Goal: Task Accomplishment & Management: Manage account settings

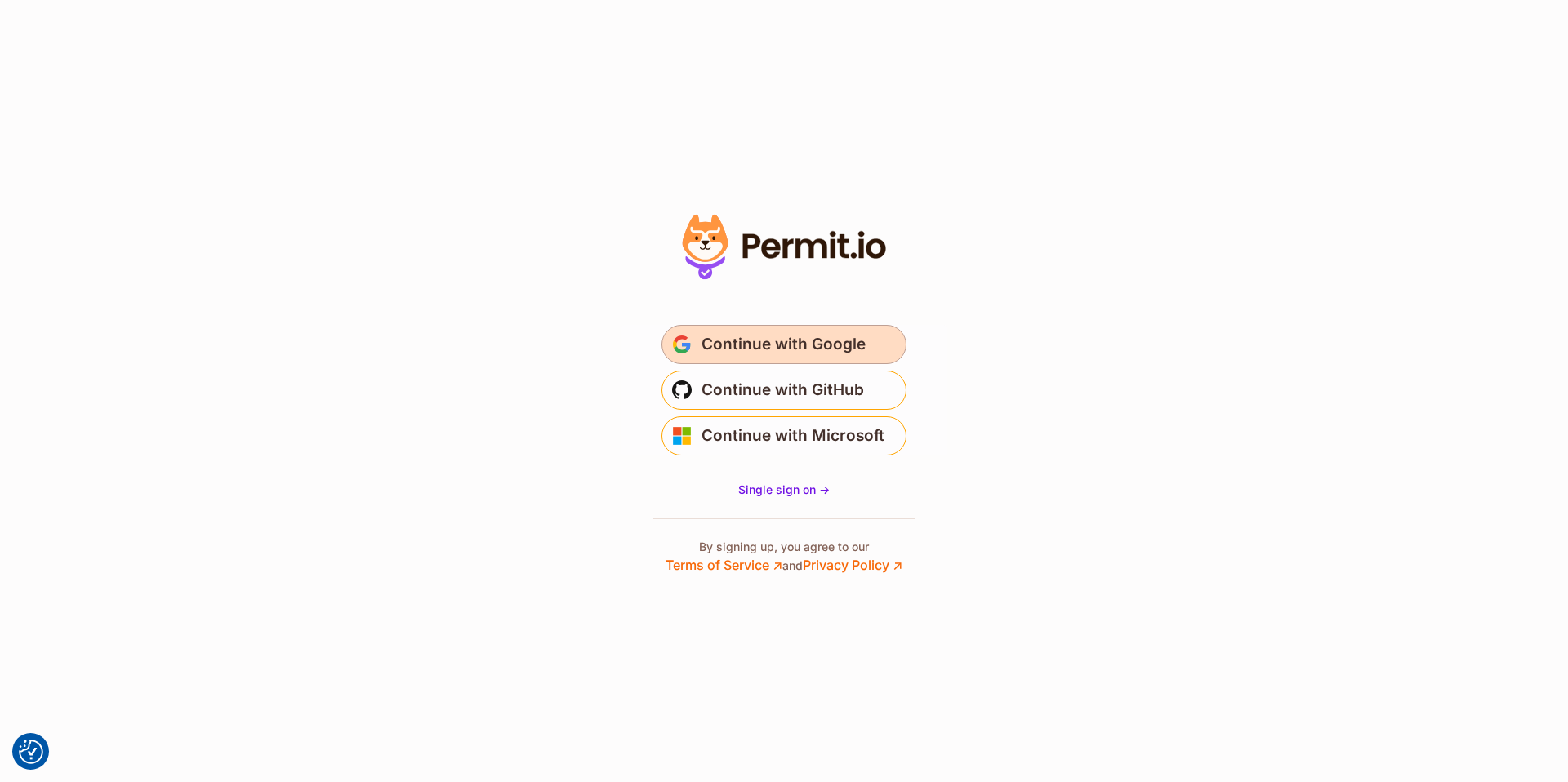
click at [782, 349] on span "Continue with Google" at bounding box center [783, 344] width 164 height 27
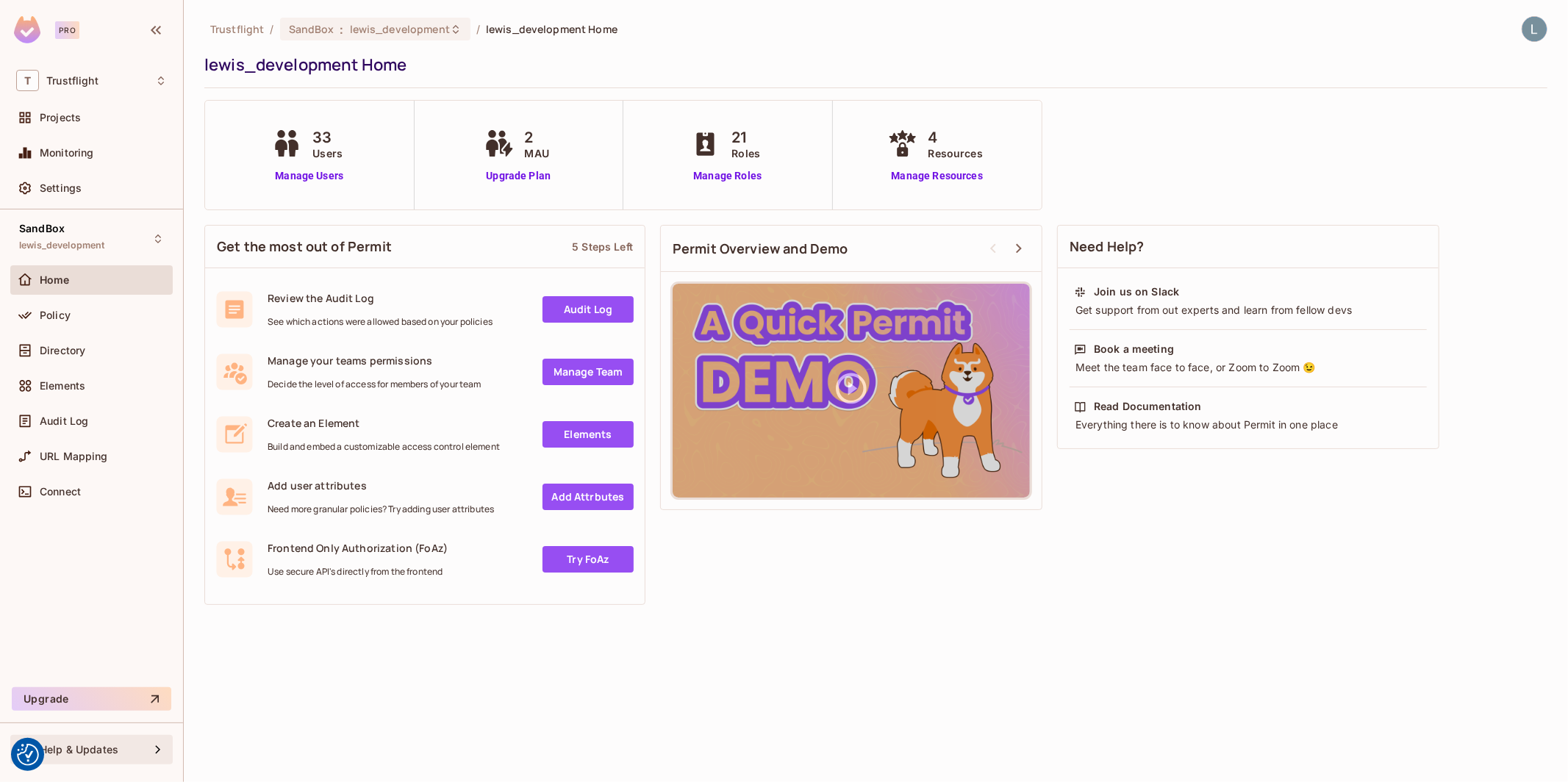
click at [123, 758] on div "Help & Updates" at bounding box center [91, 750] width 151 height 18
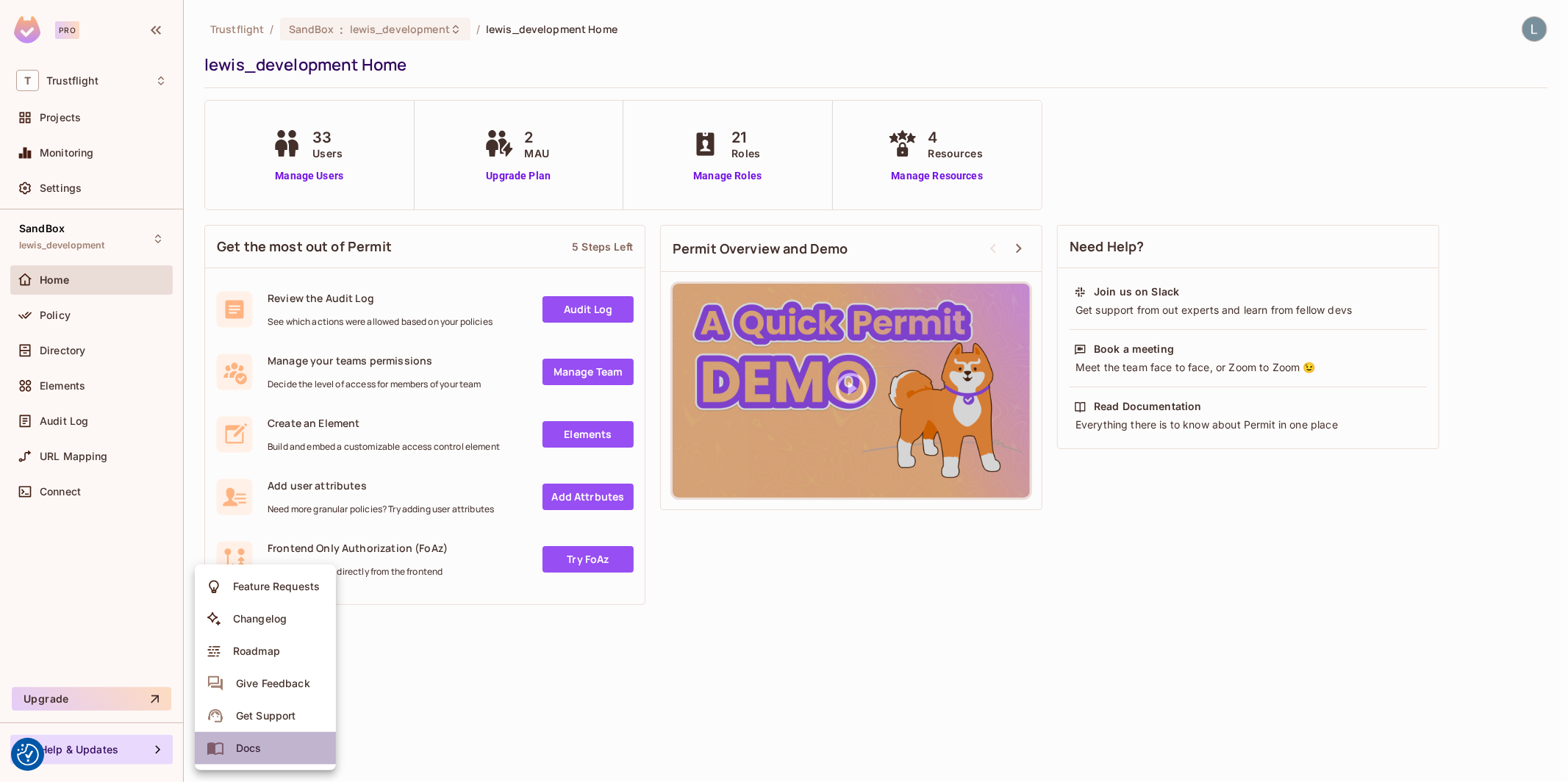
click at [261, 752] on span "Docs" at bounding box center [249, 748] width 35 height 24
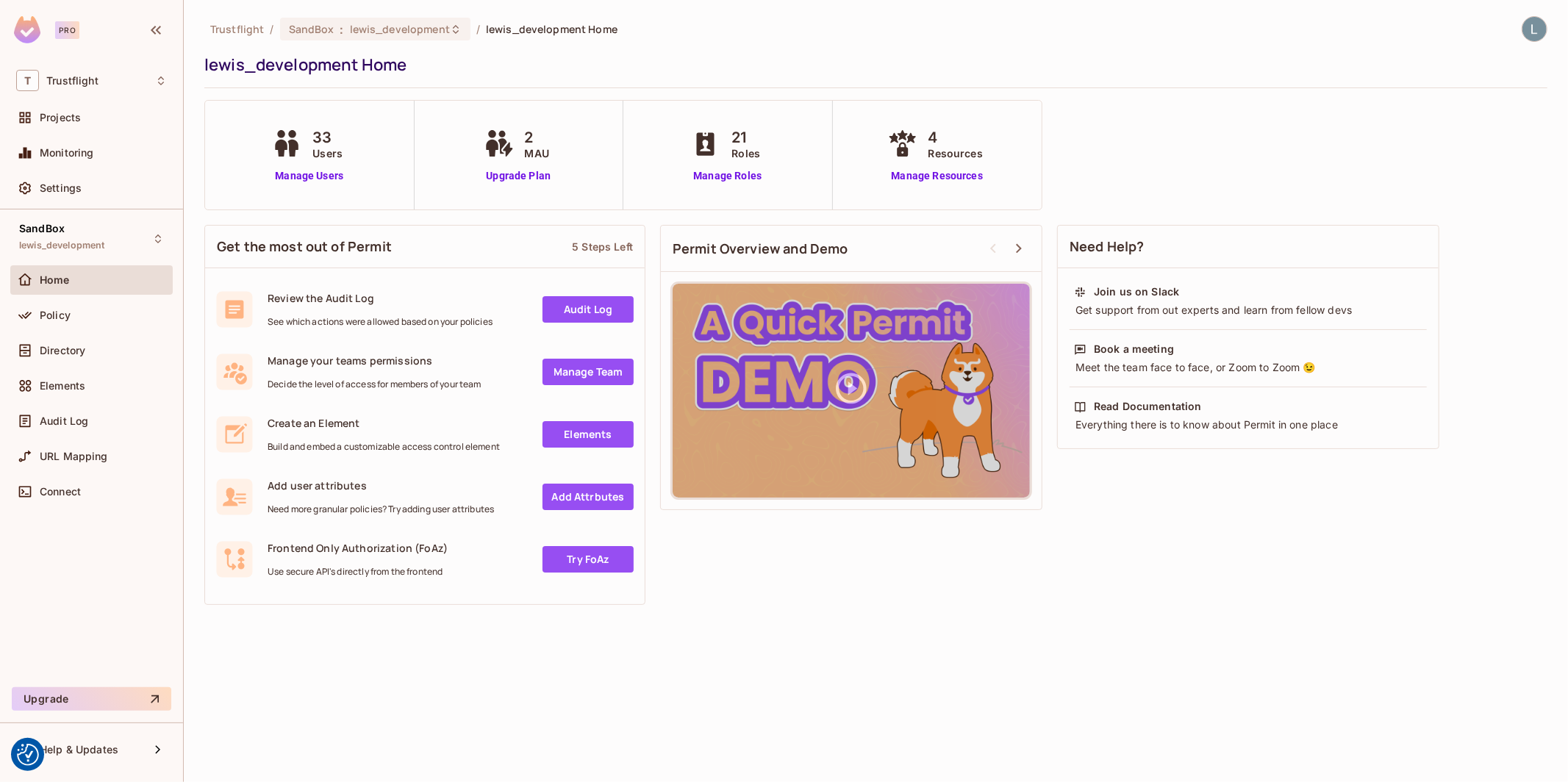
click at [1098, 644] on div "Trustflight / SandBox : lewis_development / lewis_development Home lewis_develo…" at bounding box center [876, 391] width 1384 height 782
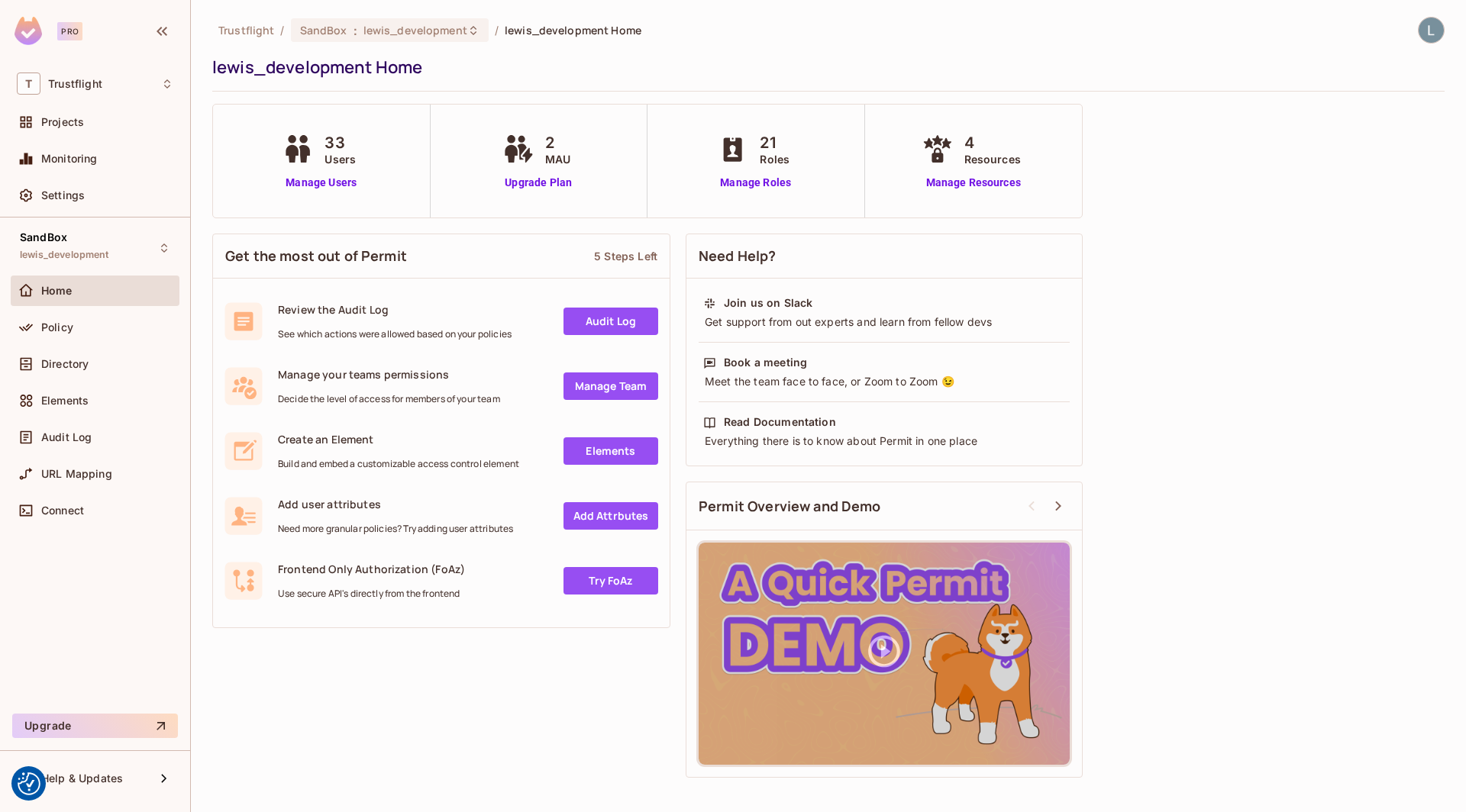
click at [467, 225] on div "Trustflight / SandBox : lewis_development / lewis_development Home lewis_develo…" at bounding box center [829, 401] width 1232 height 769
click at [84, 339] on div "Policy" at bounding box center [95, 327] width 168 height 30
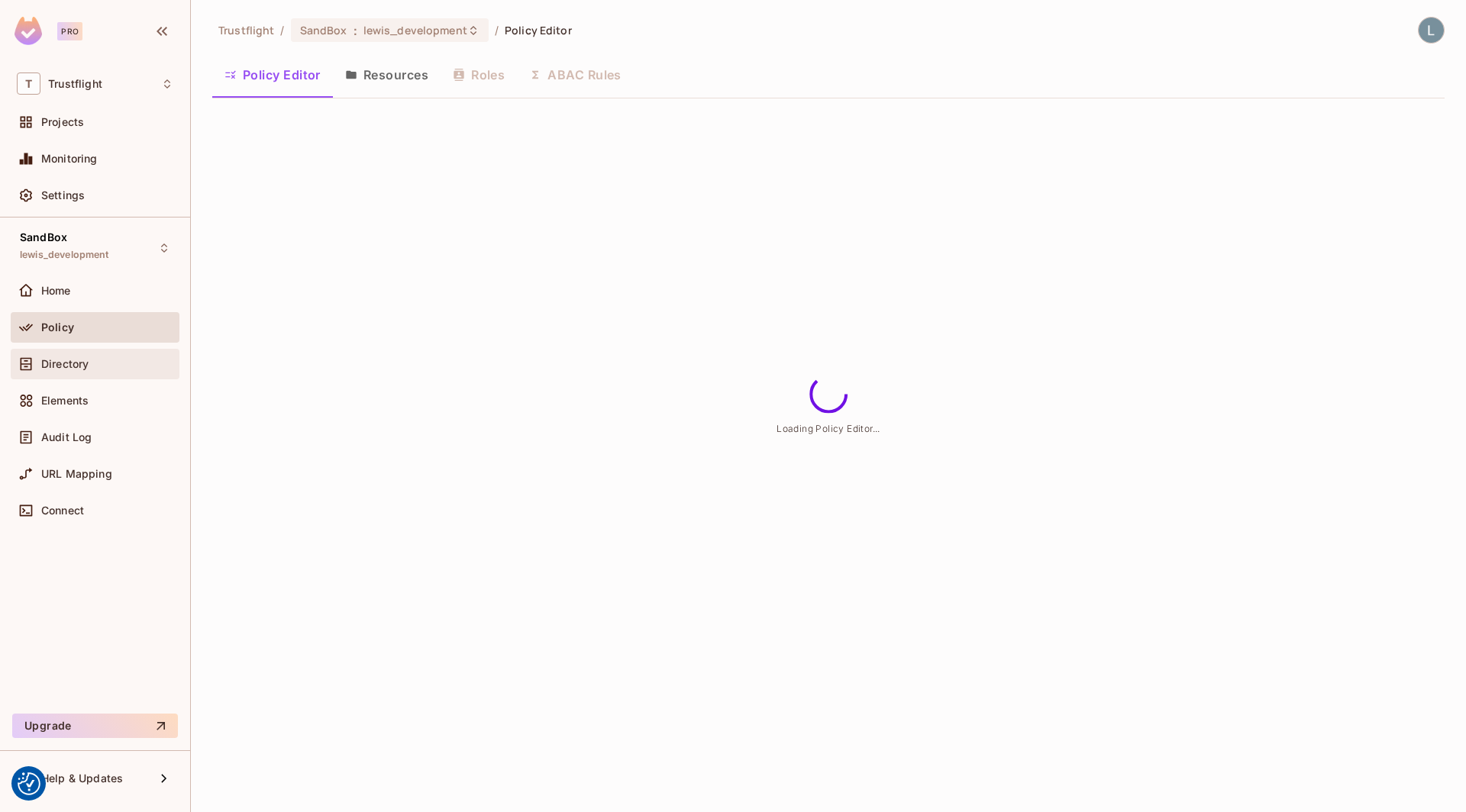
click at [80, 362] on span "Directory" at bounding box center [64, 363] width 47 height 12
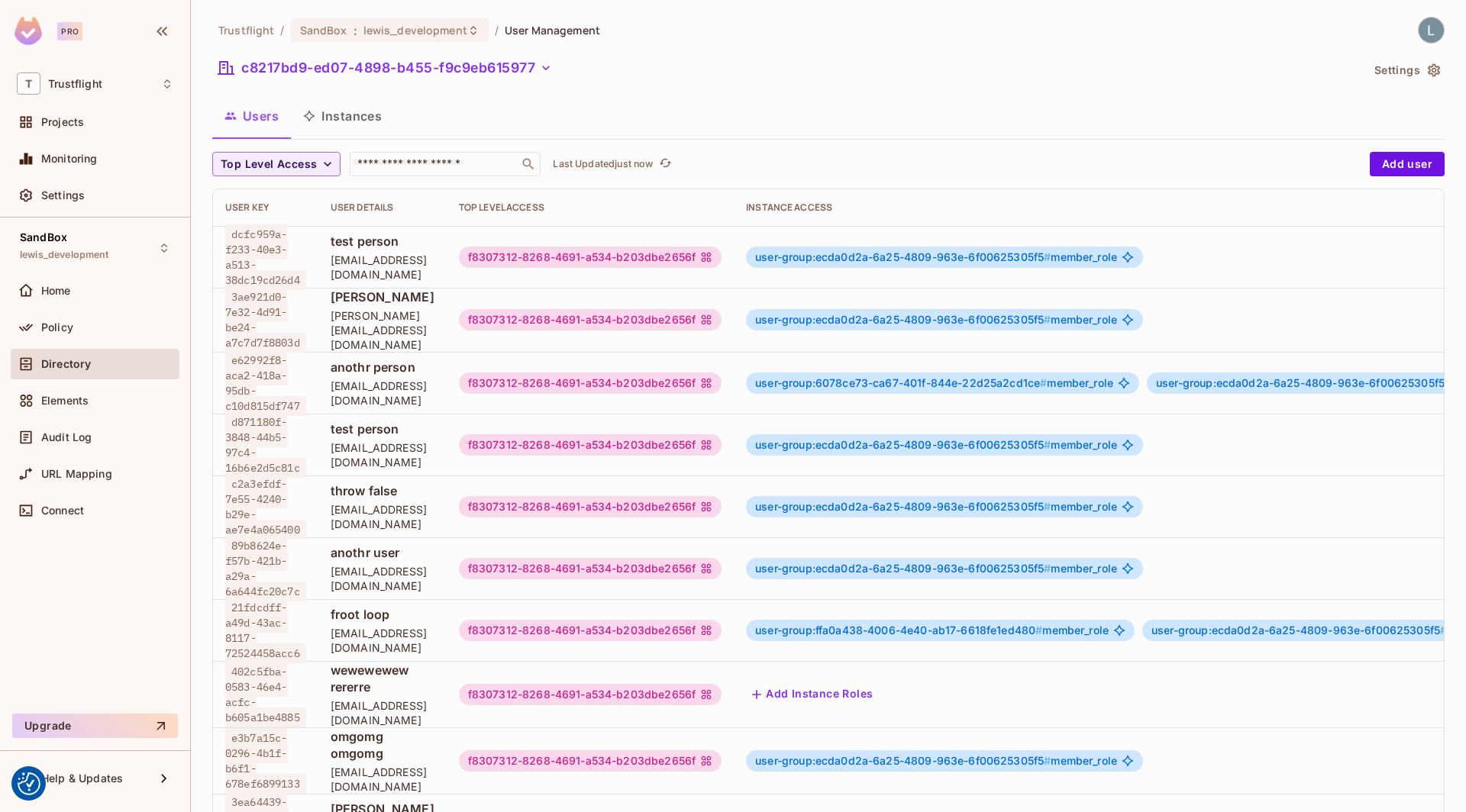
click at [342, 114] on button "Instances" at bounding box center [342, 116] width 103 height 39
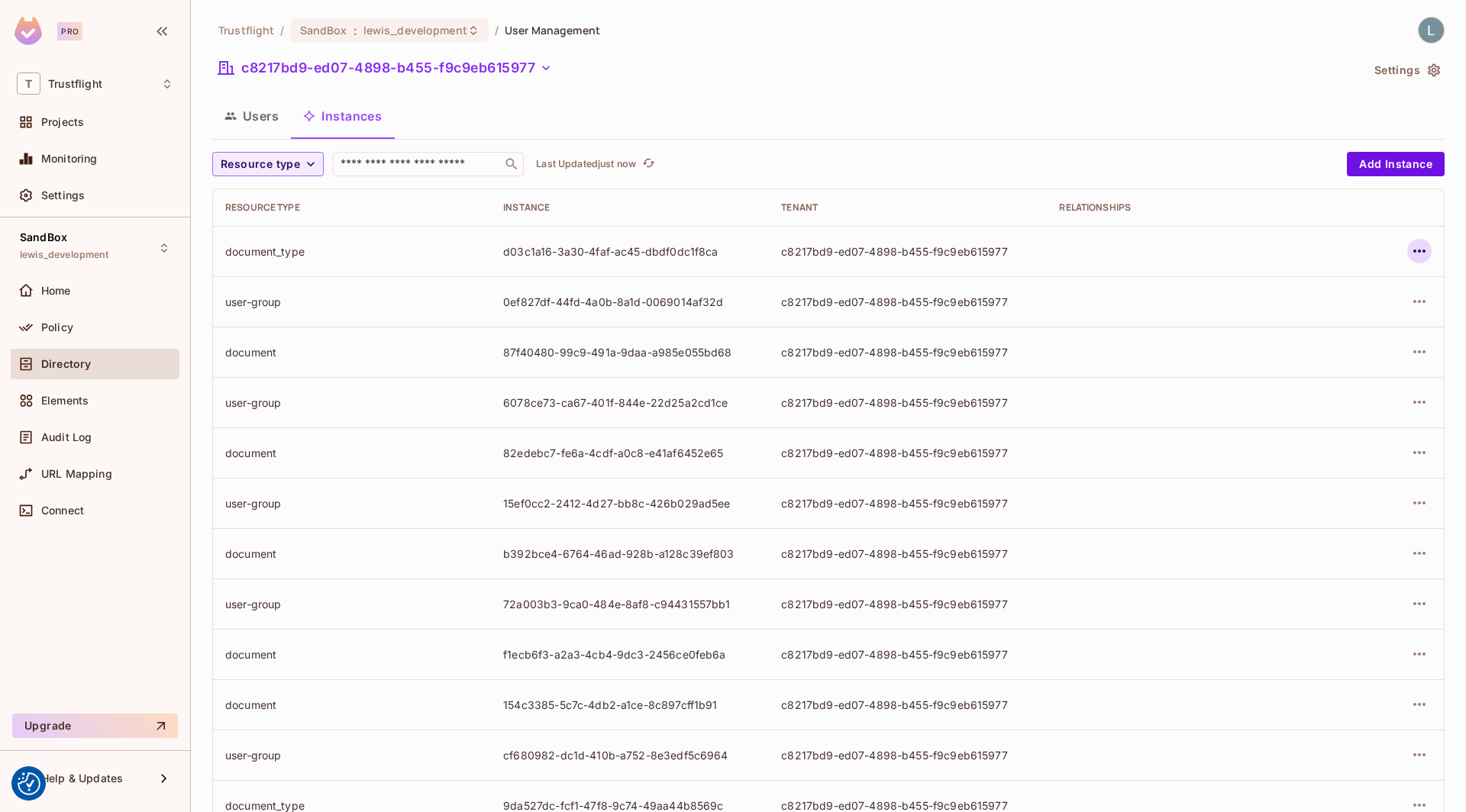
click at [1414, 250] on icon "button" at bounding box center [1419, 250] width 12 height 3
click at [63, 323] on div at bounding box center [733, 406] width 1466 height 812
click at [74, 323] on div "Edit Resource Instance Edit Attributes Delete Resource Instance" at bounding box center [733, 406] width 1466 height 812
click at [56, 316] on div "Policy" at bounding box center [95, 327] width 168 height 30
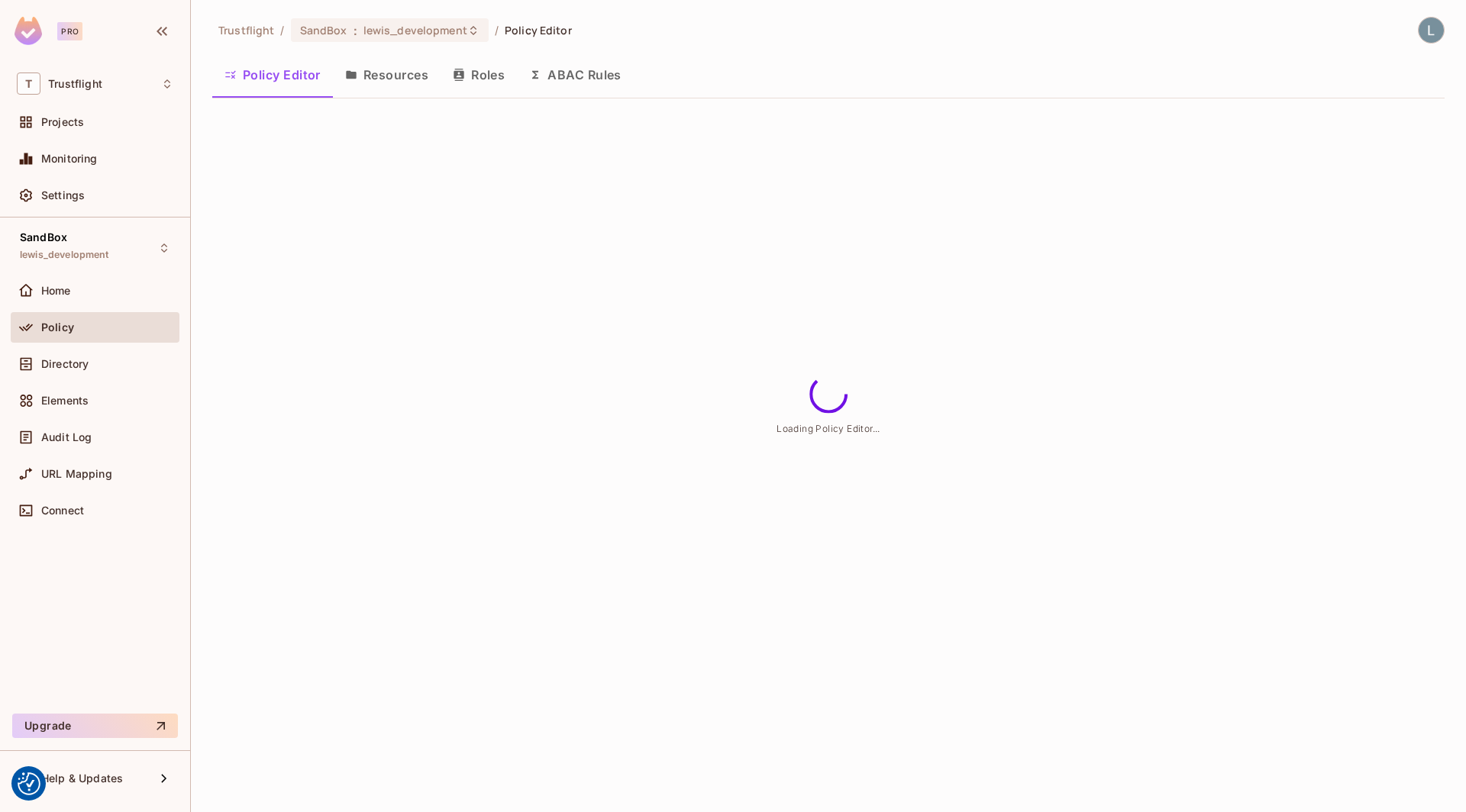
click at [384, 65] on button "Resources" at bounding box center [386, 75] width 108 height 39
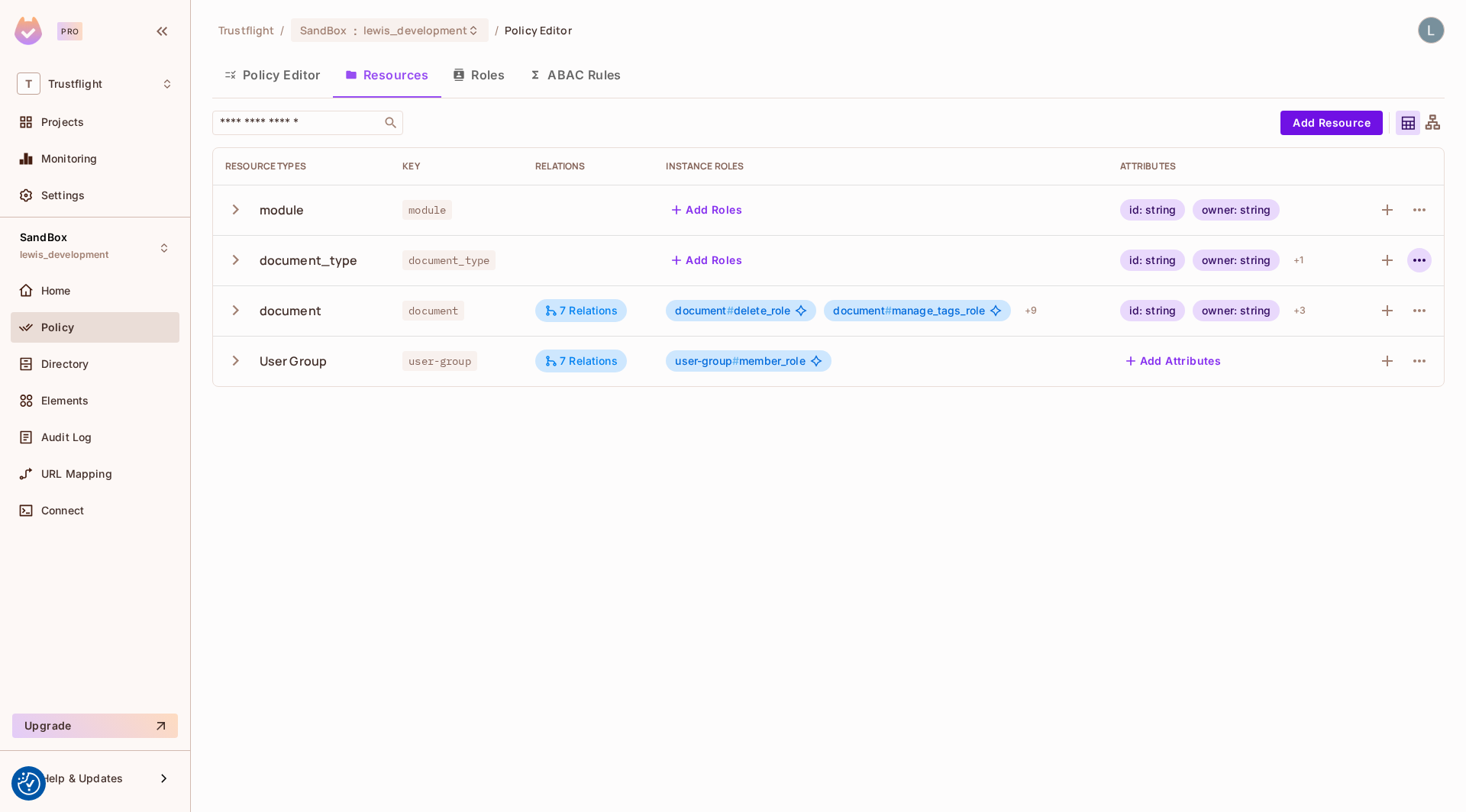
click at [1421, 268] on icon "button" at bounding box center [1420, 260] width 18 height 18
click at [1336, 326] on span "Edit Resource" at bounding box center [1353, 320] width 81 height 25
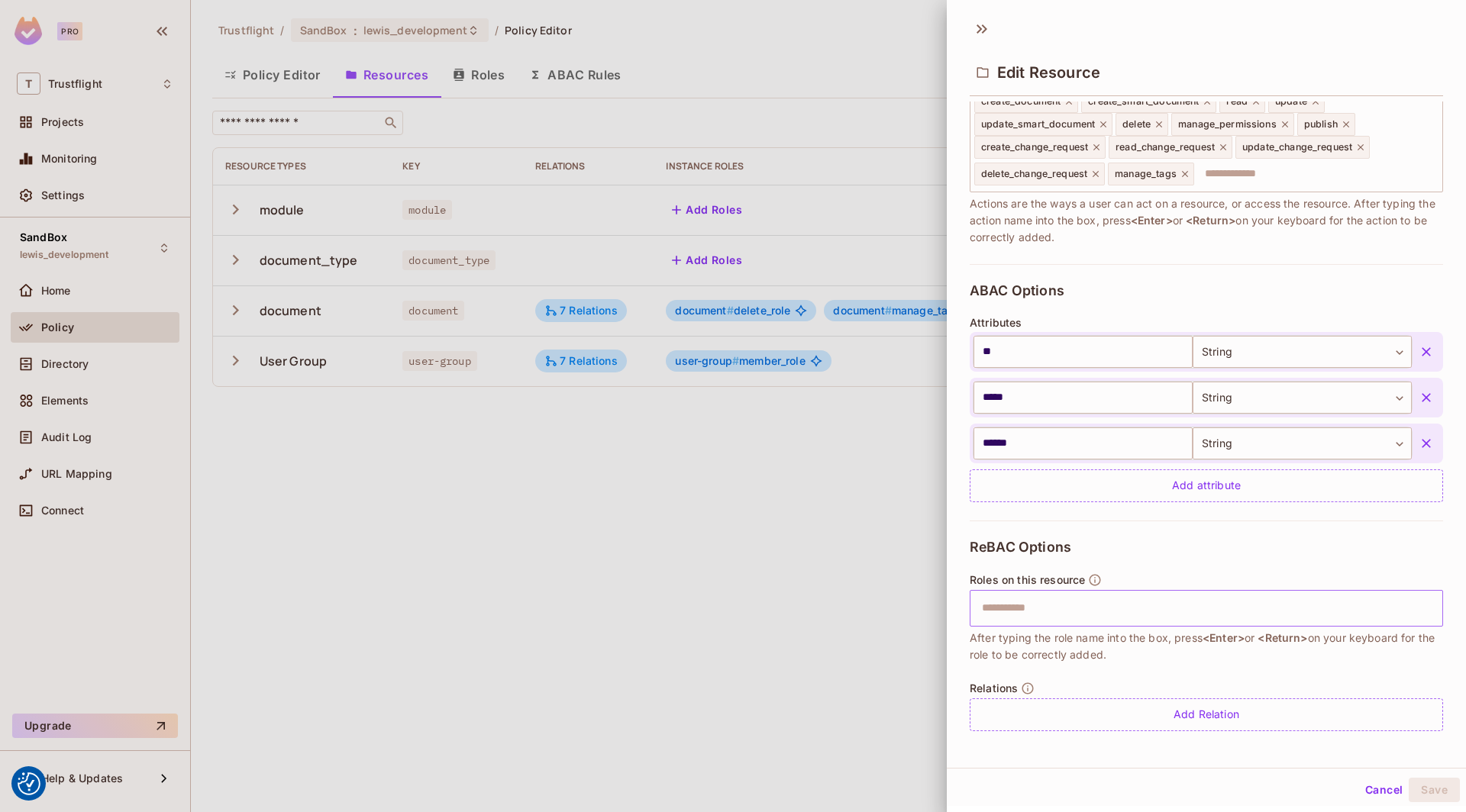
scroll to position [2, 0]
click at [1050, 611] on input "text" at bounding box center [1205, 606] width 464 height 30
type input "****"
click at [1093, 648] on span "After typing the role name into the box, press <Enter> or <Return> on your keyb…" at bounding box center [1206, 645] width 474 height 34
click at [1088, 607] on input "text" at bounding box center [1205, 606] width 464 height 30
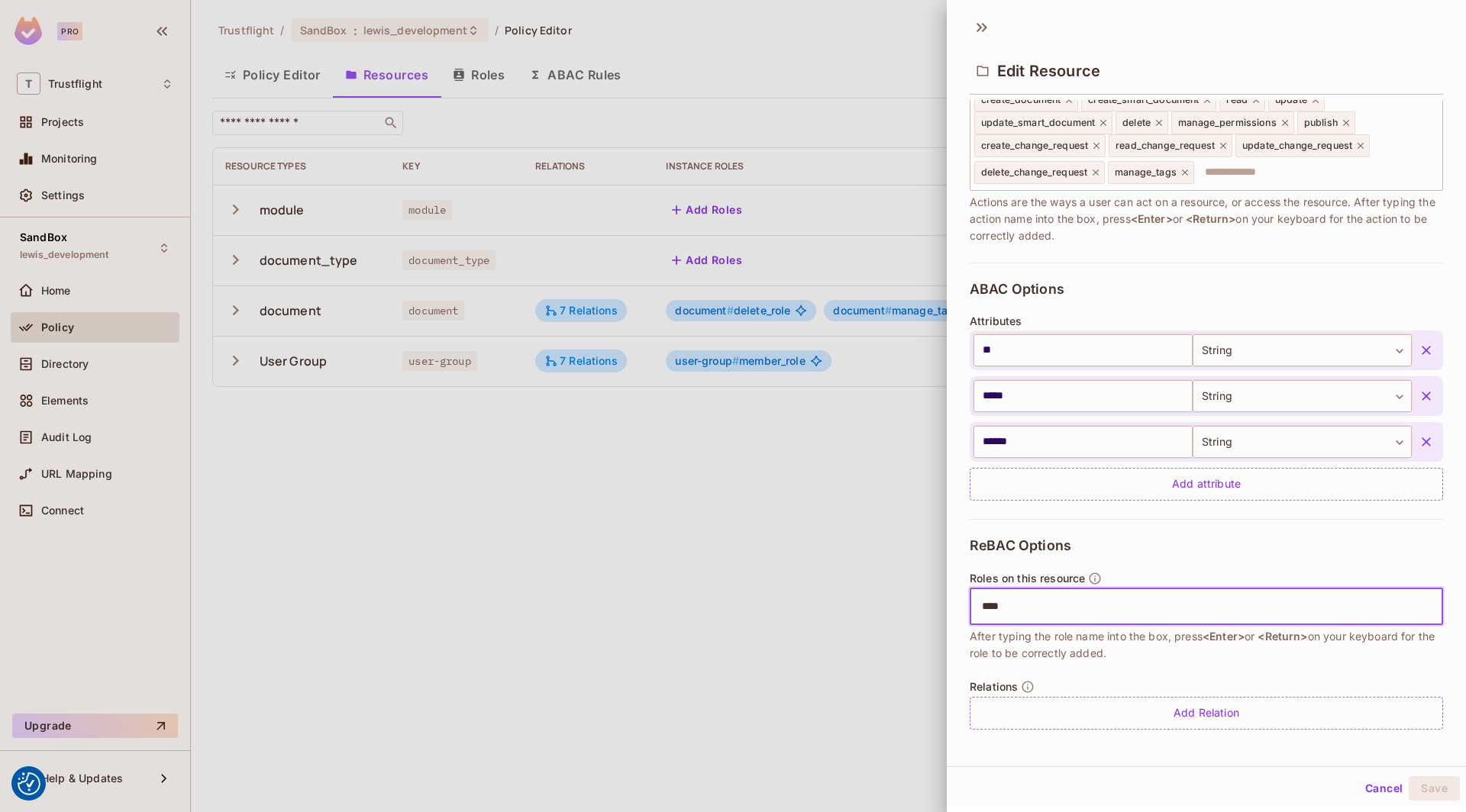
type input "****"
click at [1298, 731] on div "ReBAC Options Roles on this resource ​ After typing the role name into the box,…" at bounding box center [1206, 634] width 474 height 229
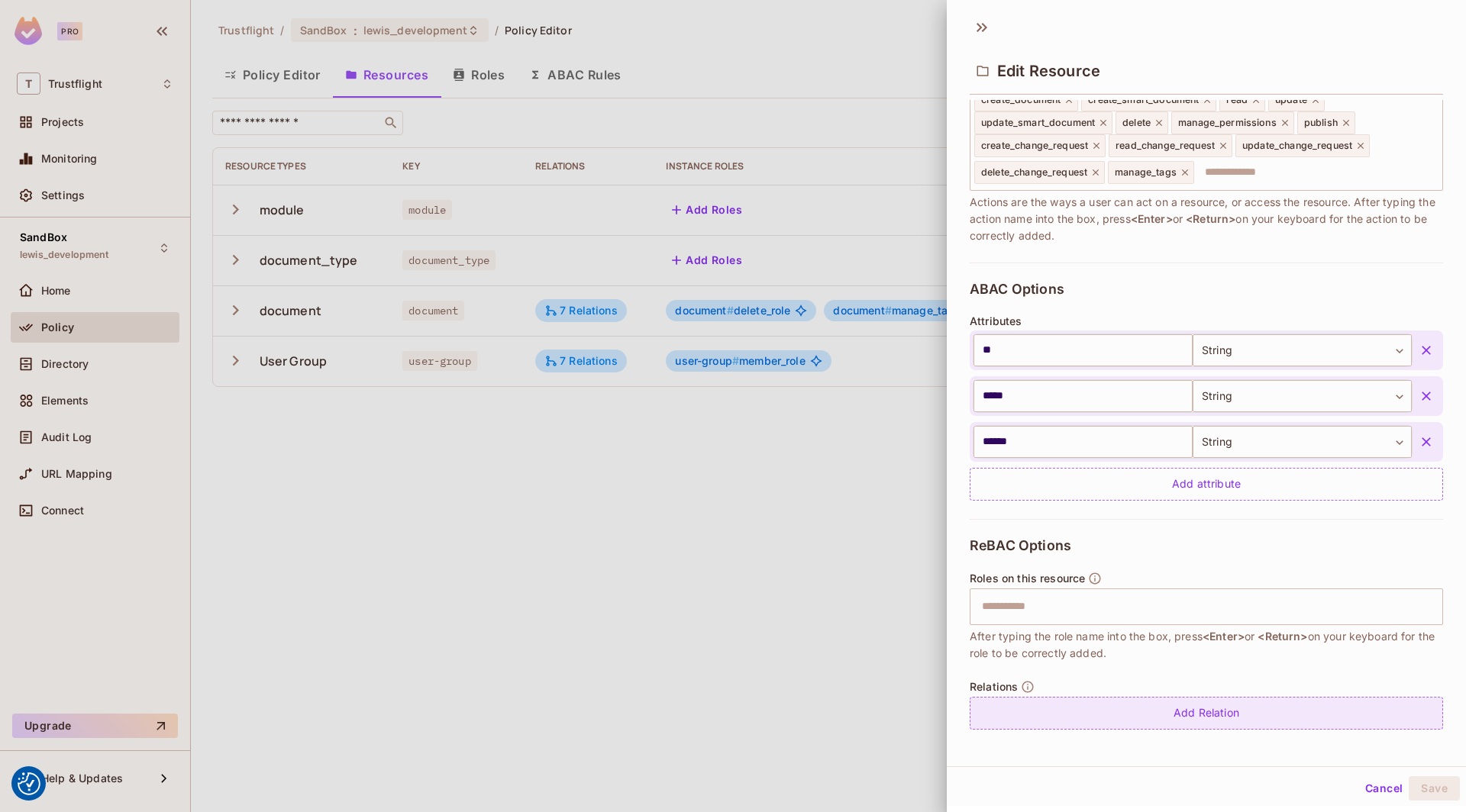
click at [1247, 707] on div "Add Relation" at bounding box center [1206, 714] width 474 height 33
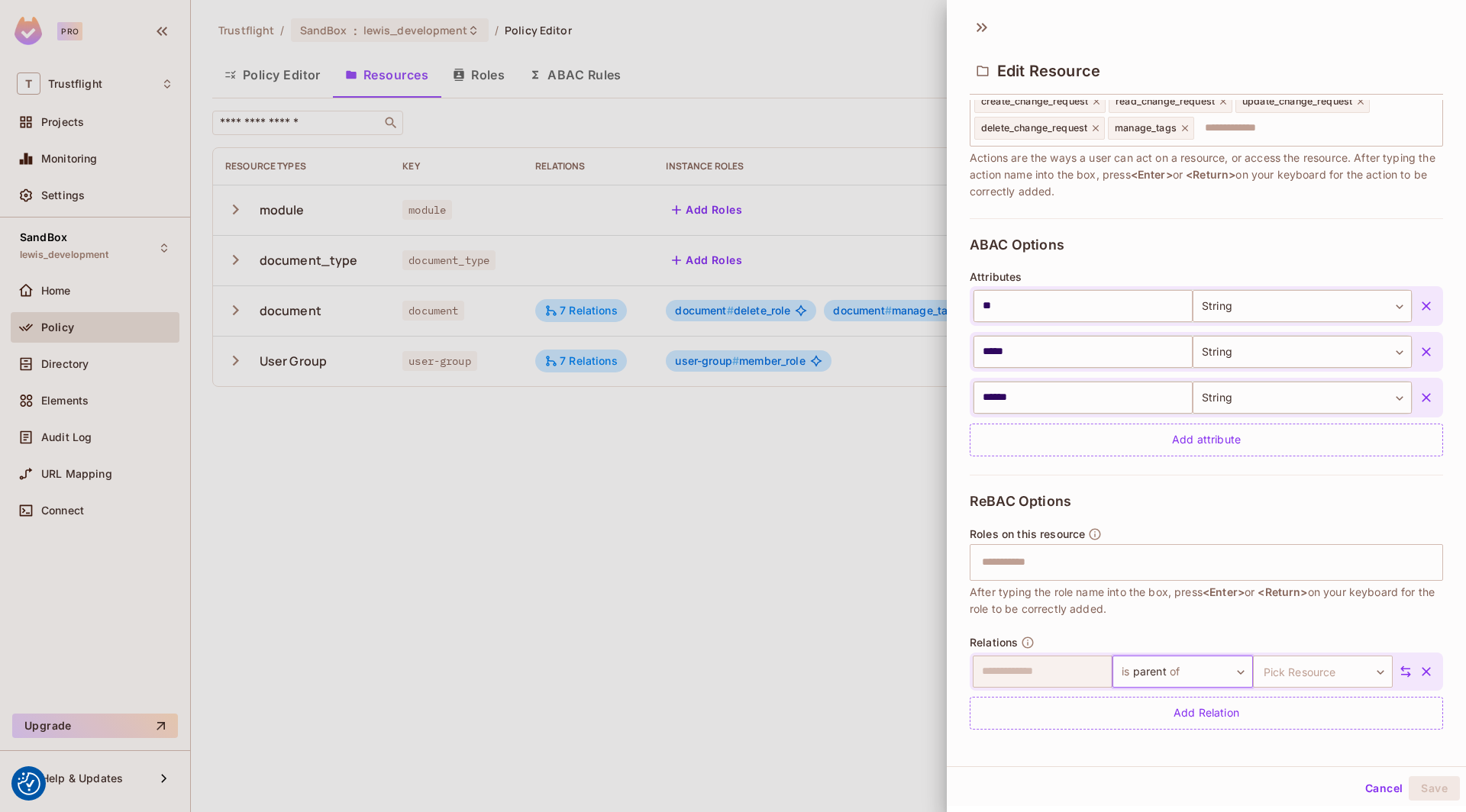
click at [1209, 675] on body "We use cookies to enhance your browsing experience, serve personalized ads or c…" at bounding box center [733, 406] width 1466 height 812
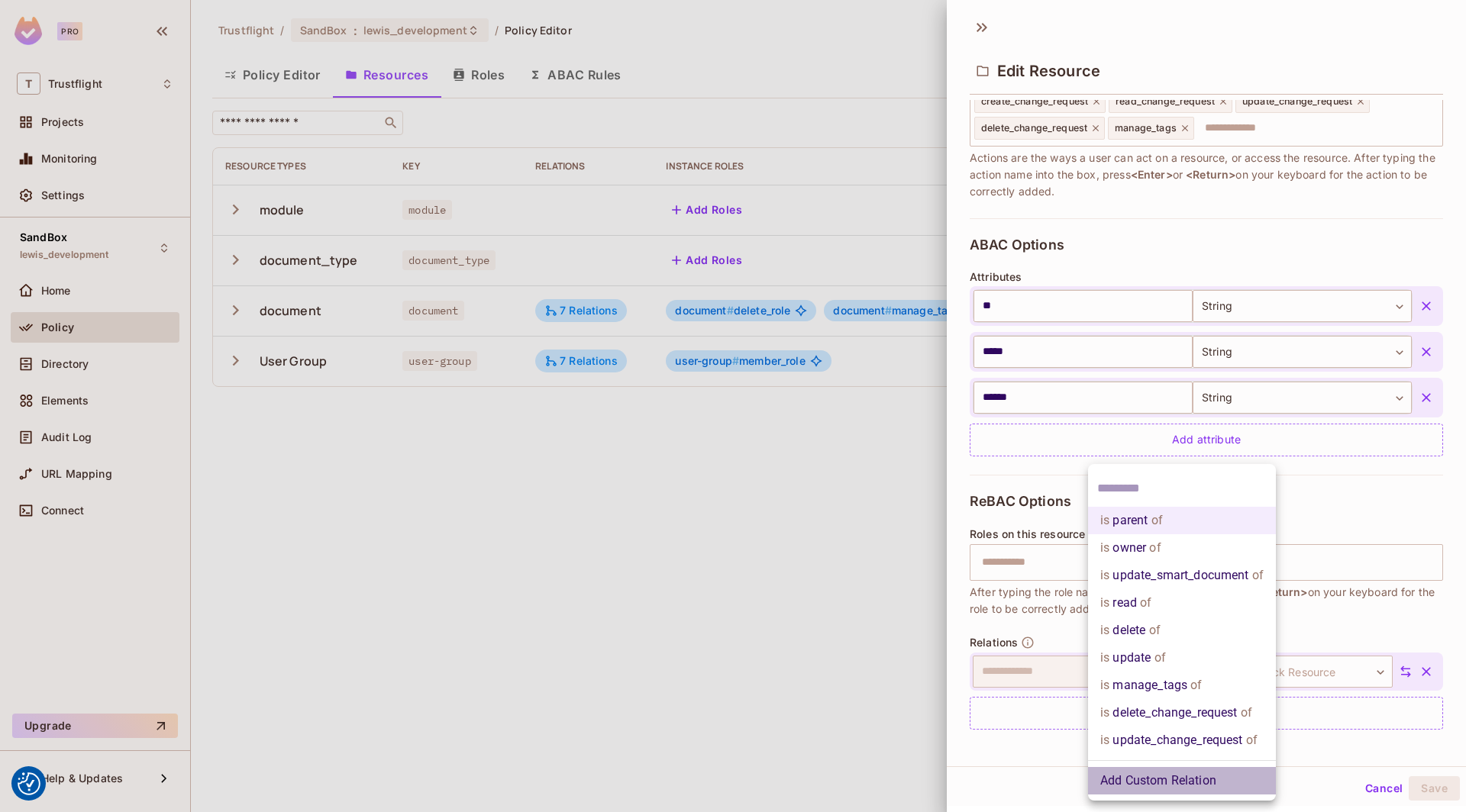
click at [1161, 774] on li "Add Custom Relation" at bounding box center [1182, 781] width 188 height 28
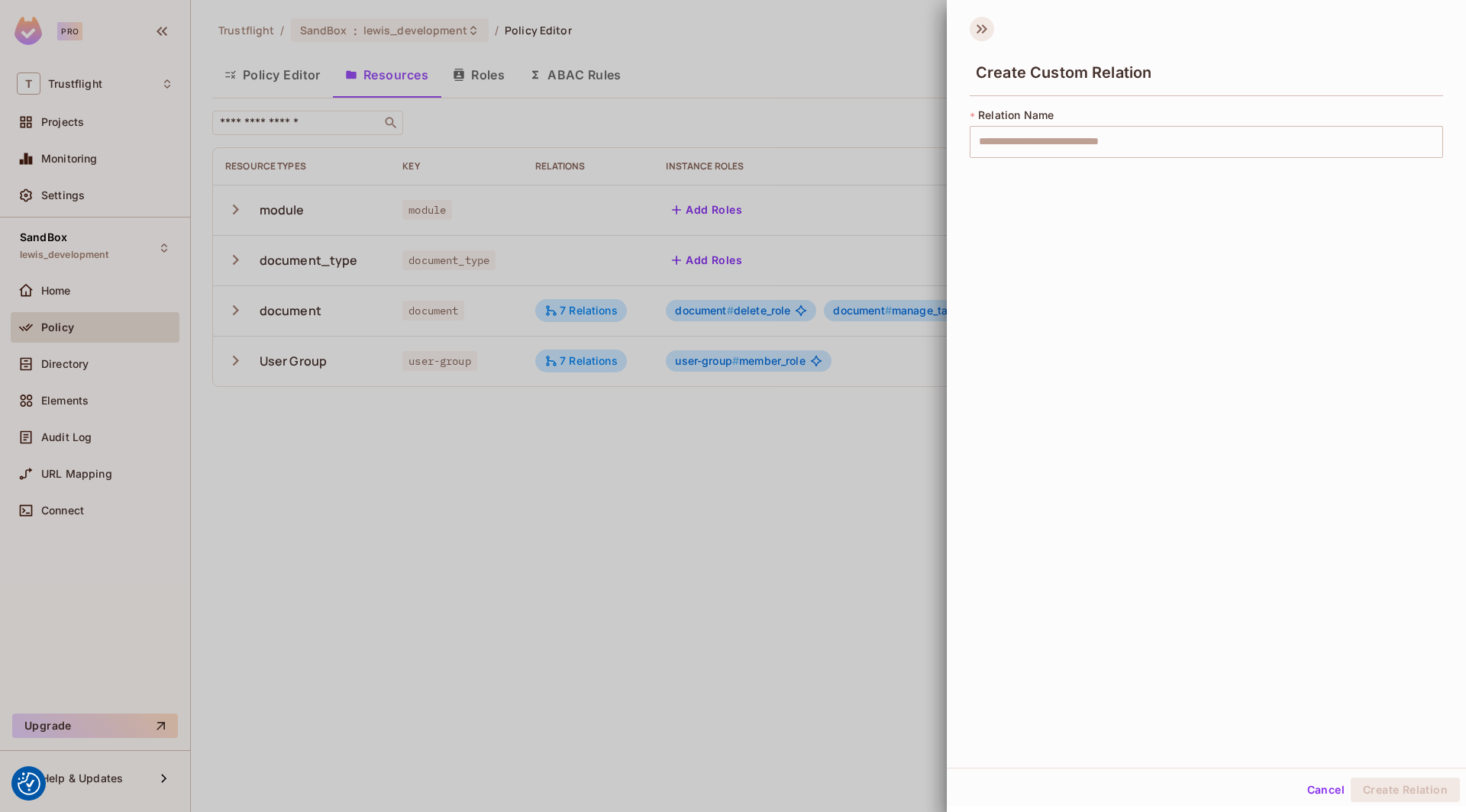
click at [971, 26] on icon at bounding box center [981, 29] width 25 height 25
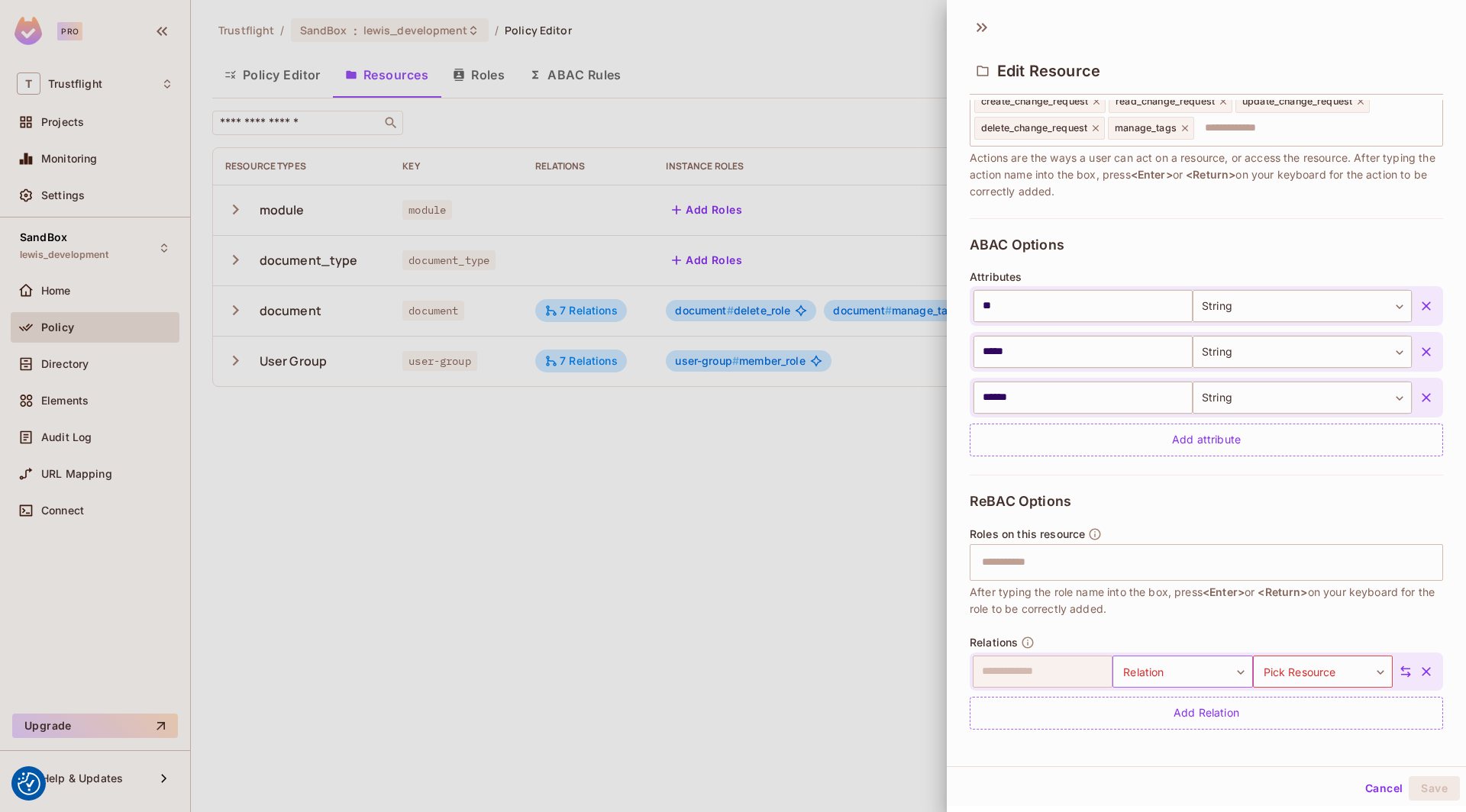
click at [1215, 667] on body "We use cookies to enhance your browsing experience, serve personalized ads or c…" at bounding box center [733, 406] width 1466 height 812
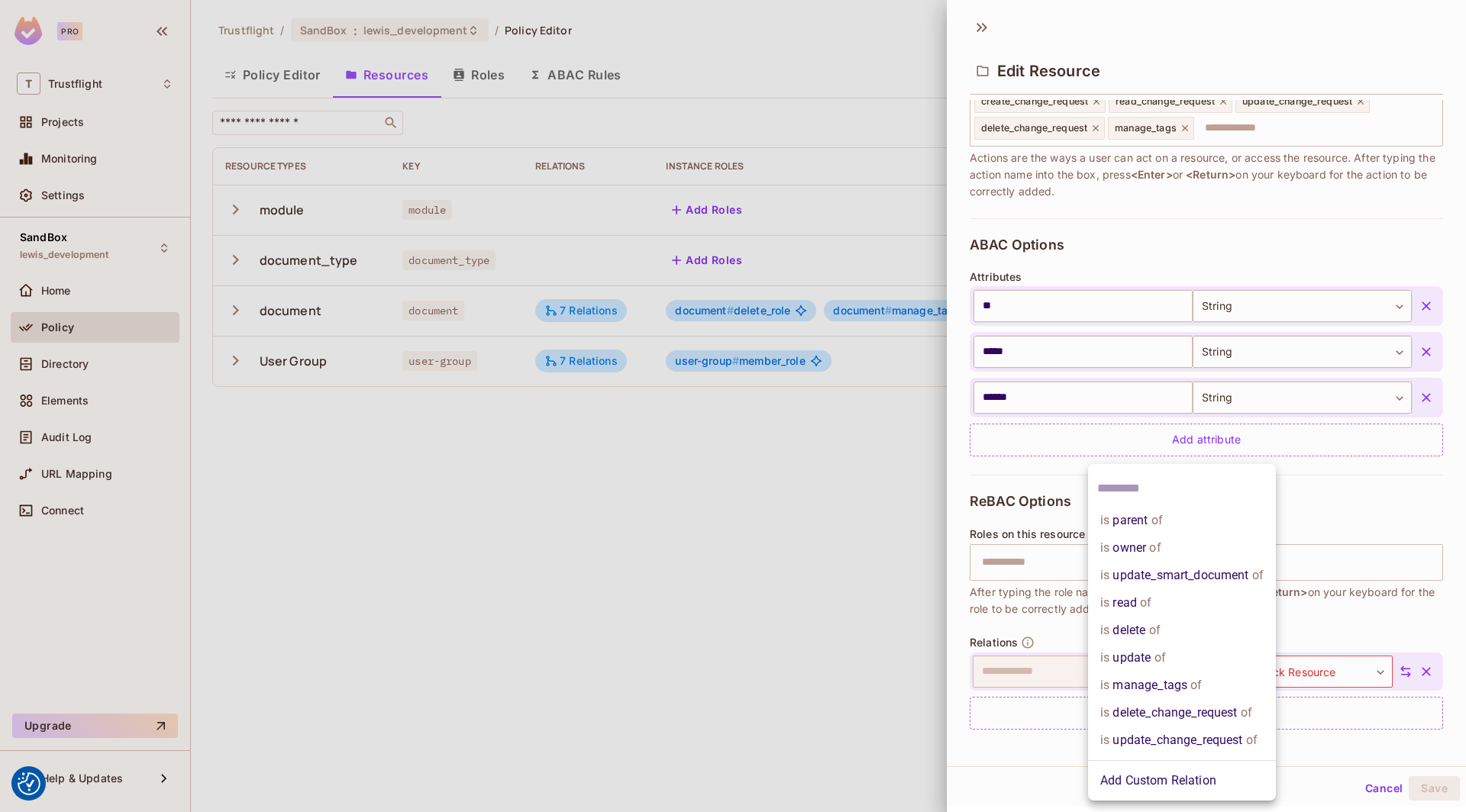
click at [1334, 473] on div at bounding box center [733, 406] width 1466 height 812
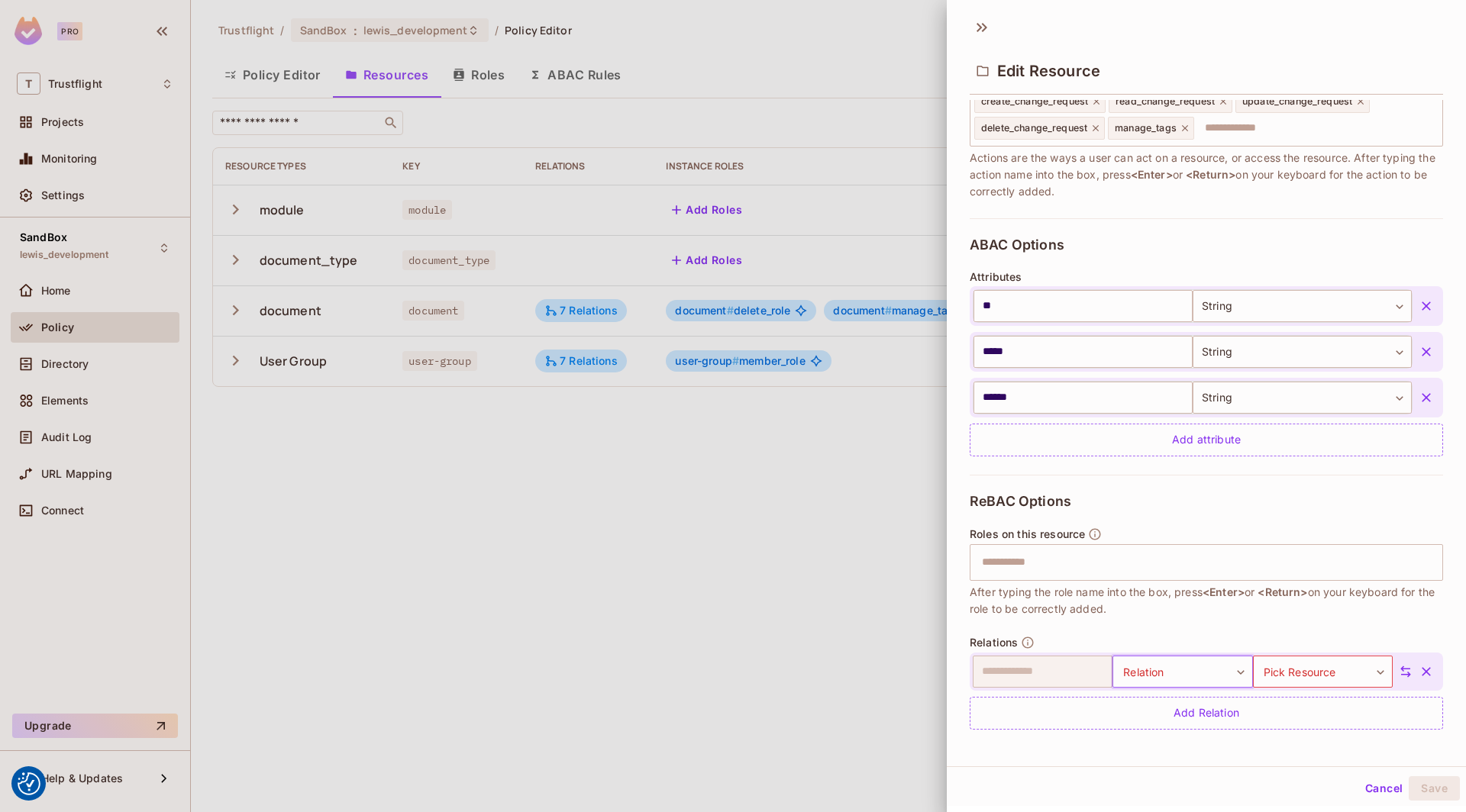
click at [1220, 666] on body "We use cookies to enhance your browsing experience, serve personalized ads or c…" at bounding box center [733, 406] width 1466 height 812
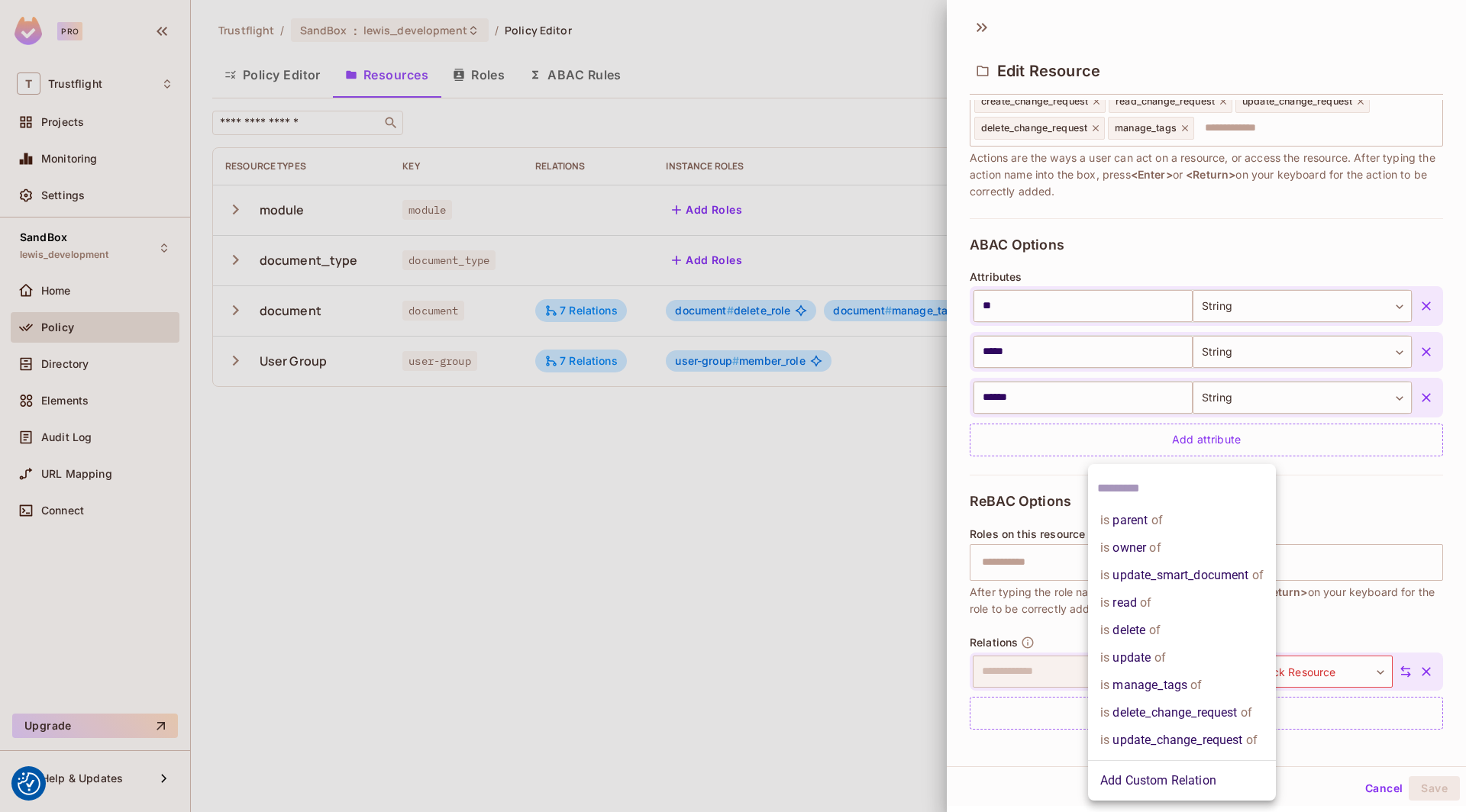
click at [1357, 444] on div at bounding box center [733, 406] width 1466 height 812
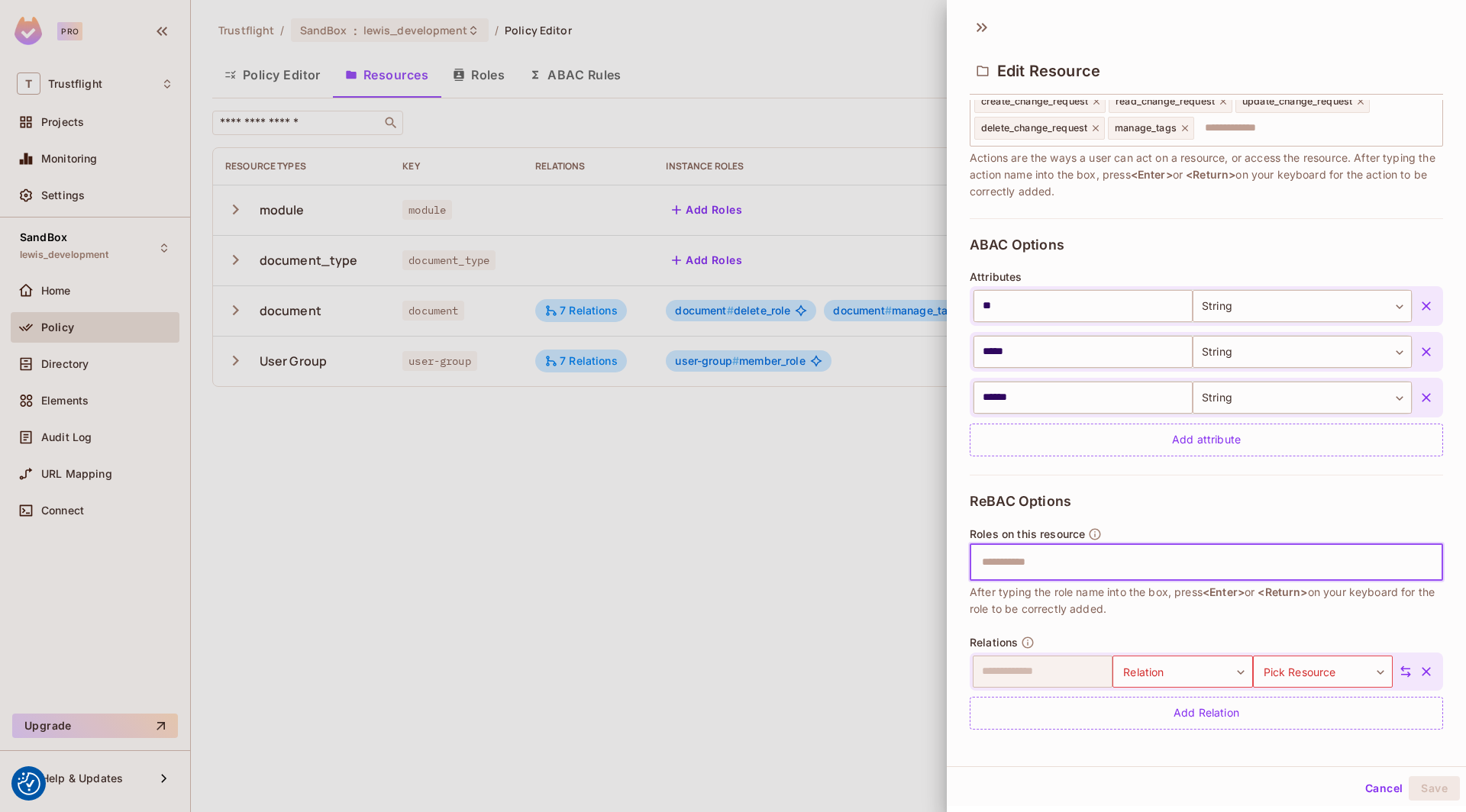
click at [1063, 568] on input "text" at bounding box center [1205, 562] width 464 height 30
click at [1121, 560] on input "text" at bounding box center [1205, 562] width 464 height 30
click at [1163, 666] on body "We use cookies to enhance your browsing experience, serve personalized ads or c…" at bounding box center [733, 406] width 1466 height 812
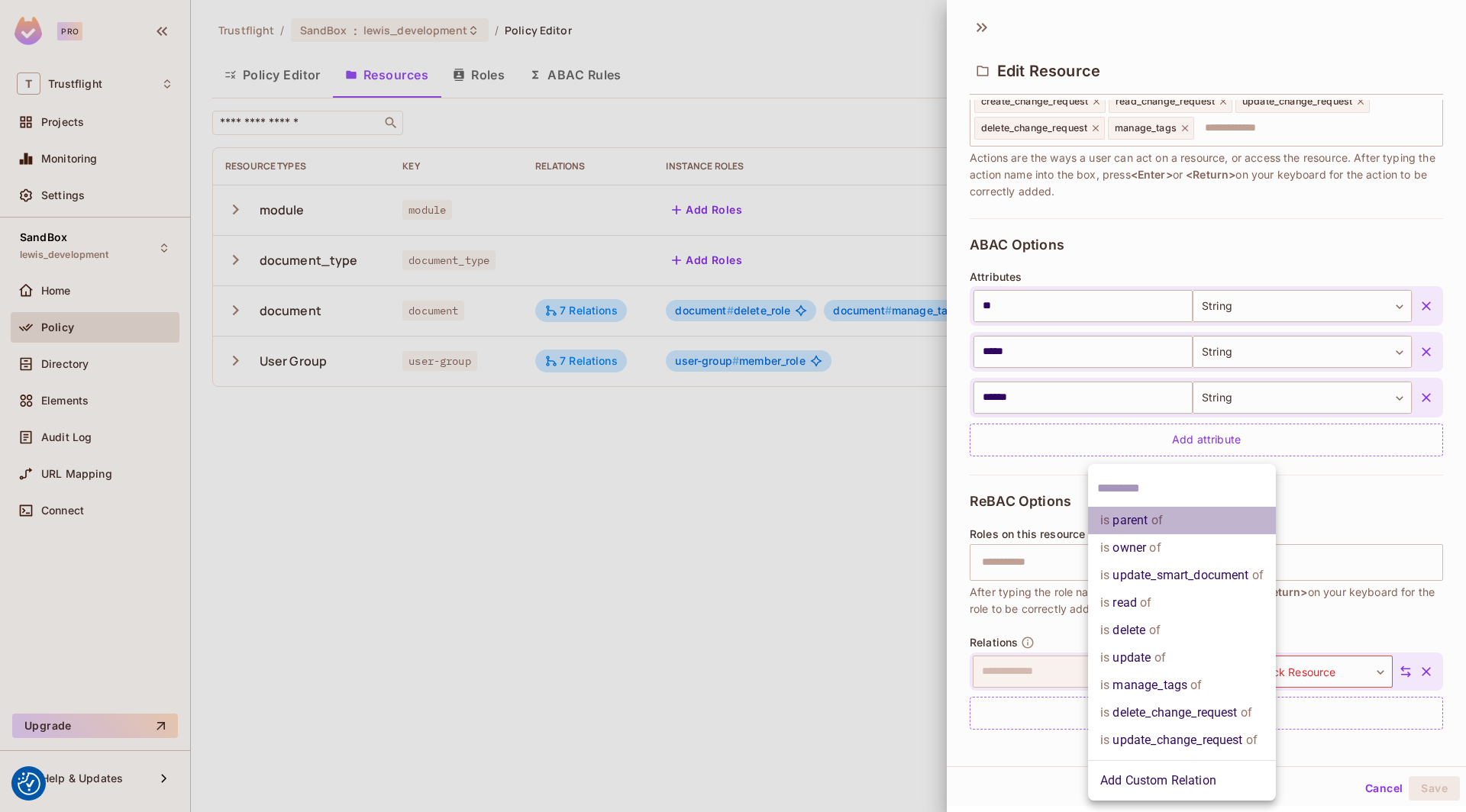
click at [1201, 526] on li "is parent of" at bounding box center [1182, 520] width 188 height 28
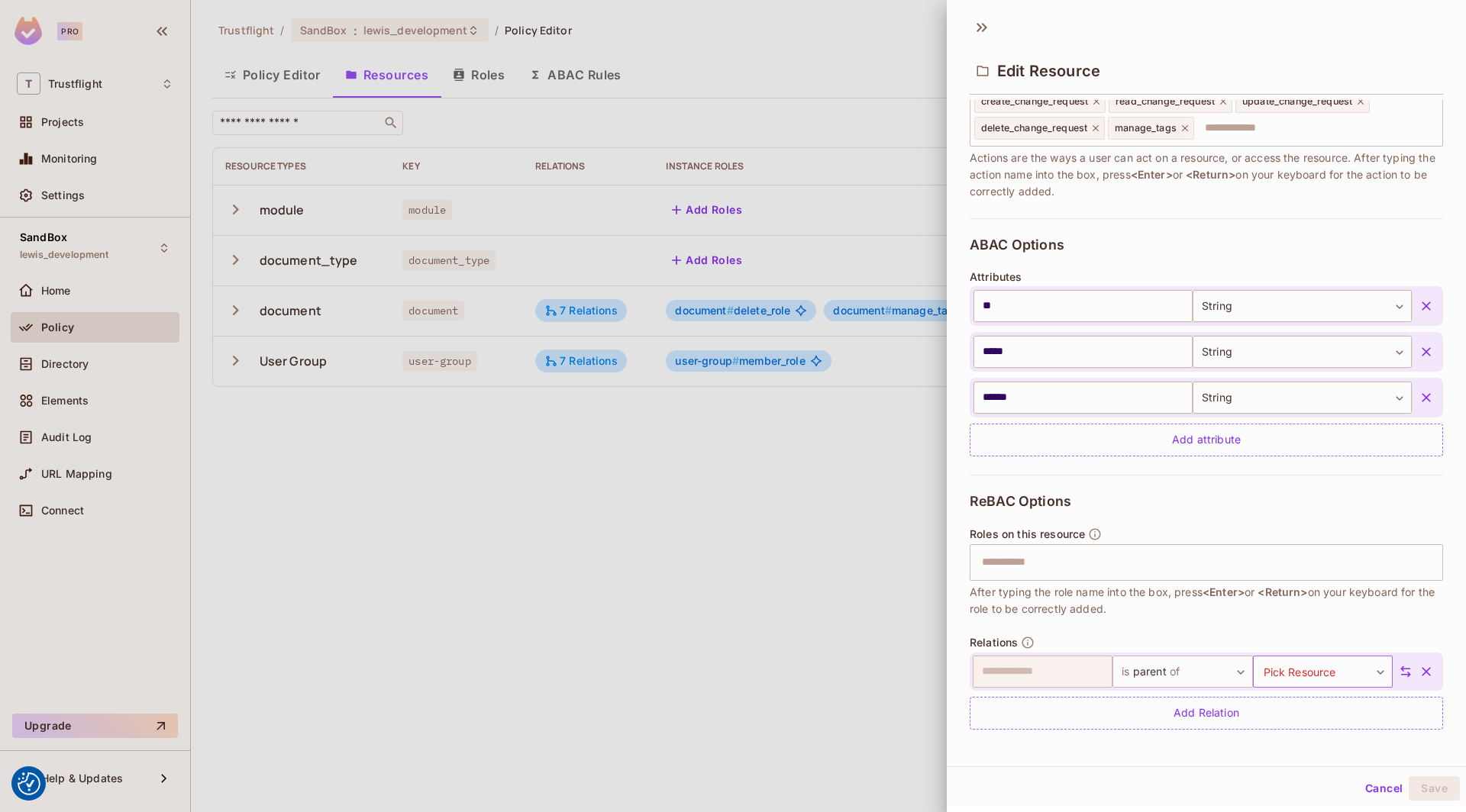
click at [1293, 661] on body "We use cookies to enhance your browsing experience, serve personalized ads or c…" at bounding box center [733, 406] width 1466 height 812
click at [1294, 728] on li "module" at bounding box center [1320, 726] width 141 height 28
click at [1288, 667] on body "We use cookies to enhance your browsing experience, serve personalized ads or c…" at bounding box center [733, 406] width 1466 height 812
click at [1288, 753] on li "document" at bounding box center [1320, 753] width 141 height 28
click at [1105, 576] on div "​" at bounding box center [1206, 563] width 474 height 37
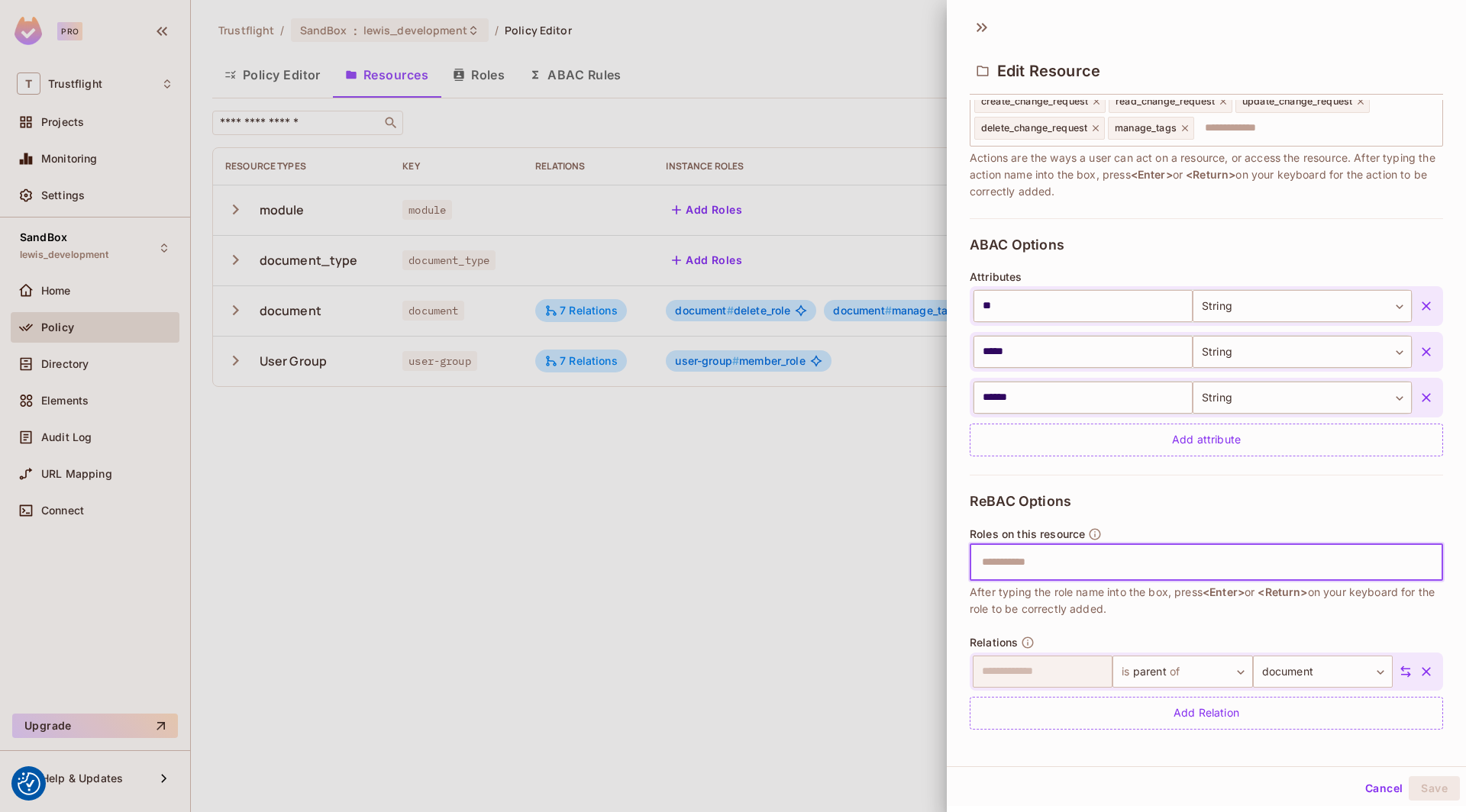
click at [1102, 564] on input "text" at bounding box center [1205, 562] width 464 height 30
type input "****"
click at [1137, 610] on span "After typing the role name into the box, press <Enter> or <Return> on your keyb…" at bounding box center [1206, 600] width 474 height 34
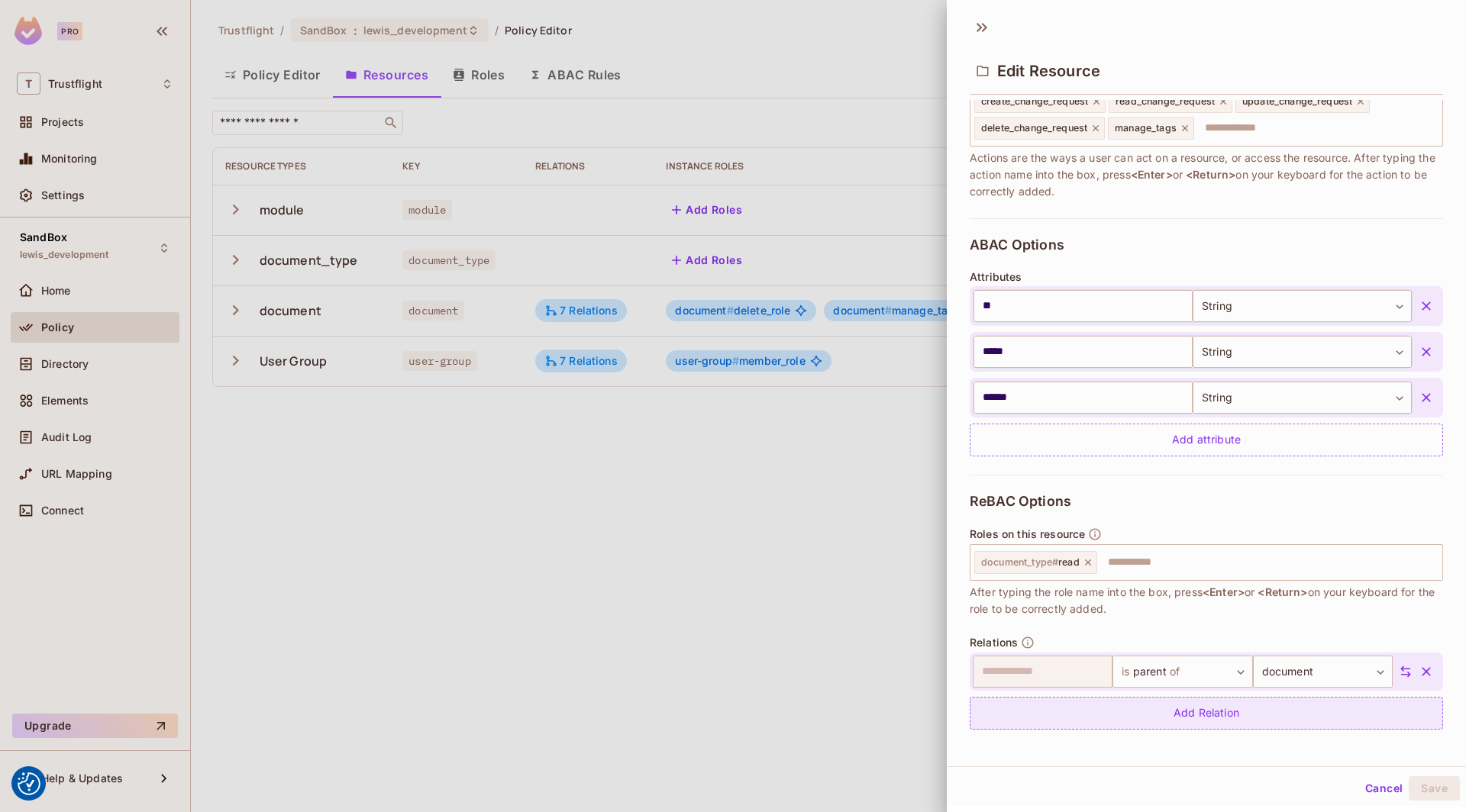
click at [1212, 703] on div "Add Relation" at bounding box center [1206, 714] width 474 height 33
click at [1430, 711] on icon "button" at bounding box center [1426, 715] width 16 height 16
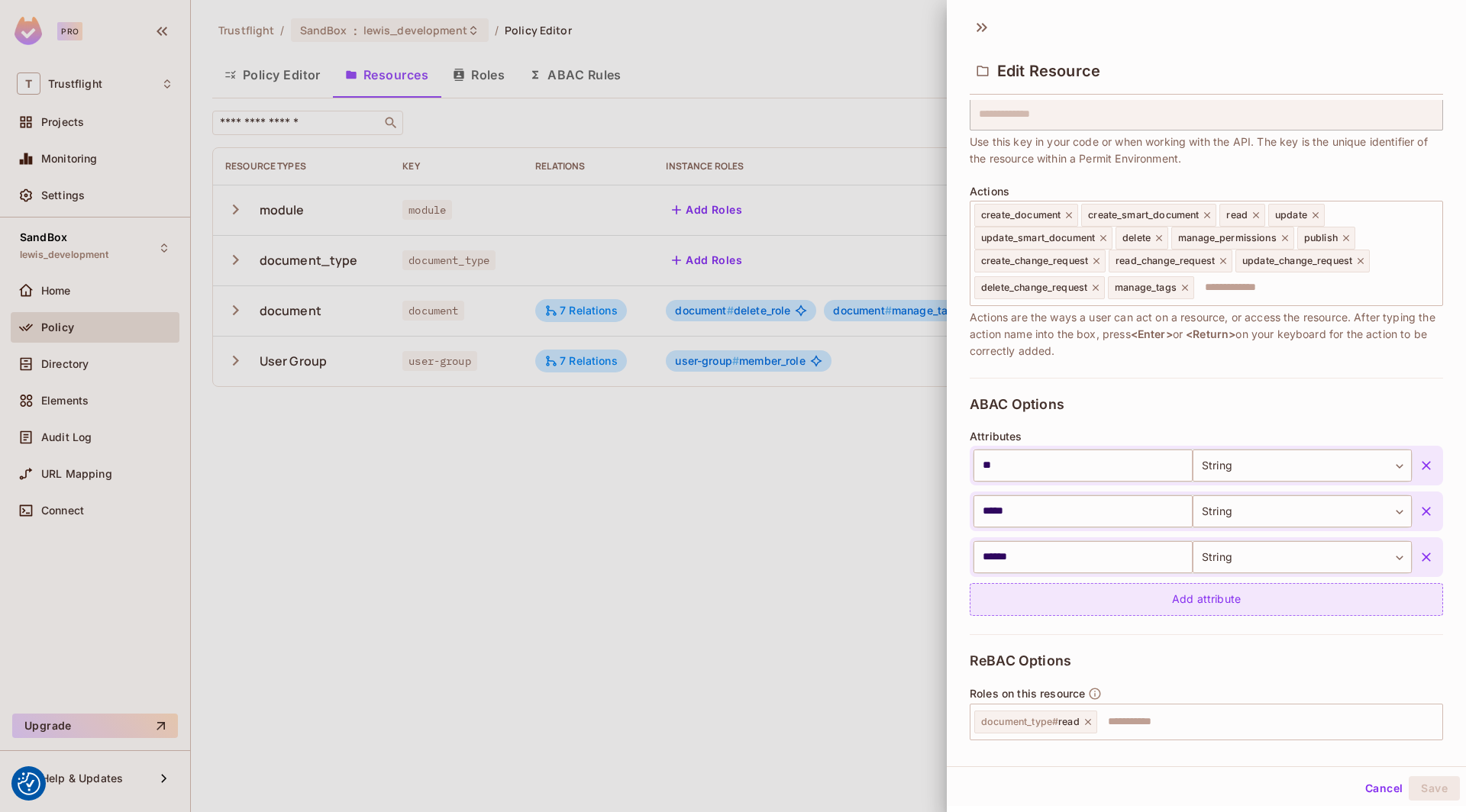
scroll to position [0, 0]
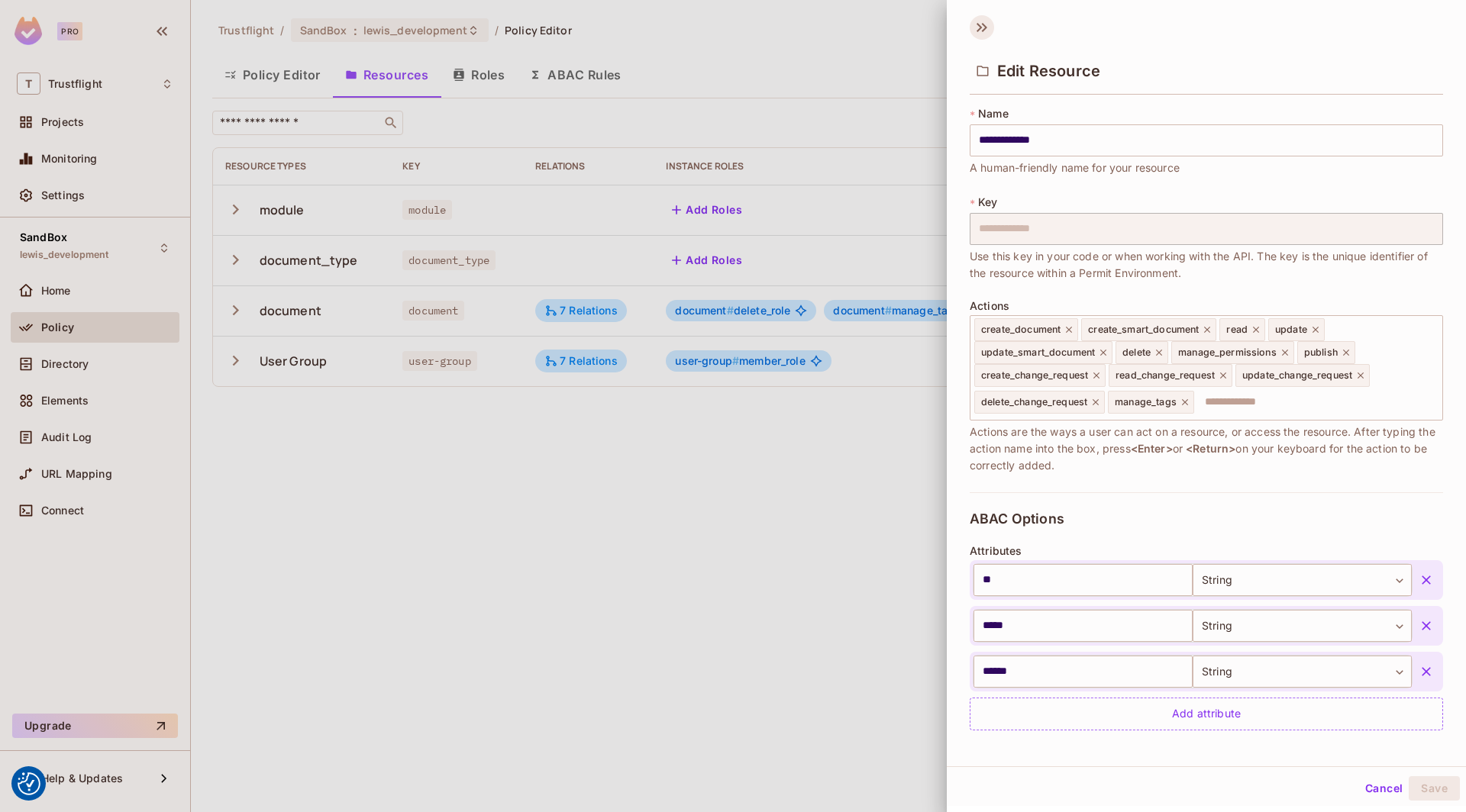
click at [984, 27] on icon at bounding box center [981, 28] width 25 height 25
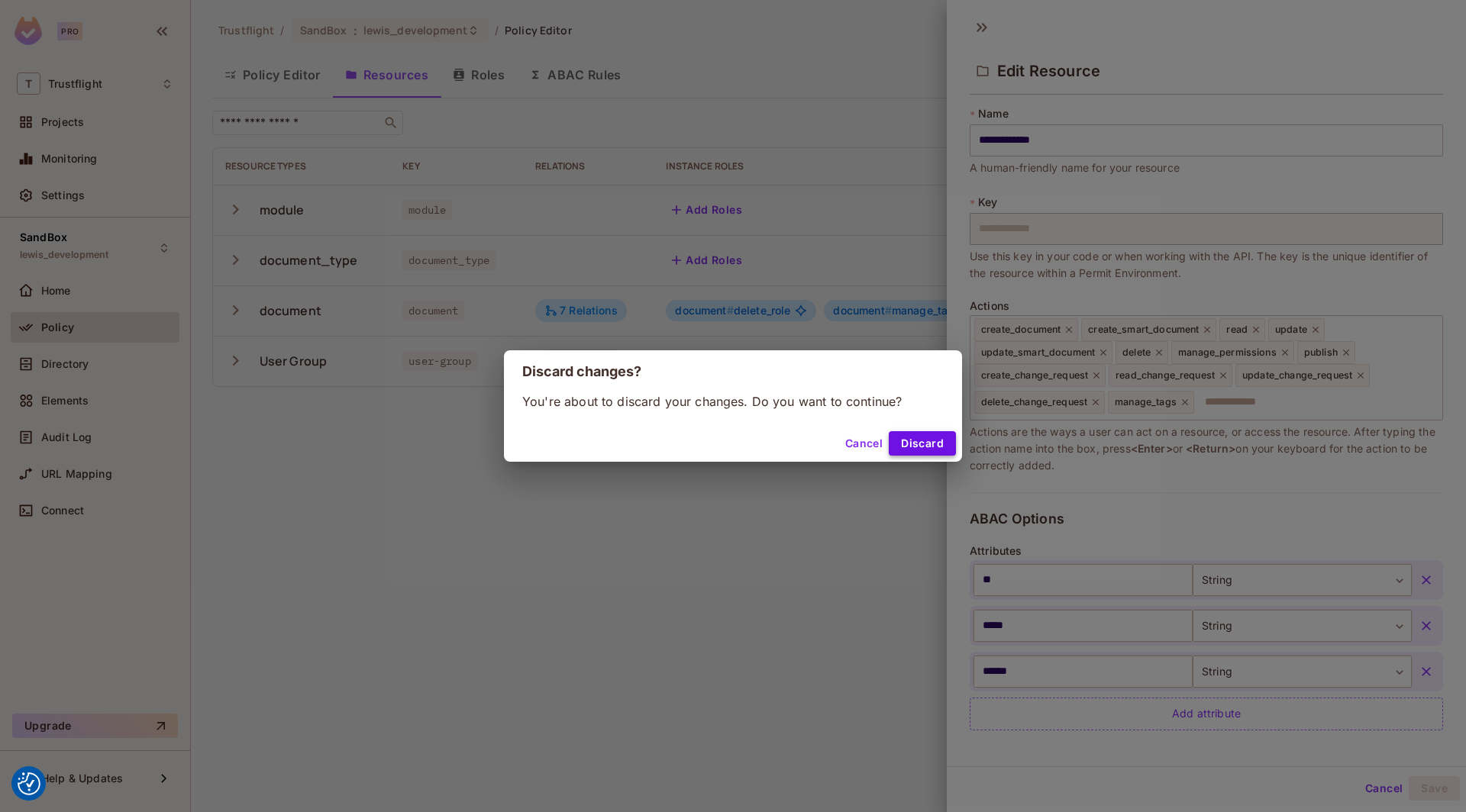
click at [937, 445] on button "Discard" at bounding box center [922, 443] width 67 height 25
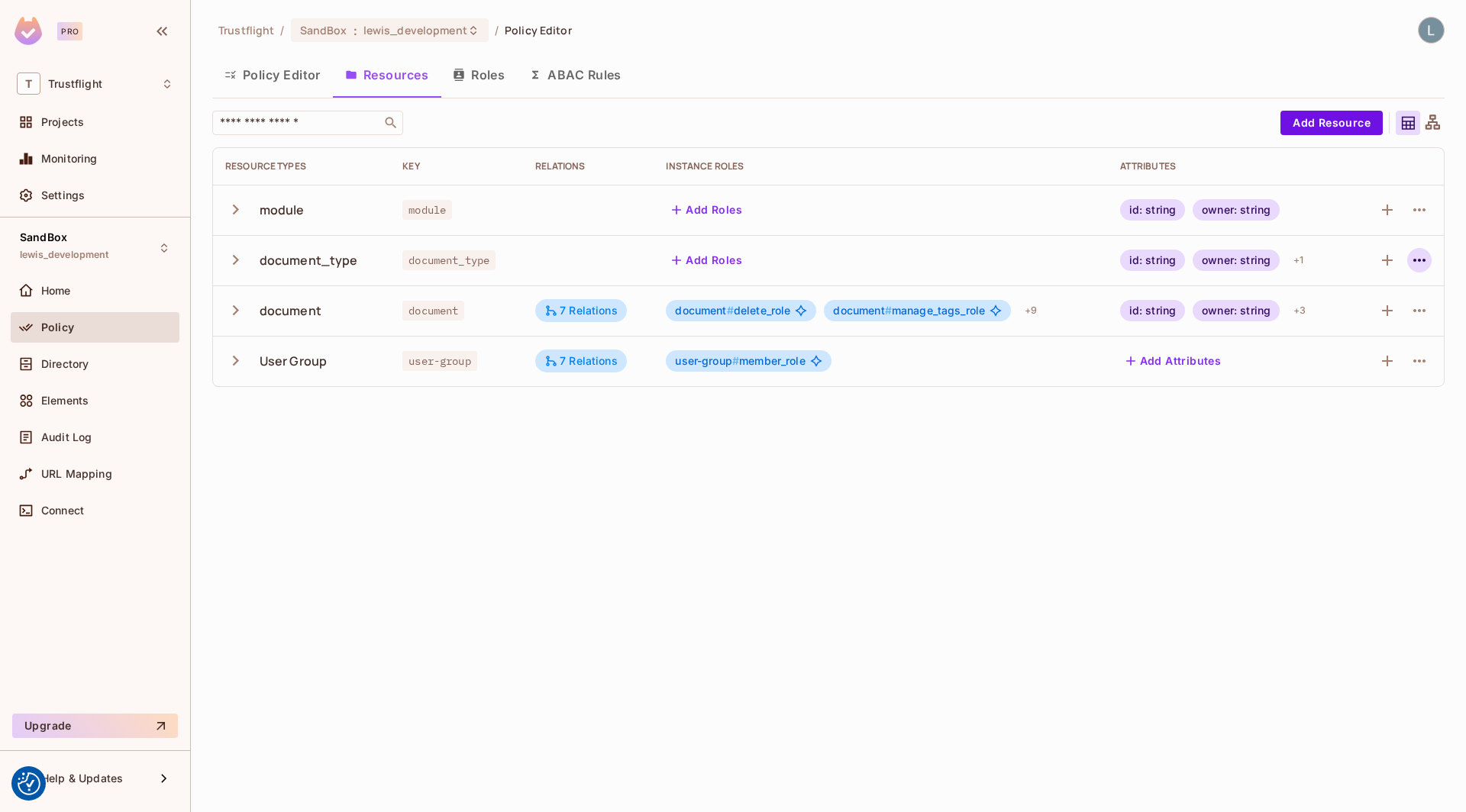
click at [1419, 260] on icon "button" at bounding box center [1419, 259] width 12 height 3
click at [1351, 318] on div "Edit Resource" at bounding box center [1353, 320] width 72 height 16
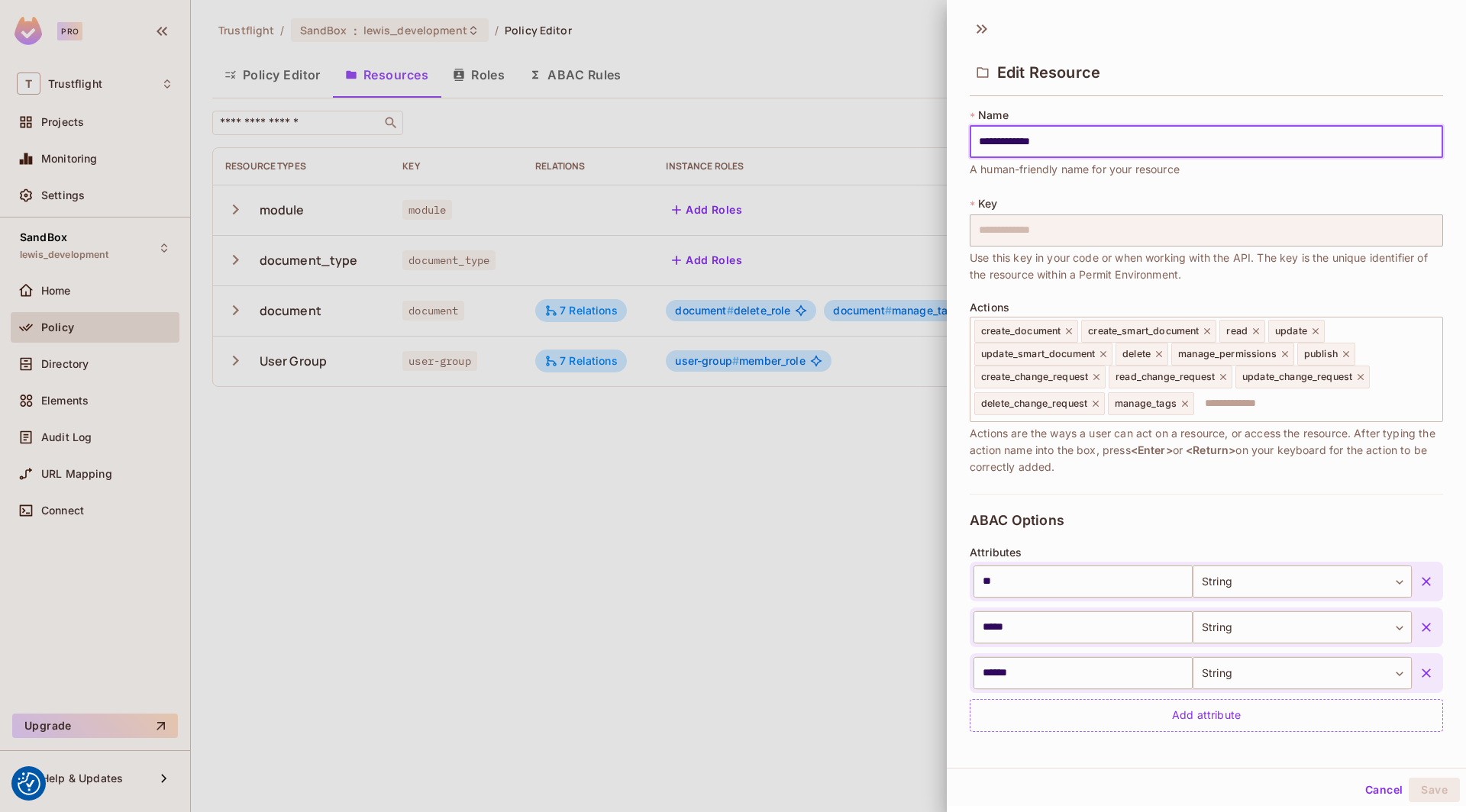
scroll to position [230, 0]
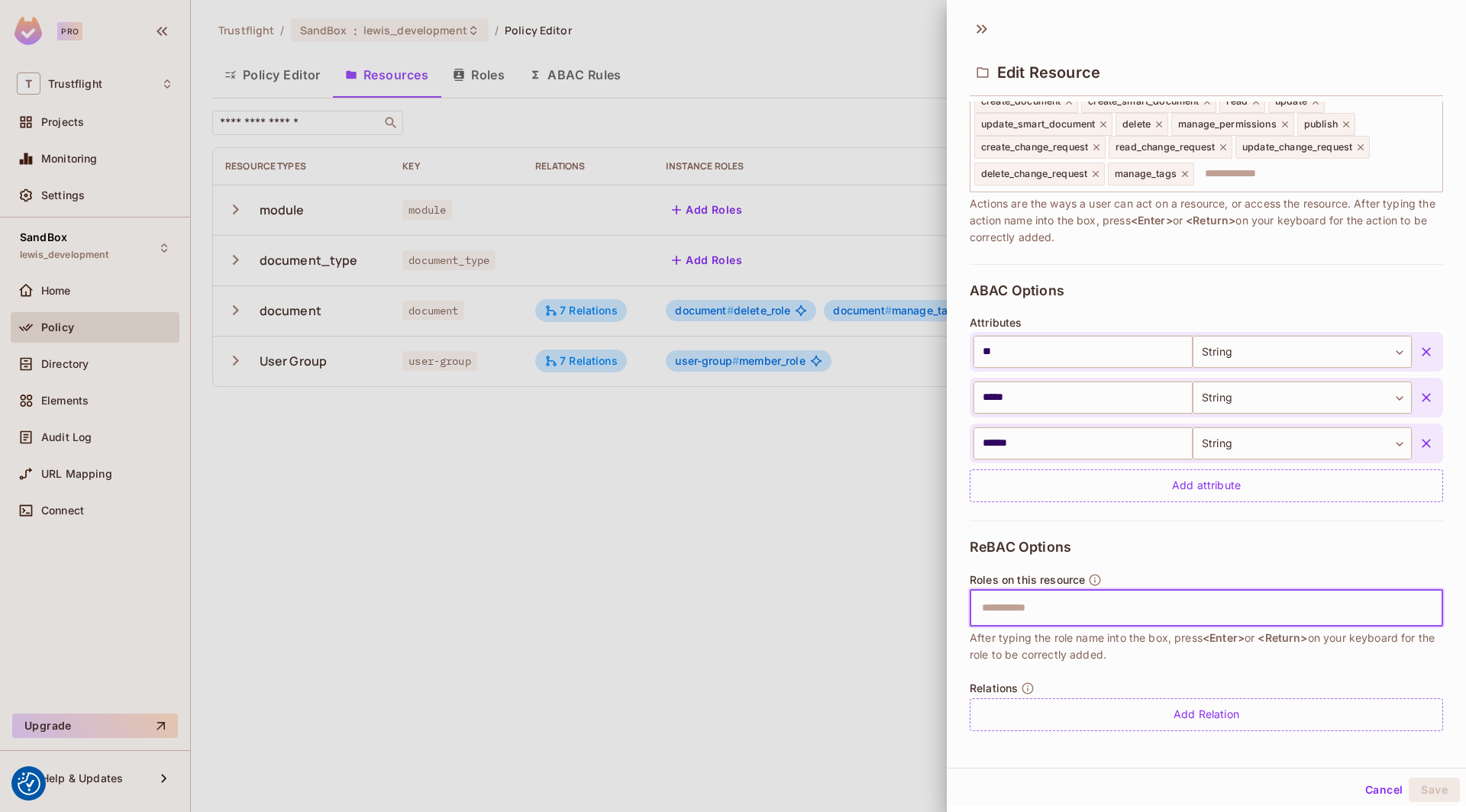
click at [1035, 614] on input "text" at bounding box center [1205, 608] width 464 height 30
type input "****"
click at [1158, 647] on span "After typing the role name into the box, press <Enter> or <Return> on your keyb…" at bounding box center [1206, 646] width 474 height 34
click at [606, 506] on div at bounding box center [733, 406] width 1466 height 812
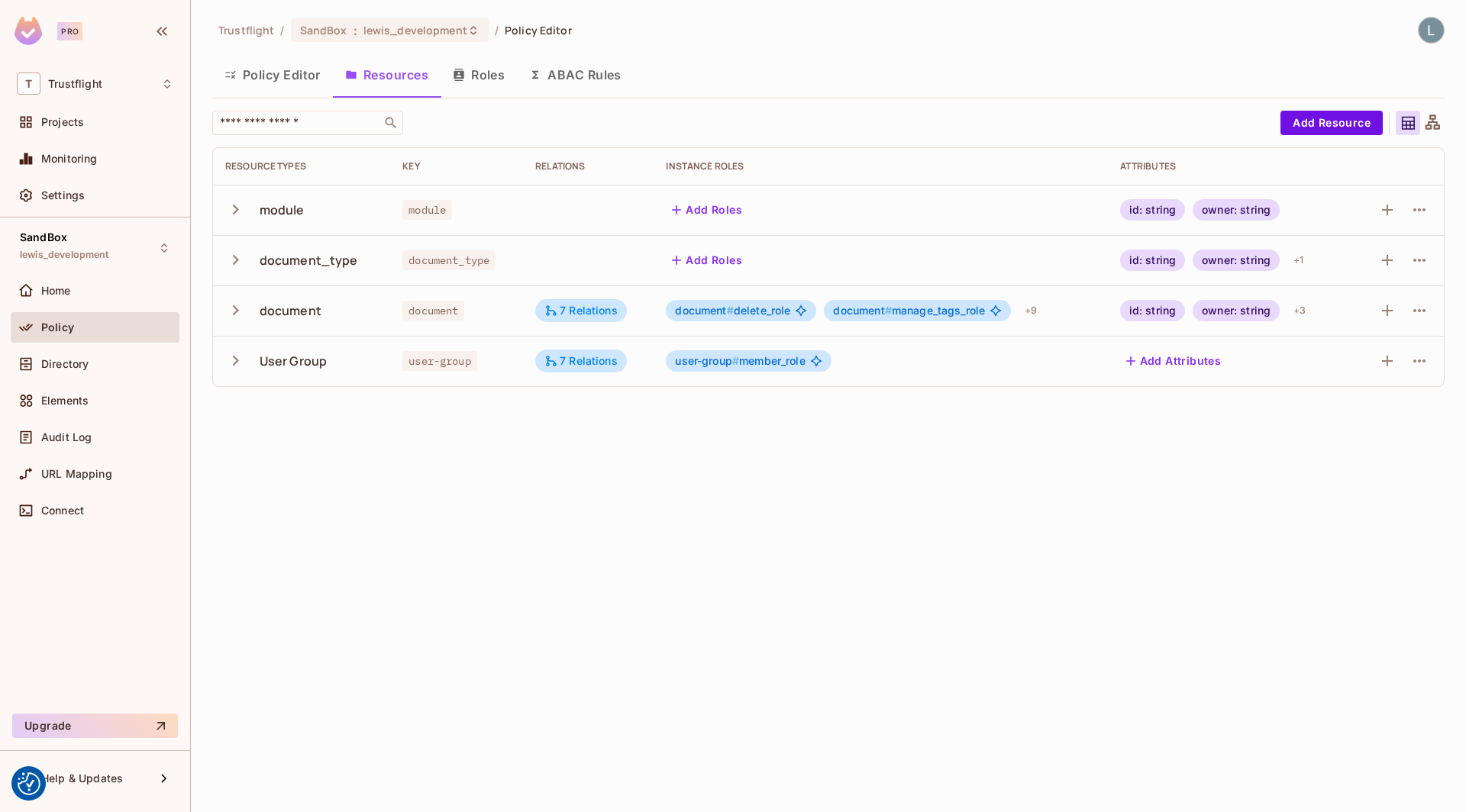
click at [717, 258] on button "Add Roles" at bounding box center [707, 260] width 83 height 25
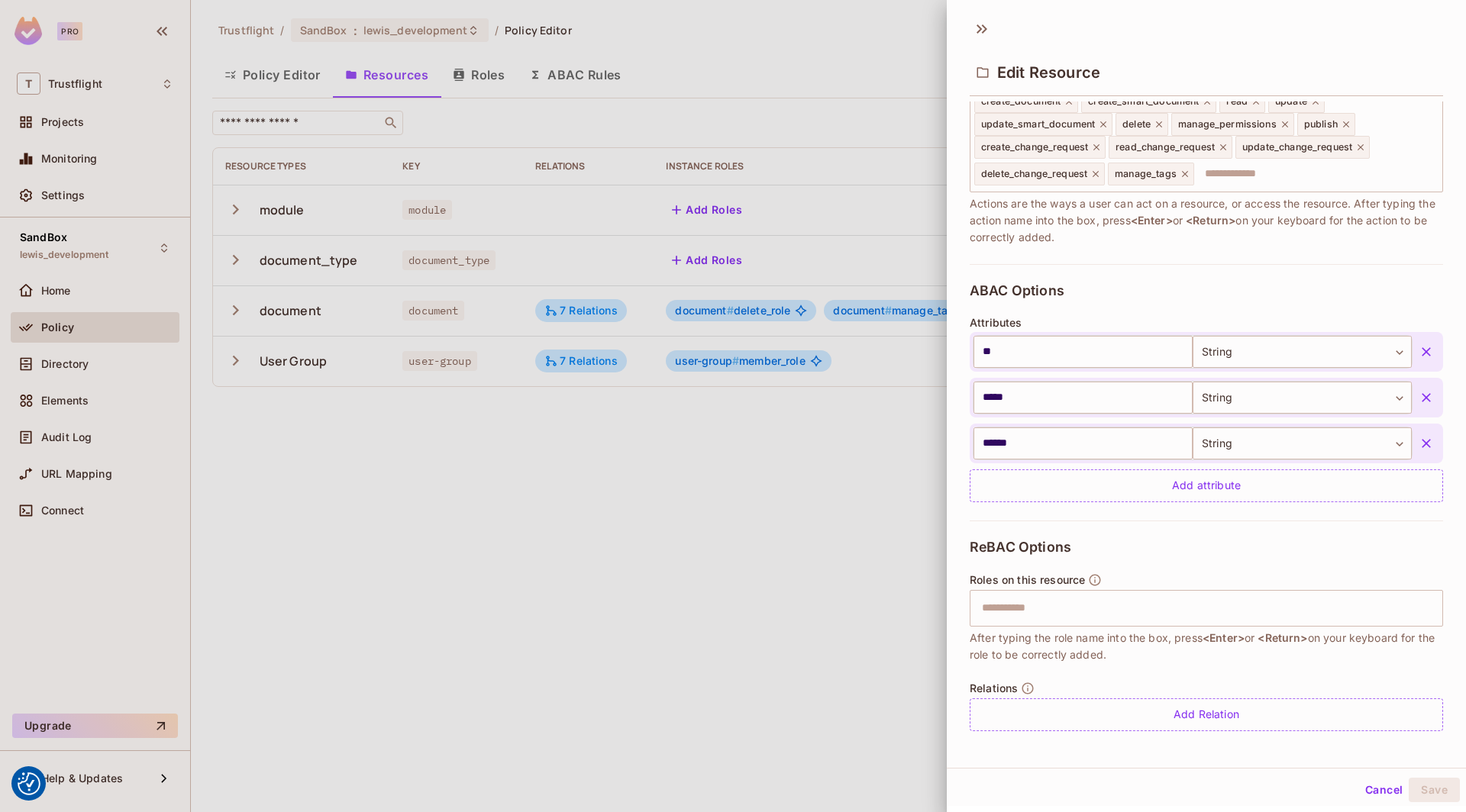
scroll to position [2, 0]
click at [1025, 603] on input "text" at bounding box center [1205, 606] width 464 height 30
click at [860, 539] on div at bounding box center [733, 406] width 1466 height 812
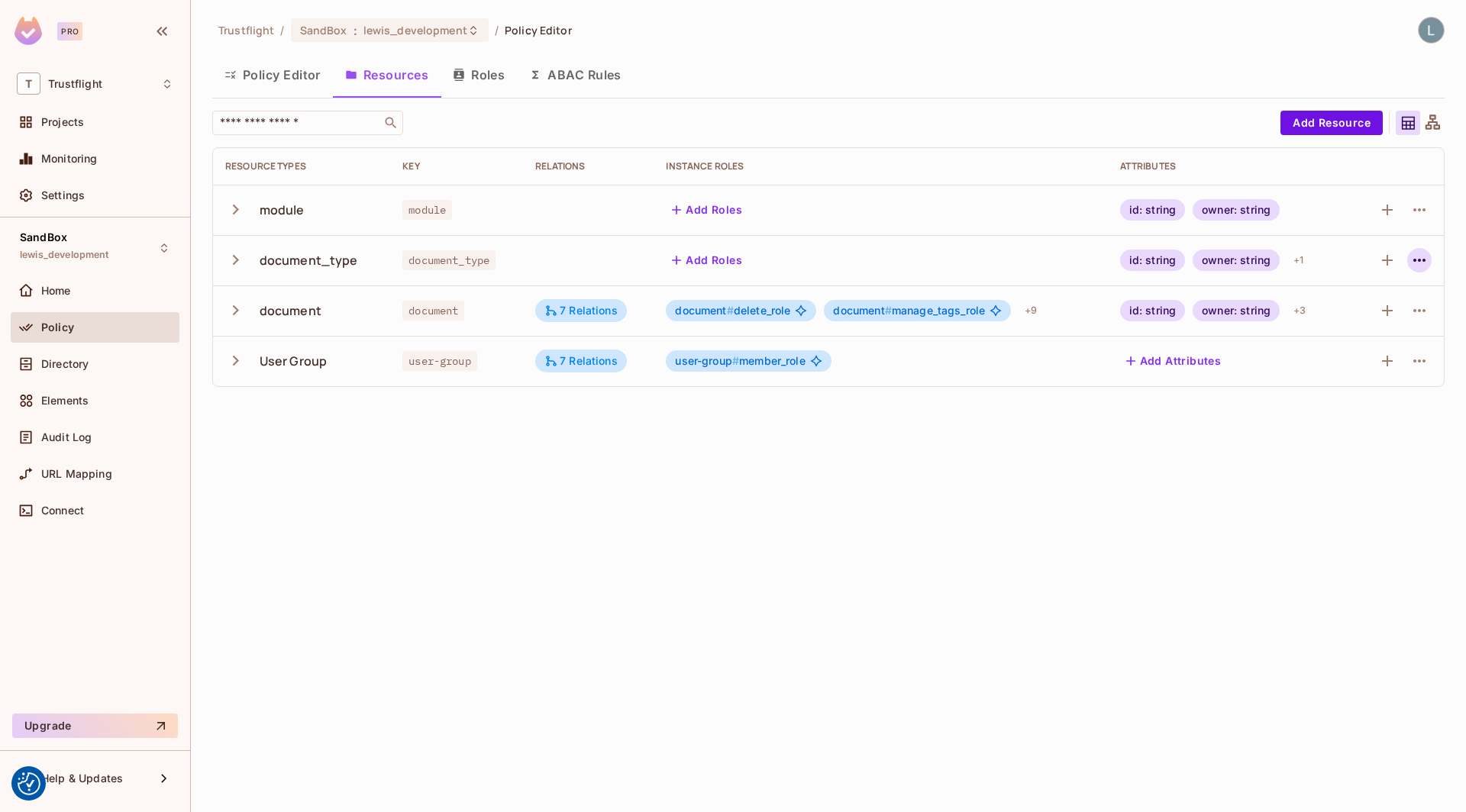
click at [1424, 257] on icon "button" at bounding box center [1420, 260] width 18 height 18
click at [1372, 320] on div "Edit Resource" at bounding box center [1353, 320] width 72 height 16
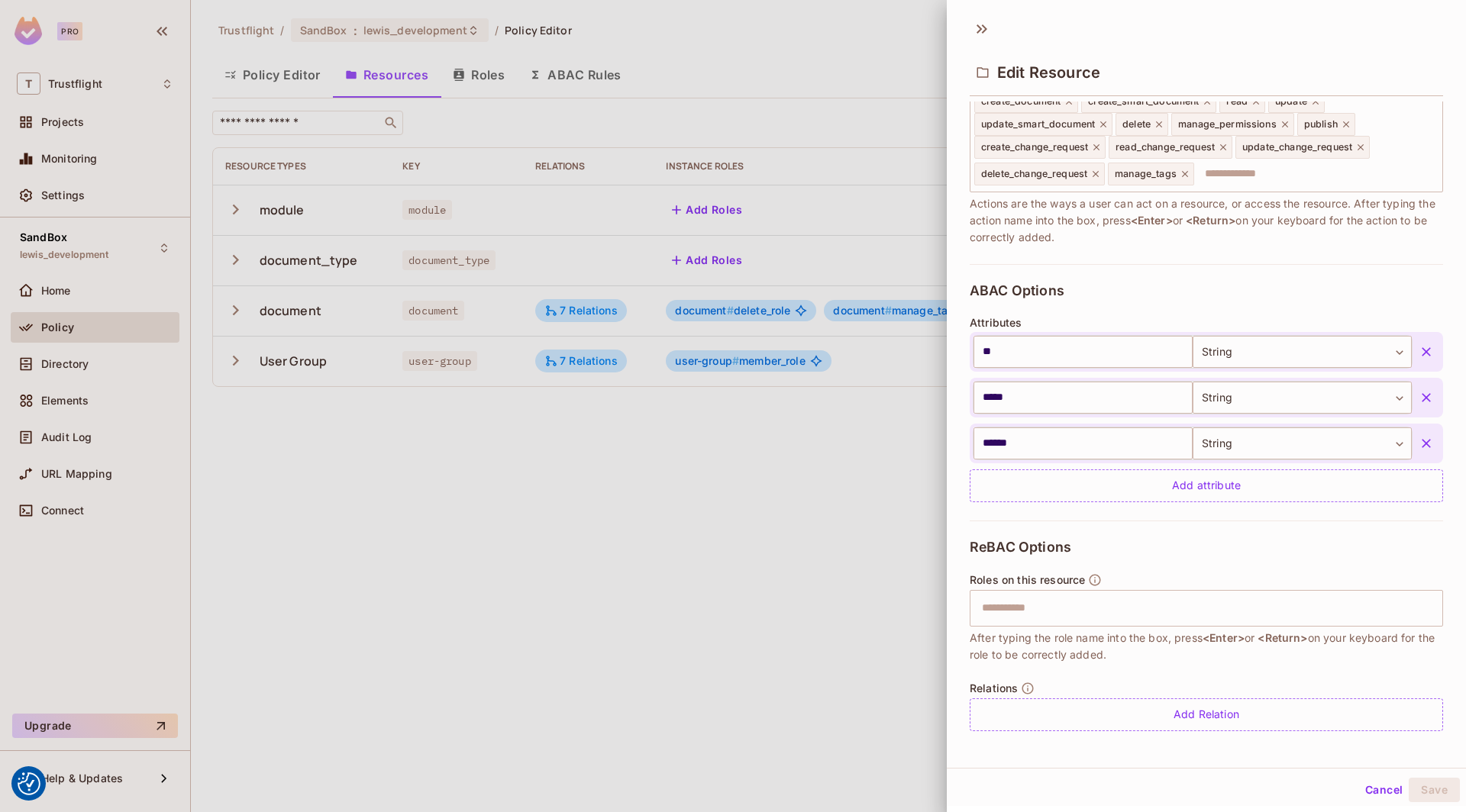
scroll to position [2, 0]
click at [1011, 602] on input "text" at bounding box center [1205, 606] width 464 height 30
click at [1066, 600] on input "text" at bounding box center [1205, 606] width 464 height 30
type input "****"
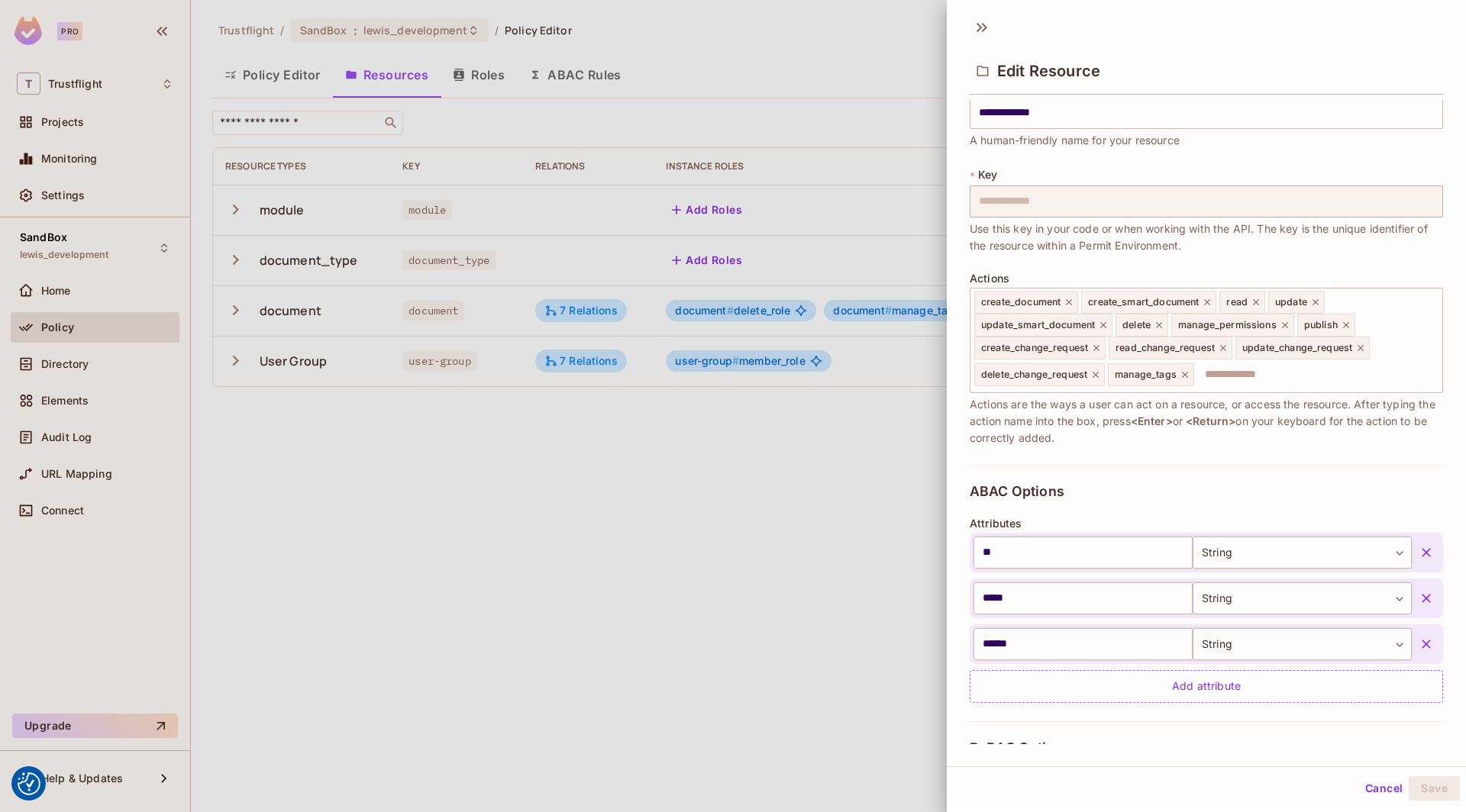
scroll to position [230, 0]
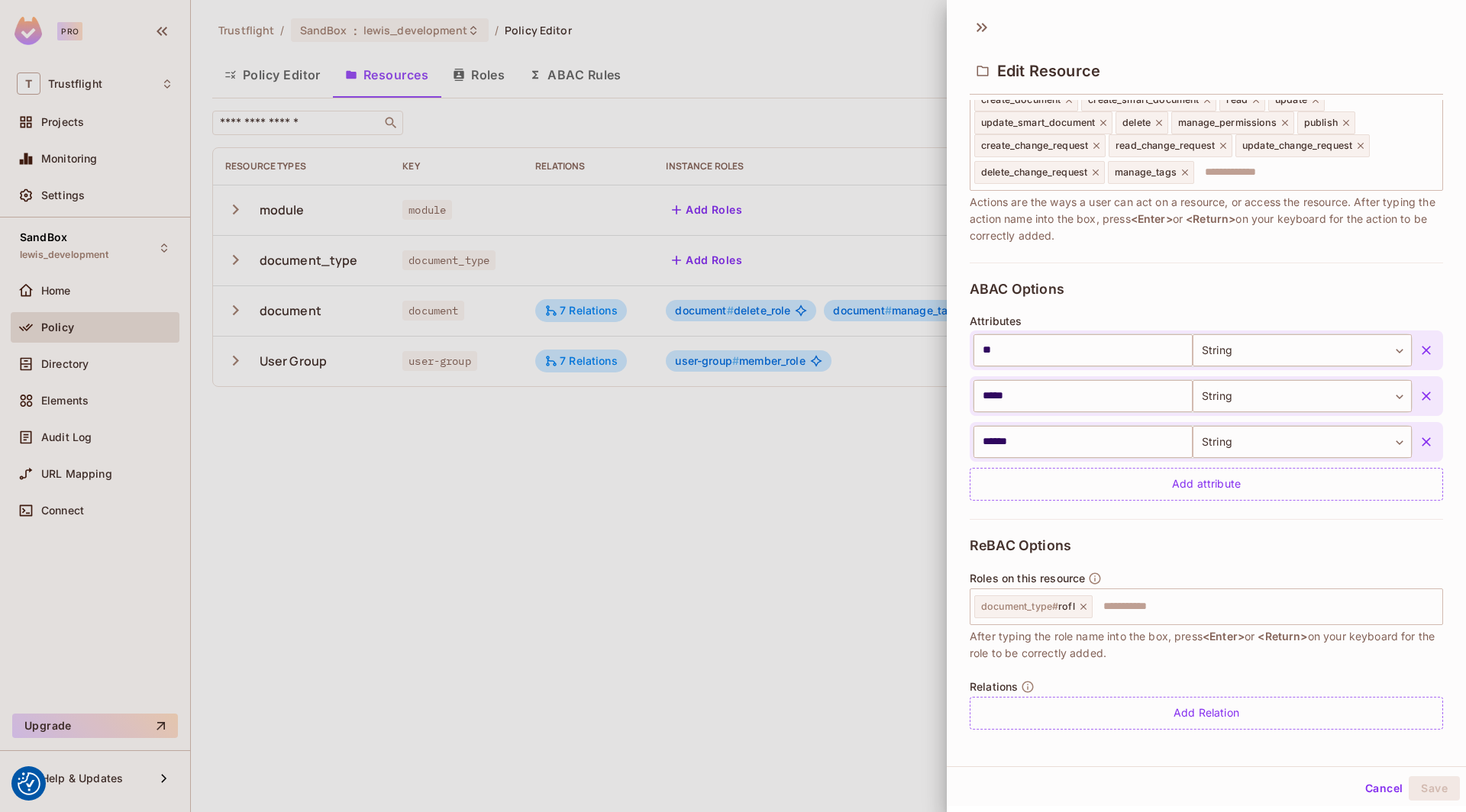
click at [404, 469] on div at bounding box center [733, 406] width 1466 height 812
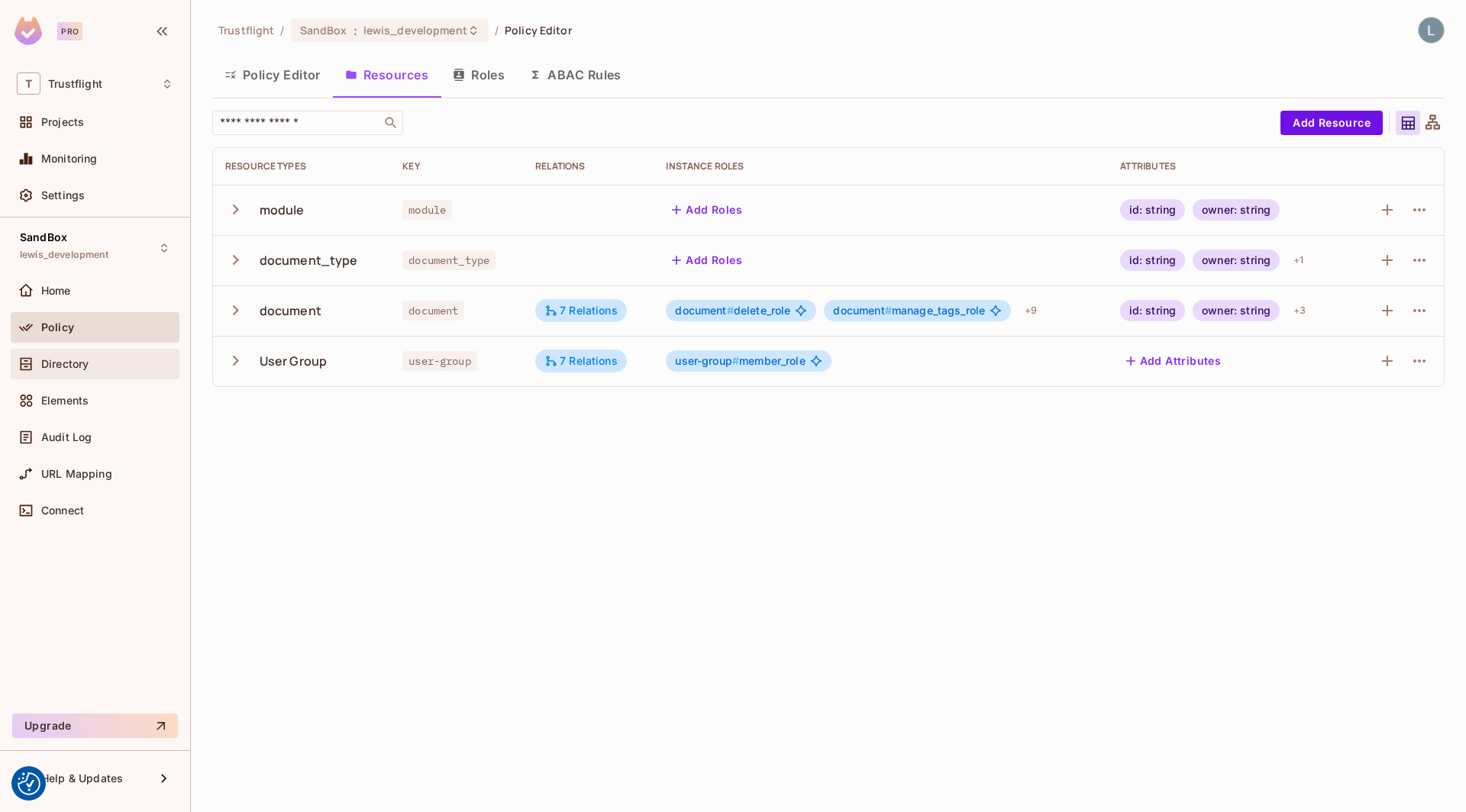
click at [61, 363] on span "Directory" at bounding box center [64, 363] width 47 height 12
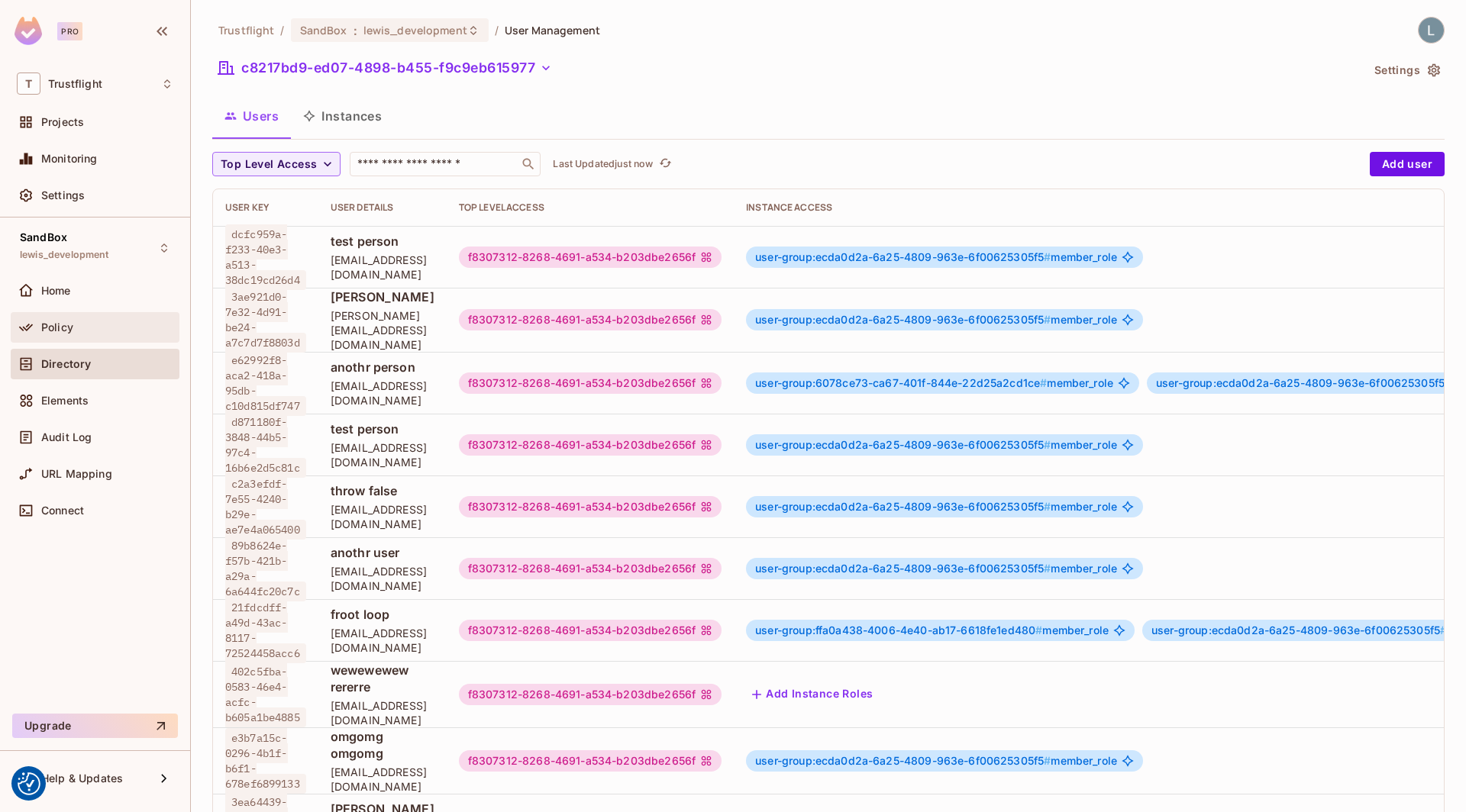
click at [93, 318] on div "Policy" at bounding box center [95, 327] width 156 height 18
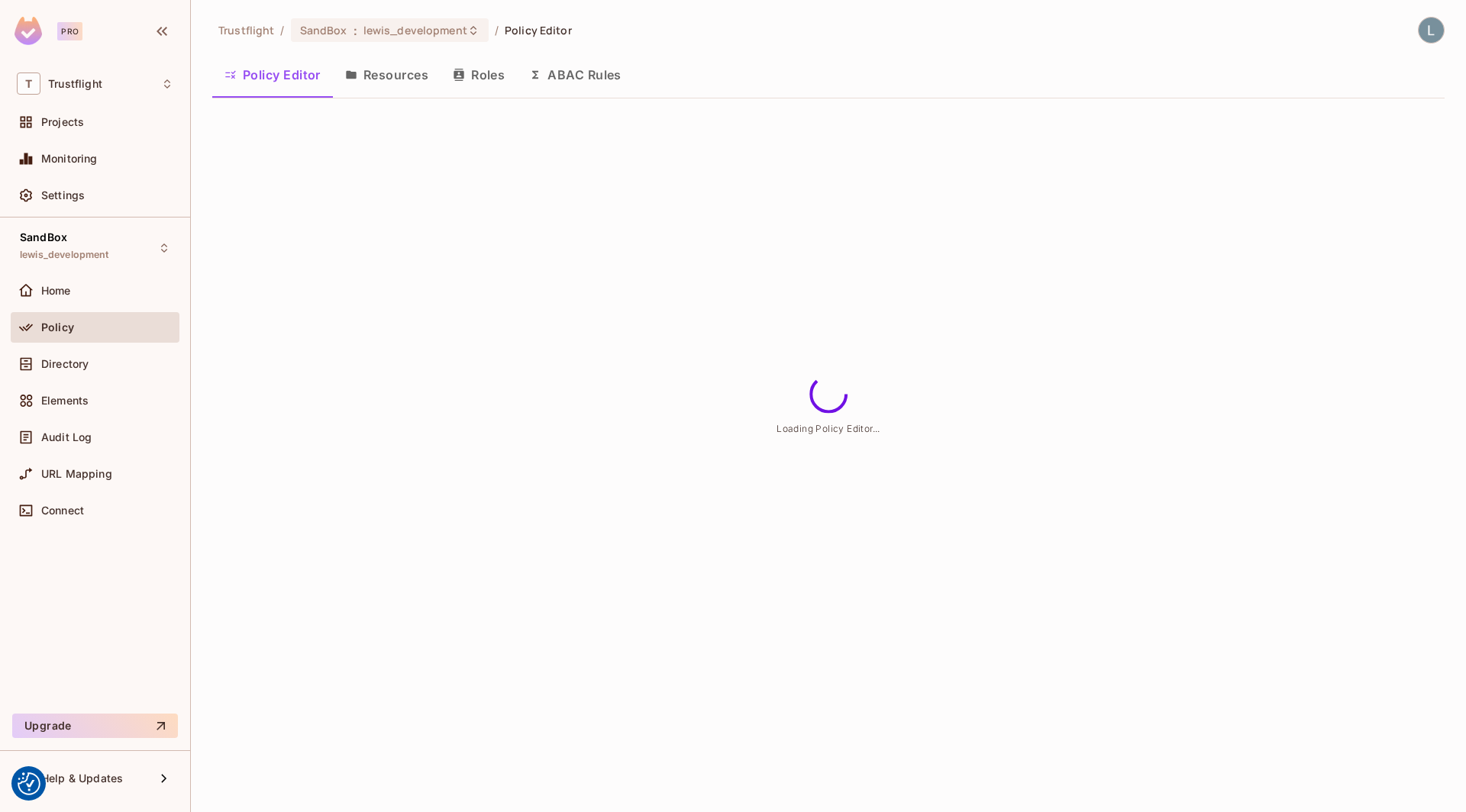
click at [394, 74] on button "Resources" at bounding box center [386, 75] width 108 height 39
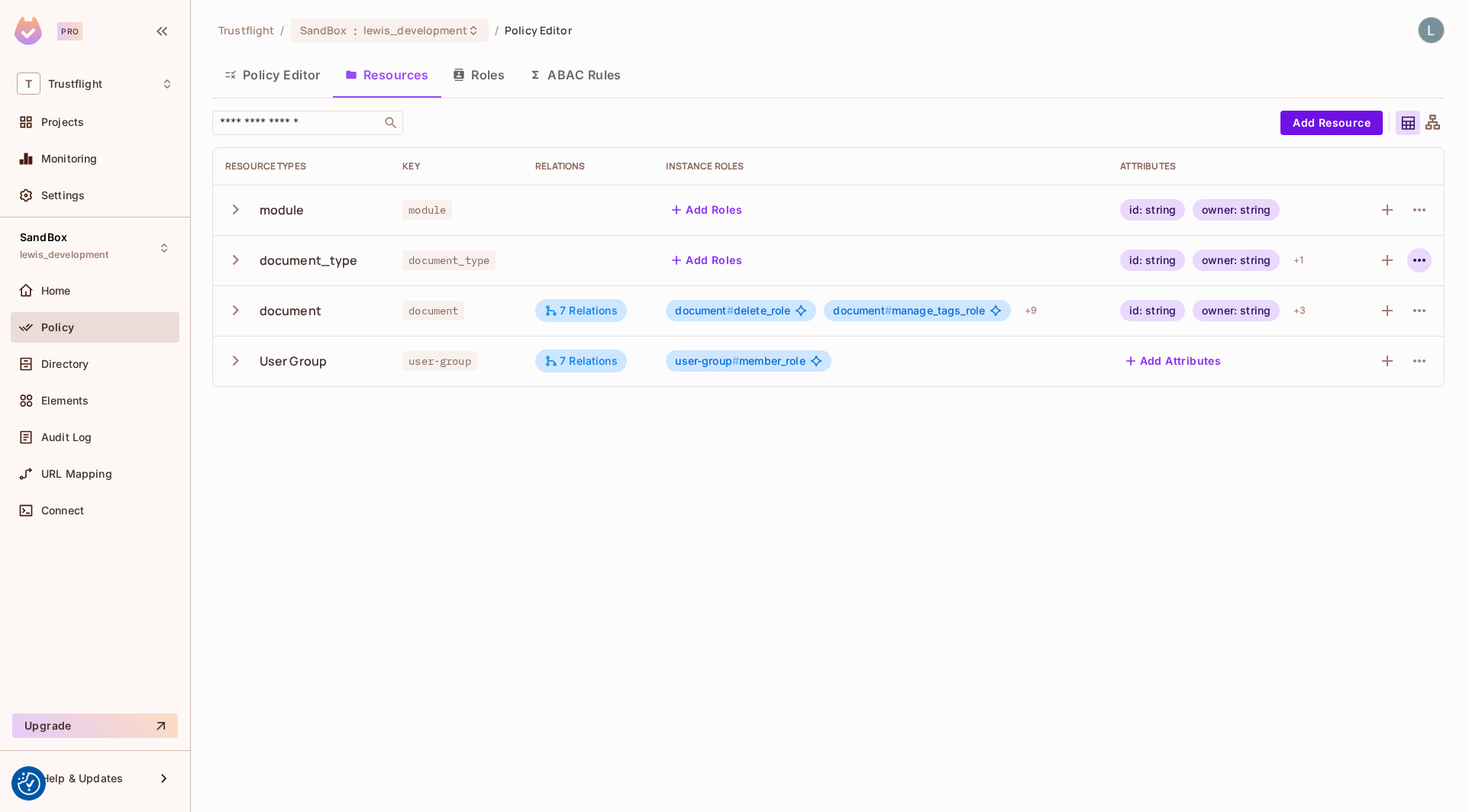
click at [1422, 260] on icon "button" at bounding box center [1420, 260] width 18 height 18
click at [1325, 325] on div "Edit Resource" at bounding box center [1353, 320] width 72 height 16
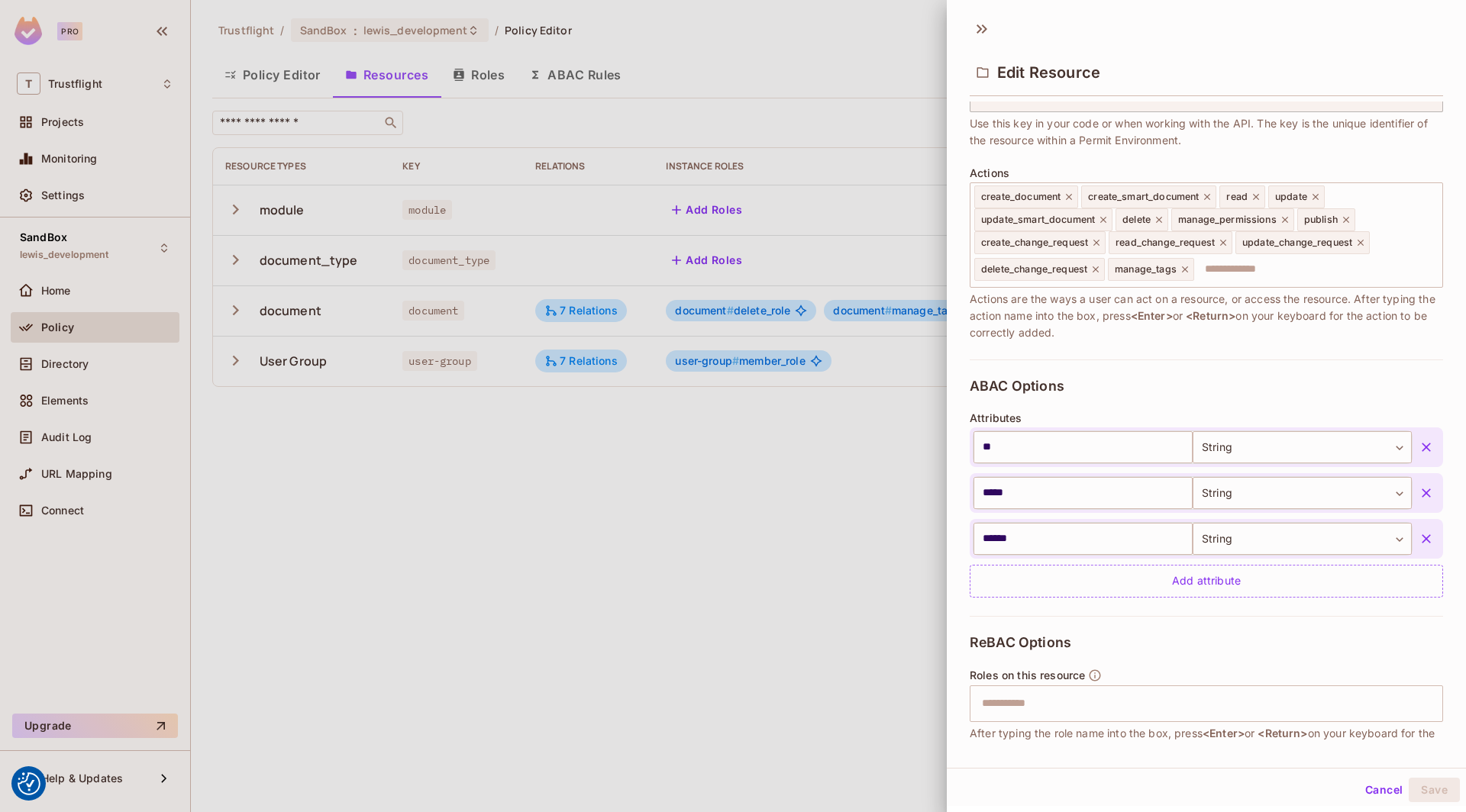
scroll to position [230, 0]
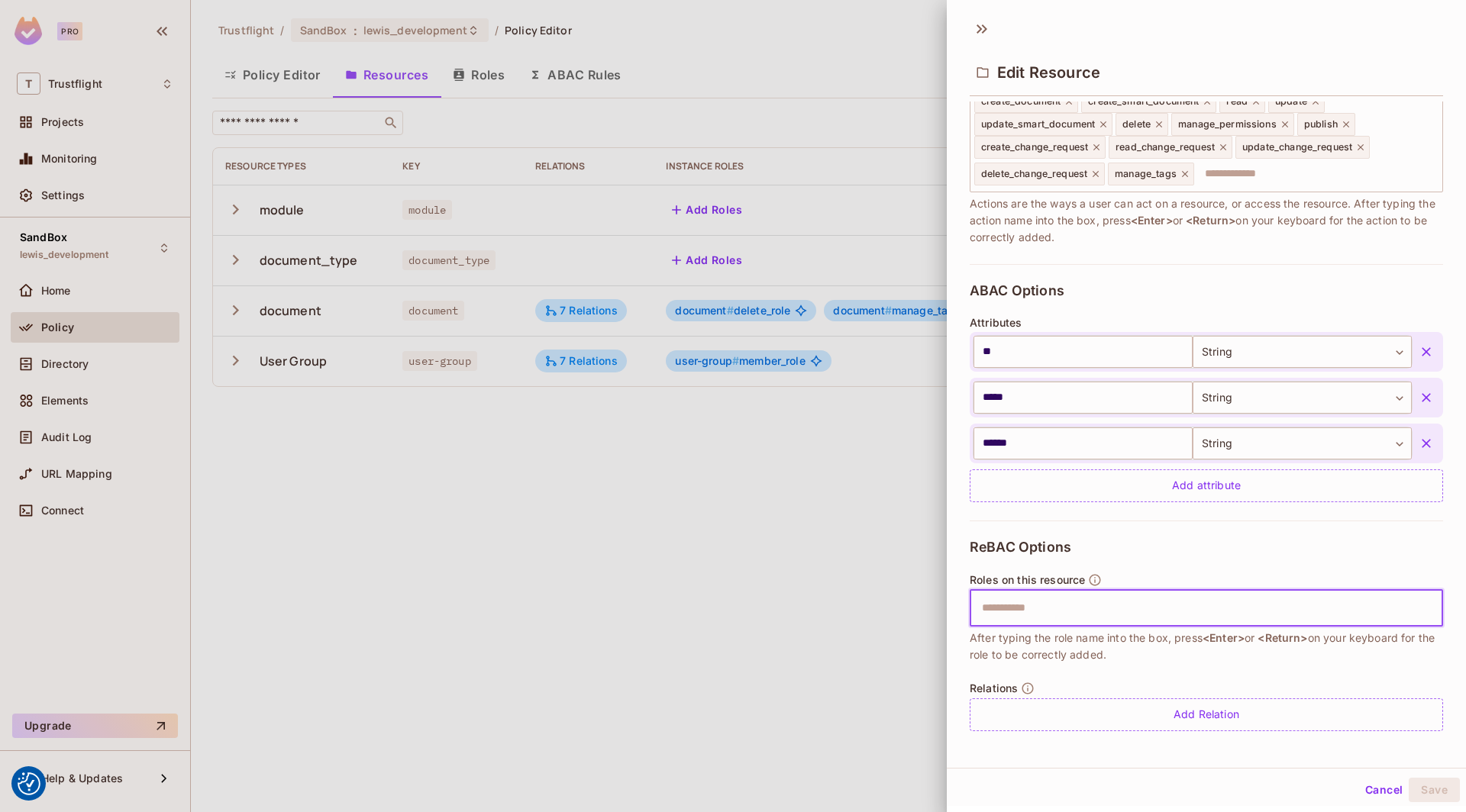
click at [1091, 605] on input "text" at bounding box center [1205, 608] width 464 height 30
click at [827, 591] on div at bounding box center [733, 406] width 1466 height 812
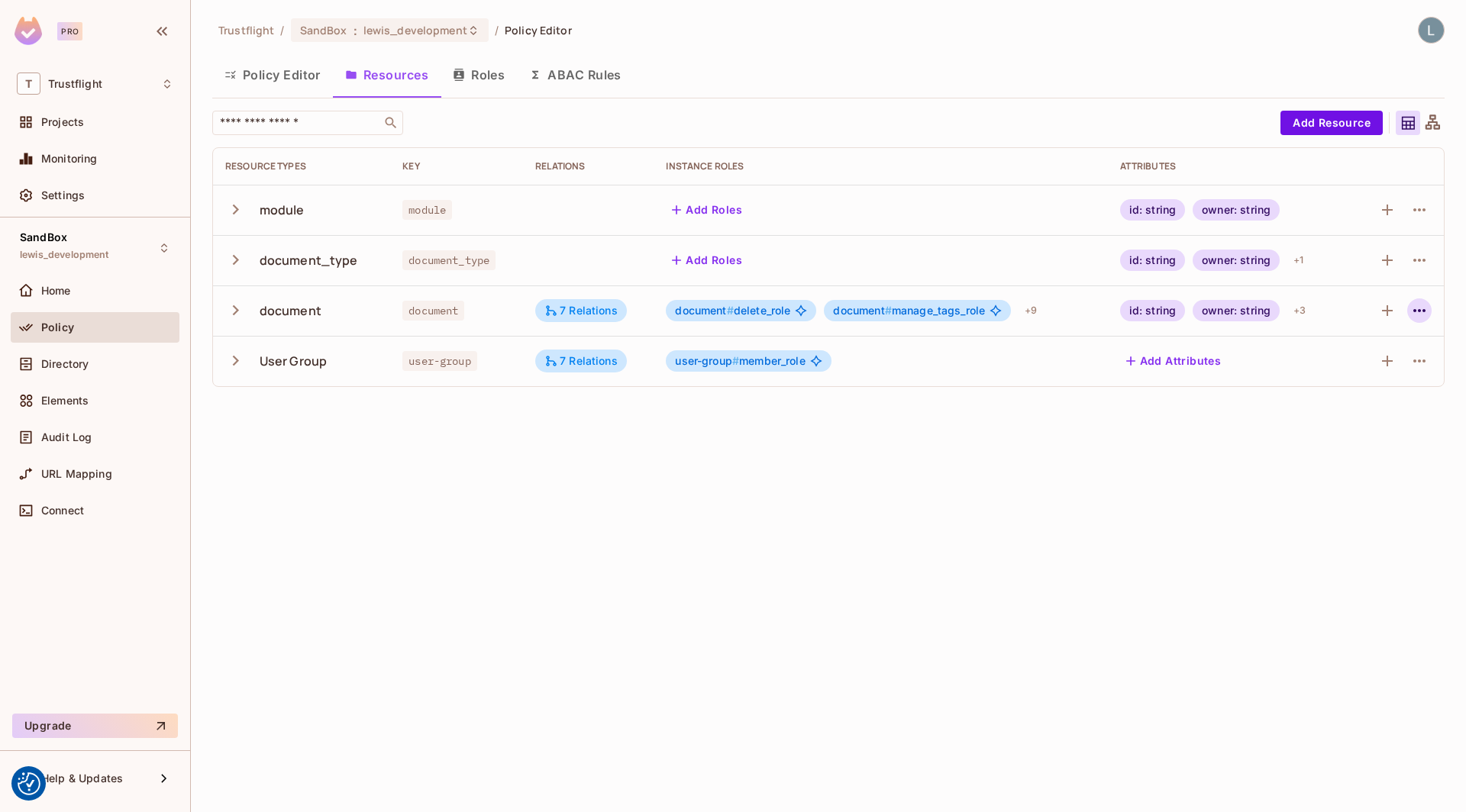
click at [1425, 303] on icon "button" at bounding box center [1420, 311] width 18 height 18
click at [1362, 371] on div "Edit Resource" at bounding box center [1353, 370] width 72 height 16
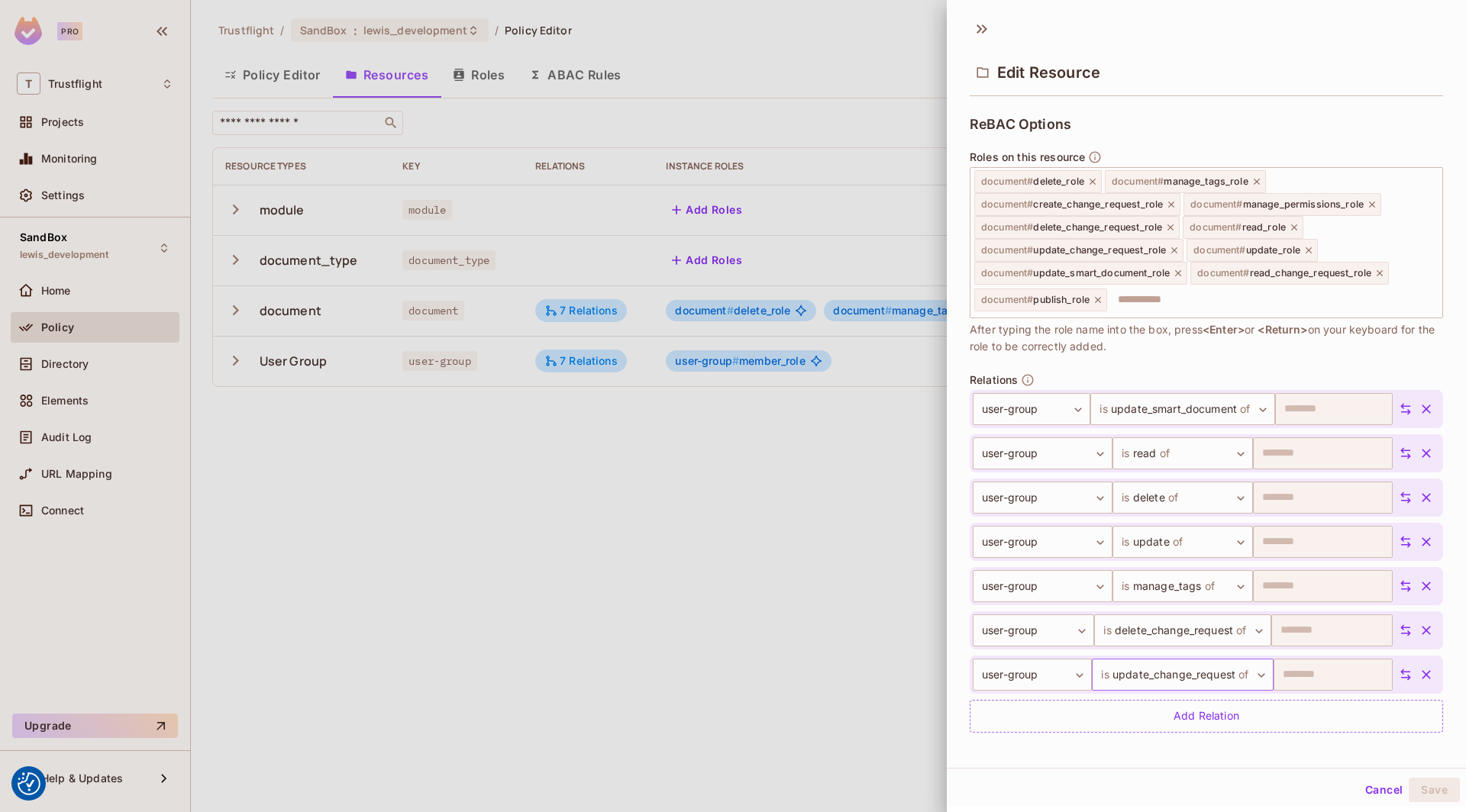
scroll to position [2, 0]
click at [848, 649] on div at bounding box center [733, 406] width 1466 height 812
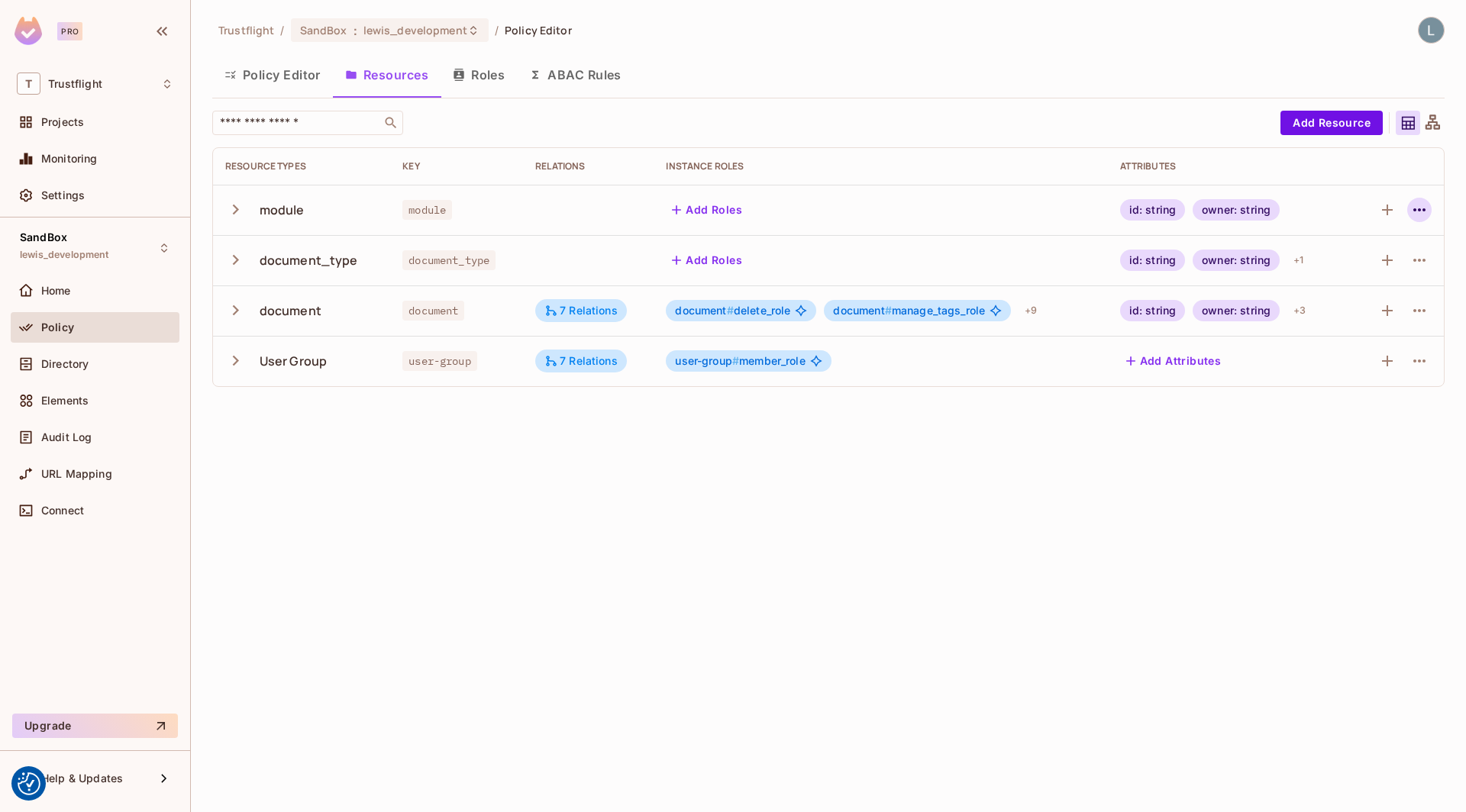
click at [1421, 212] on icon "button" at bounding box center [1420, 210] width 18 height 18
click at [1354, 267] on div "Edit Resource" at bounding box center [1353, 269] width 72 height 16
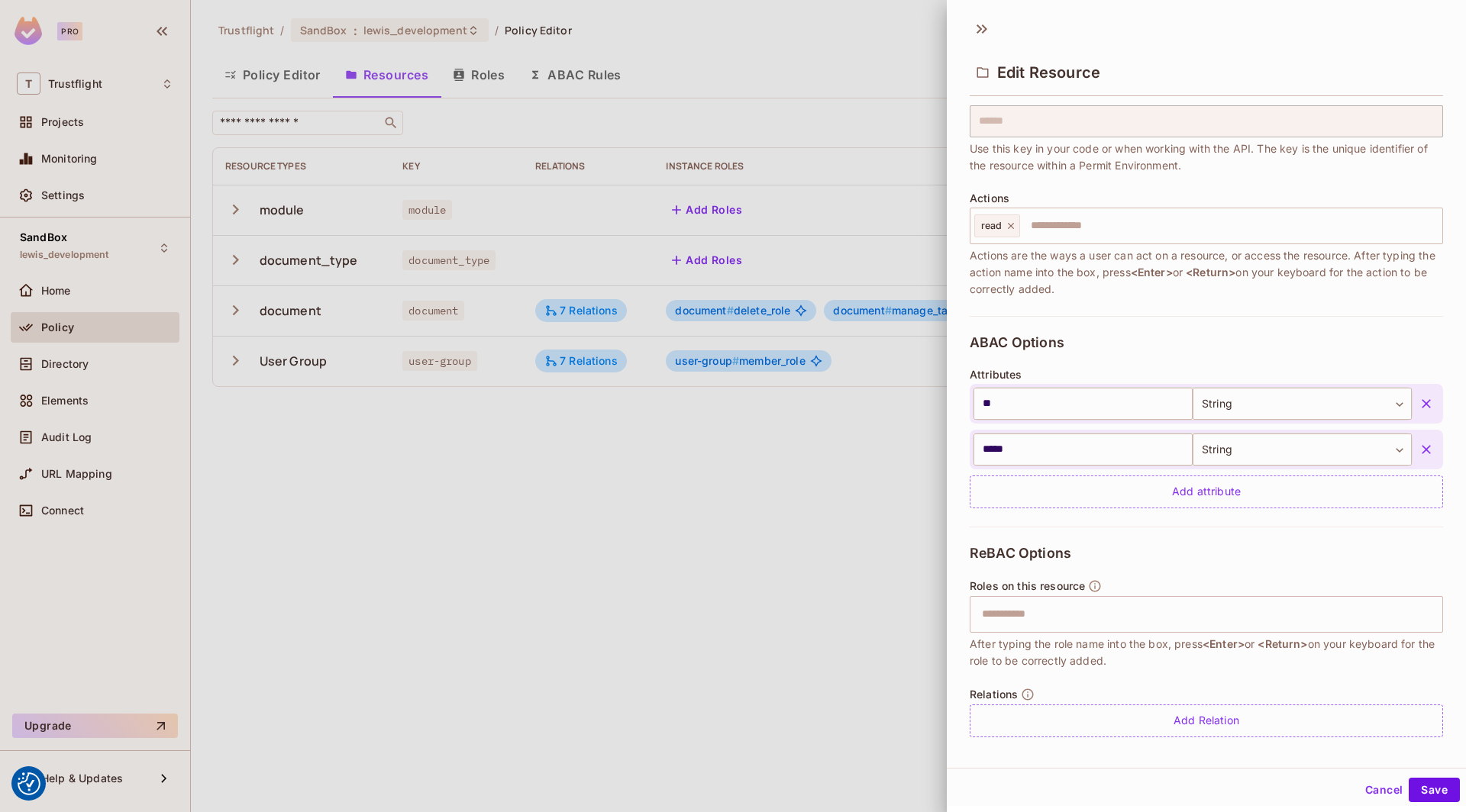
scroll to position [116, 0]
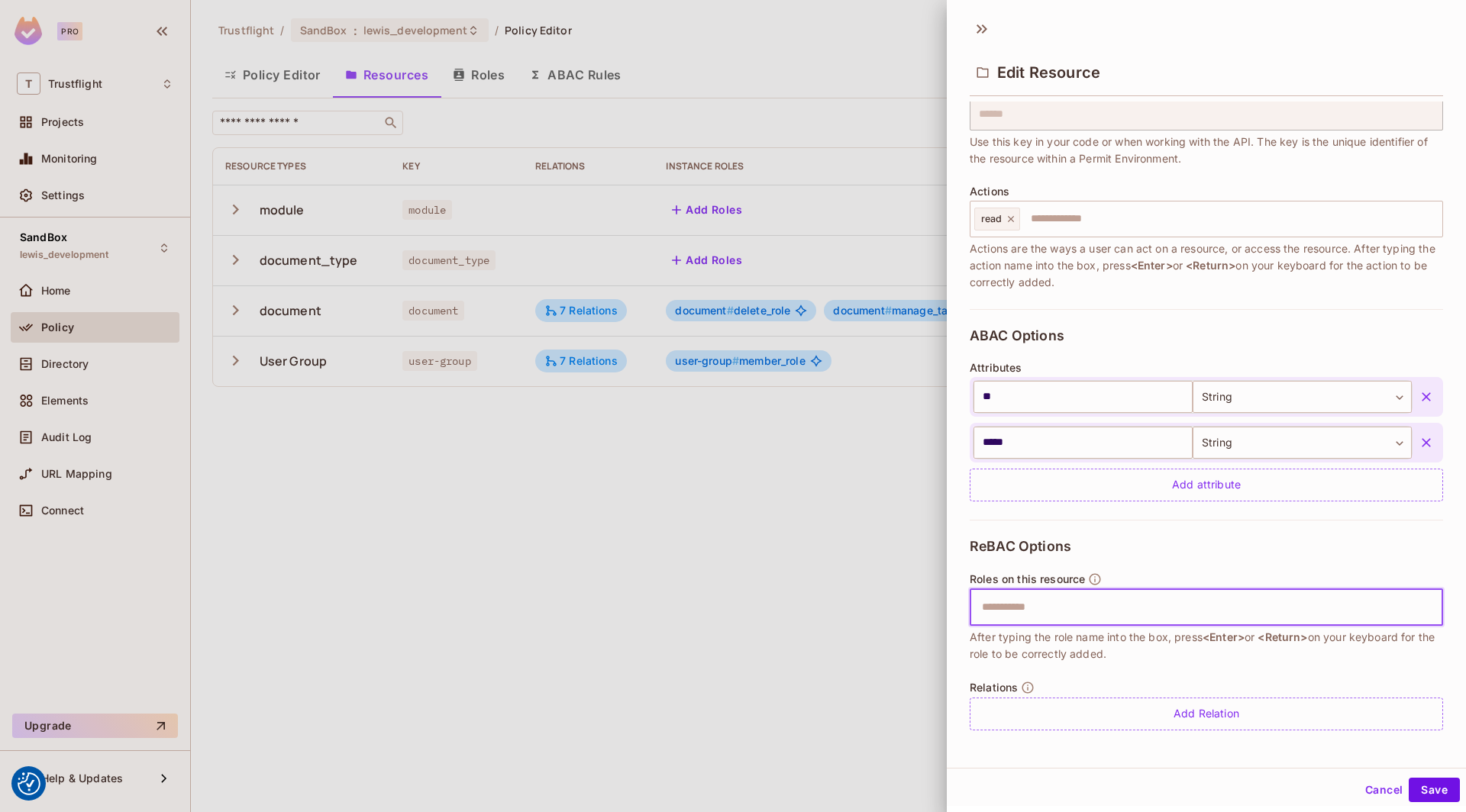
click at [1050, 618] on input "text" at bounding box center [1205, 607] width 464 height 30
type input "*"
type input "****"
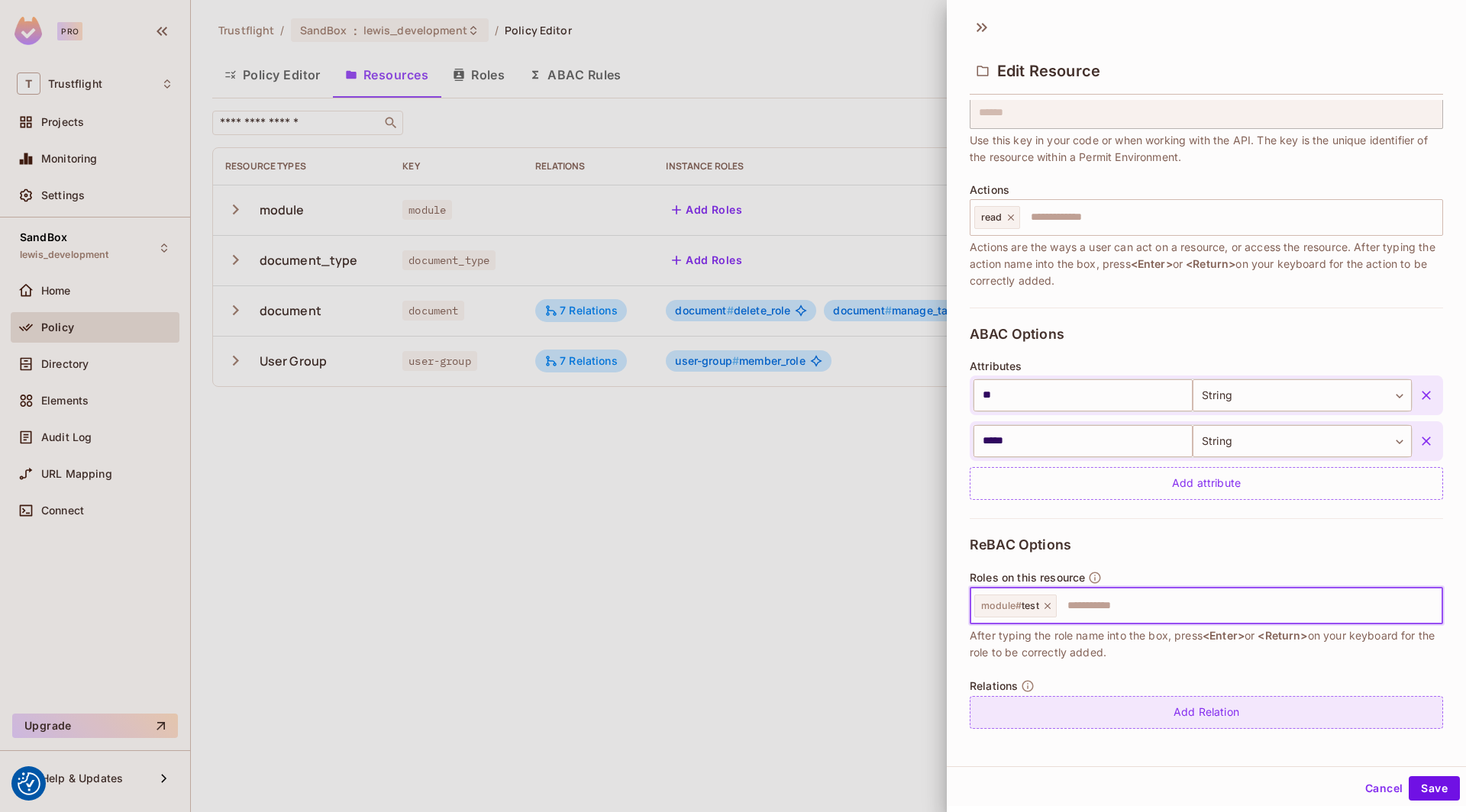
click at [1117, 710] on div "Add Relation" at bounding box center [1206, 713] width 474 height 33
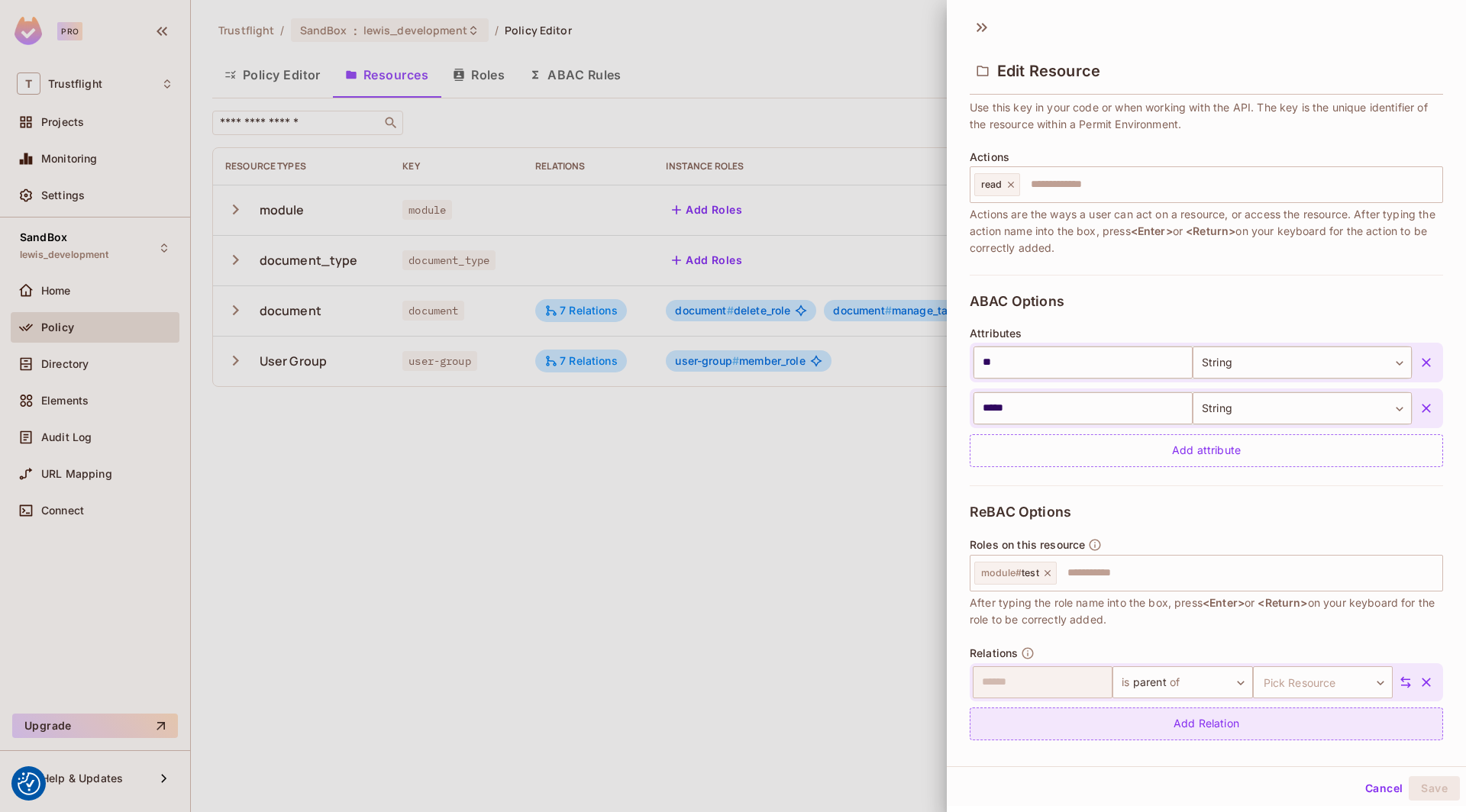
scroll to position [160, 0]
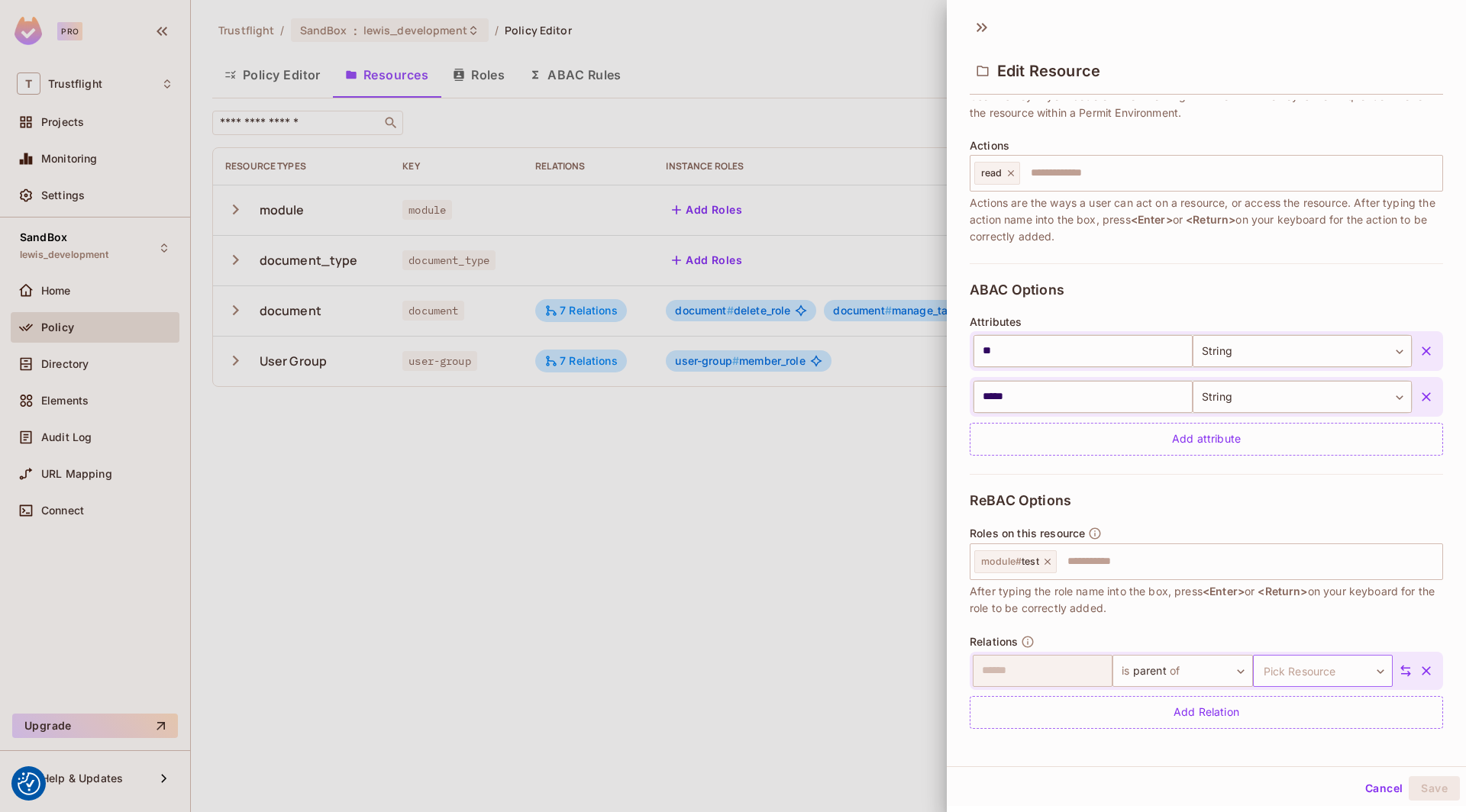
click at [1304, 663] on body "We use cookies to enhance your browsing experience, serve personalized ads or c…" at bounding box center [733, 406] width 1466 height 812
click at [1285, 754] on li "document" at bounding box center [1320, 753] width 141 height 28
click at [1433, 792] on button "Save" at bounding box center [1435, 788] width 52 height 25
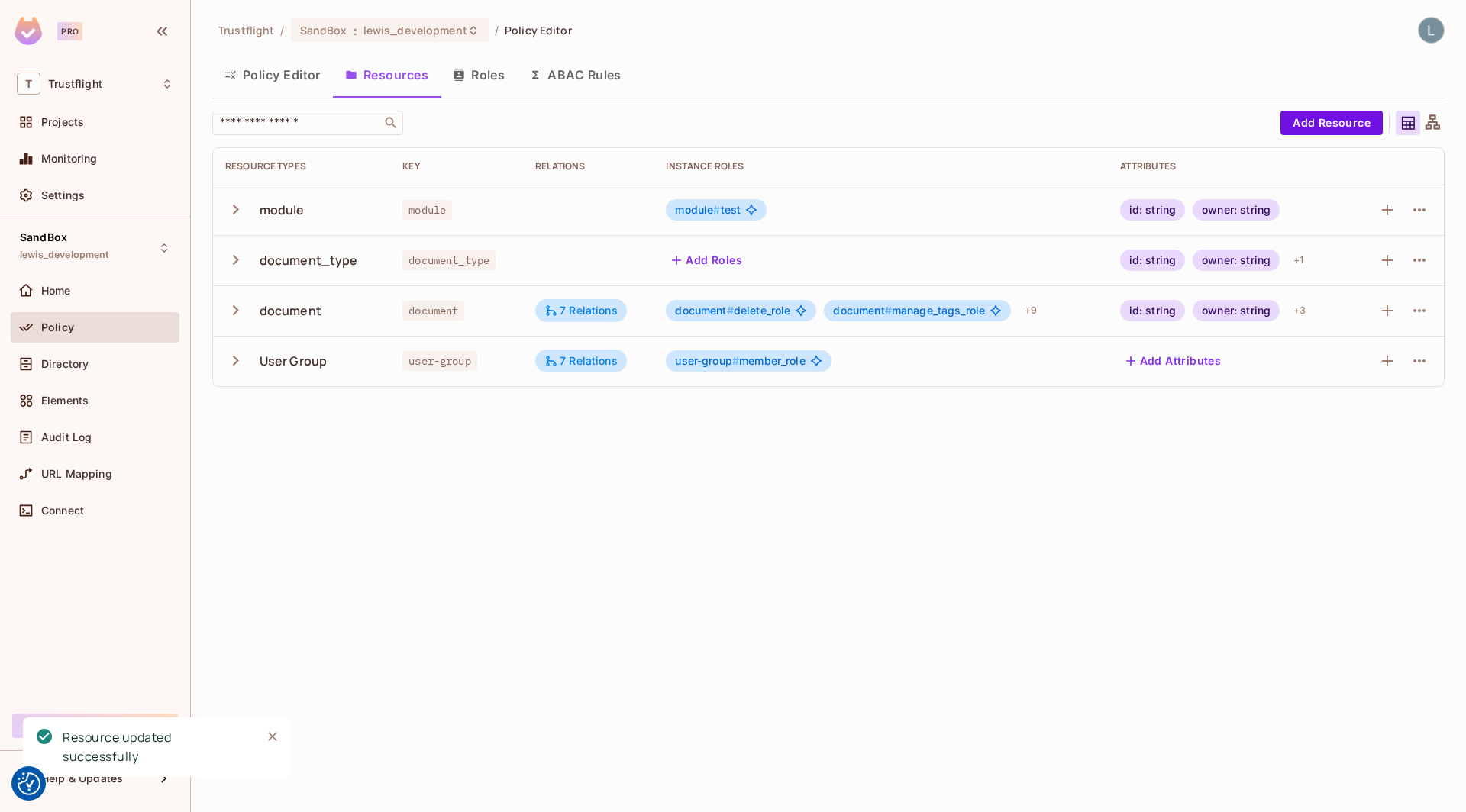
click at [235, 212] on icon "button" at bounding box center [235, 210] width 20 height 20
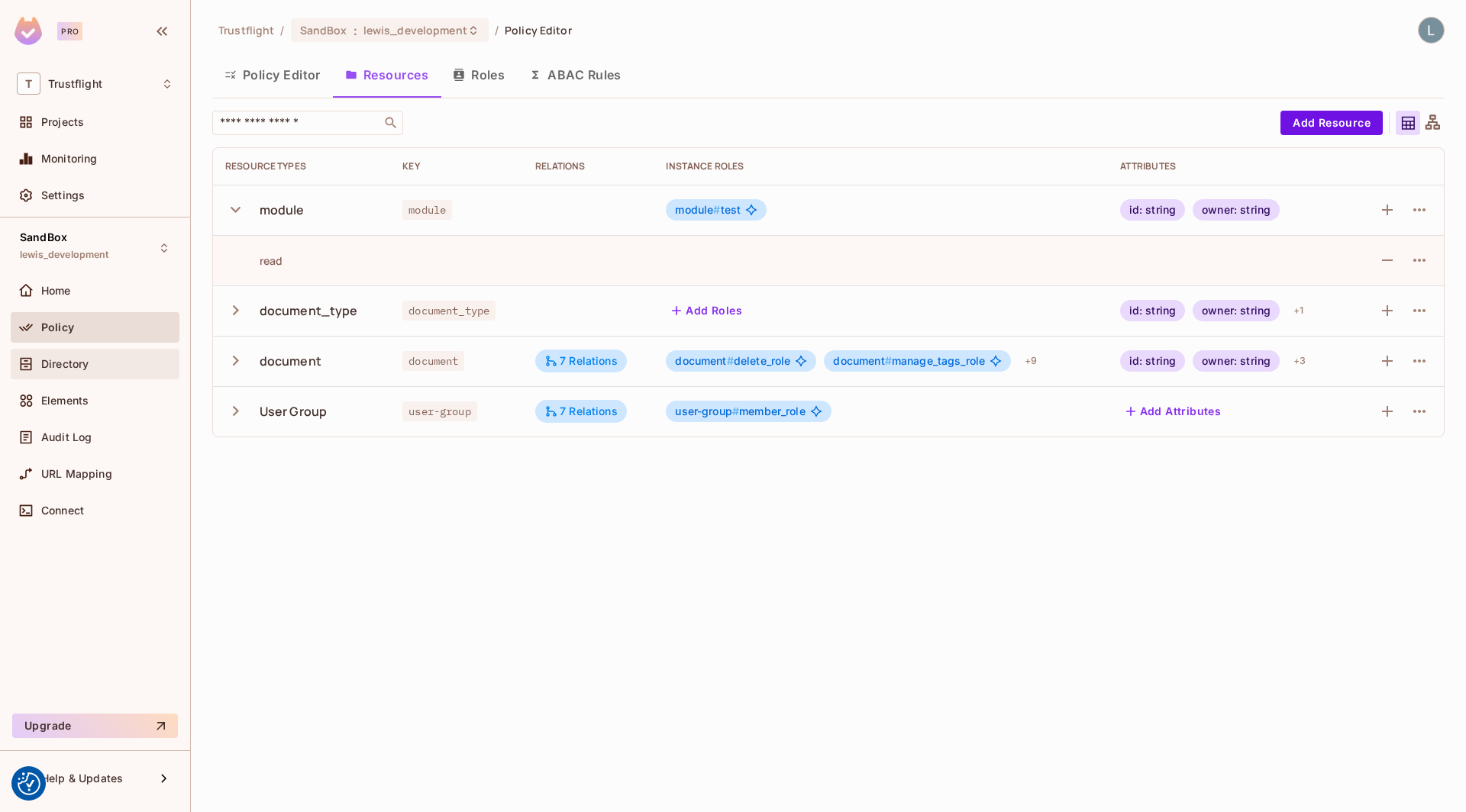
click at [102, 359] on div "Directory" at bounding box center [108, 363] width 132 height 12
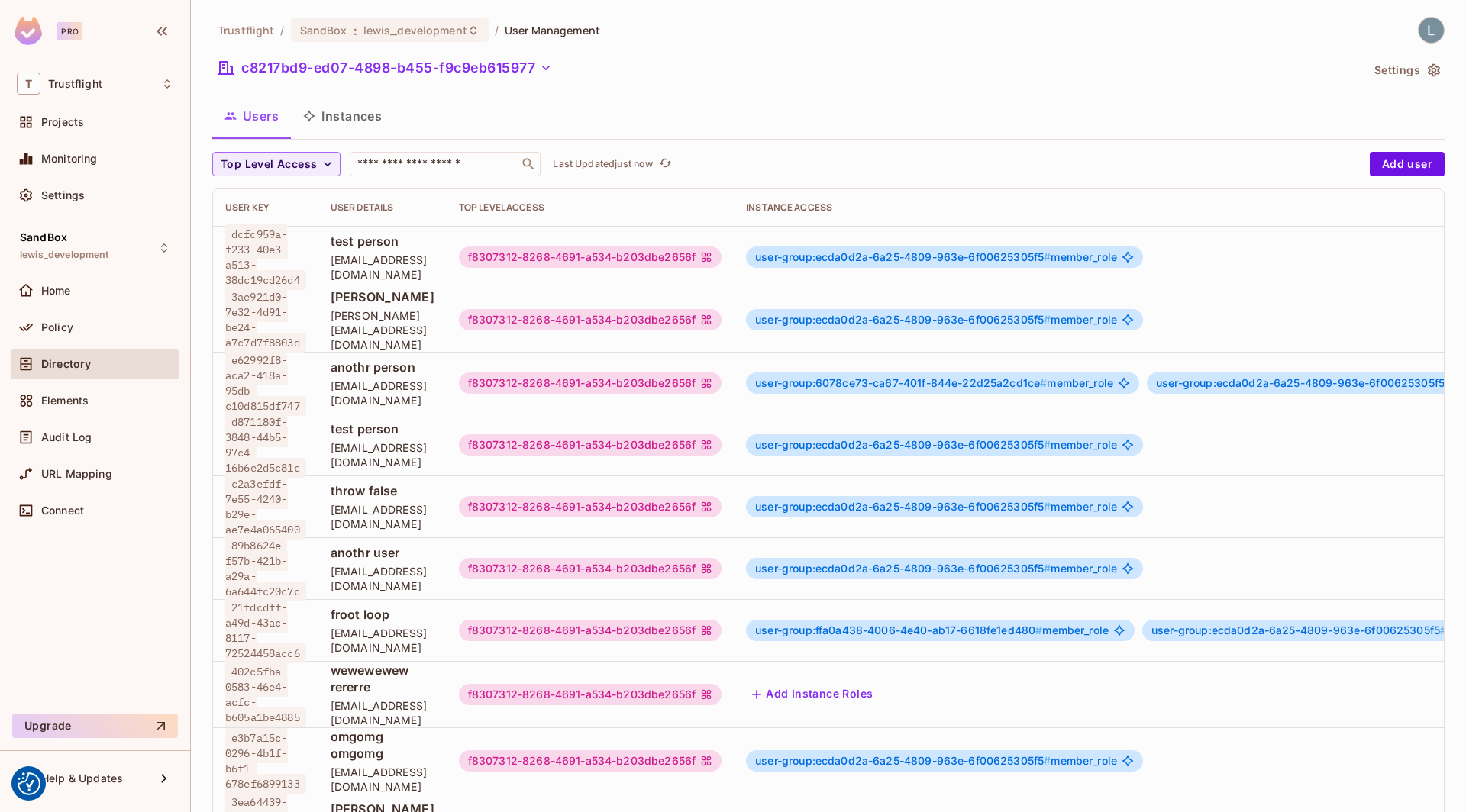
click at [345, 111] on button "Instances" at bounding box center [342, 116] width 103 height 39
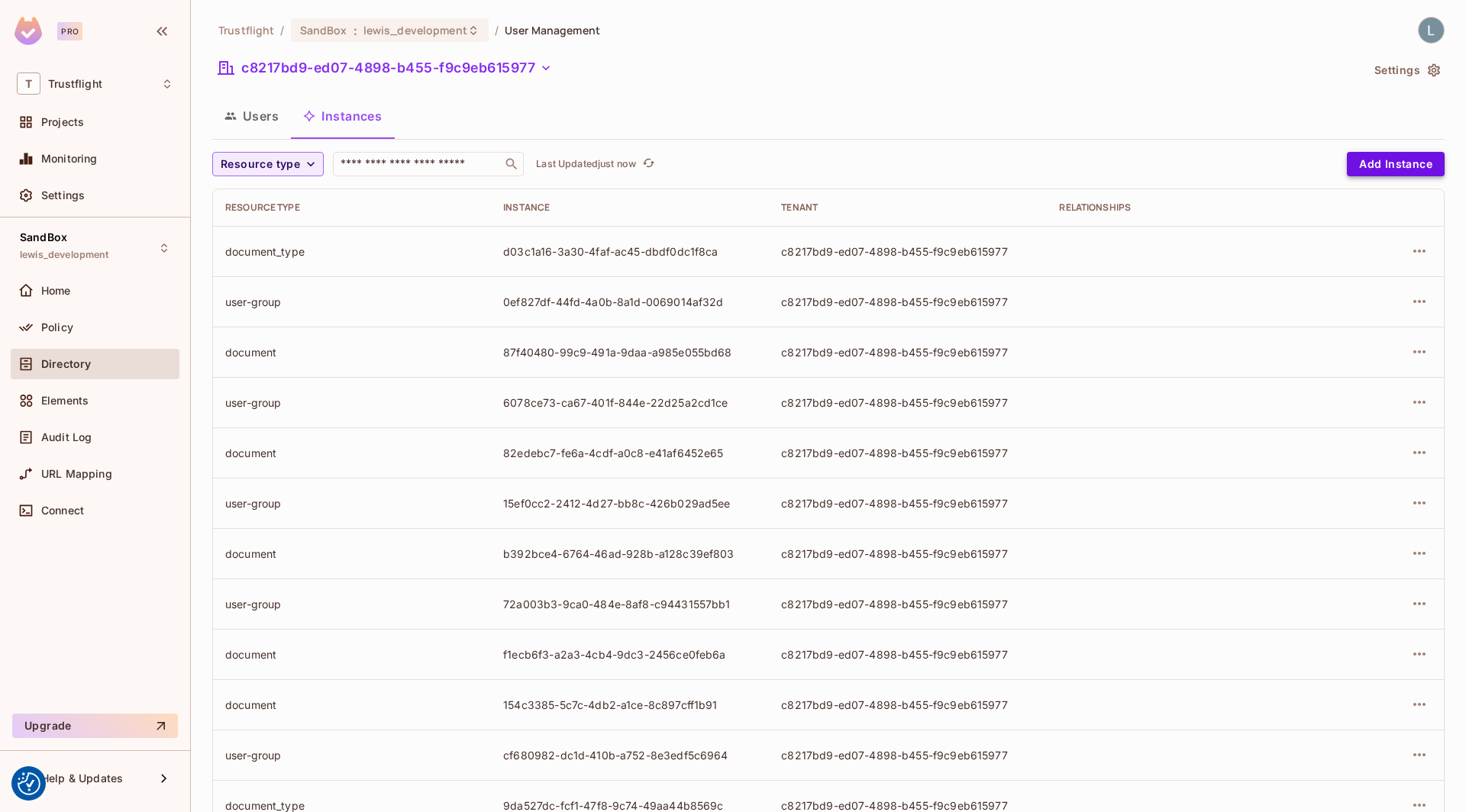
click at [1413, 155] on button "Add Instance" at bounding box center [1396, 164] width 97 height 25
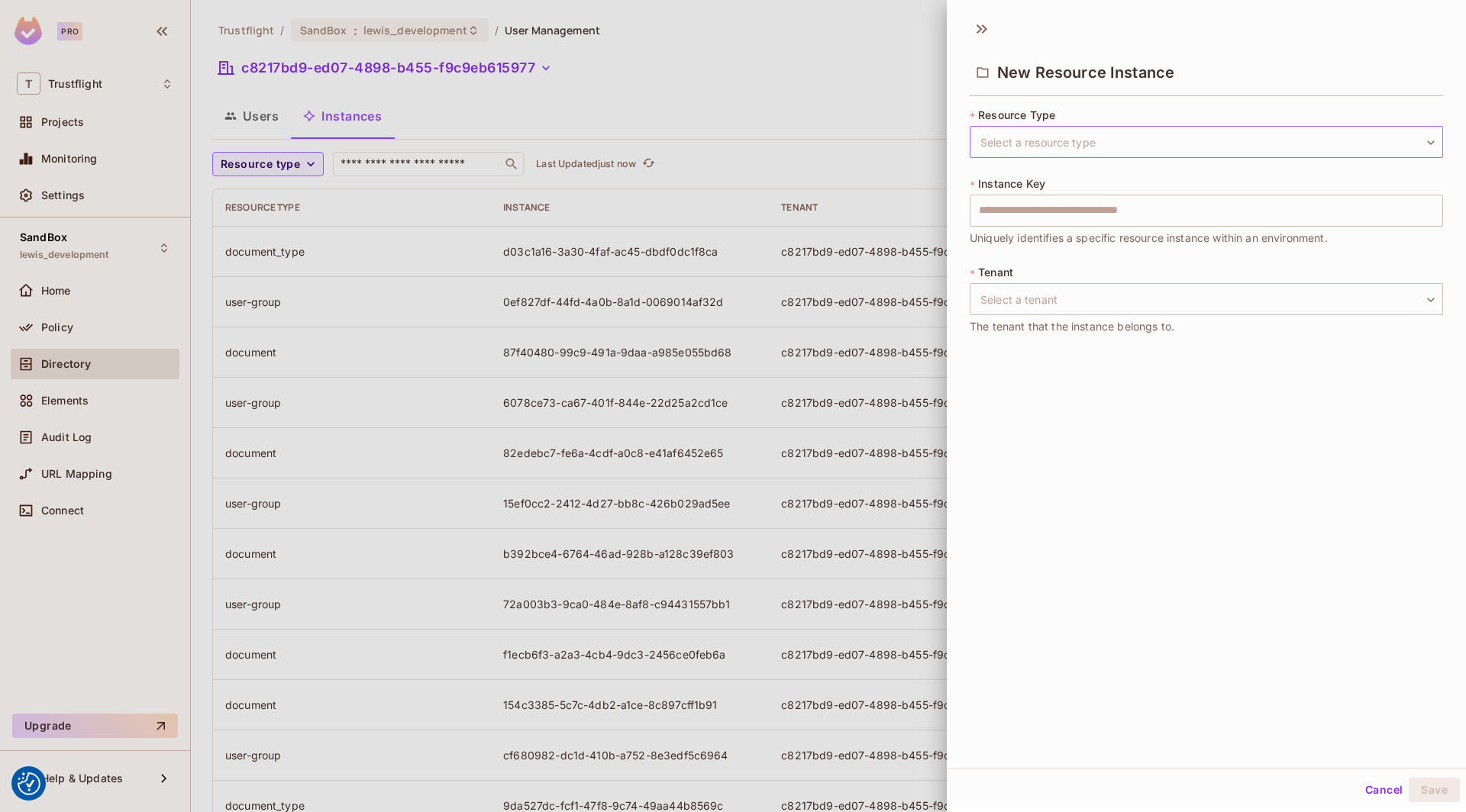
click at [1181, 148] on body "We use cookies to enhance your browsing experience, serve personalized ads or c…" at bounding box center [733, 406] width 1466 height 812
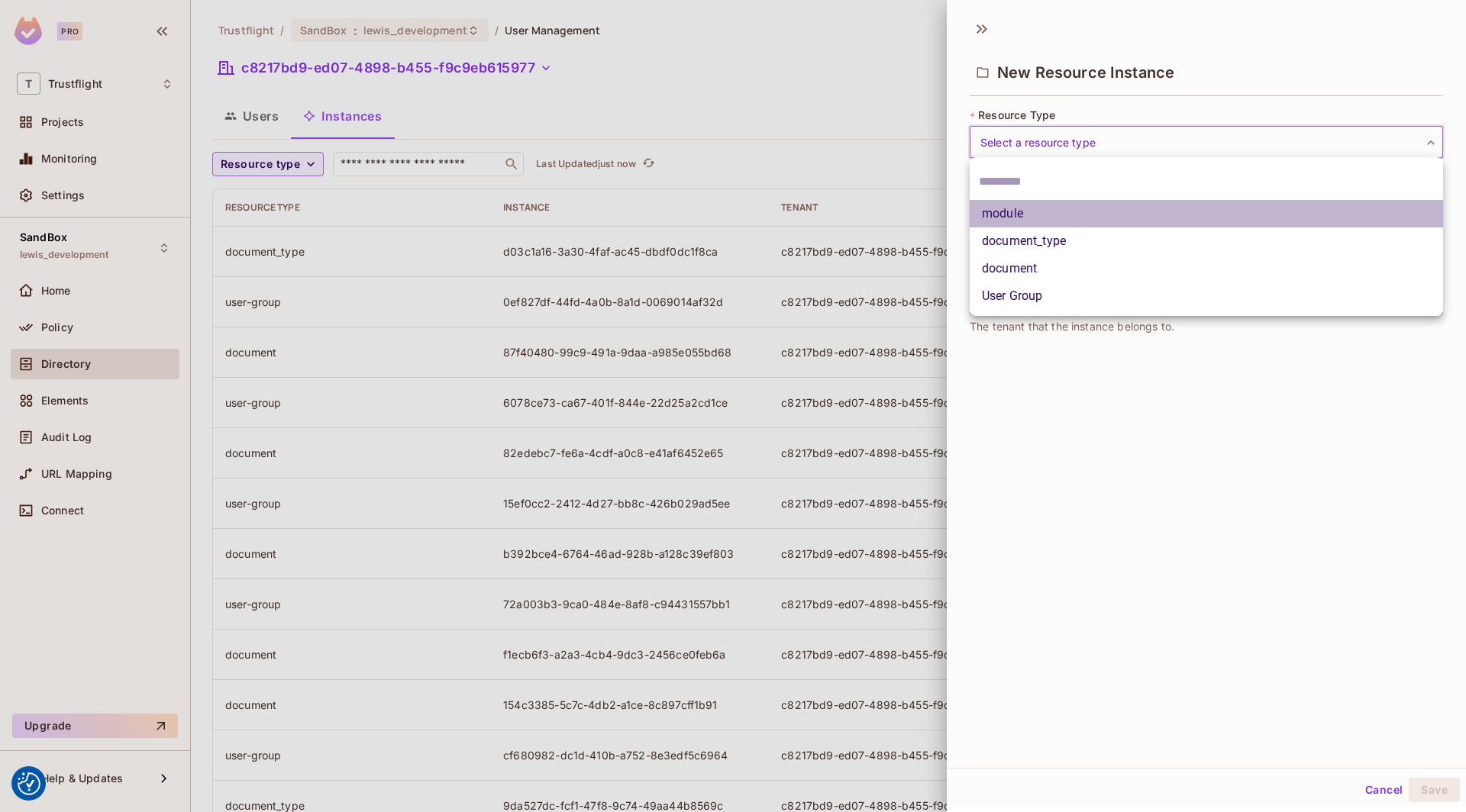
click at [1045, 214] on li "module" at bounding box center [1206, 214] width 474 height 28
type input "******"
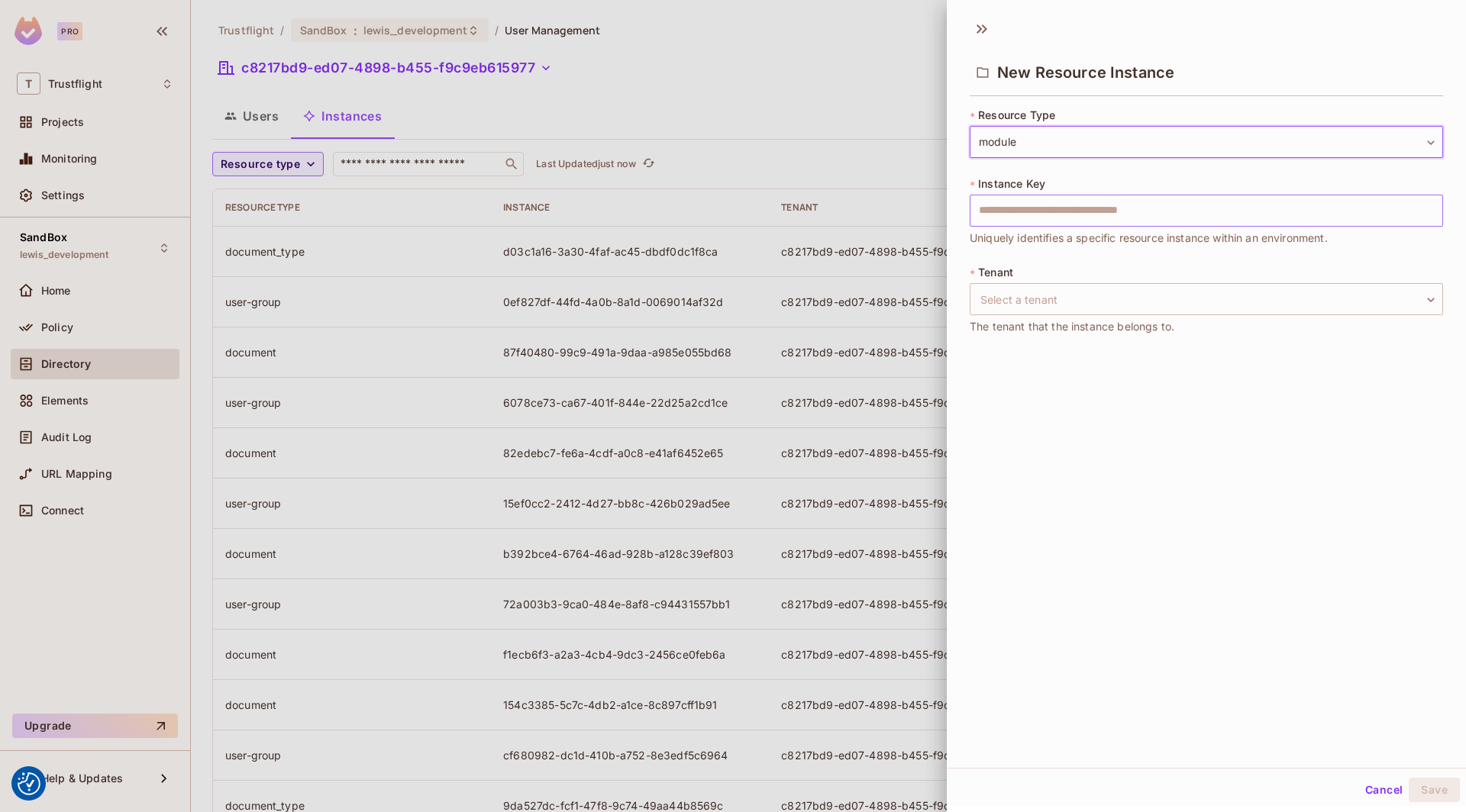
click at [1060, 201] on input "text" at bounding box center [1206, 211] width 474 height 32
type input "*******"
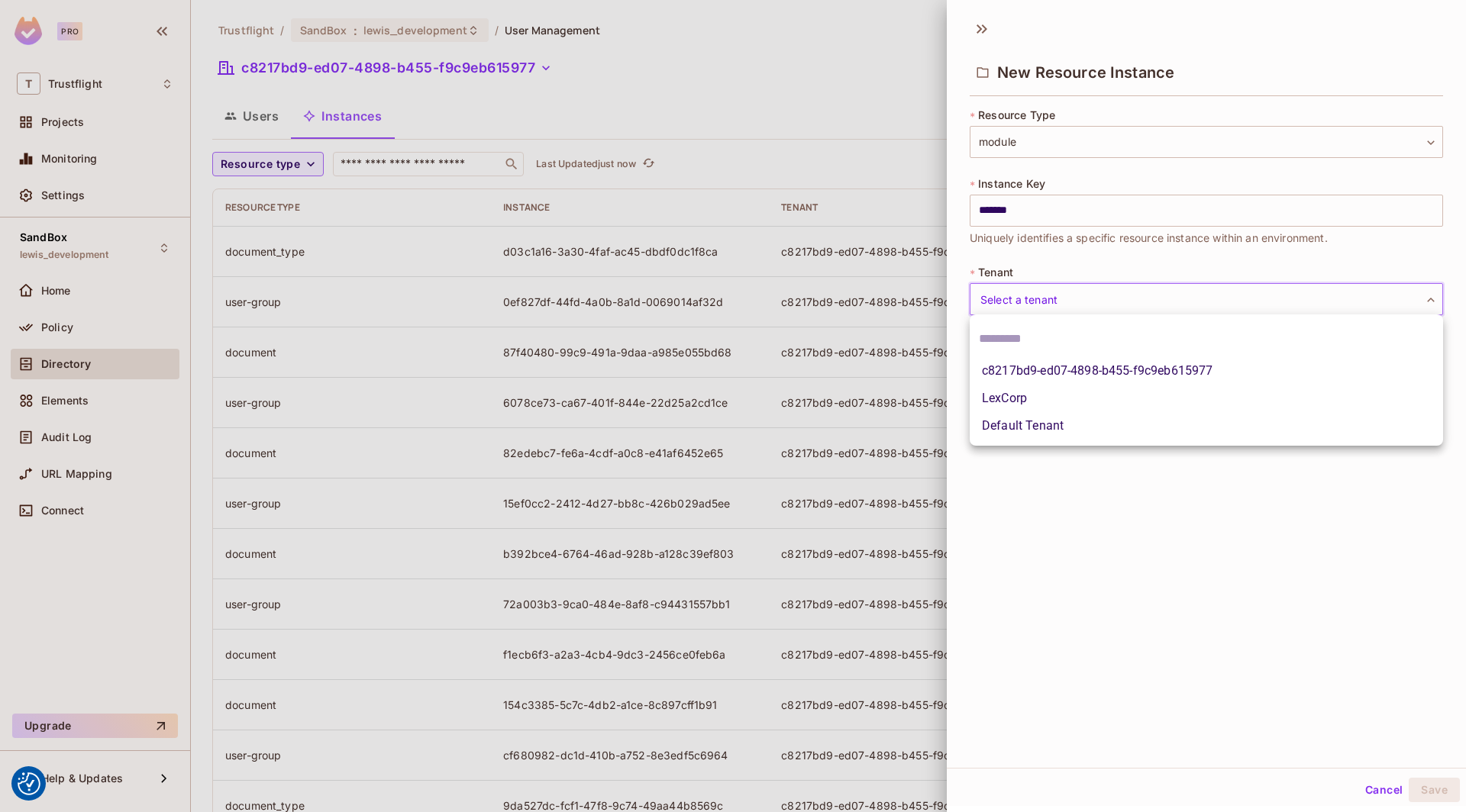
click at [1063, 294] on body "We use cookies to enhance your browsing experience, serve personalized ads or c…" at bounding box center [733, 406] width 1466 height 812
click at [1046, 367] on li "c8217bd9-ed07-4898-b455-f9c9eb615977" at bounding box center [1206, 372] width 474 height 28
type input "**********"
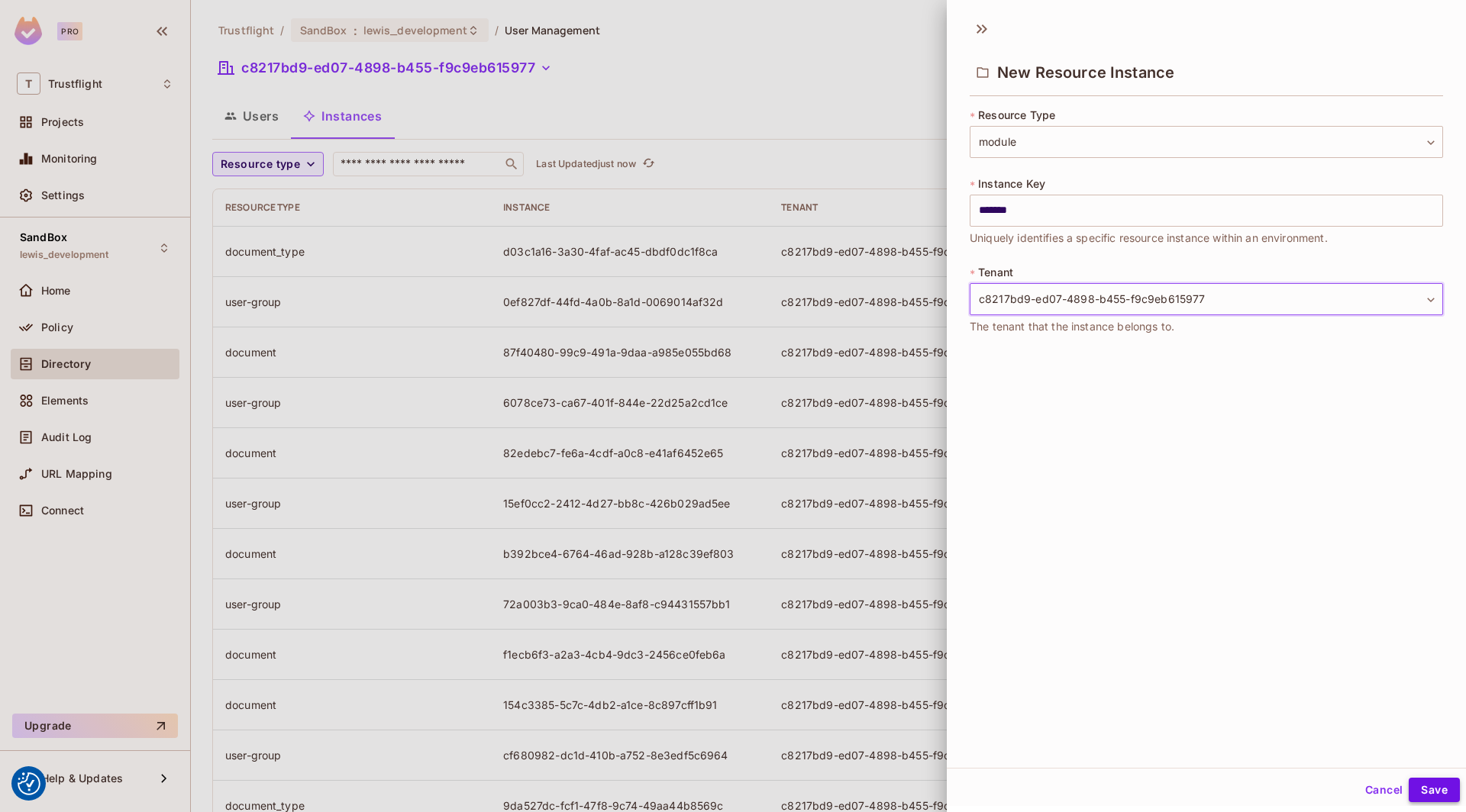
click at [1428, 795] on button "Save" at bounding box center [1435, 790] width 52 height 25
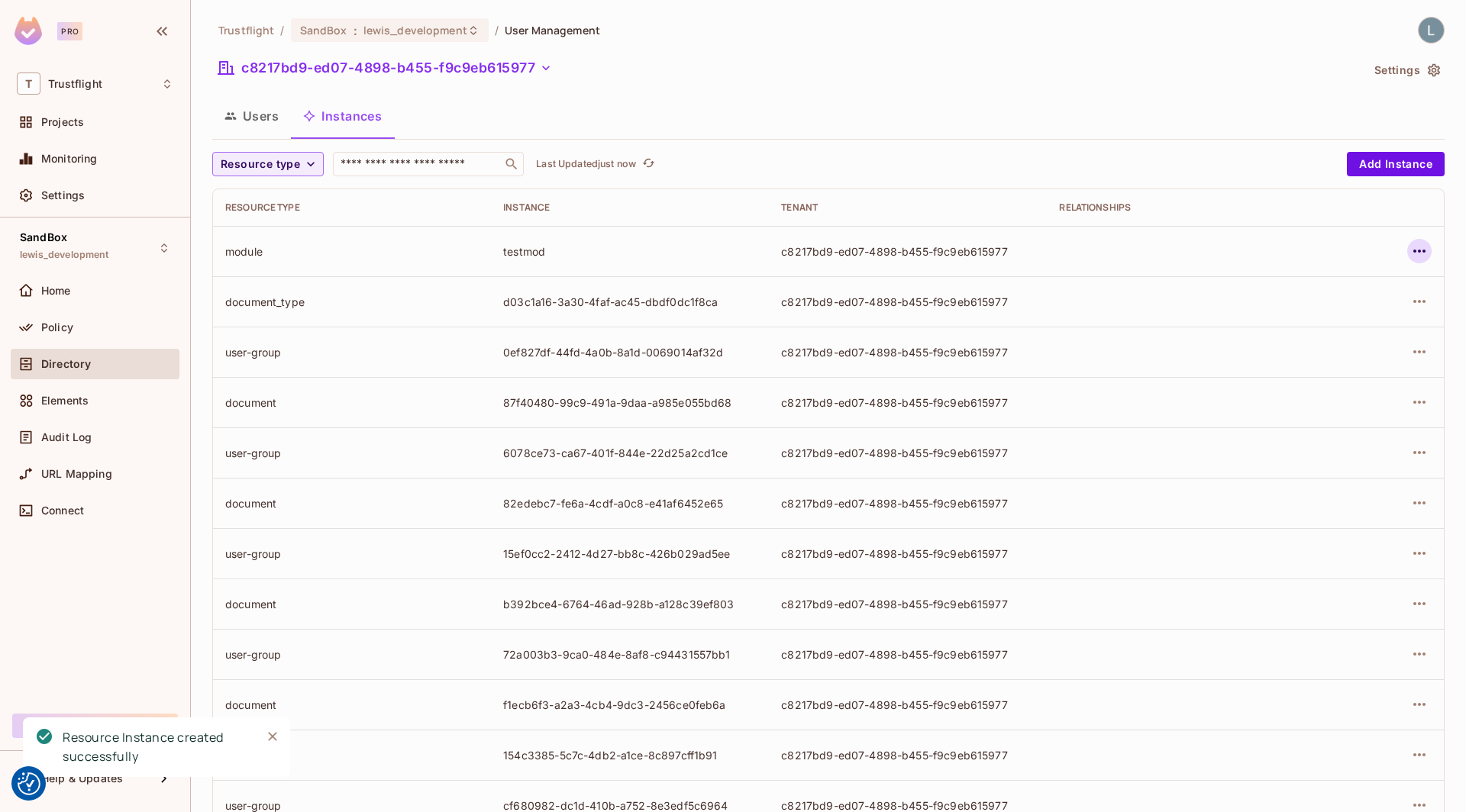
click at [1414, 257] on icon "button" at bounding box center [1420, 251] width 18 height 18
click at [1353, 282] on div "Edit Resource Instance" at bounding box center [1330, 285] width 120 height 16
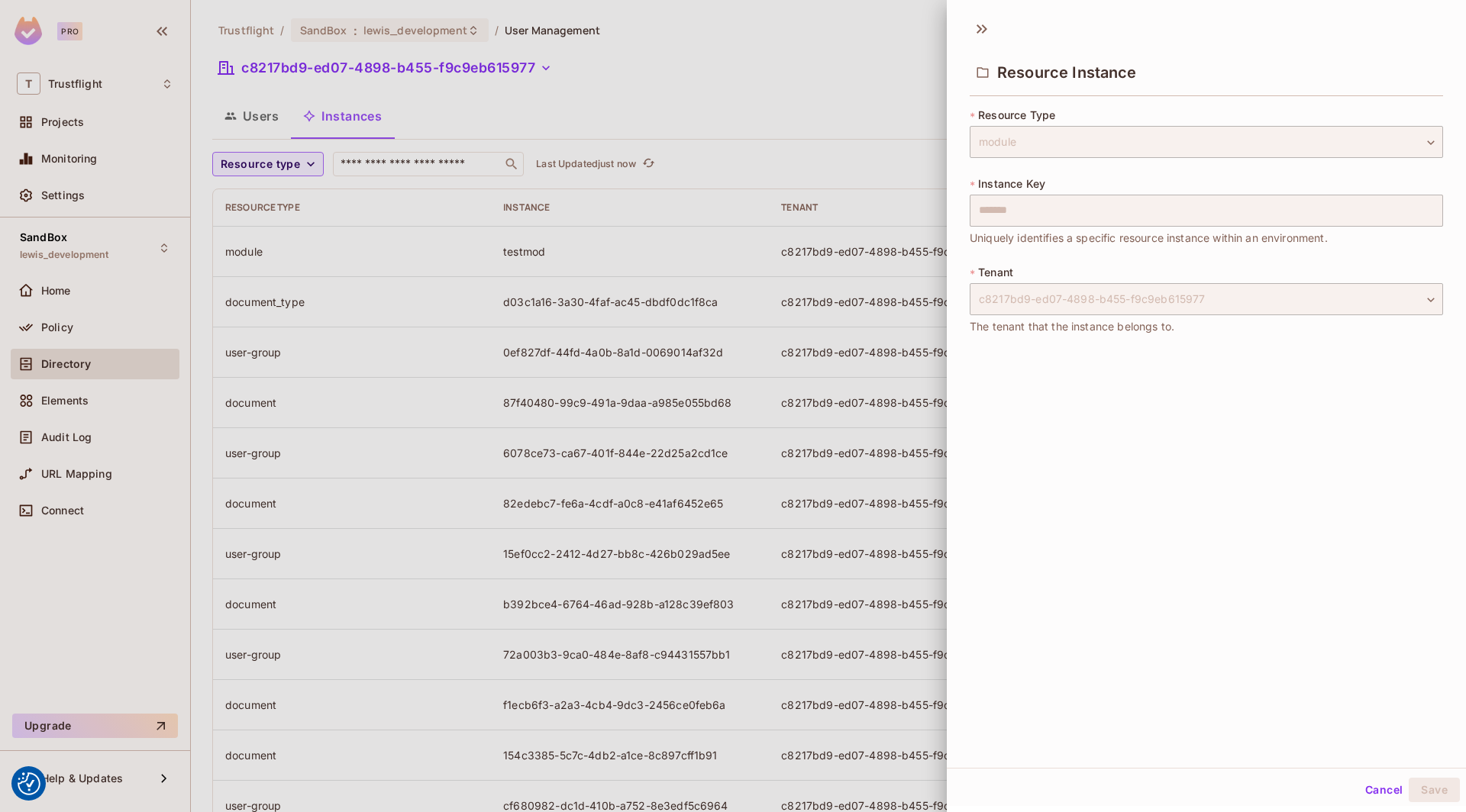
click at [611, 154] on div at bounding box center [733, 406] width 1466 height 812
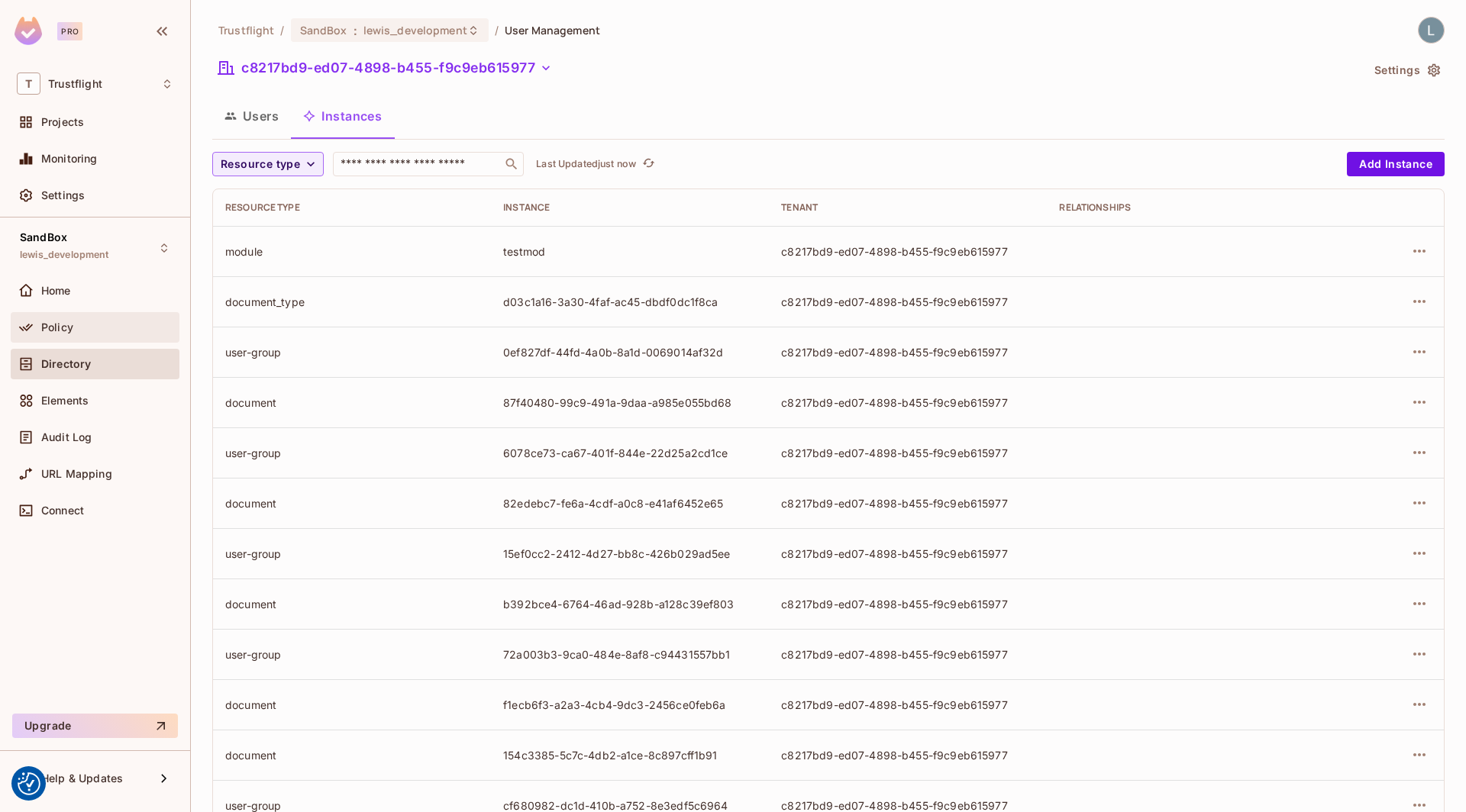
click at [74, 334] on div "Policy" at bounding box center [95, 327] width 156 height 18
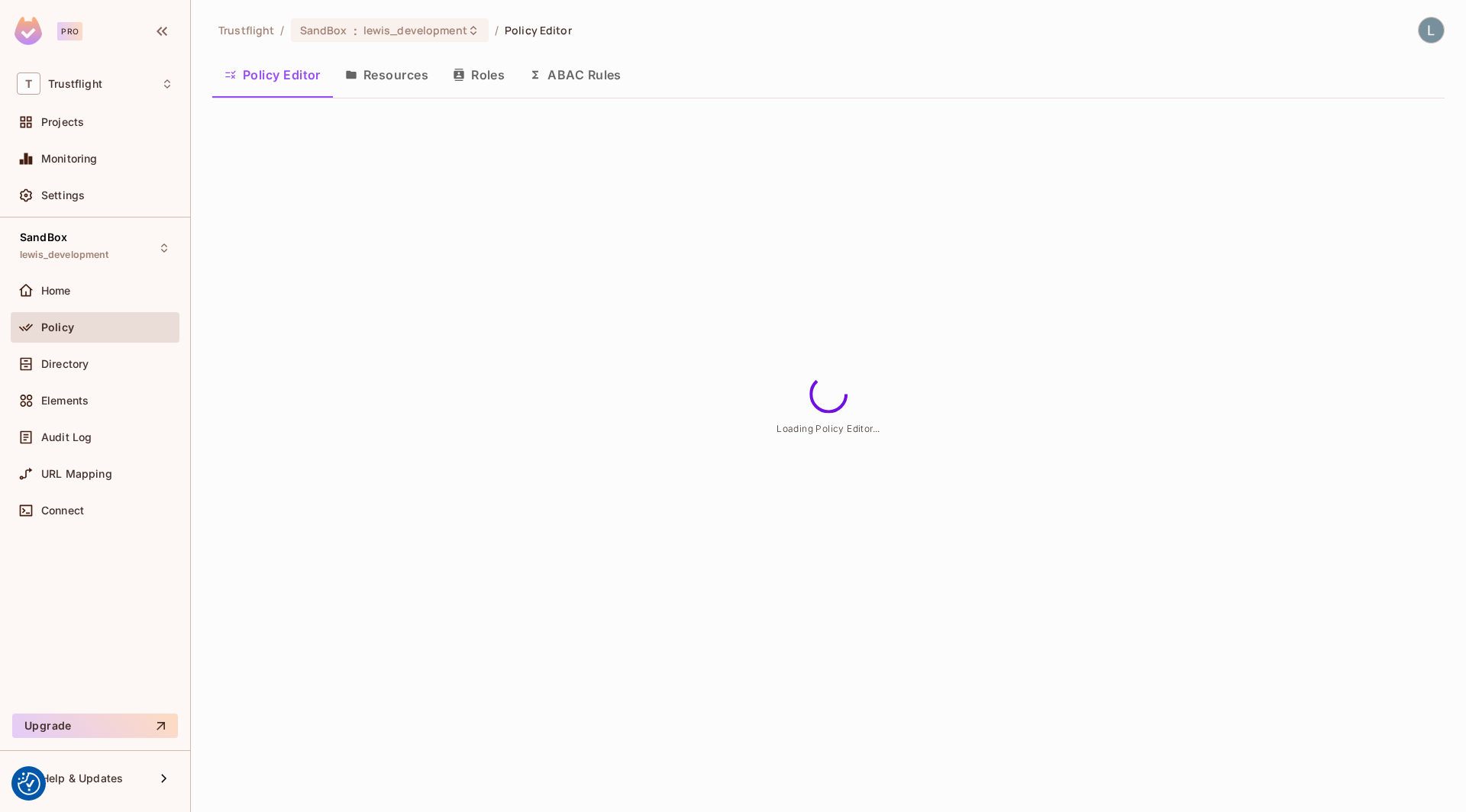
click at [366, 74] on button "Resources" at bounding box center [386, 75] width 108 height 39
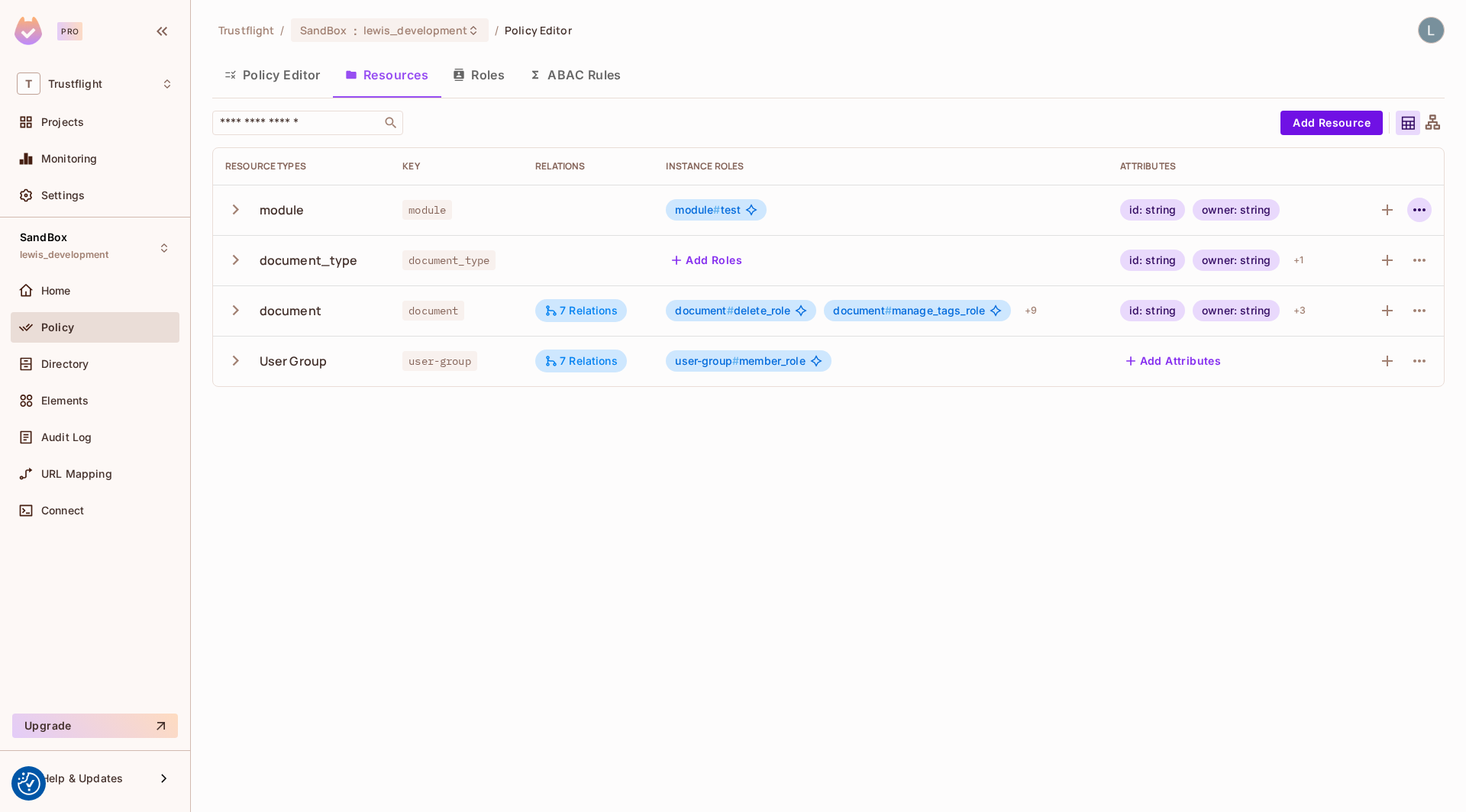
click at [1428, 209] on icon "button" at bounding box center [1420, 210] width 18 height 18
click at [1364, 264] on div "Edit Resource" at bounding box center [1353, 269] width 72 height 16
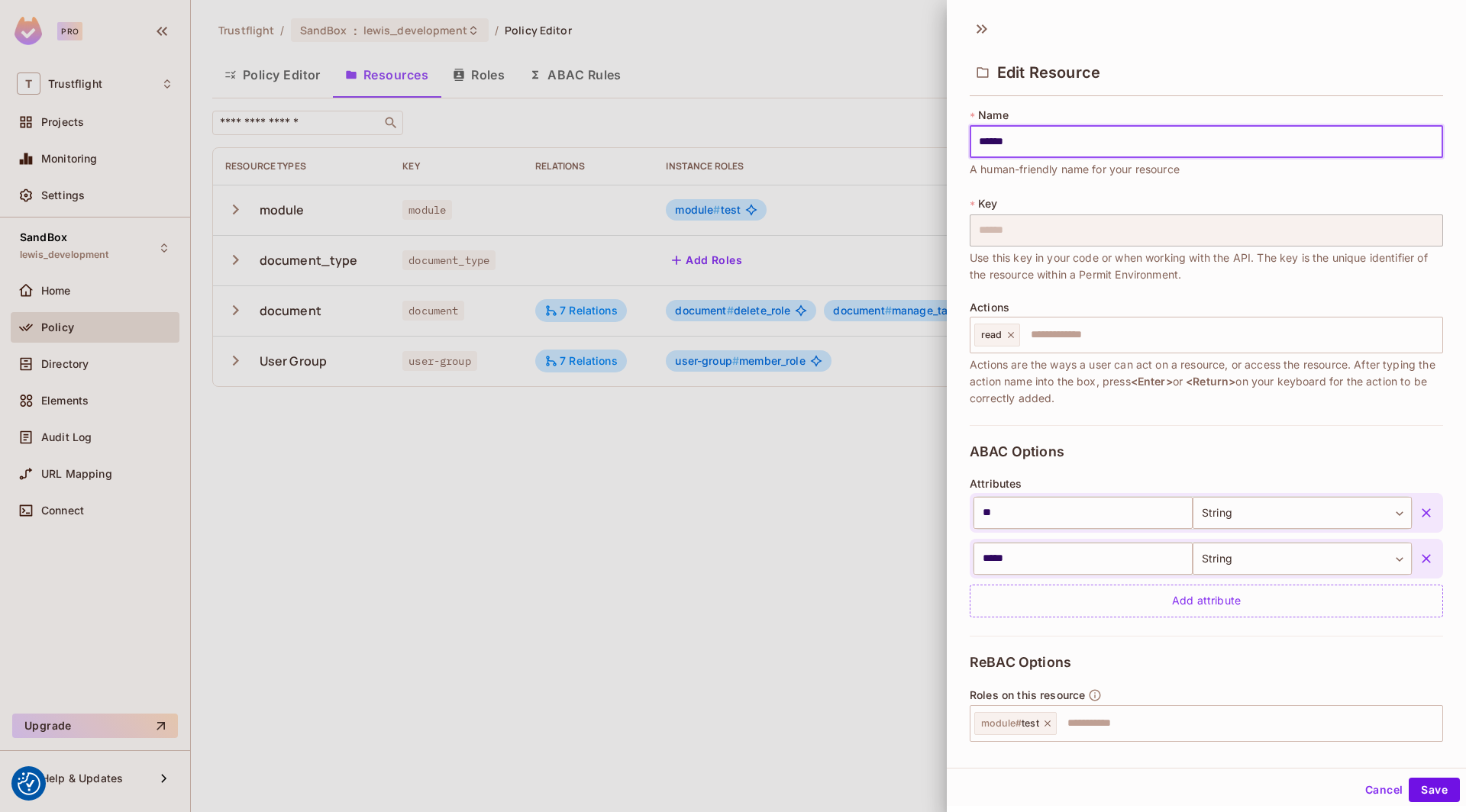
scroll to position [116, 0]
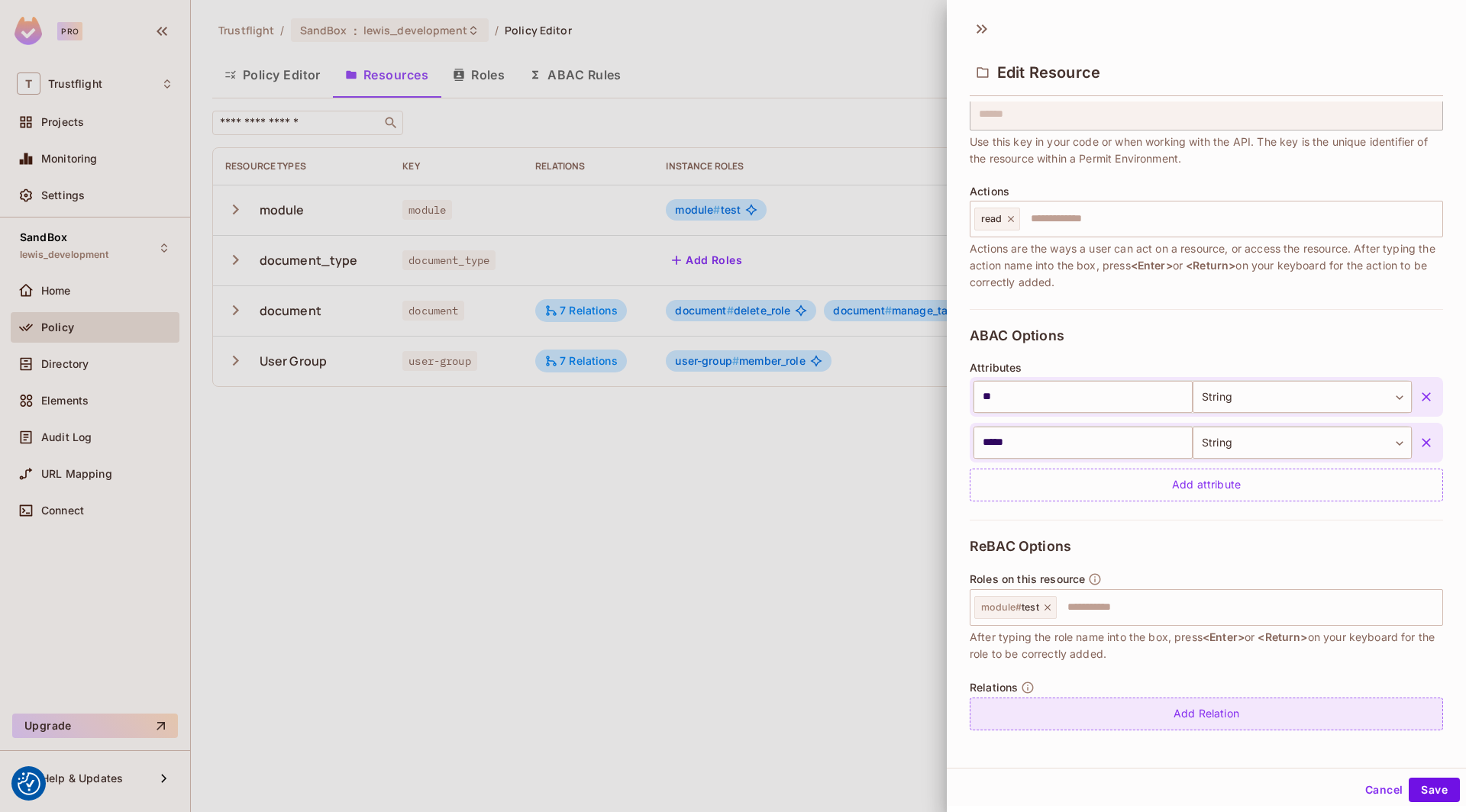
click at [1212, 708] on div "Add Relation" at bounding box center [1206, 715] width 474 height 33
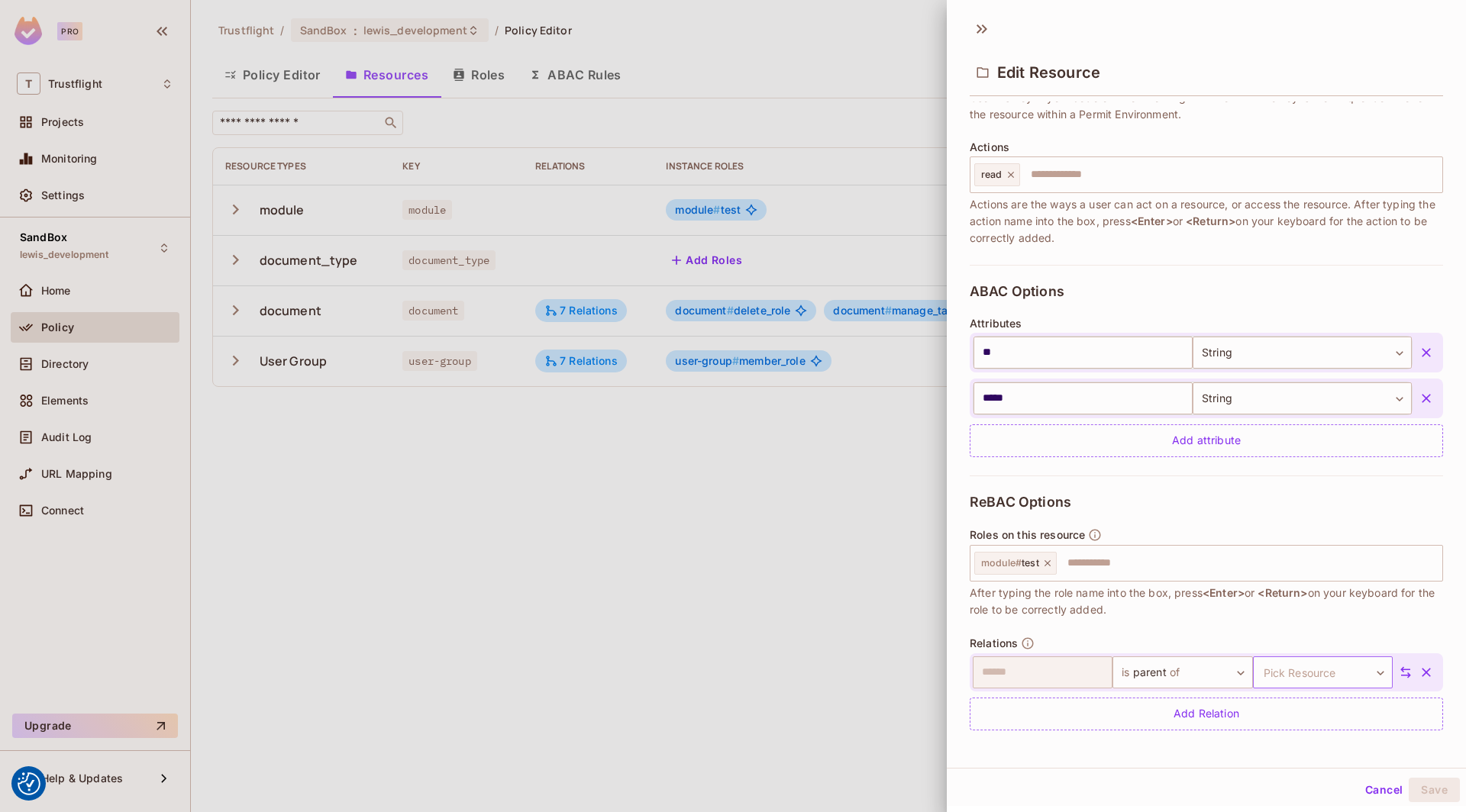
click at [1343, 661] on body "We use cookies to enhance your browsing experience, serve personalized ads or c…" at bounding box center [733, 406] width 1466 height 812
click at [1304, 750] on li "document" at bounding box center [1320, 753] width 141 height 28
click at [1435, 789] on button "Save" at bounding box center [1435, 790] width 52 height 25
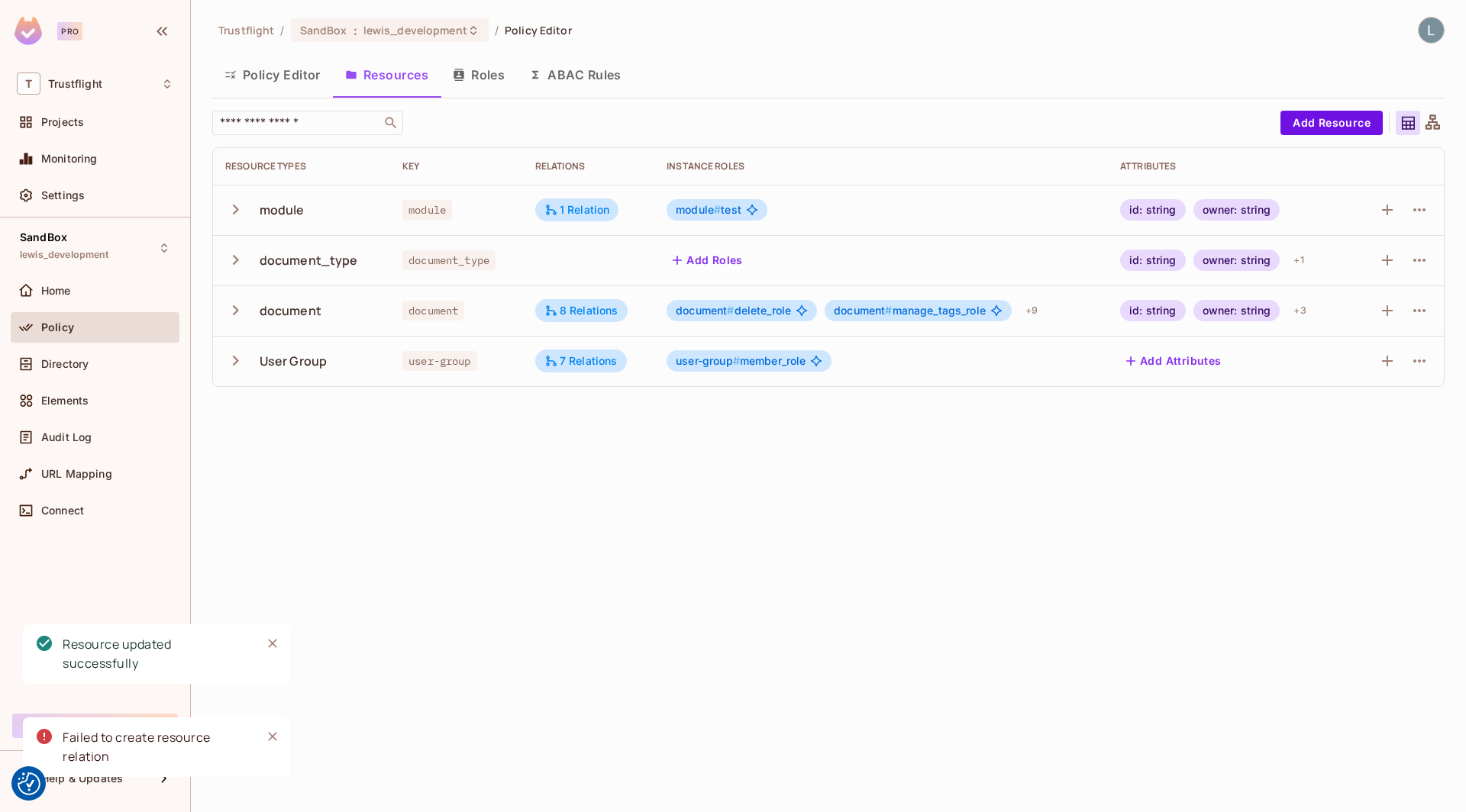
click at [780, 528] on div "Trustflight / SandBox : lewis_development / Policy Editor Policy Editor Resourc…" at bounding box center [829, 406] width 1276 height 812
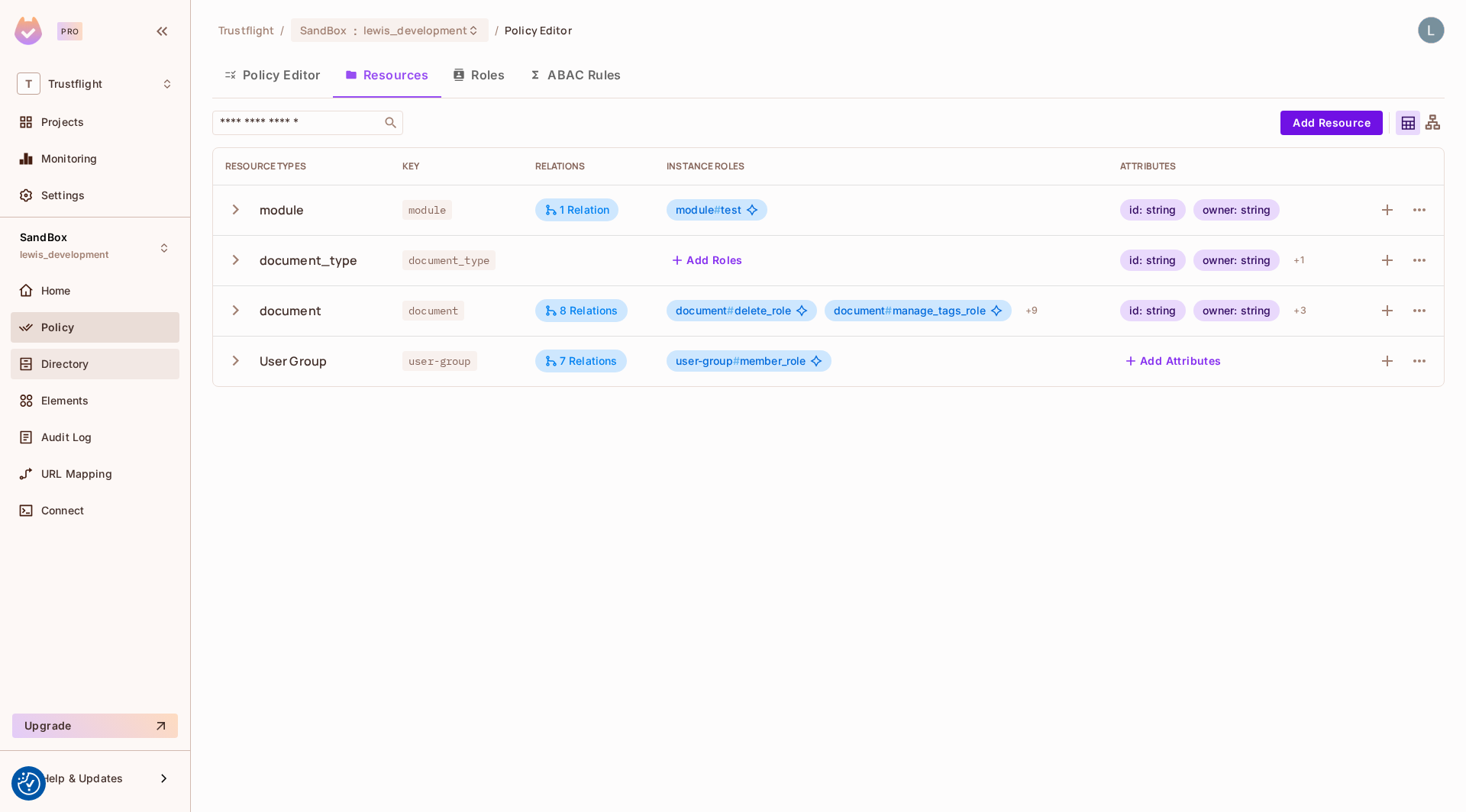
click at [92, 365] on div "Directory" at bounding box center [108, 363] width 132 height 12
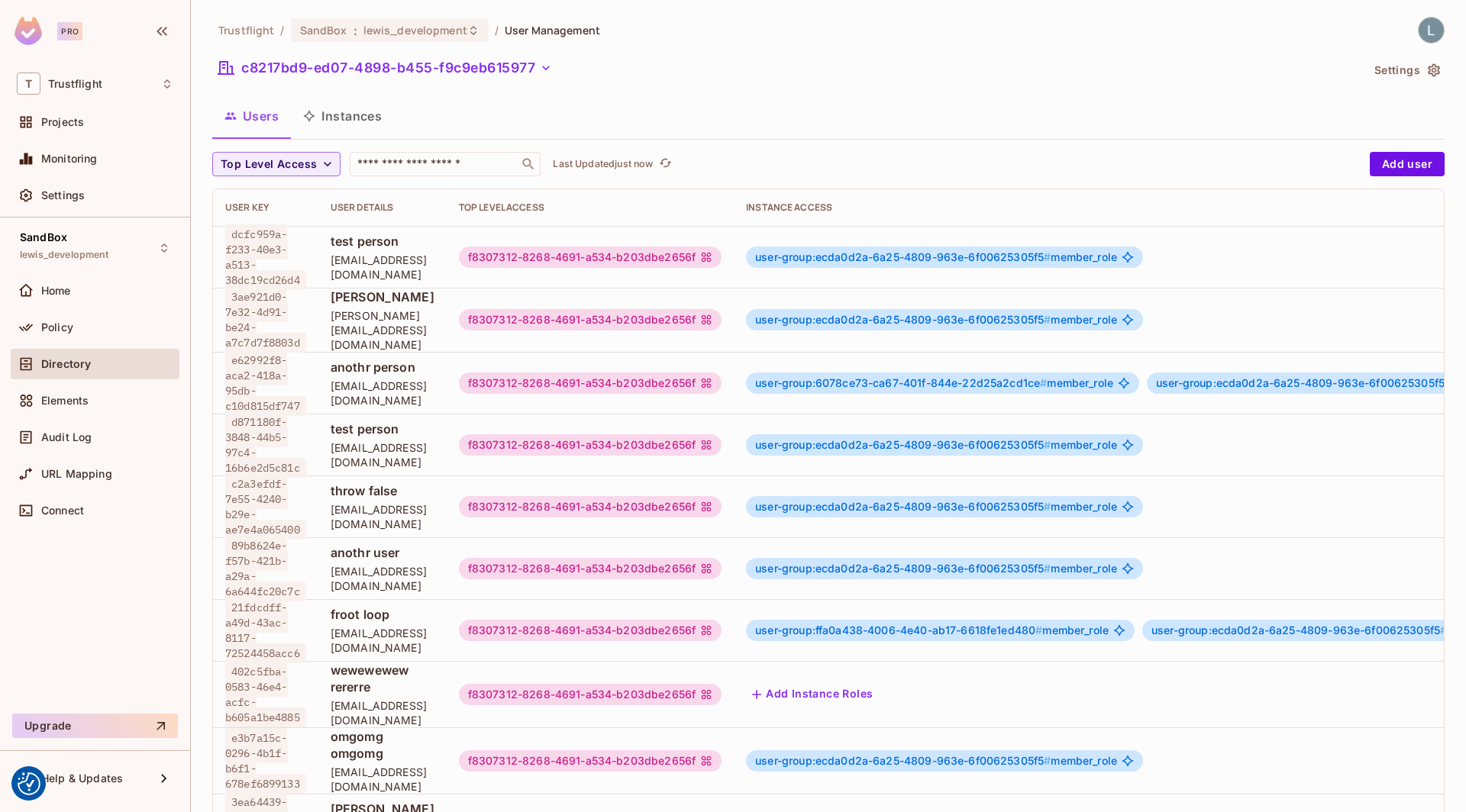
click at [366, 115] on button "Instances" at bounding box center [342, 116] width 103 height 39
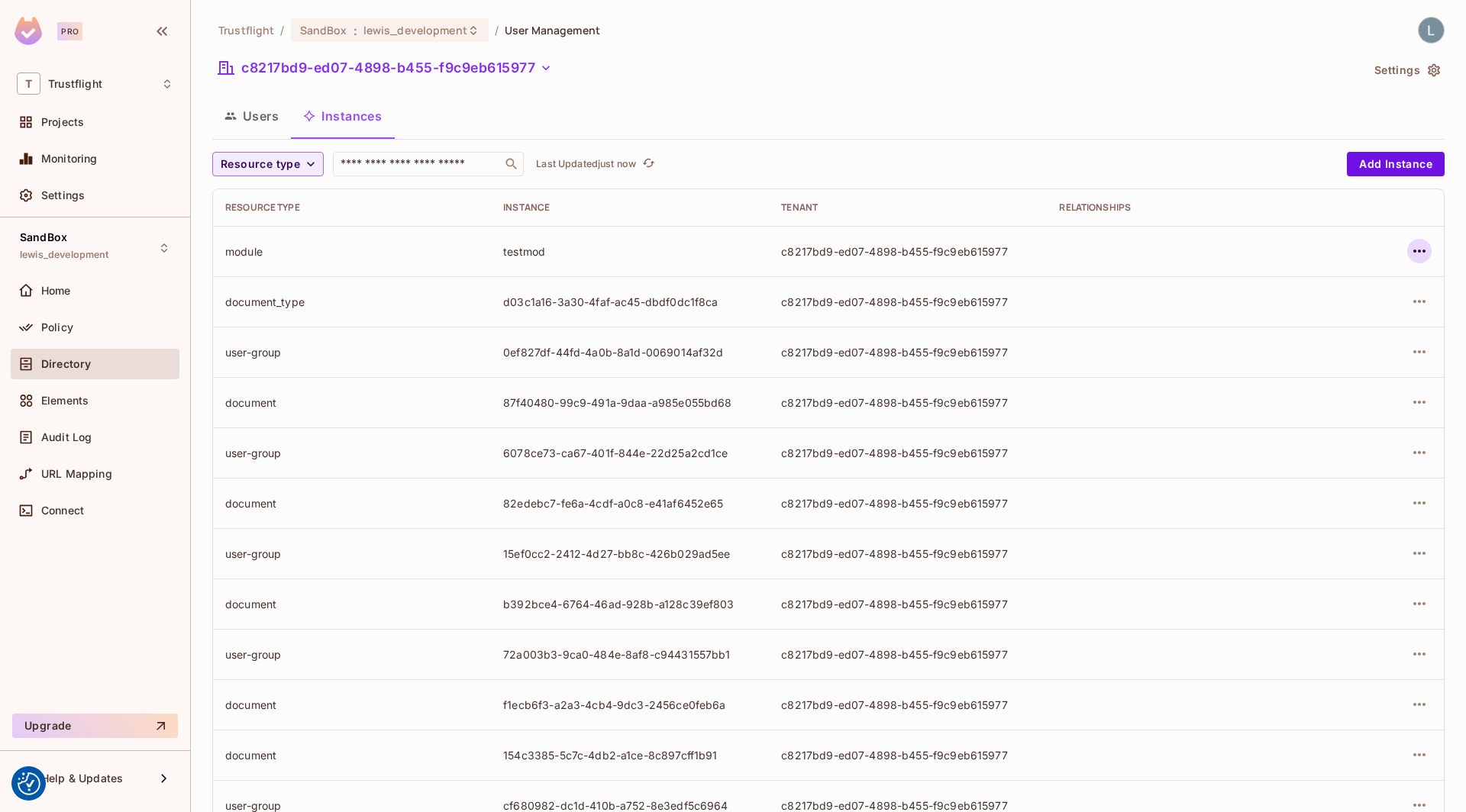
click at [1424, 258] on icon "button" at bounding box center [1420, 251] width 18 height 18
click at [1334, 291] on div "Edit Resource Instance" at bounding box center [1330, 285] width 120 height 16
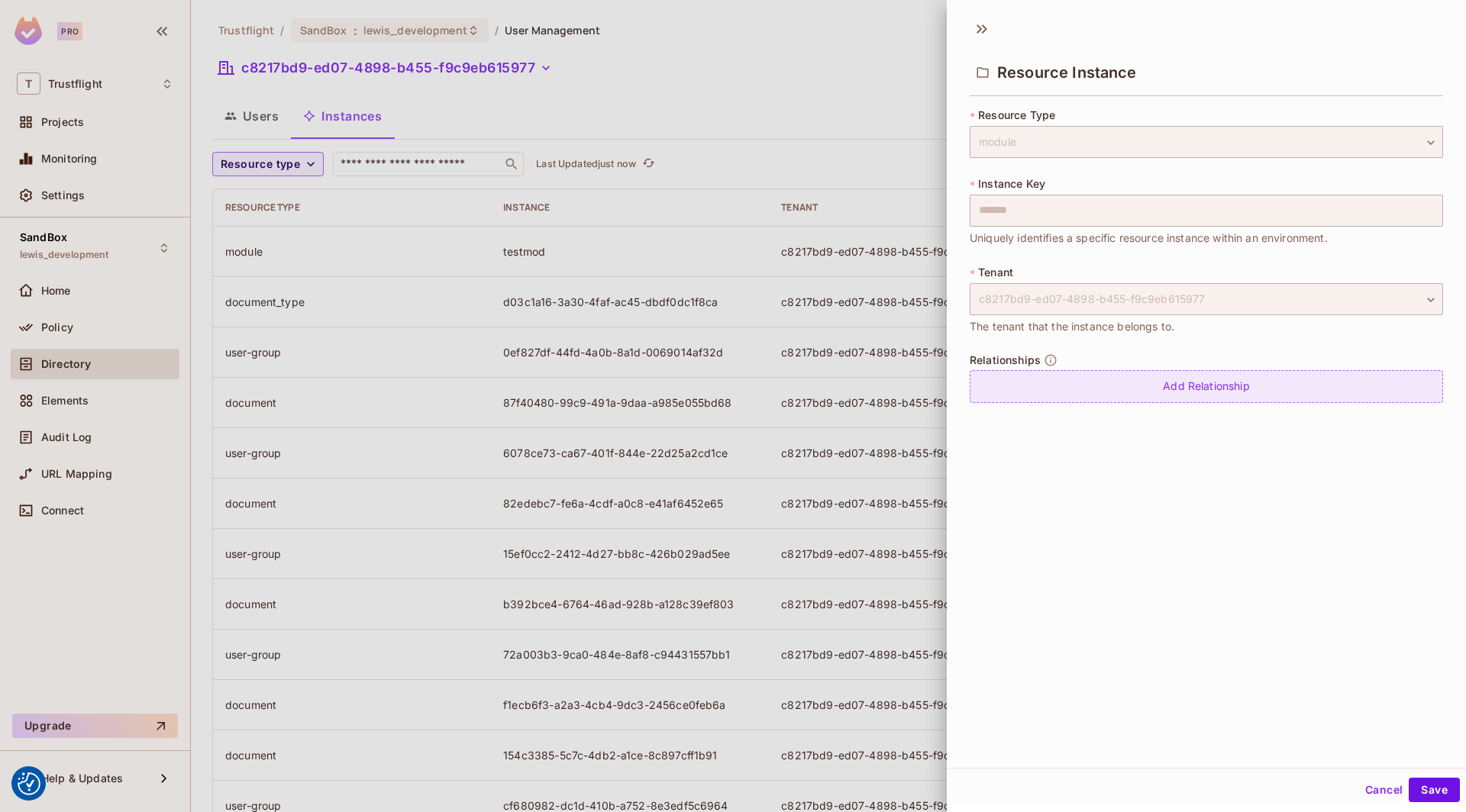
click at [1203, 389] on div "Add Relationship" at bounding box center [1206, 387] width 474 height 33
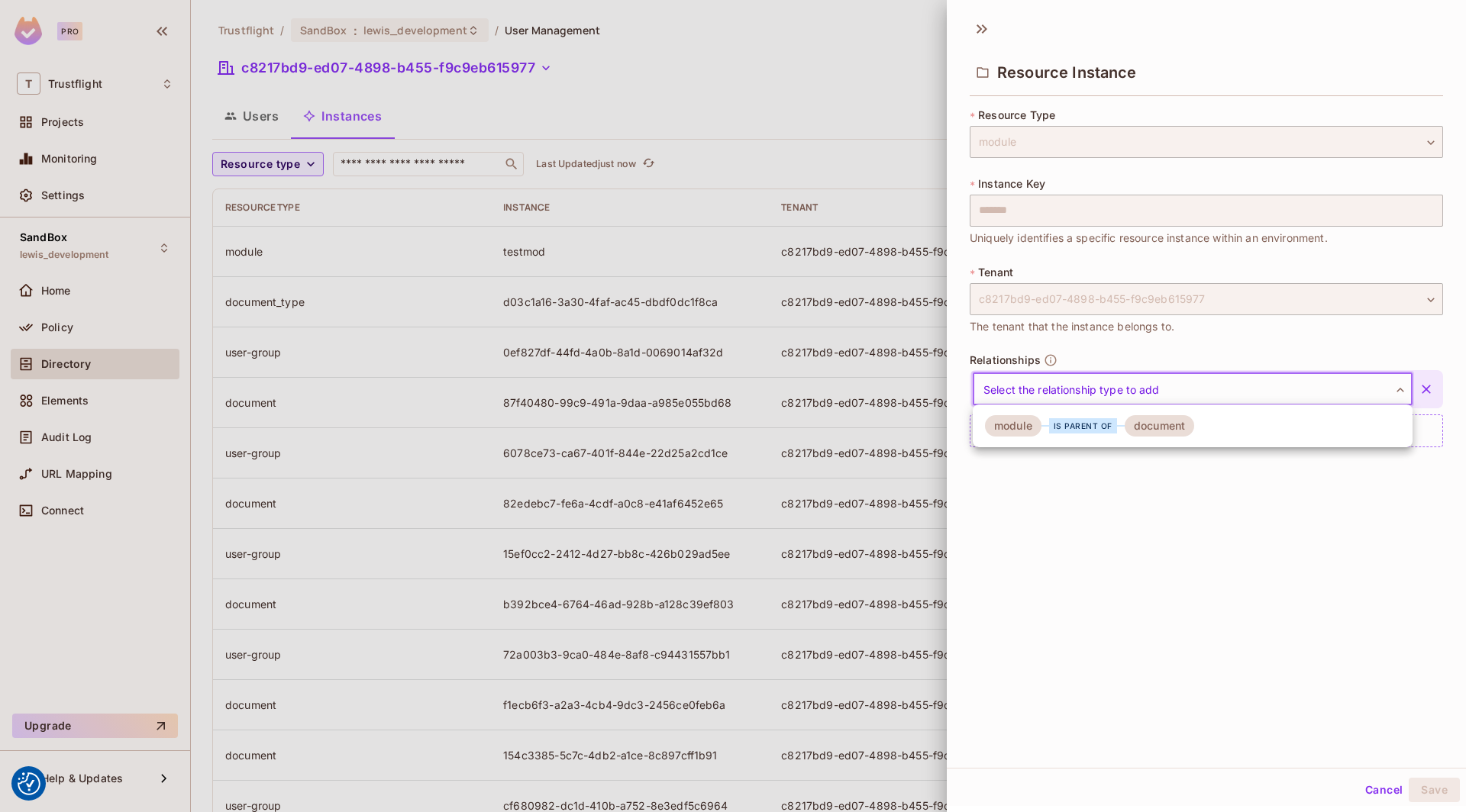
click at [1162, 388] on body "We use cookies to enhance your browsing experience, serve personalized ads or c…" at bounding box center [733, 406] width 1466 height 812
click at [1082, 429] on div "is parent of" at bounding box center [1083, 426] width 68 height 16
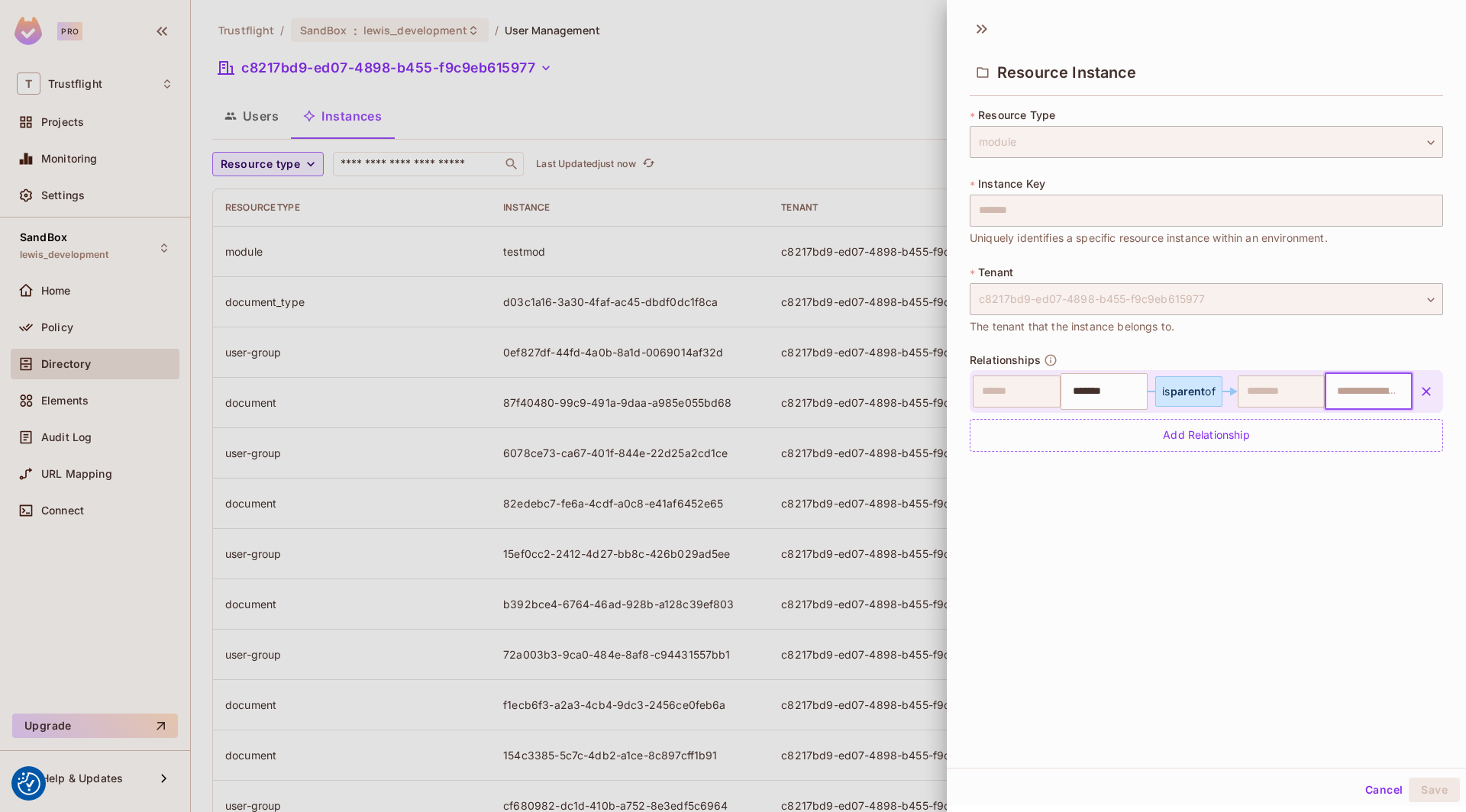
click at [1368, 389] on input "text" at bounding box center [1367, 391] width 78 height 30
click at [772, 403] on div at bounding box center [733, 406] width 1466 height 812
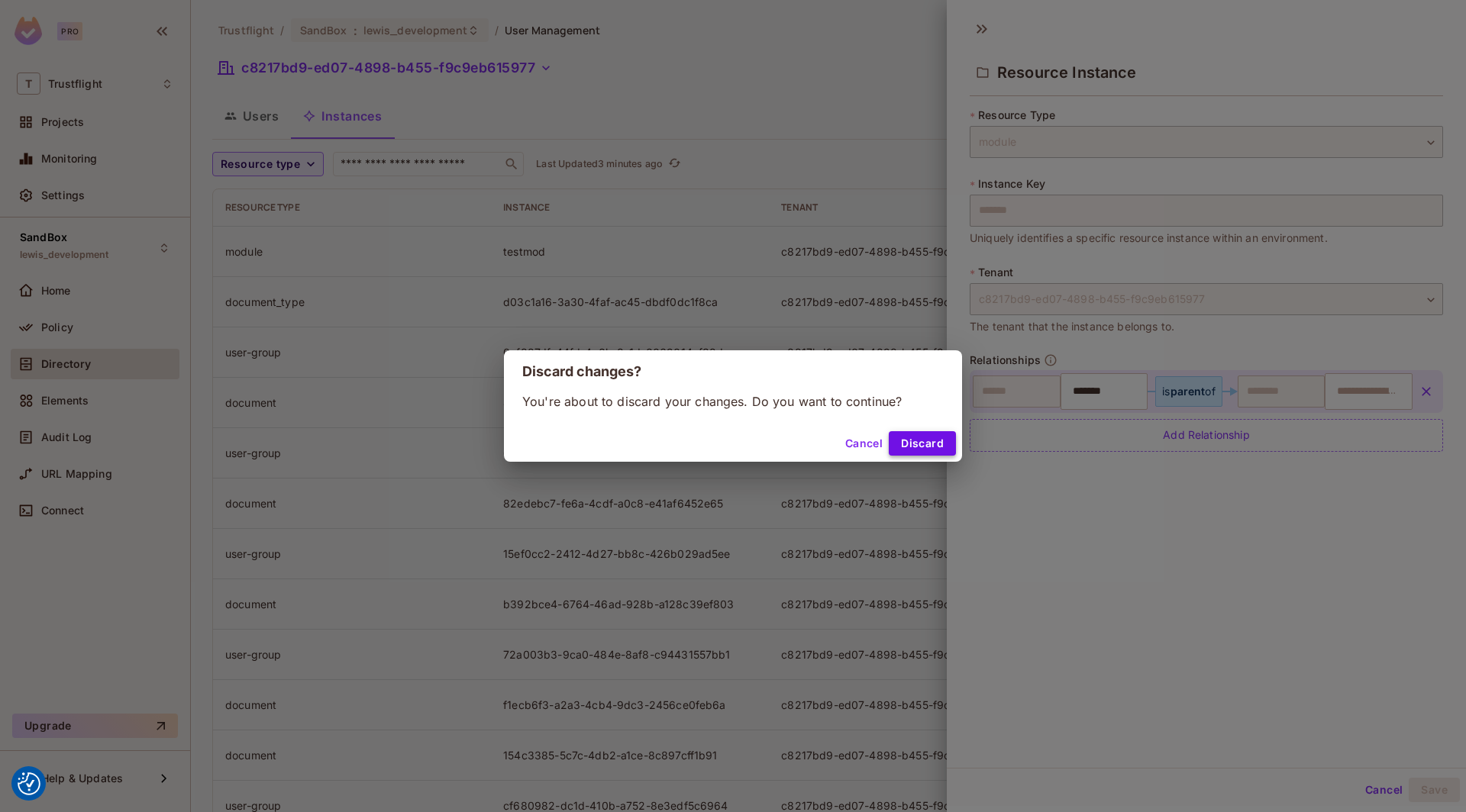
click at [919, 452] on button "Discard" at bounding box center [922, 443] width 67 height 25
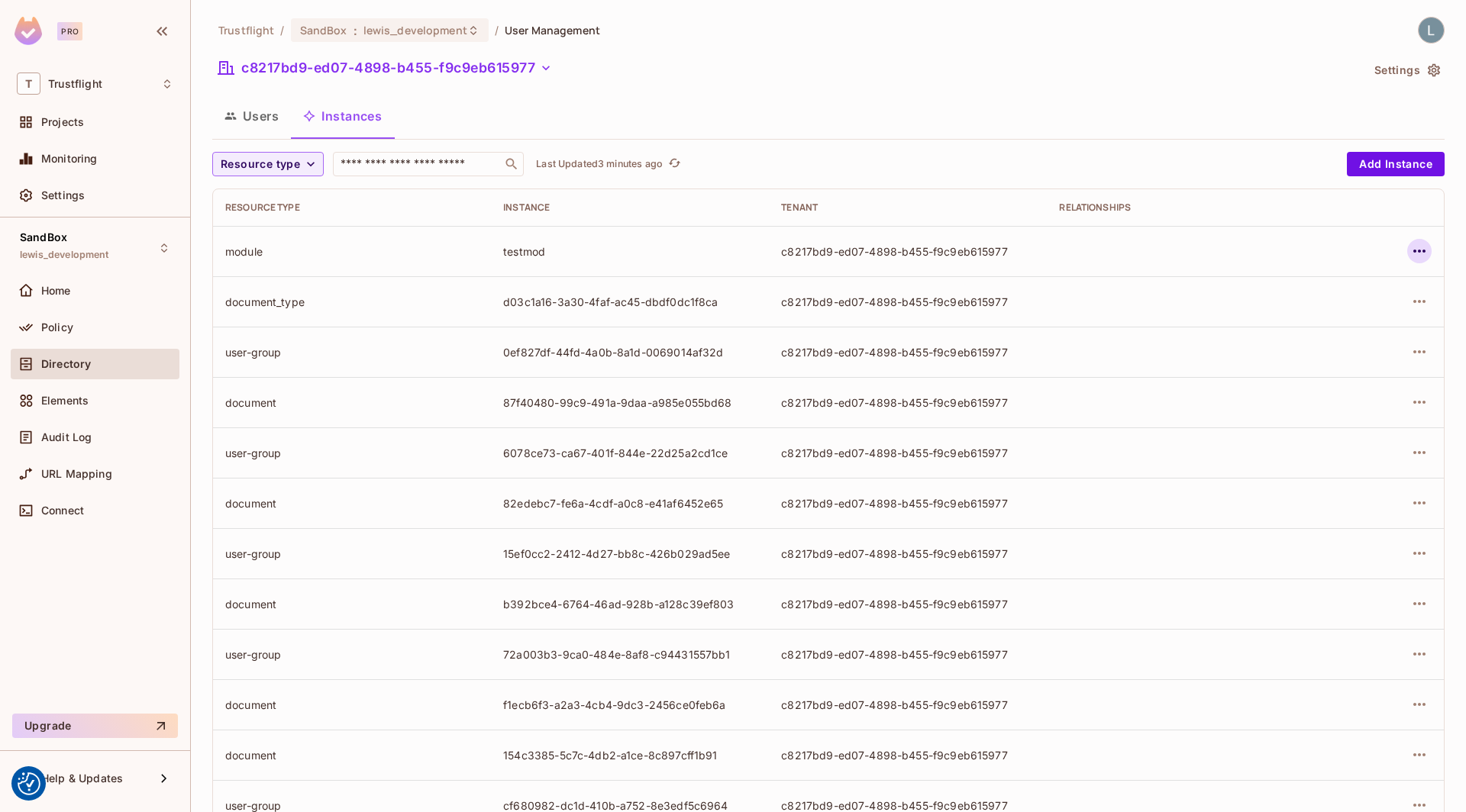
click at [1423, 245] on icon "button" at bounding box center [1420, 251] width 18 height 18
click at [1300, 358] on div "Delete Resource Instance" at bounding box center [1336, 352] width 132 height 16
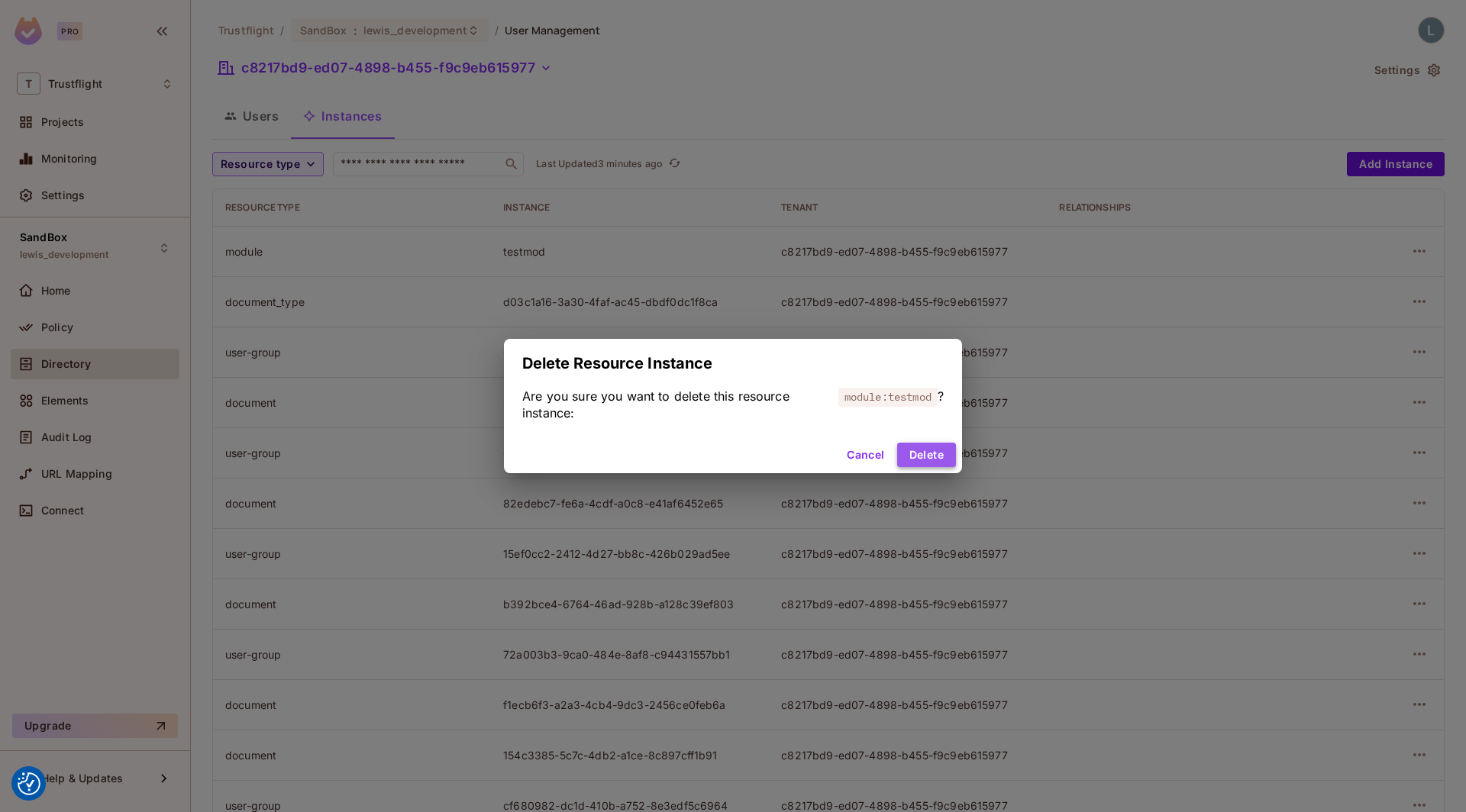
click at [938, 454] on button "Delete" at bounding box center [927, 455] width 59 height 25
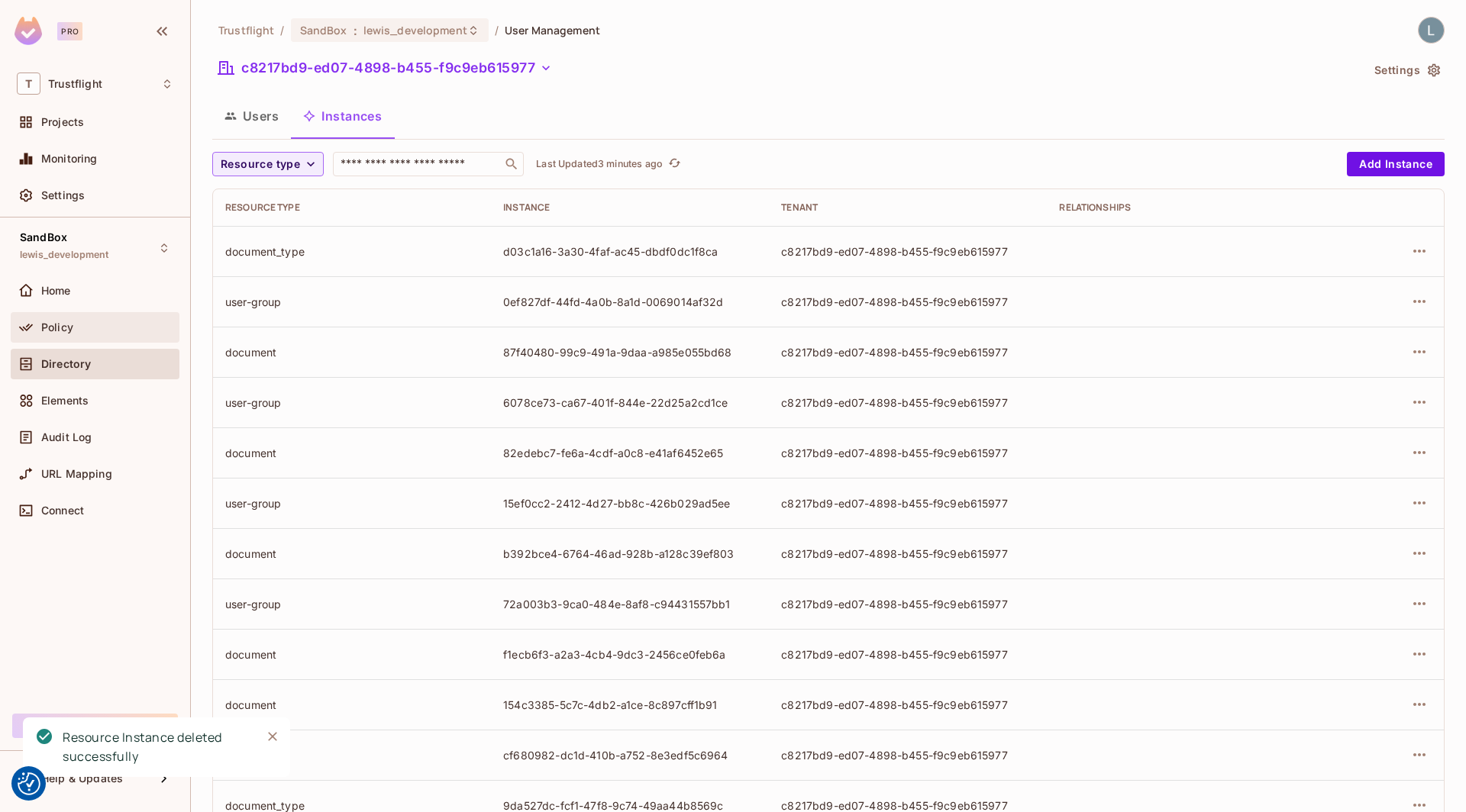
click at [81, 335] on div "Policy" at bounding box center [95, 327] width 156 height 18
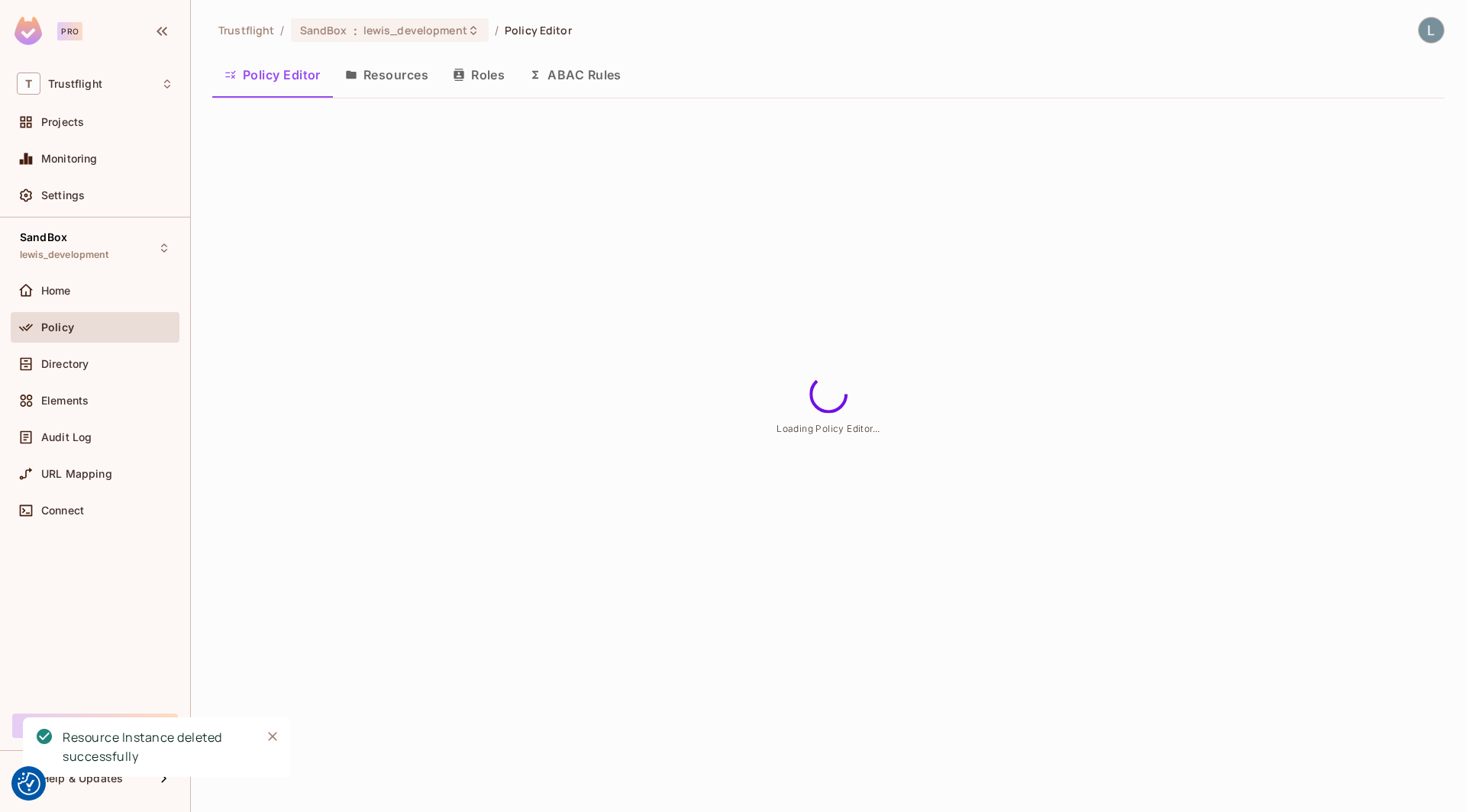
click at [383, 78] on button "Resources" at bounding box center [386, 75] width 108 height 39
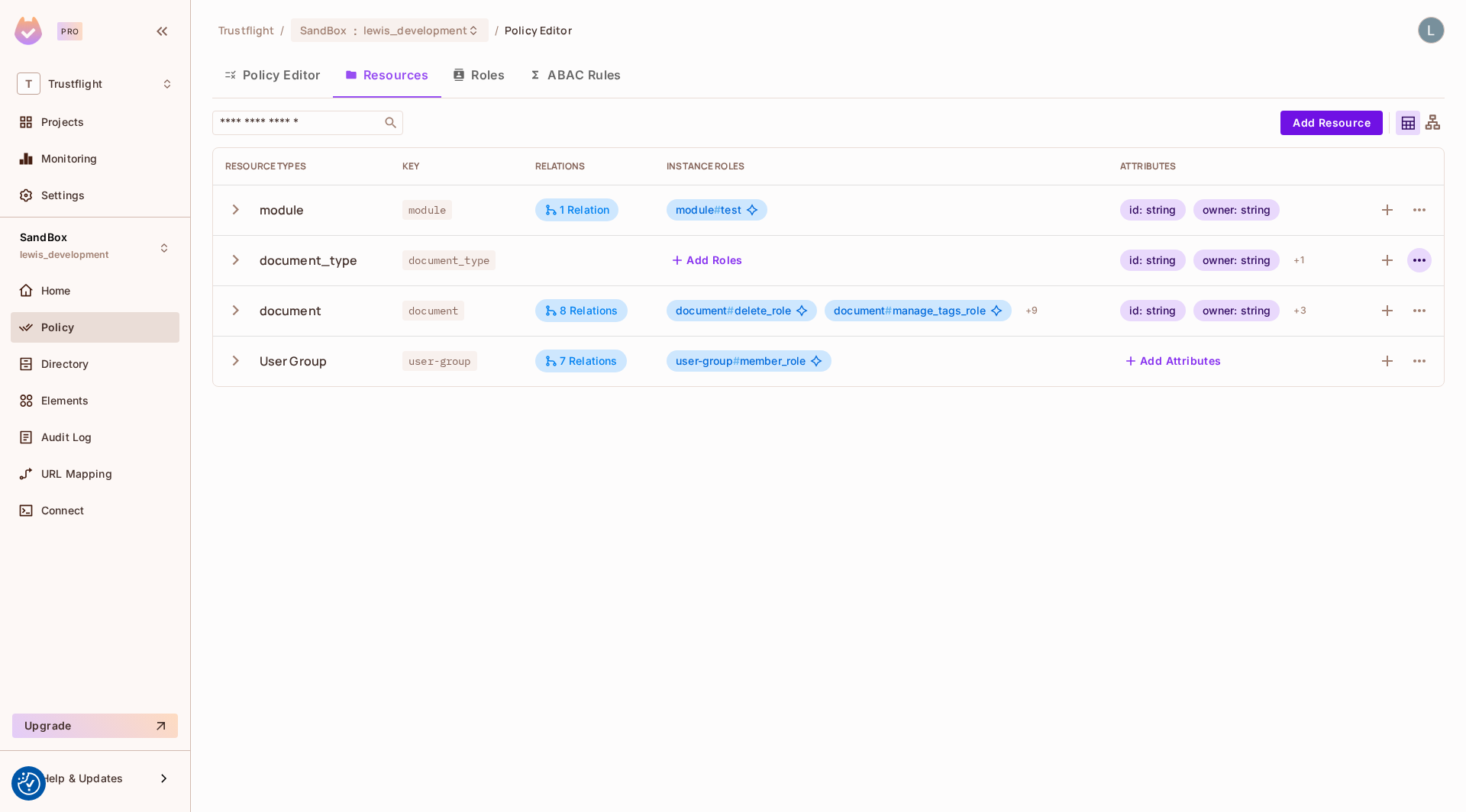
click at [1417, 257] on icon "button" at bounding box center [1420, 260] width 18 height 18
click at [1348, 318] on div "Edit Resource" at bounding box center [1353, 320] width 72 height 16
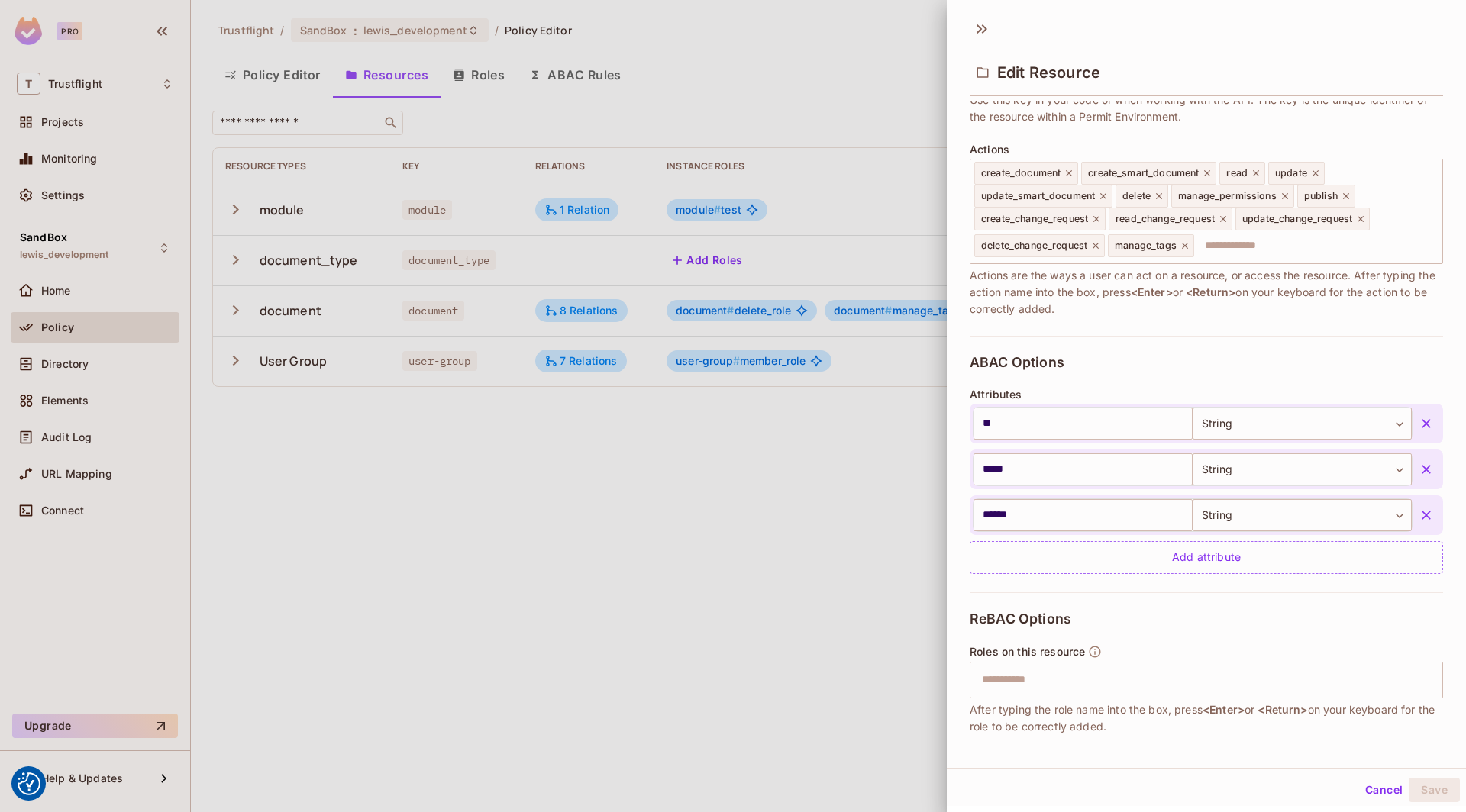
scroll to position [230, 0]
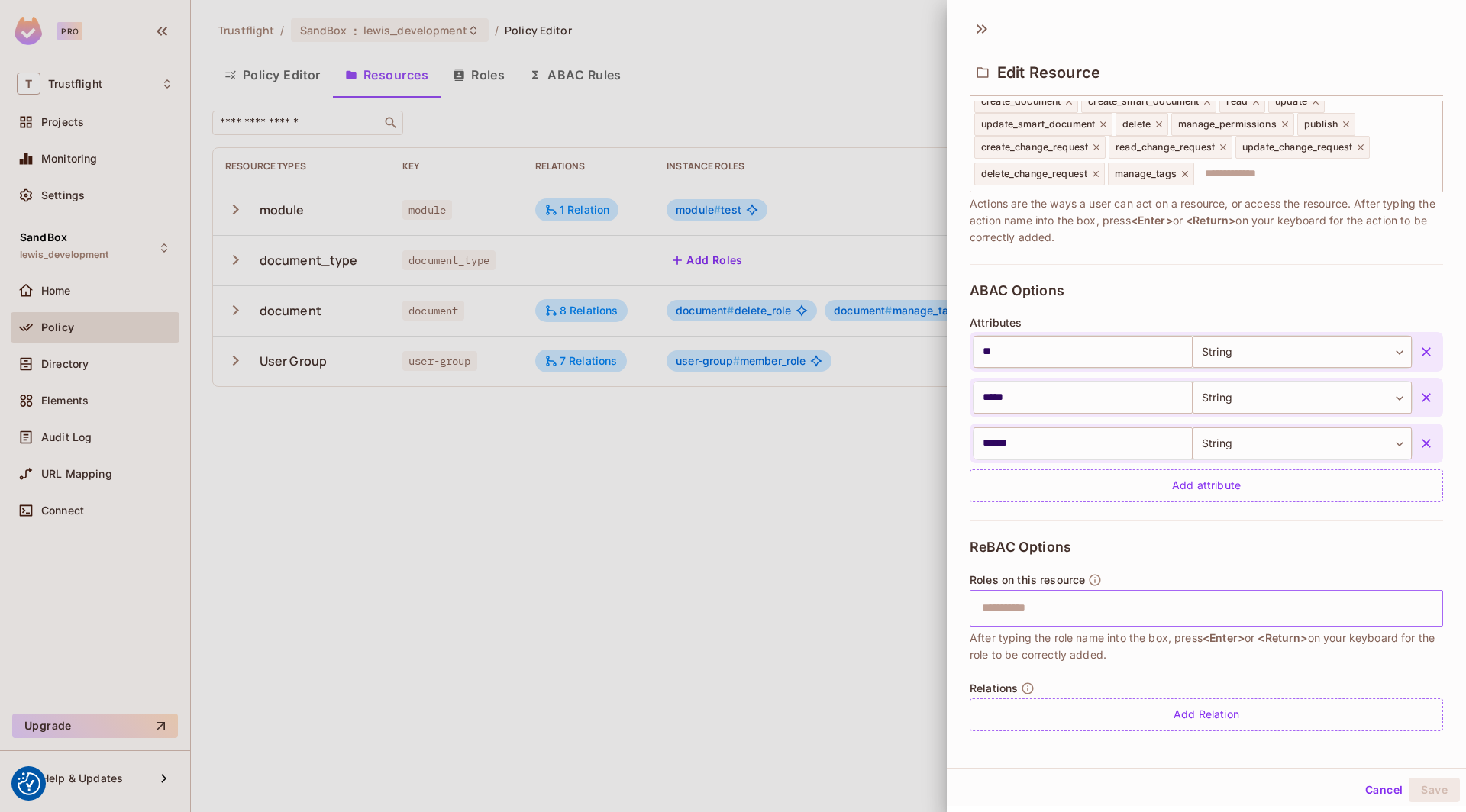
click at [1103, 600] on input "text" at bounding box center [1205, 608] width 464 height 30
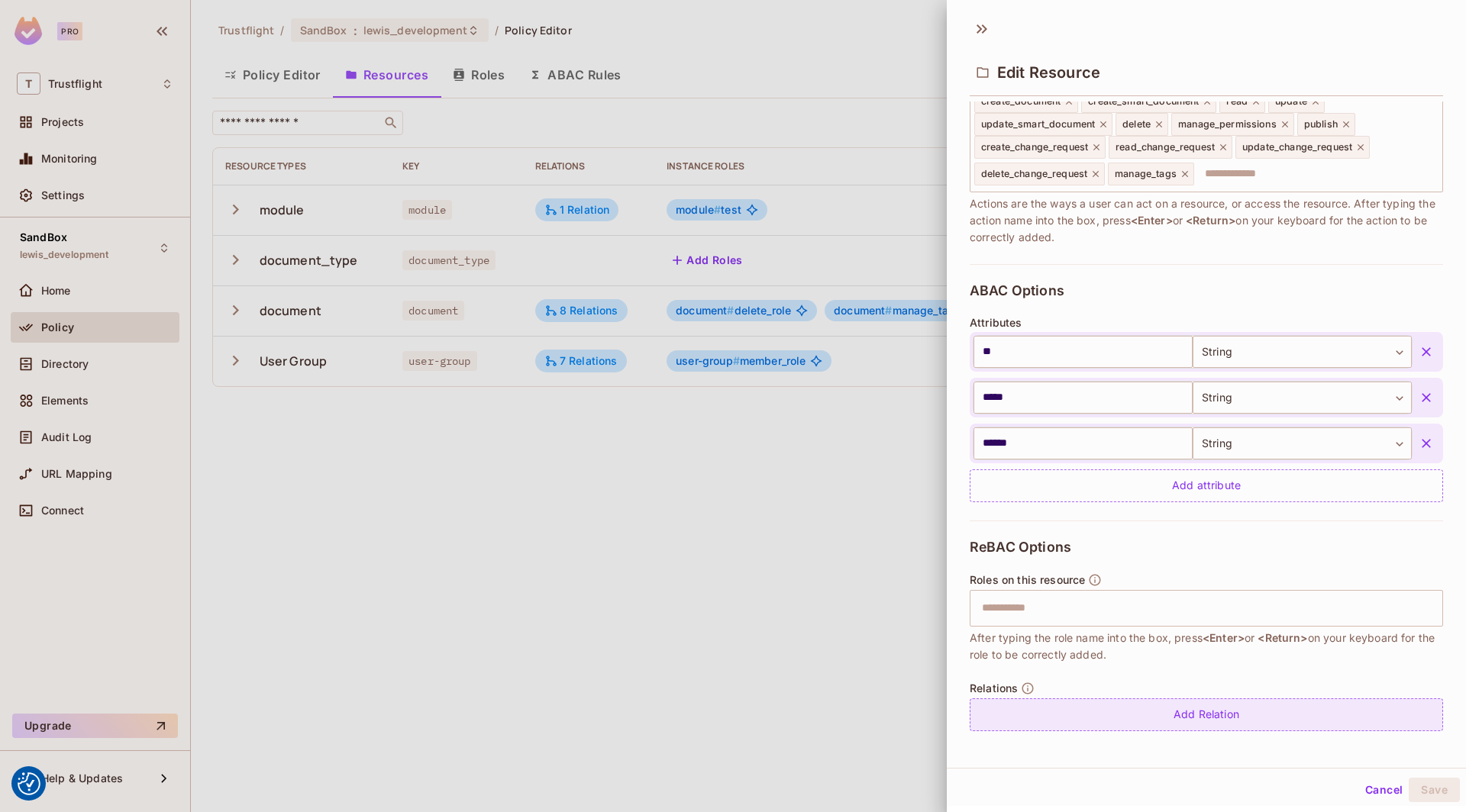
click at [1181, 712] on div "Add Relation" at bounding box center [1206, 715] width 474 height 33
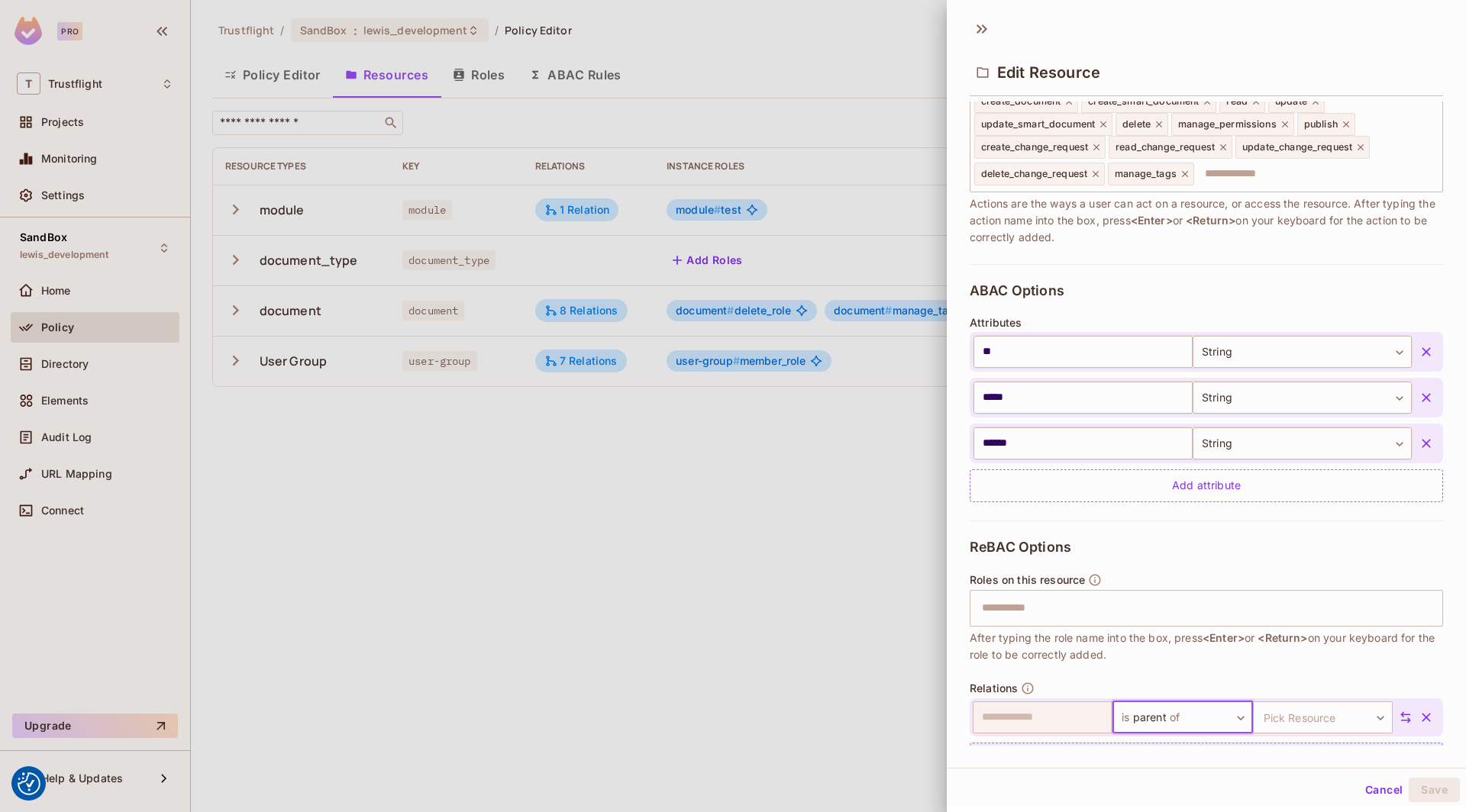
scroll to position [274, 0]
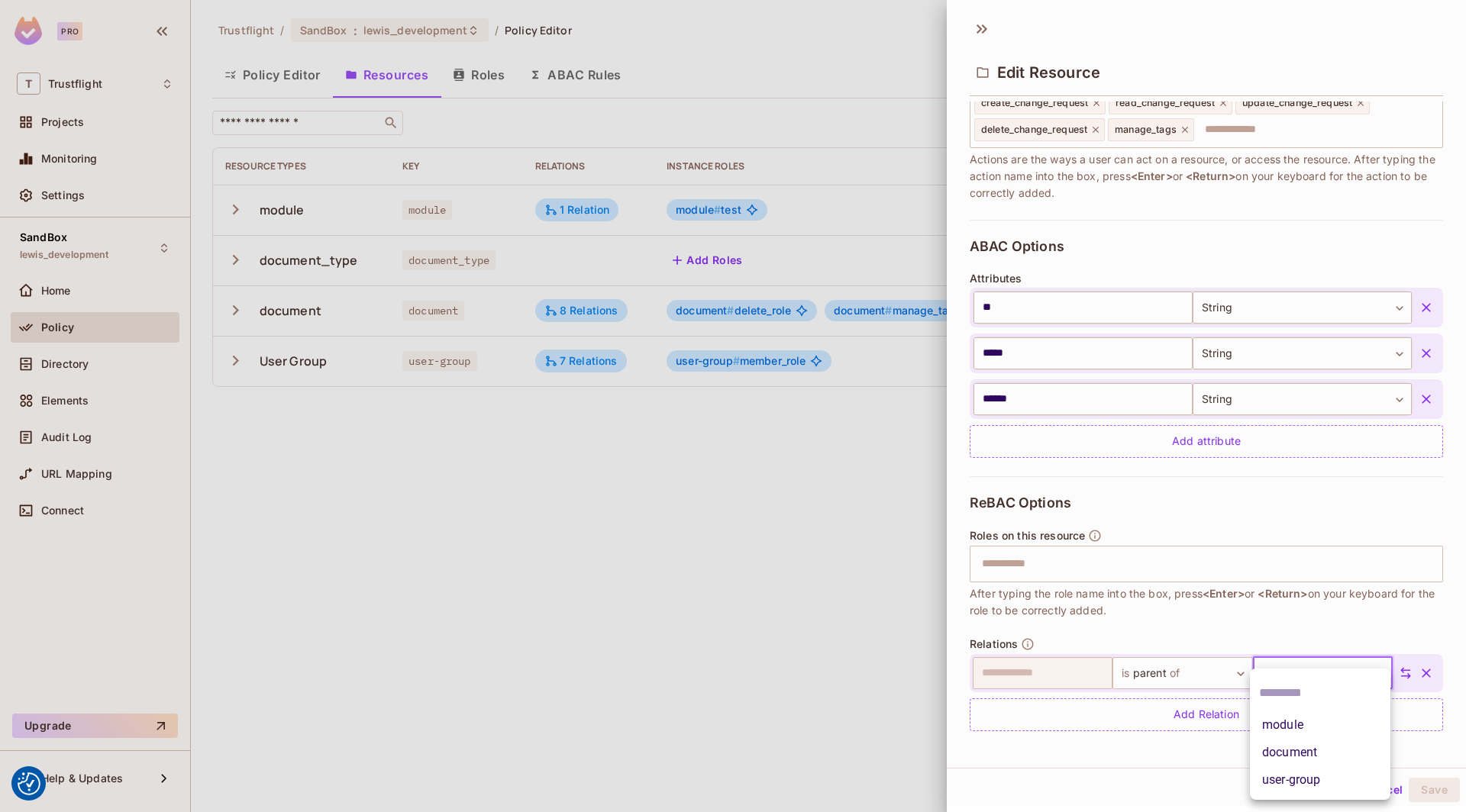
click at [1344, 670] on body "We use cookies to enhance your browsing experience, serve personalized ads or c…" at bounding box center [733, 406] width 1466 height 812
click at [1307, 759] on li "document" at bounding box center [1320, 753] width 141 height 28
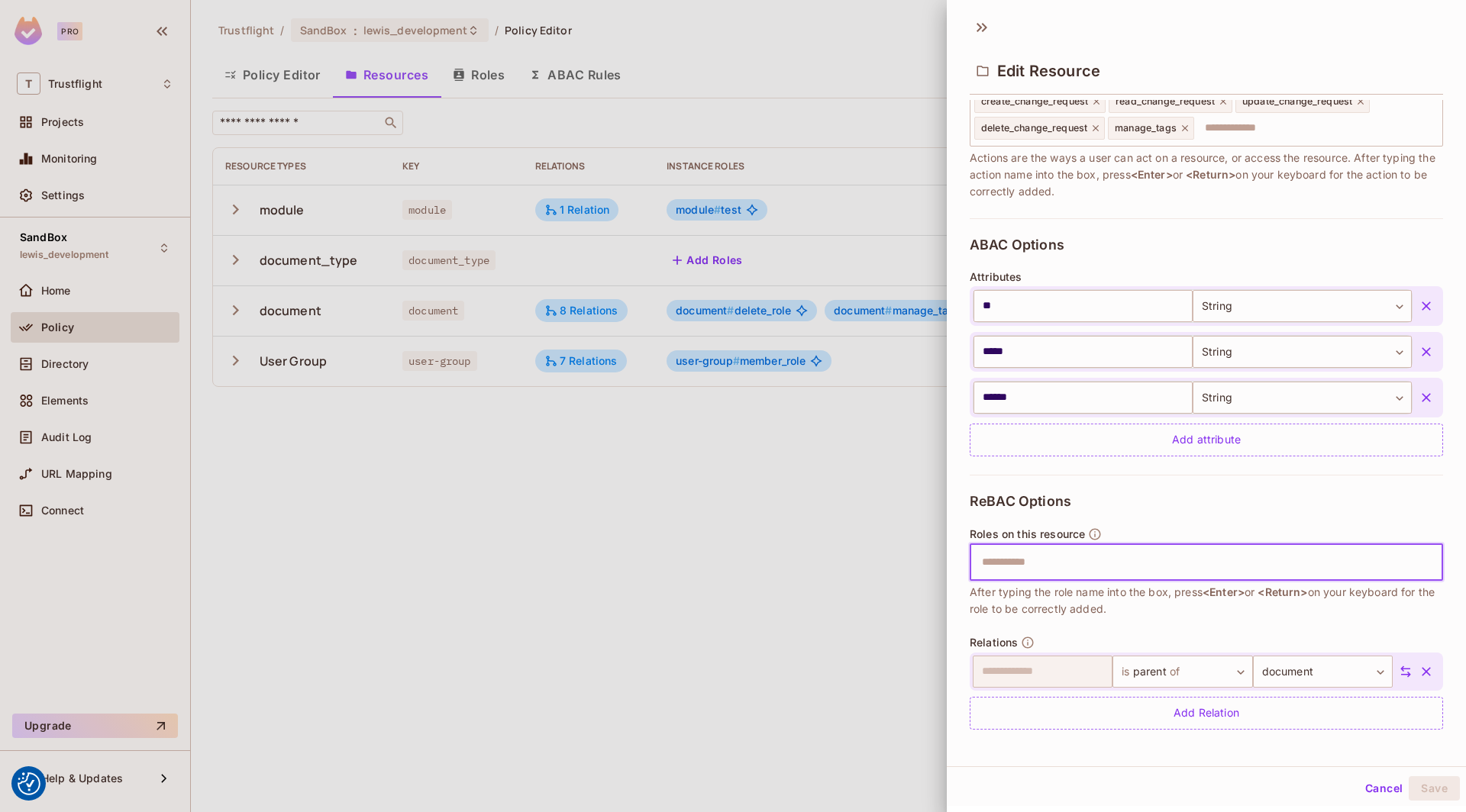
click at [1108, 564] on input "text" at bounding box center [1205, 562] width 464 height 30
click at [1090, 561] on input "****" at bounding box center [1205, 562] width 464 height 30
type input "****"
click at [853, 591] on div at bounding box center [733, 406] width 1466 height 812
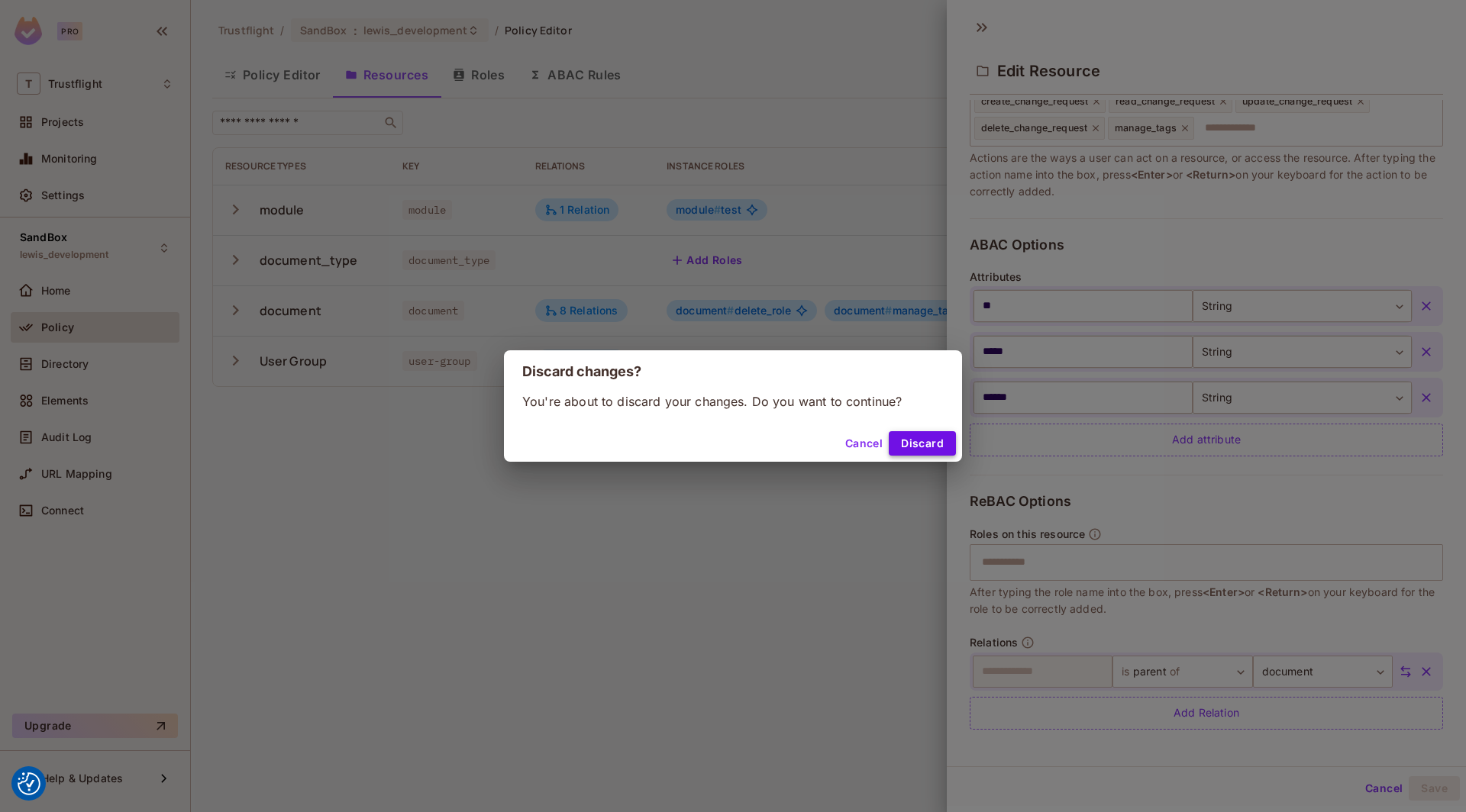
click at [929, 435] on button "Discard" at bounding box center [922, 443] width 67 height 25
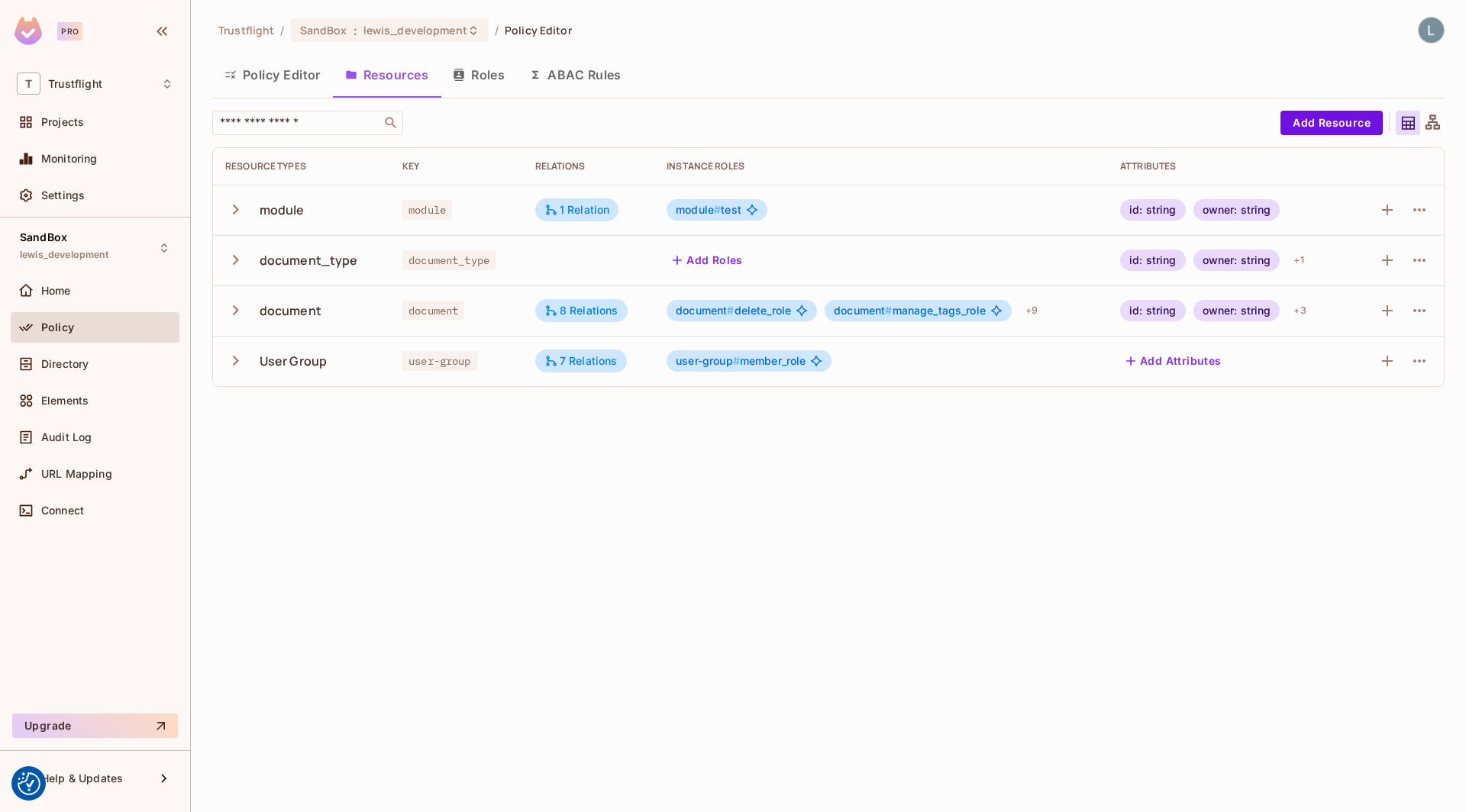
click at [119, 383] on div "Directory" at bounding box center [95, 367] width 168 height 37
click at [86, 362] on span "Directory" at bounding box center [64, 363] width 47 height 12
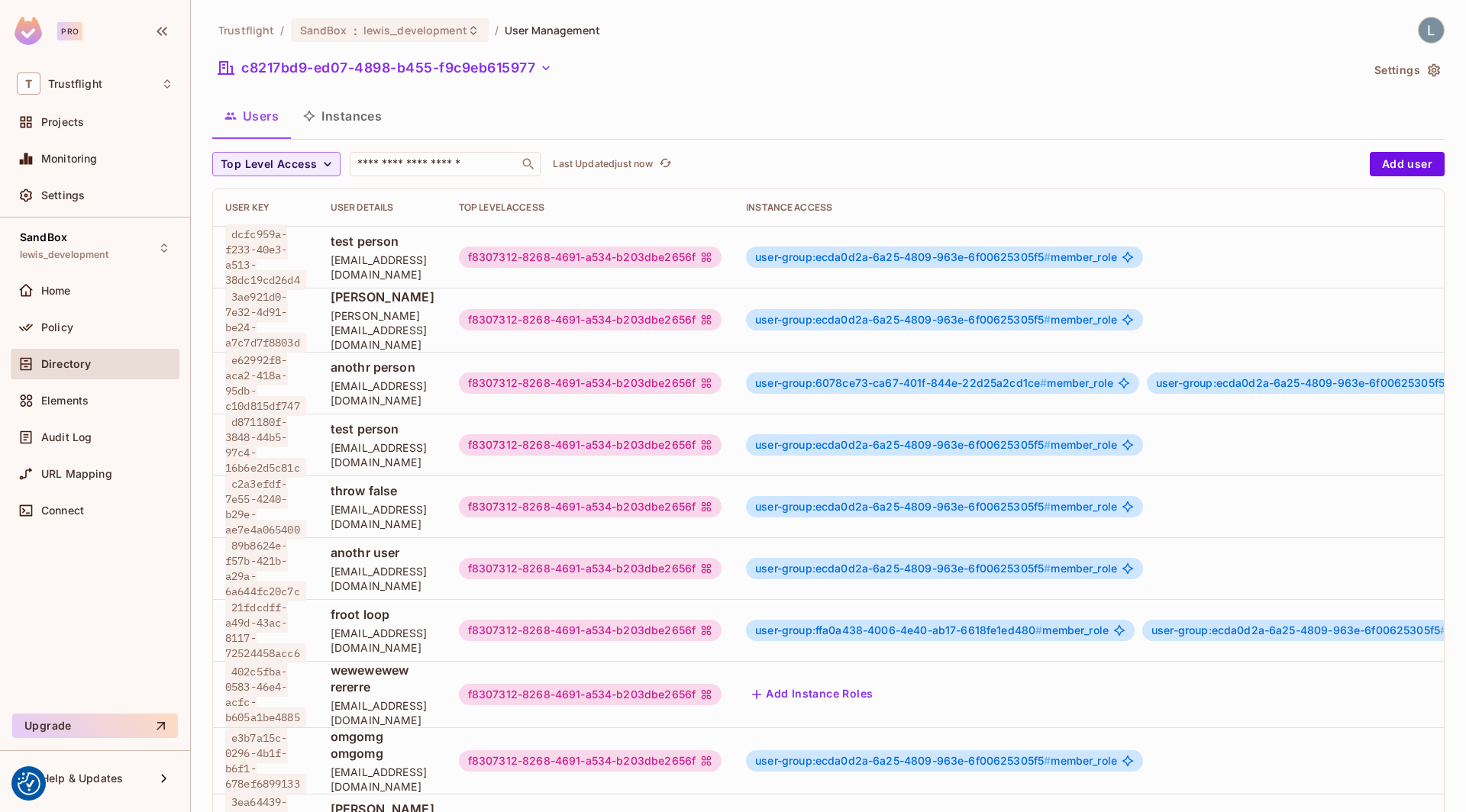
click at [333, 120] on button "Instances" at bounding box center [342, 116] width 103 height 39
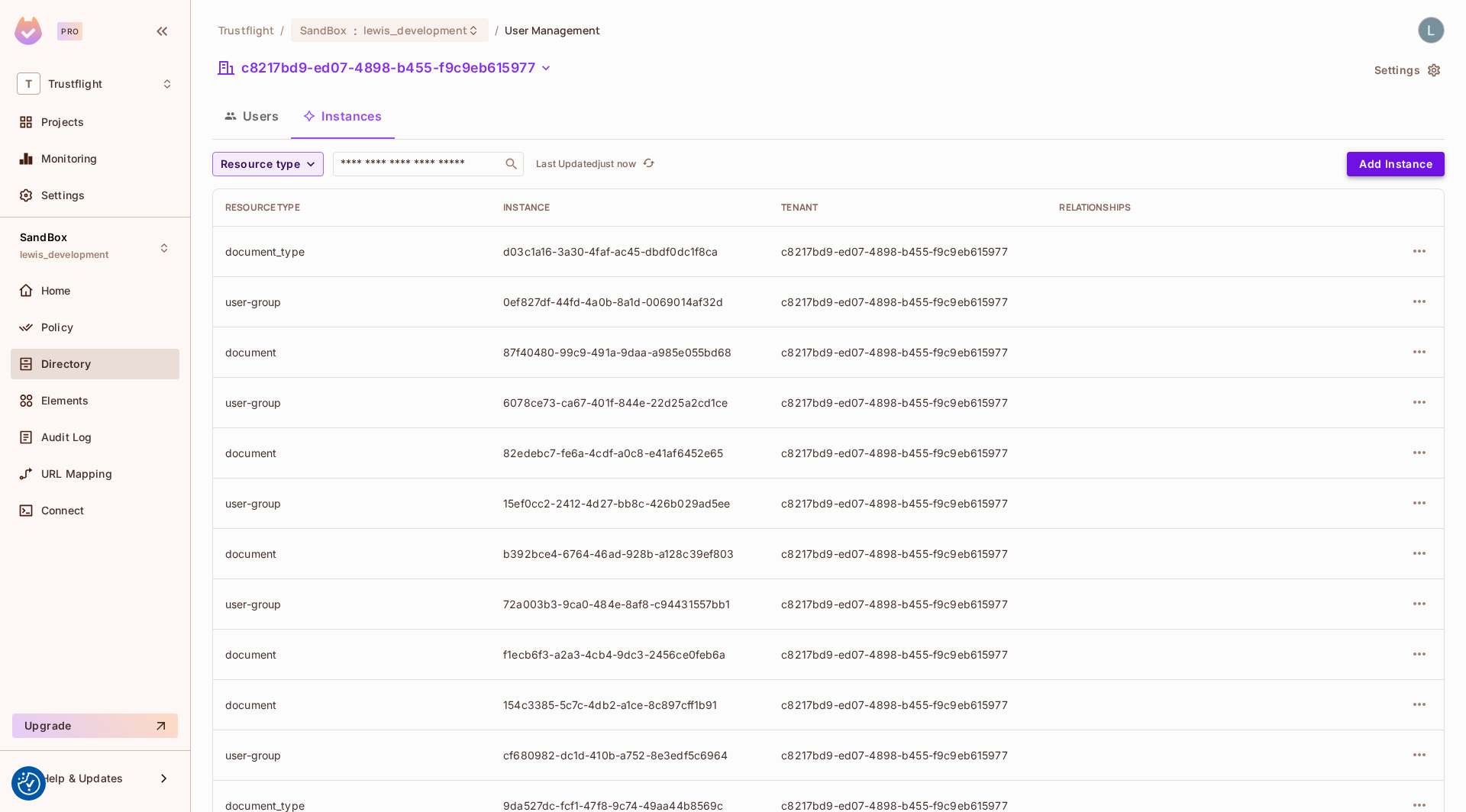
click at [1403, 158] on button "Add Instance" at bounding box center [1396, 164] width 97 height 25
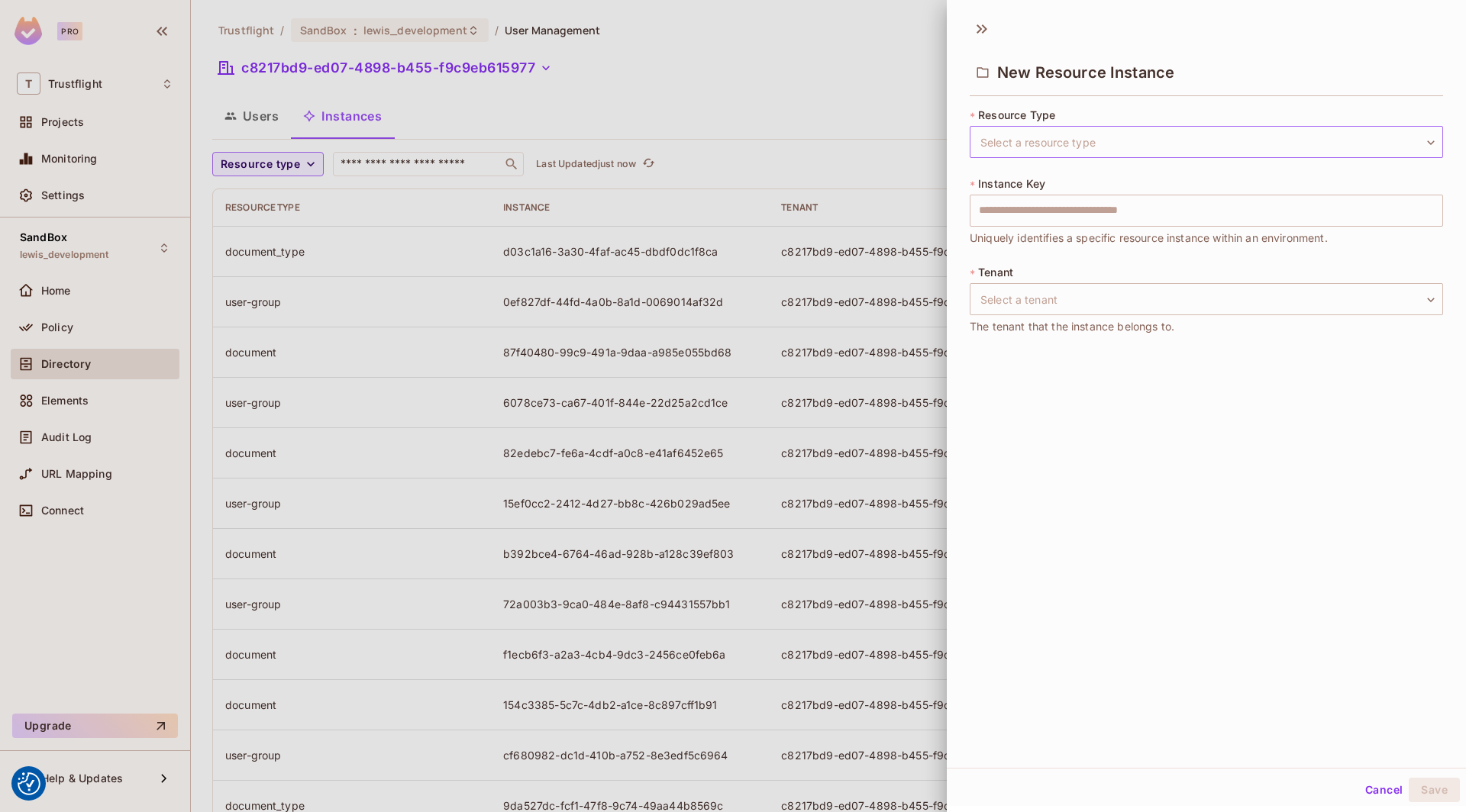
click at [1101, 147] on body "We use cookies to enhance your browsing experience, serve personalized ads or c…" at bounding box center [733, 406] width 1466 height 812
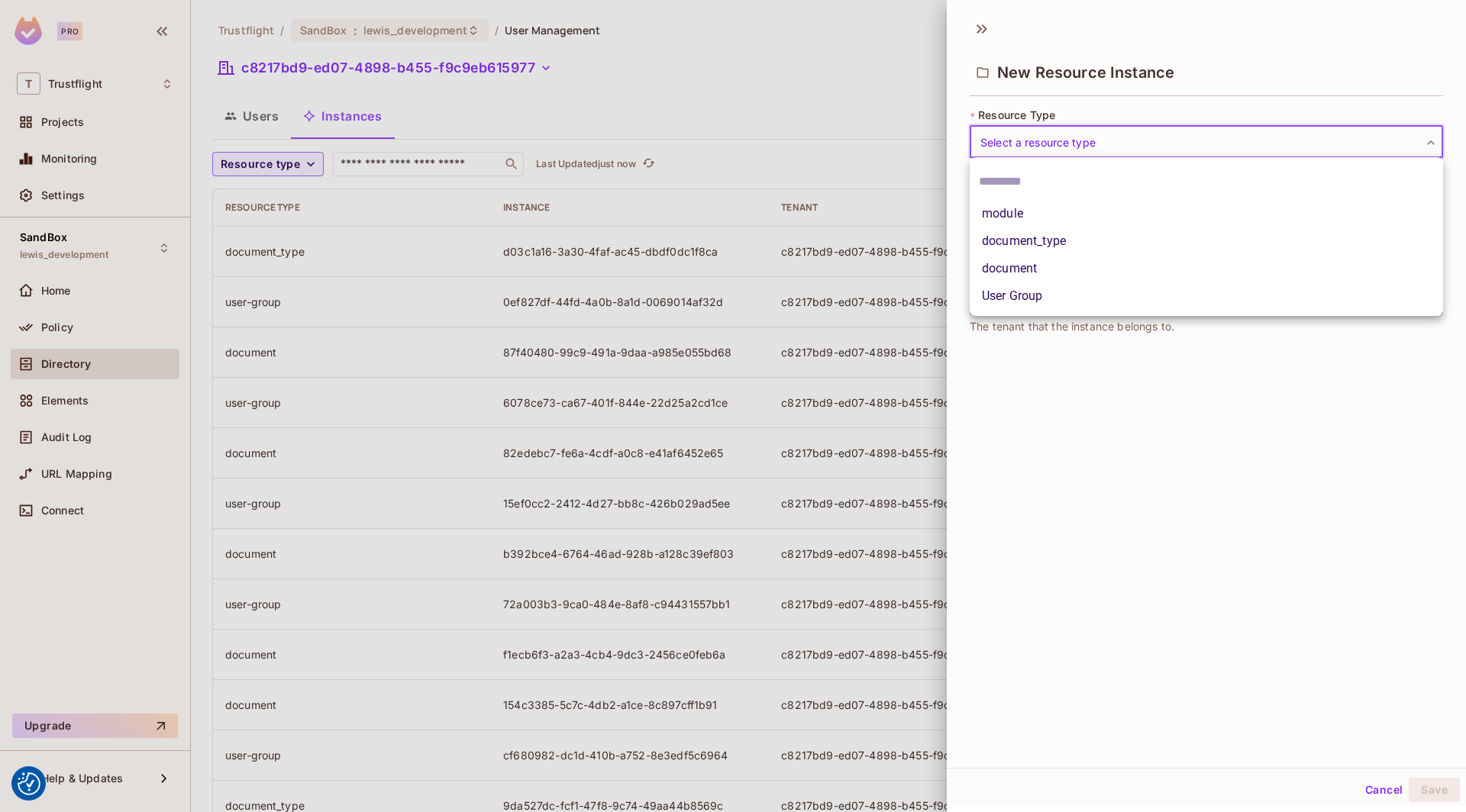
click at [1060, 210] on li "module" at bounding box center [1206, 214] width 474 height 28
type input "******"
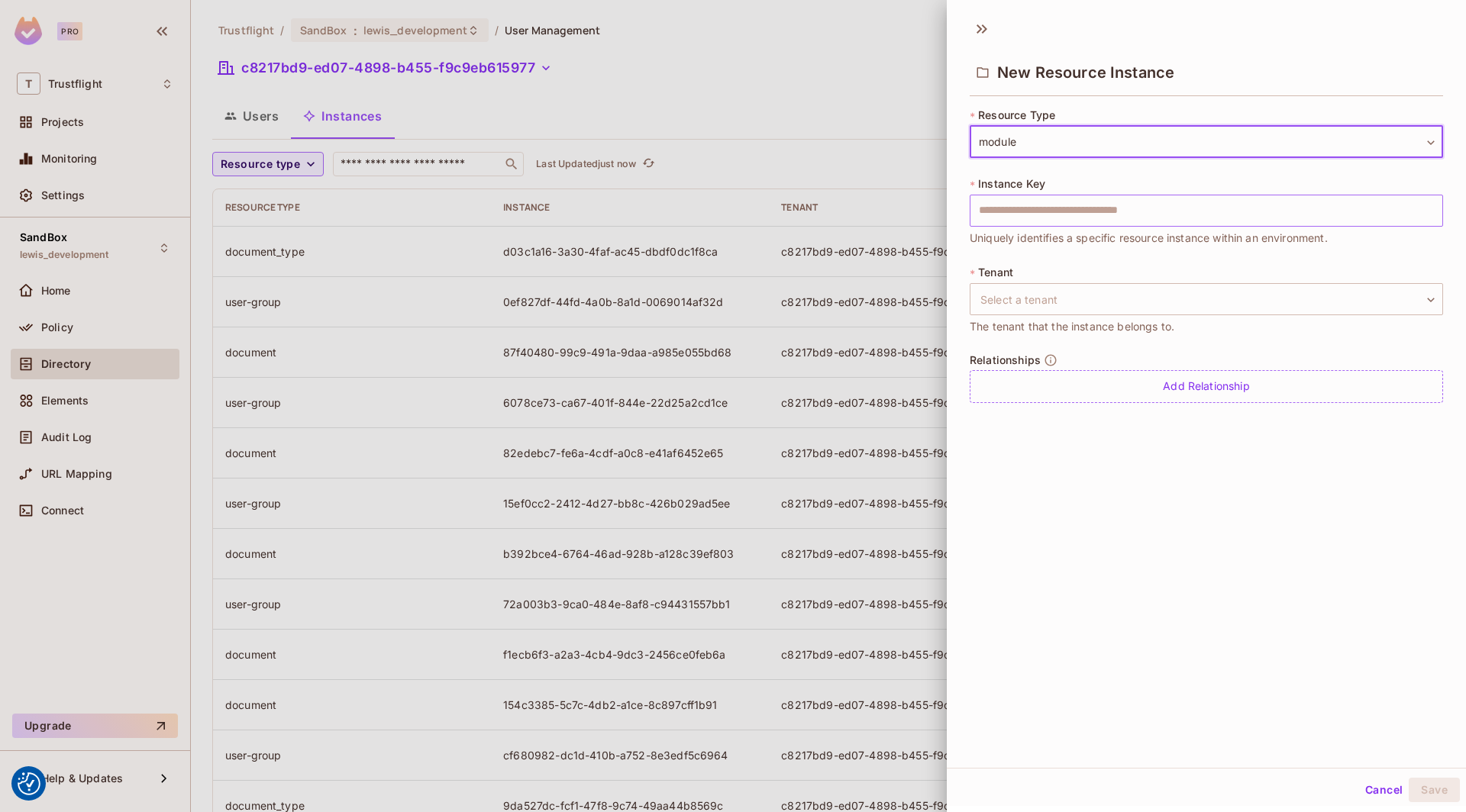
click at [1035, 224] on input "text" at bounding box center [1206, 211] width 474 height 32
click at [1035, 223] on input "text" at bounding box center [1206, 211] width 474 height 32
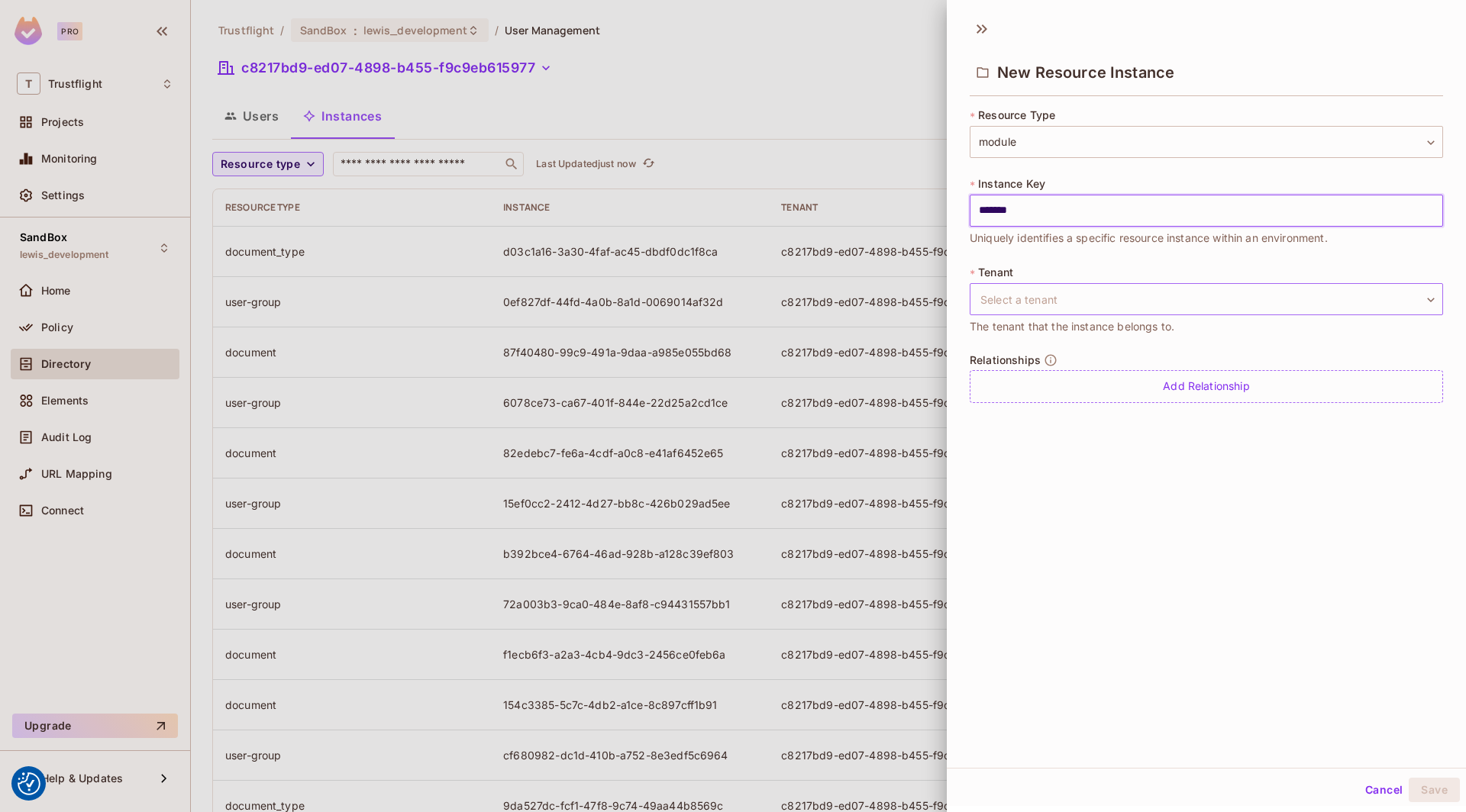
type input "*******"
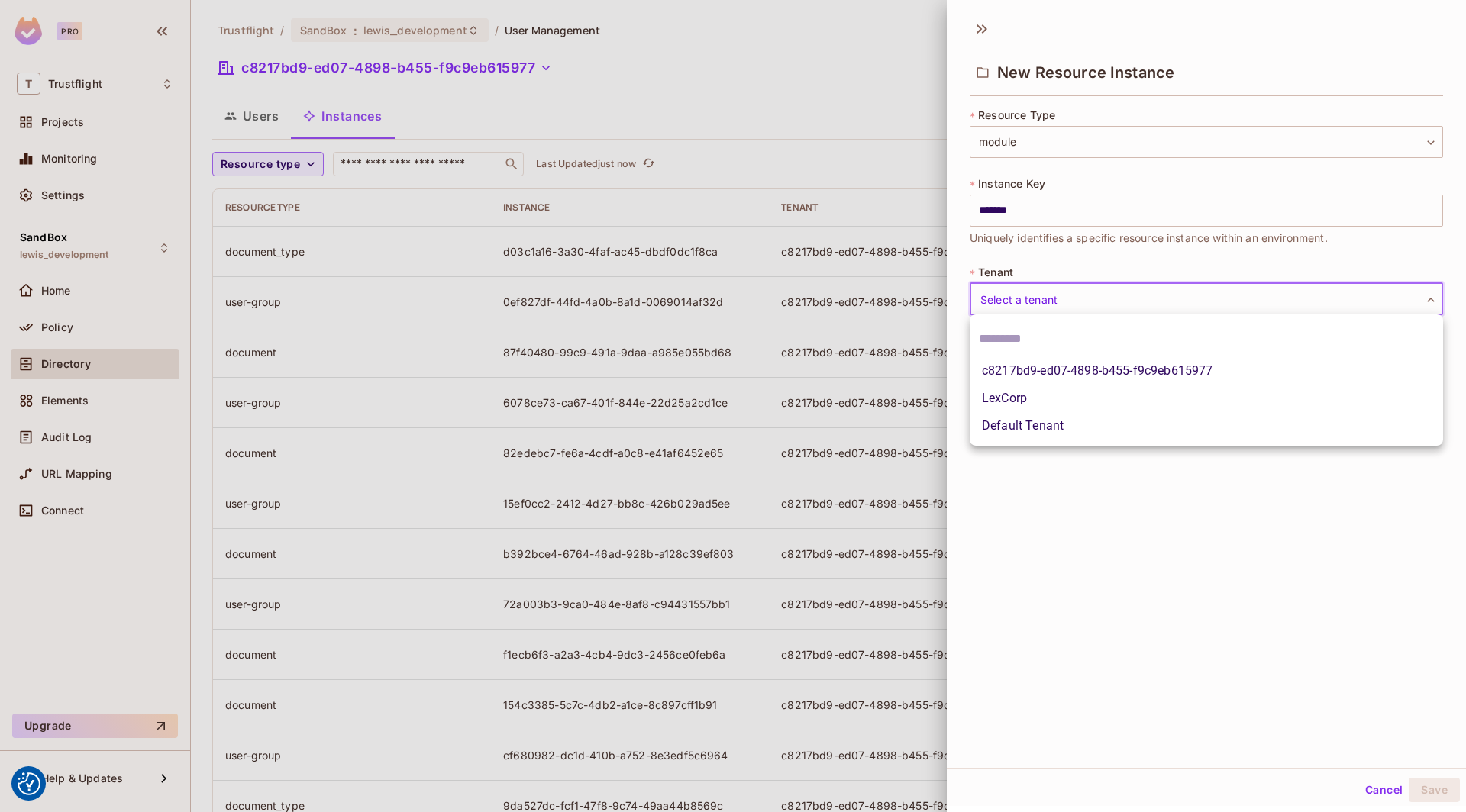
click at [1143, 305] on body "We use cookies to enhance your browsing experience, serve personalized ads or c…" at bounding box center [733, 406] width 1466 height 812
click at [1072, 372] on li "c8217bd9-ed07-4898-b455-f9c9eb615977" at bounding box center [1206, 372] width 474 height 28
type input "**********"
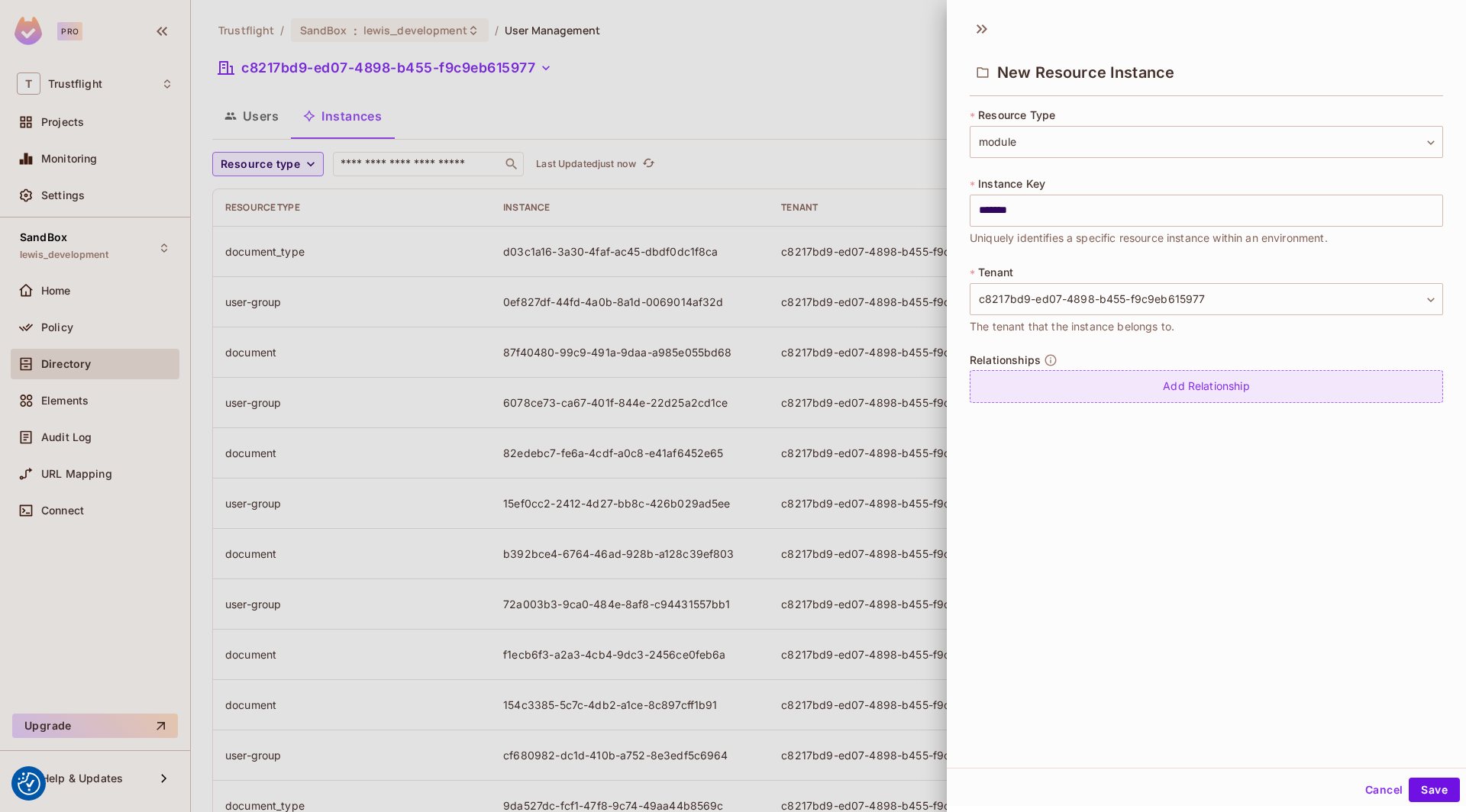
click at [1124, 389] on div "Add Relationship" at bounding box center [1206, 387] width 474 height 33
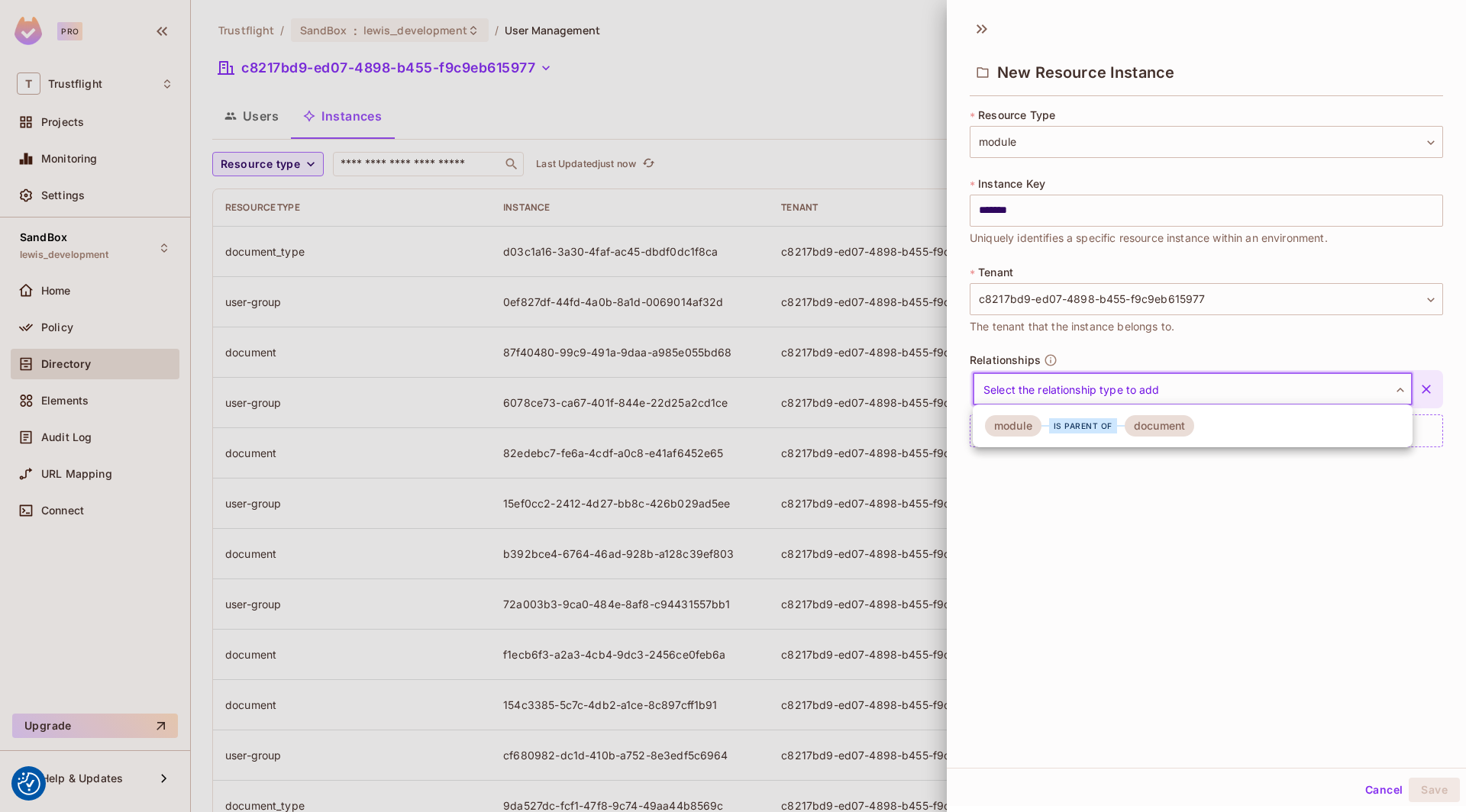
click at [1137, 394] on body "We use cookies to enhance your browsing experience, serve personalized ads or c…" at bounding box center [733, 406] width 1466 height 812
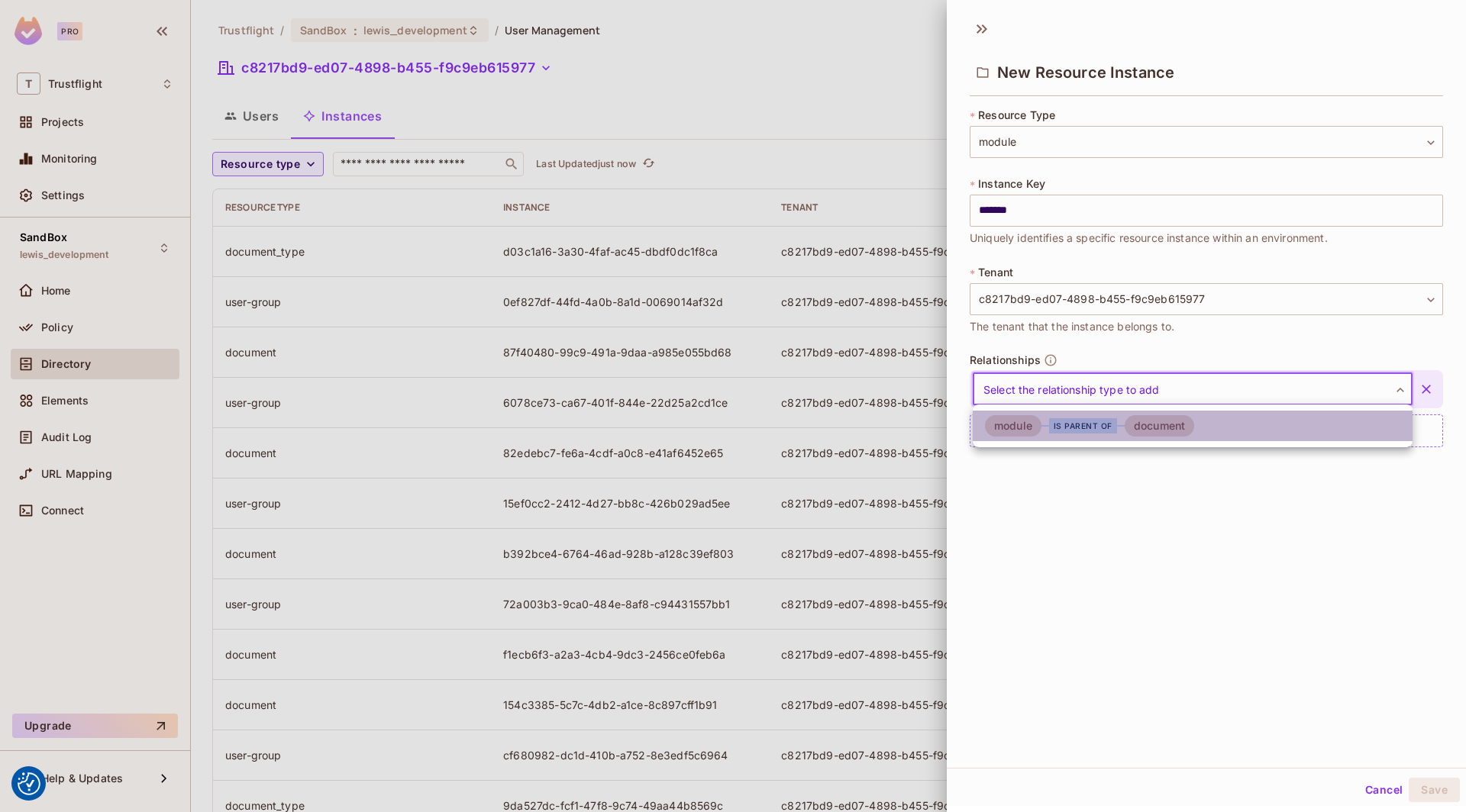
click at [1078, 429] on div "is parent of" at bounding box center [1083, 426] width 68 height 16
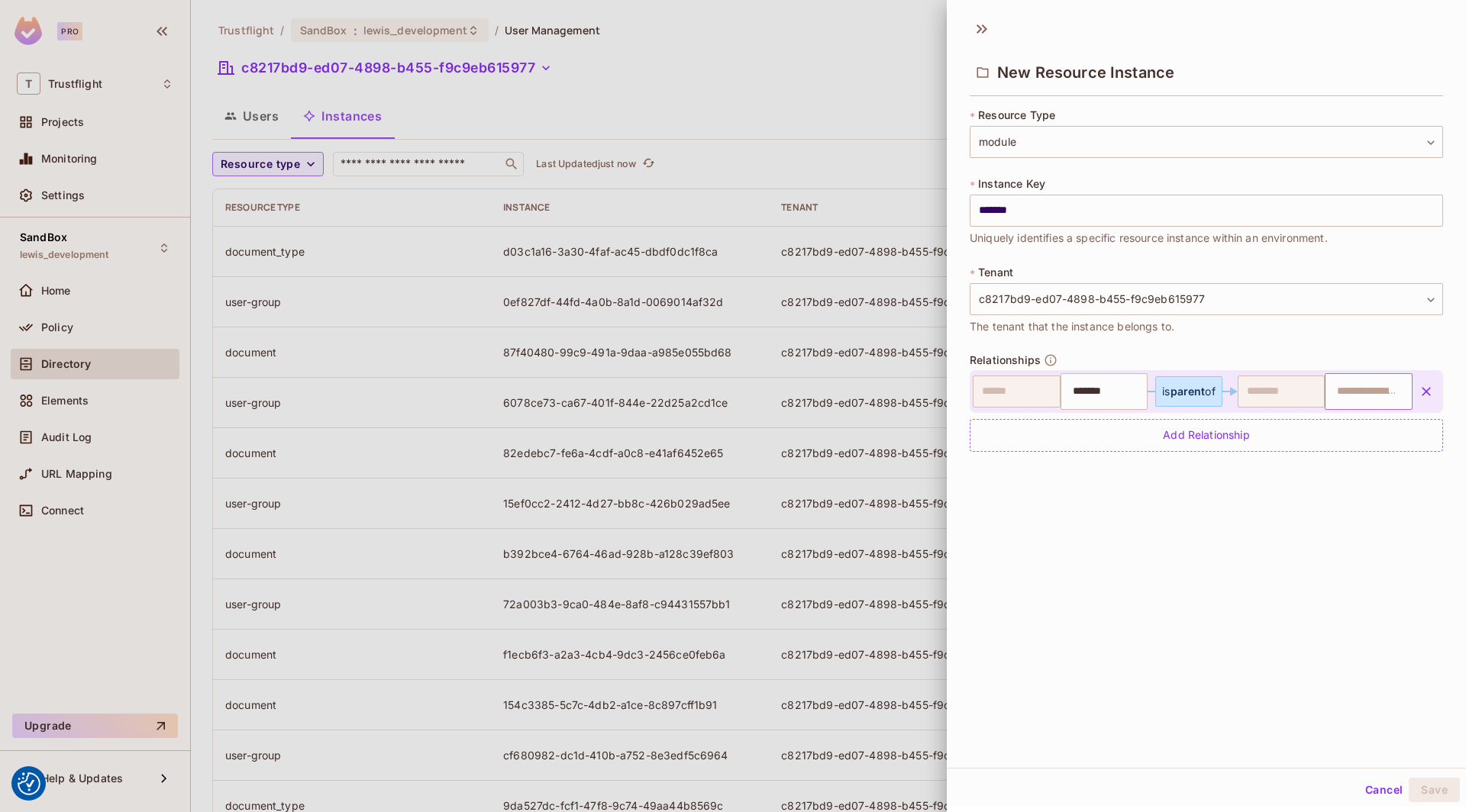
click at [1369, 394] on input "text" at bounding box center [1367, 391] width 78 height 30
type input "***"
click at [1438, 795] on button "Save" at bounding box center [1435, 790] width 52 height 25
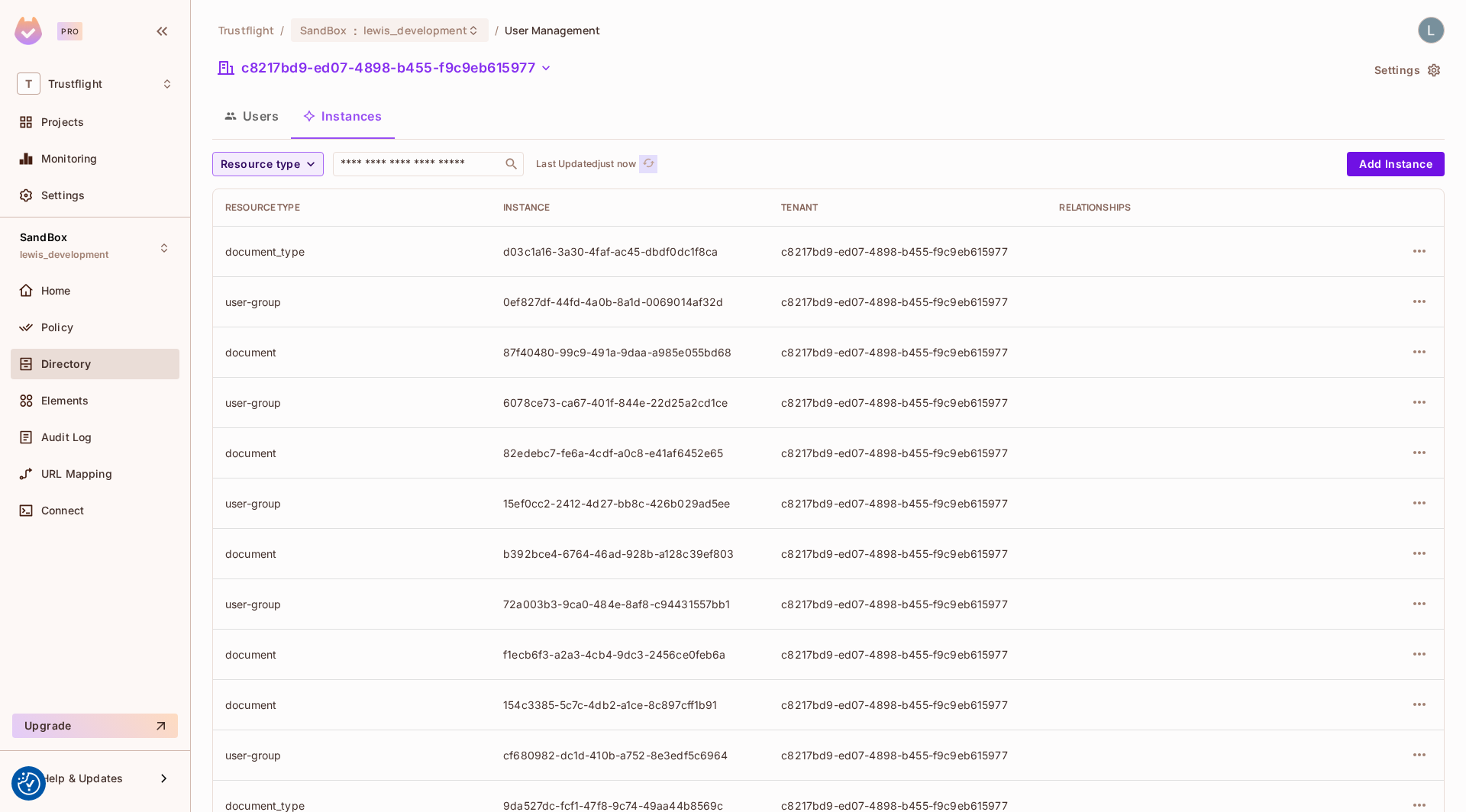
click at [650, 160] on icon "refresh" at bounding box center [648, 163] width 13 height 13
click at [258, 162] on span "Resource type" at bounding box center [260, 165] width 79 height 19
click at [249, 118] on div at bounding box center [733, 406] width 1466 height 812
click at [254, 117] on button "Users" at bounding box center [252, 116] width 79 height 39
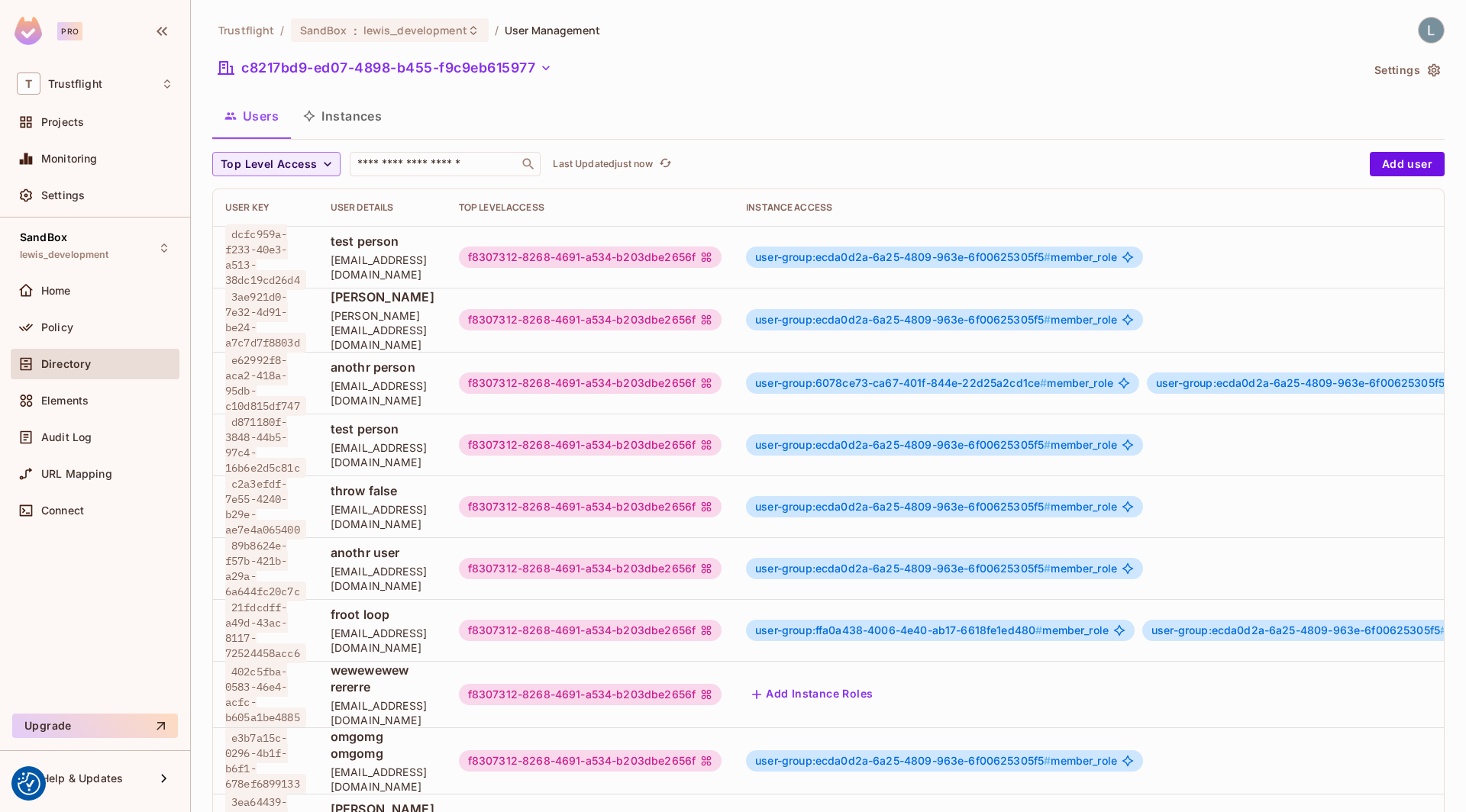
click at [349, 114] on button "Instances" at bounding box center [342, 116] width 103 height 39
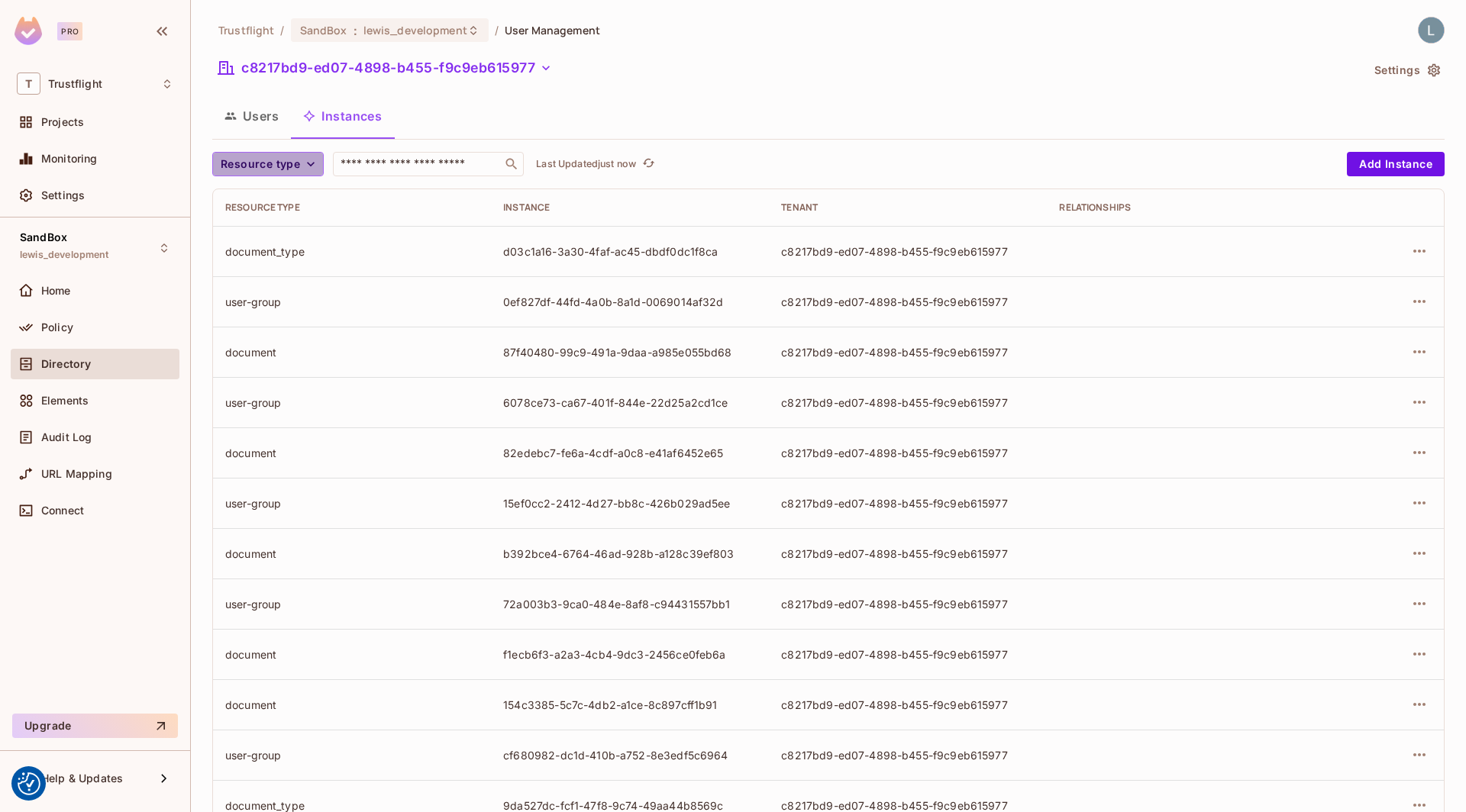
click at [281, 160] on span "Resource type" at bounding box center [260, 165] width 79 height 19
click at [260, 205] on span "module" at bounding box center [264, 199] width 79 height 15
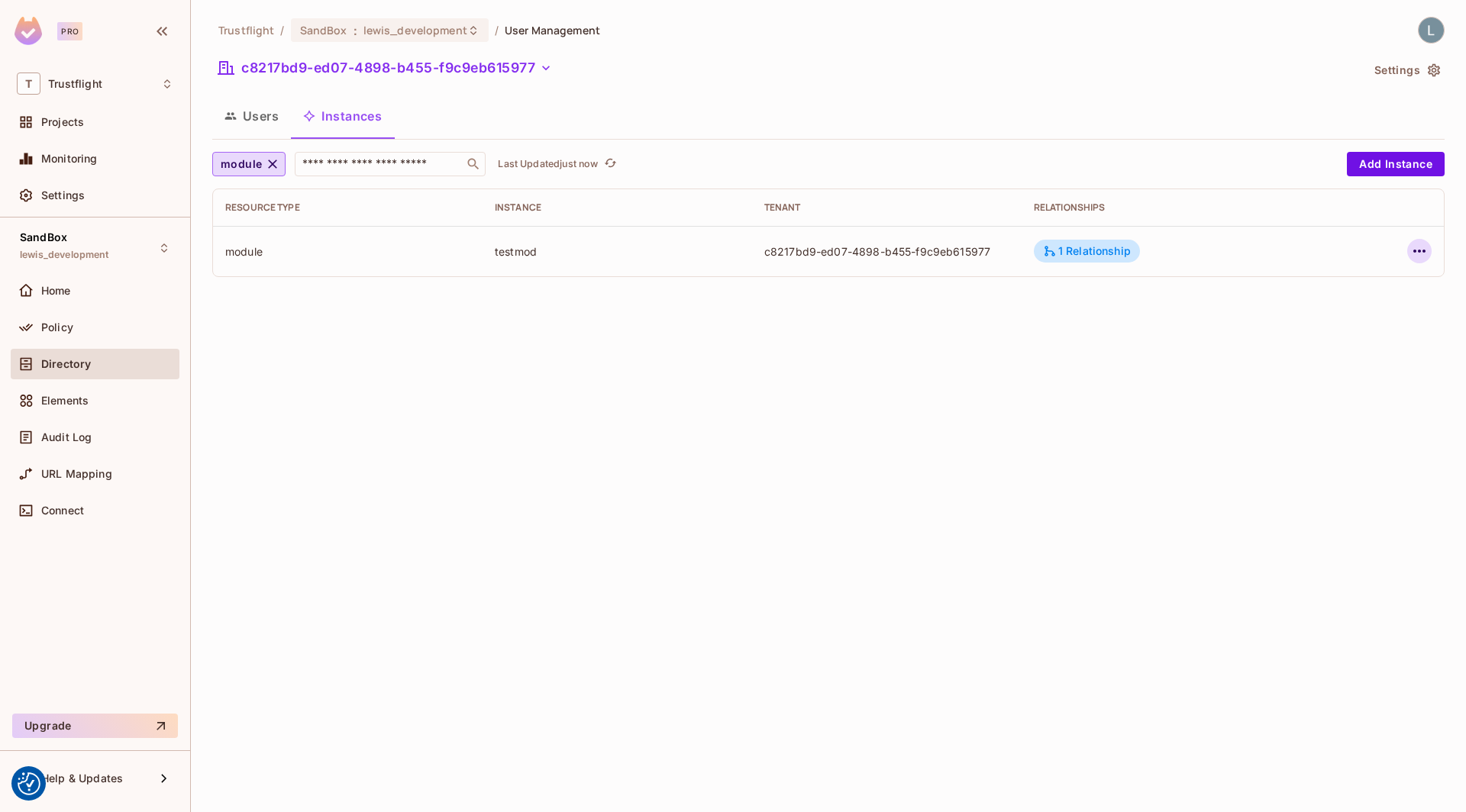
click at [1420, 249] on icon "button" at bounding box center [1419, 250] width 12 height 3
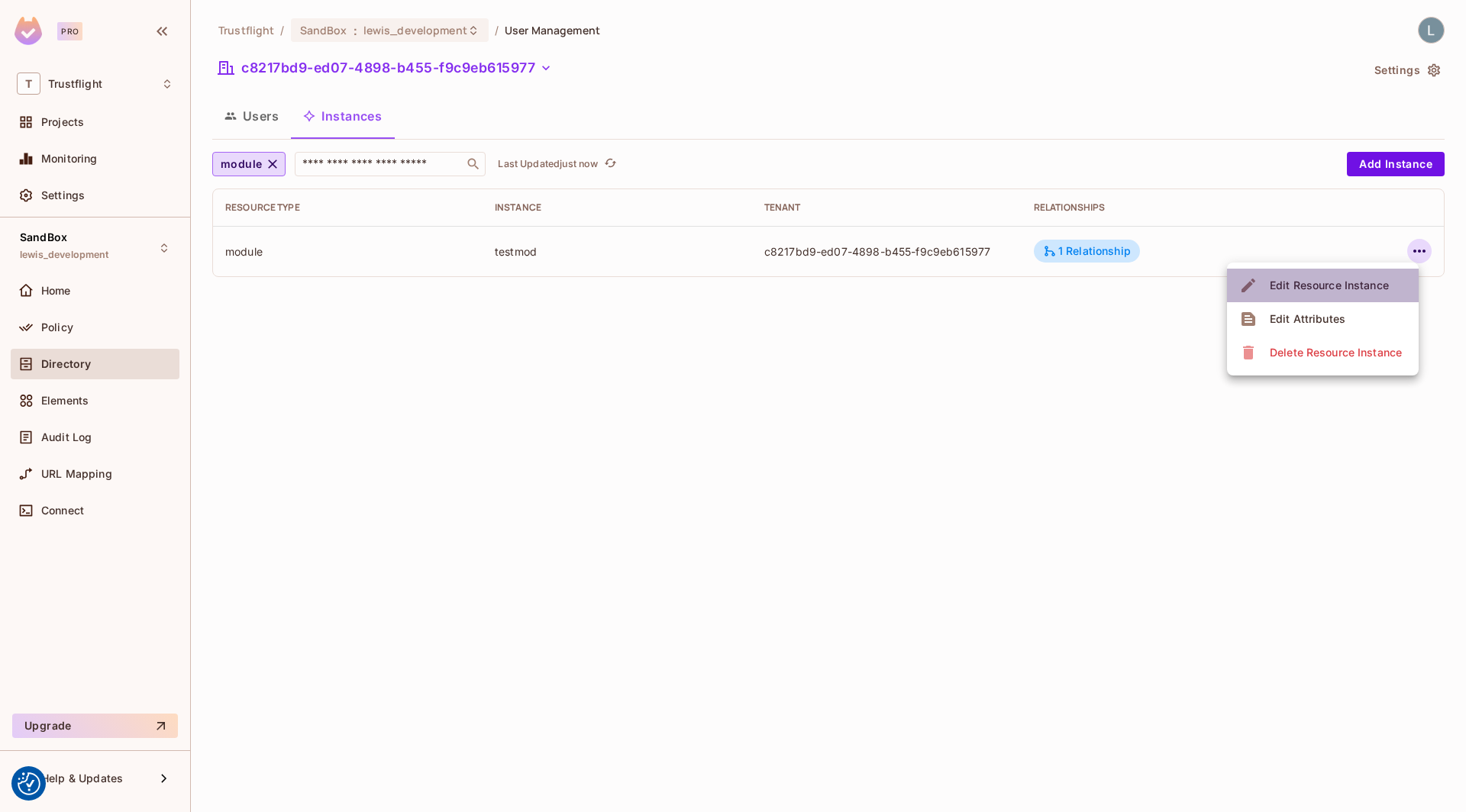
click at [1331, 281] on div "Edit Resource Instance" at bounding box center [1330, 285] width 120 height 16
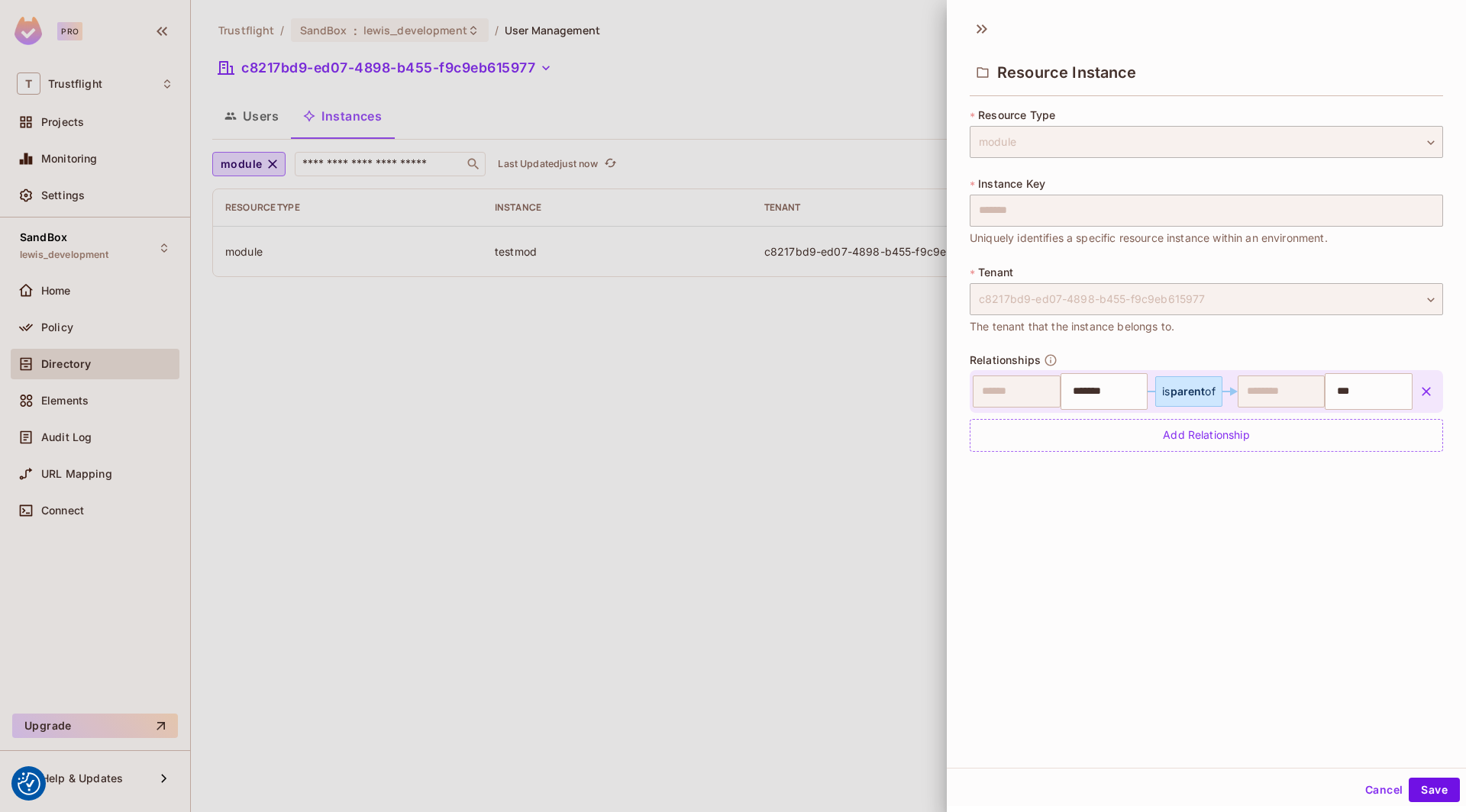
click at [896, 435] on div at bounding box center [733, 406] width 1466 height 812
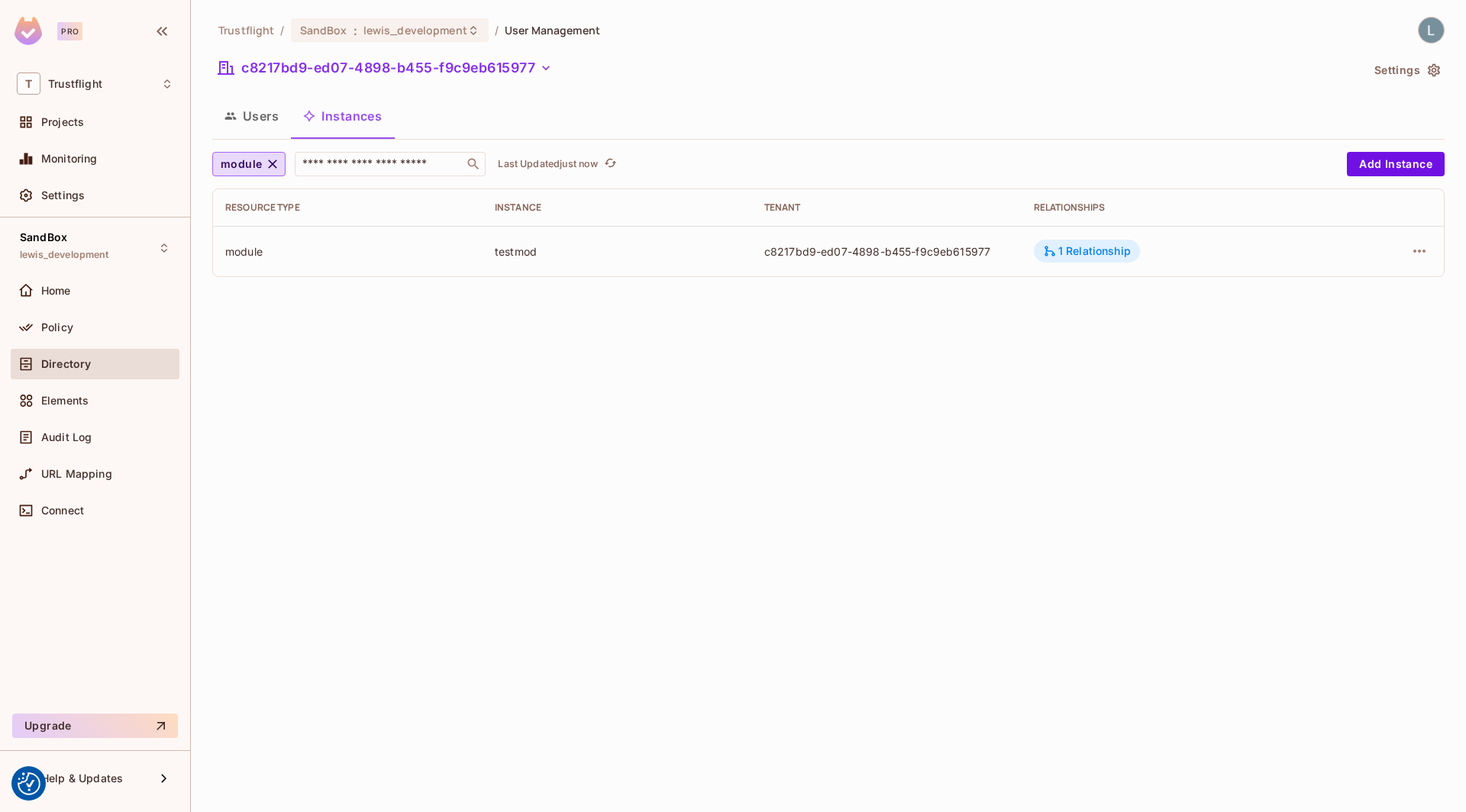
click at [1093, 251] on div "1 Relationship" at bounding box center [1086, 251] width 87 height 14
click at [945, 349] on div at bounding box center [733, 406] width 1466 height 812
click at [1091, 247] on div "1 Relationship" at bounding box center [1086, 251] width 87 height 14
click at [533, 351] on div at bounding box center [733, 406] width 1466 height 812
click at [92, 356] on div "Directory" at bounding box center [95, 364] width 156 height 18
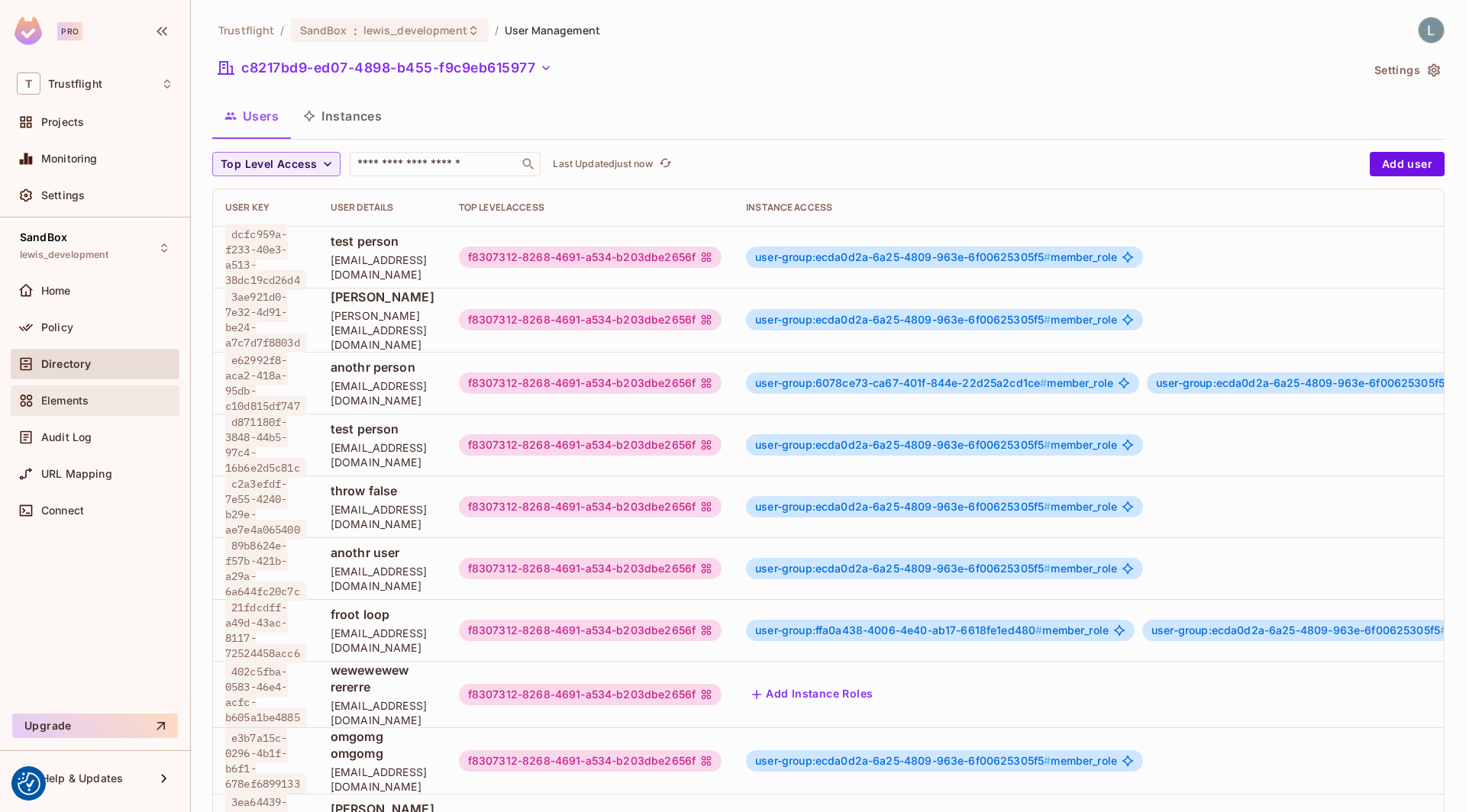
click at [74, 386] on div "Elements" at bounding box center [95, 400] width 168 height 30
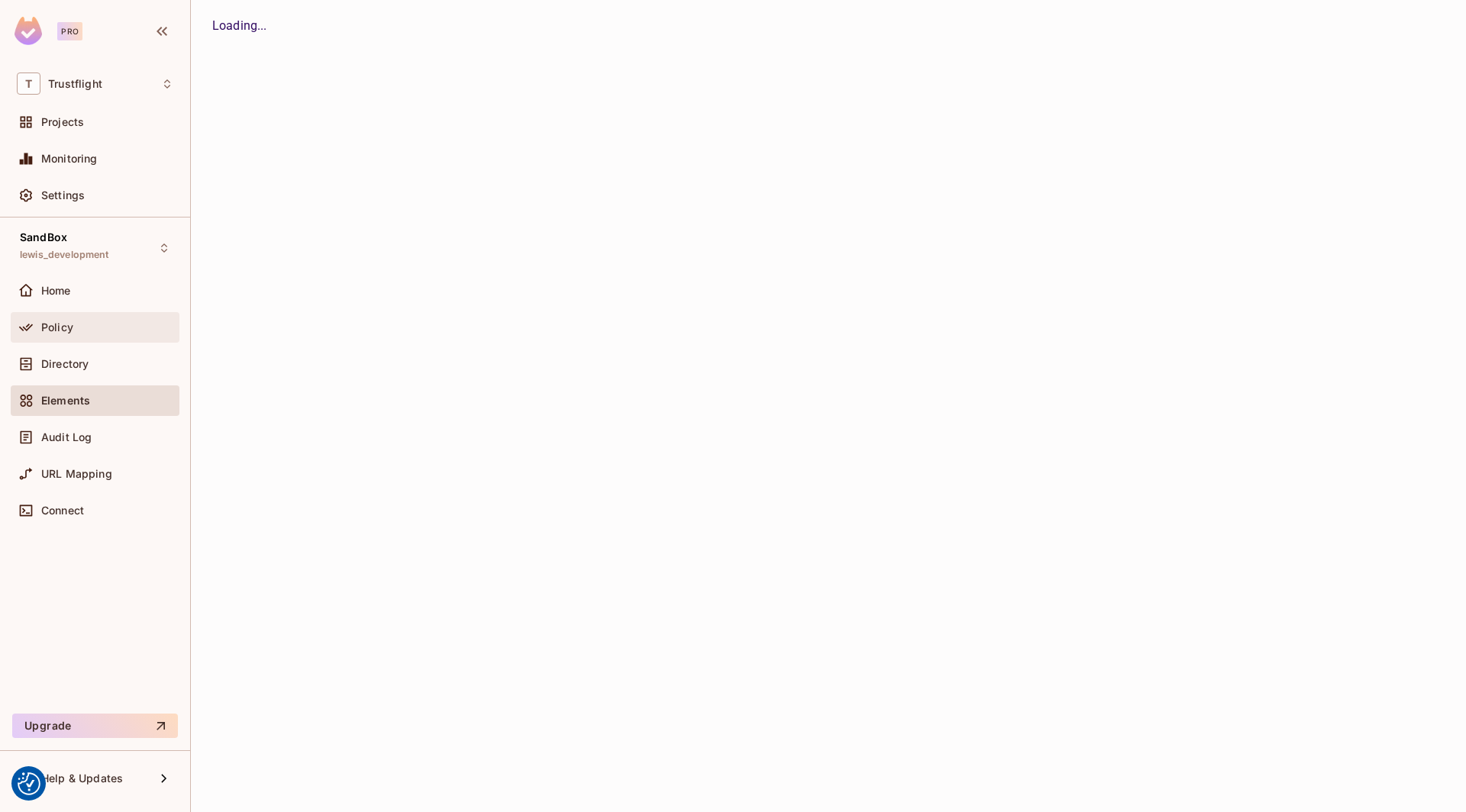
click at [73, 325] on div "Policy" at bounding box center [108, 327] width 132 height 12
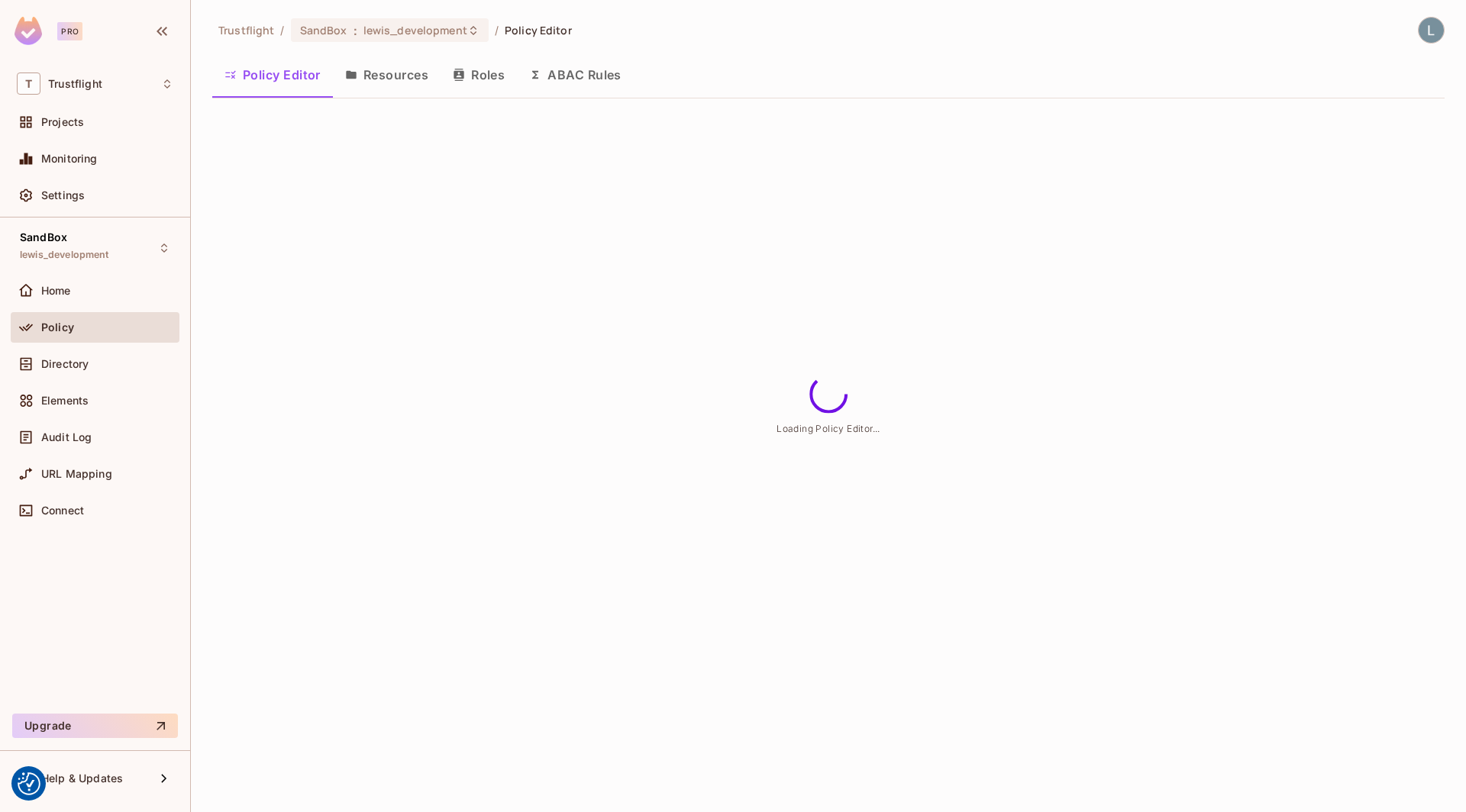
click at [376, 74] on button "Resources" at bounding box center [386, 75] width 108 height 39
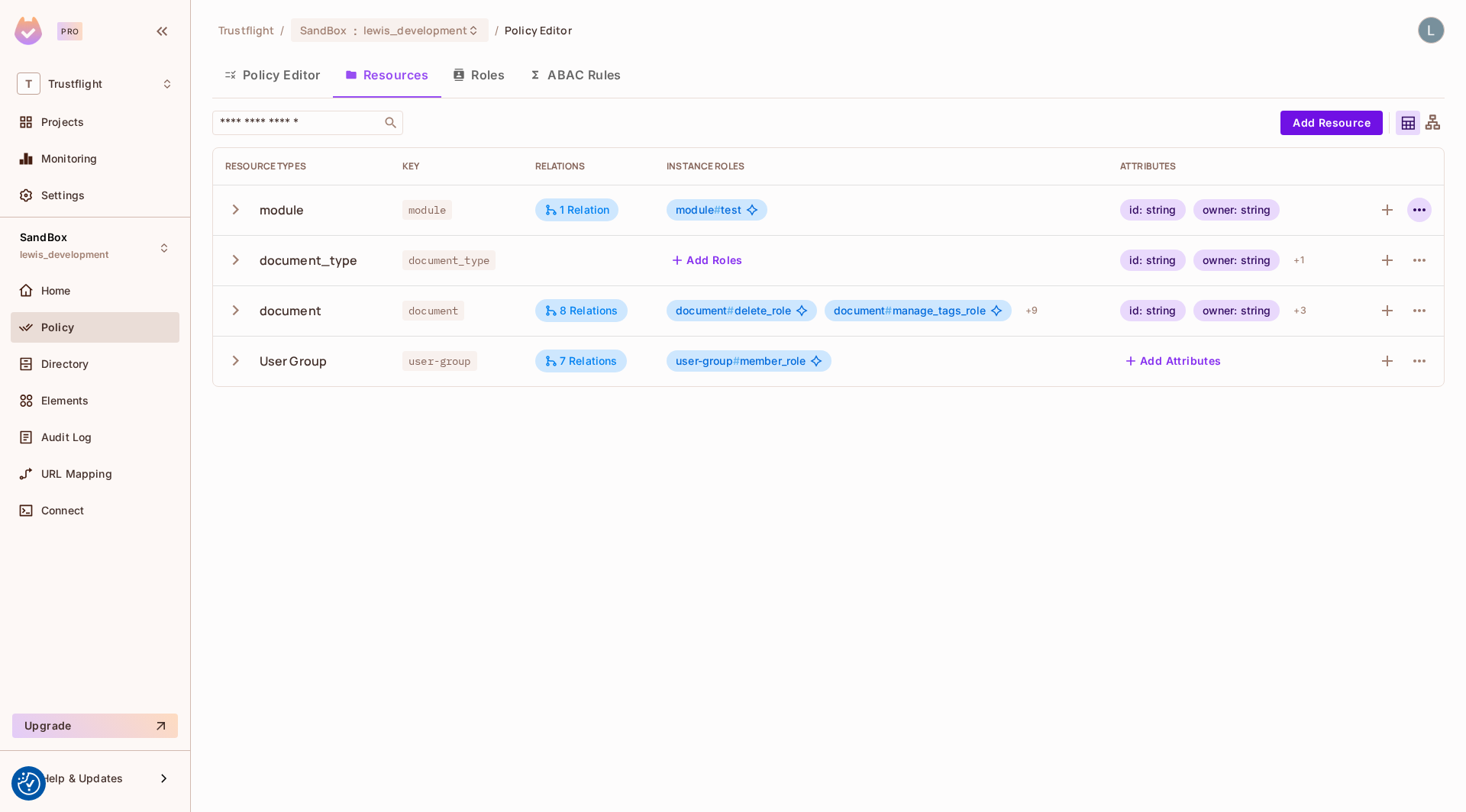
click at [1411, 207] on icon "button" at bounding box center [1420, 210] width 18 height 18
click at [1344, 262] on div "Edit Resource" at bounding box center [1353, 269] width 72 height 16
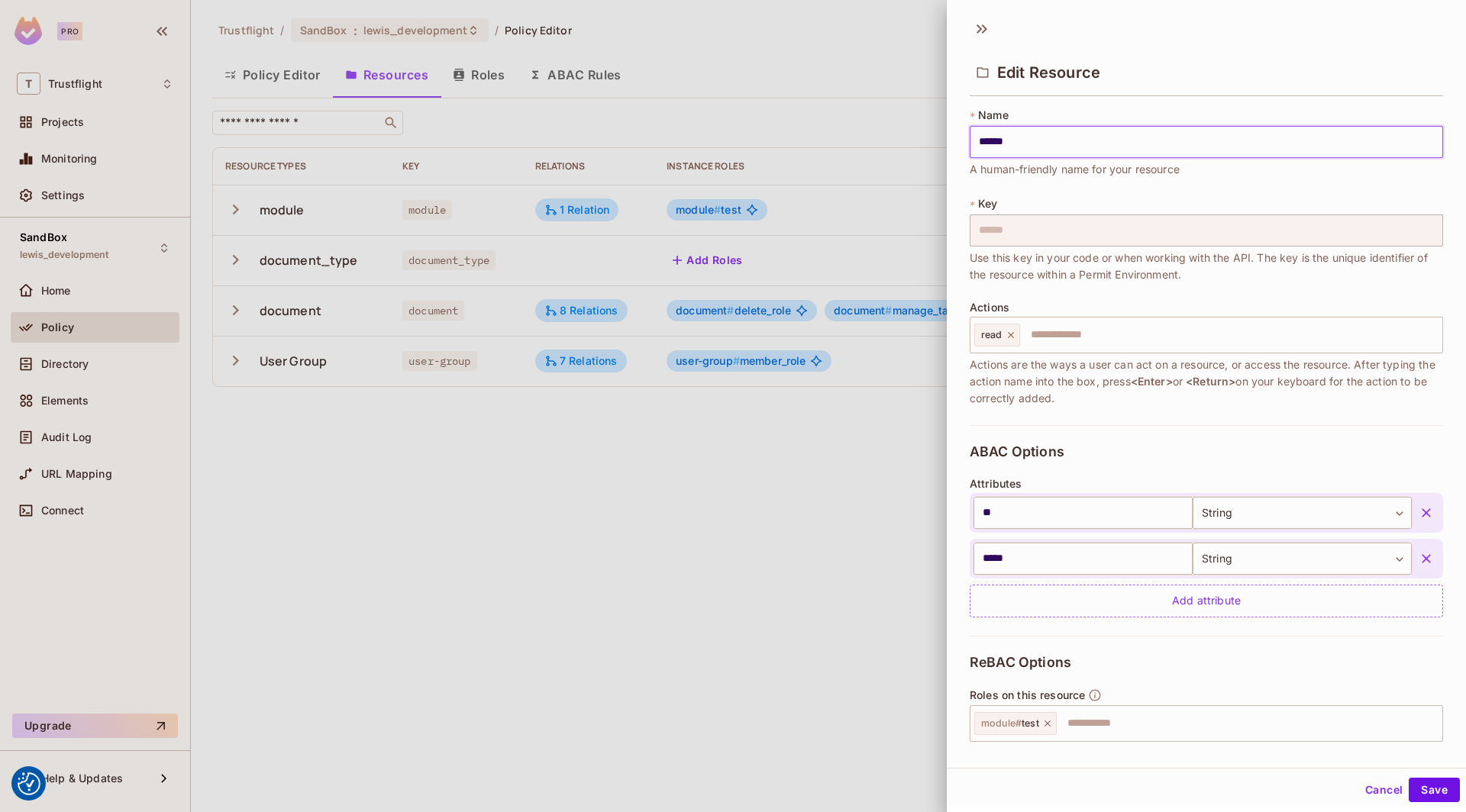
click at [811, 630] on div at bounding box center [733, 406] width 1466 height 812
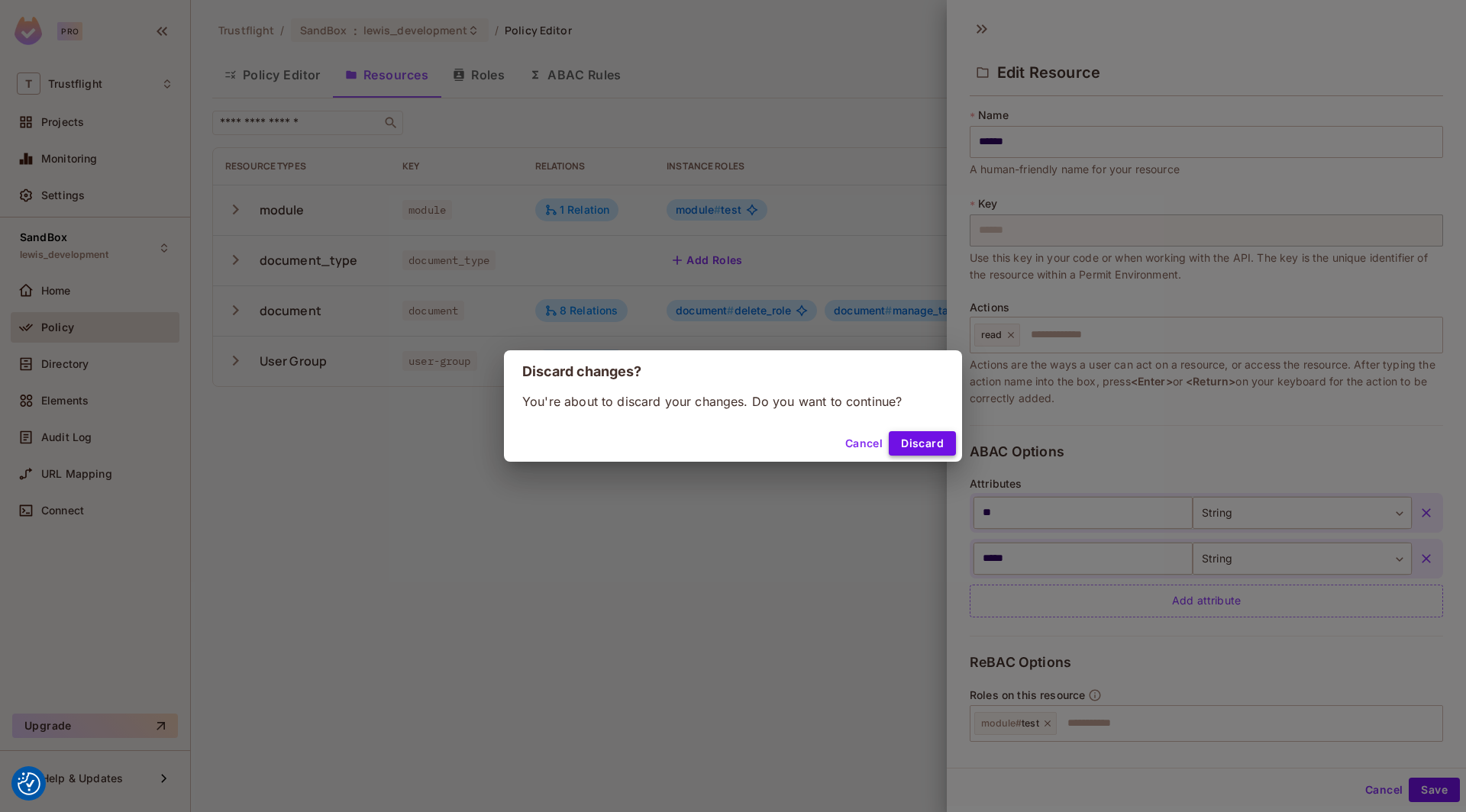
click at [939, 450] on button "Discard" at bounding box center [922, 443] width 67 height 25
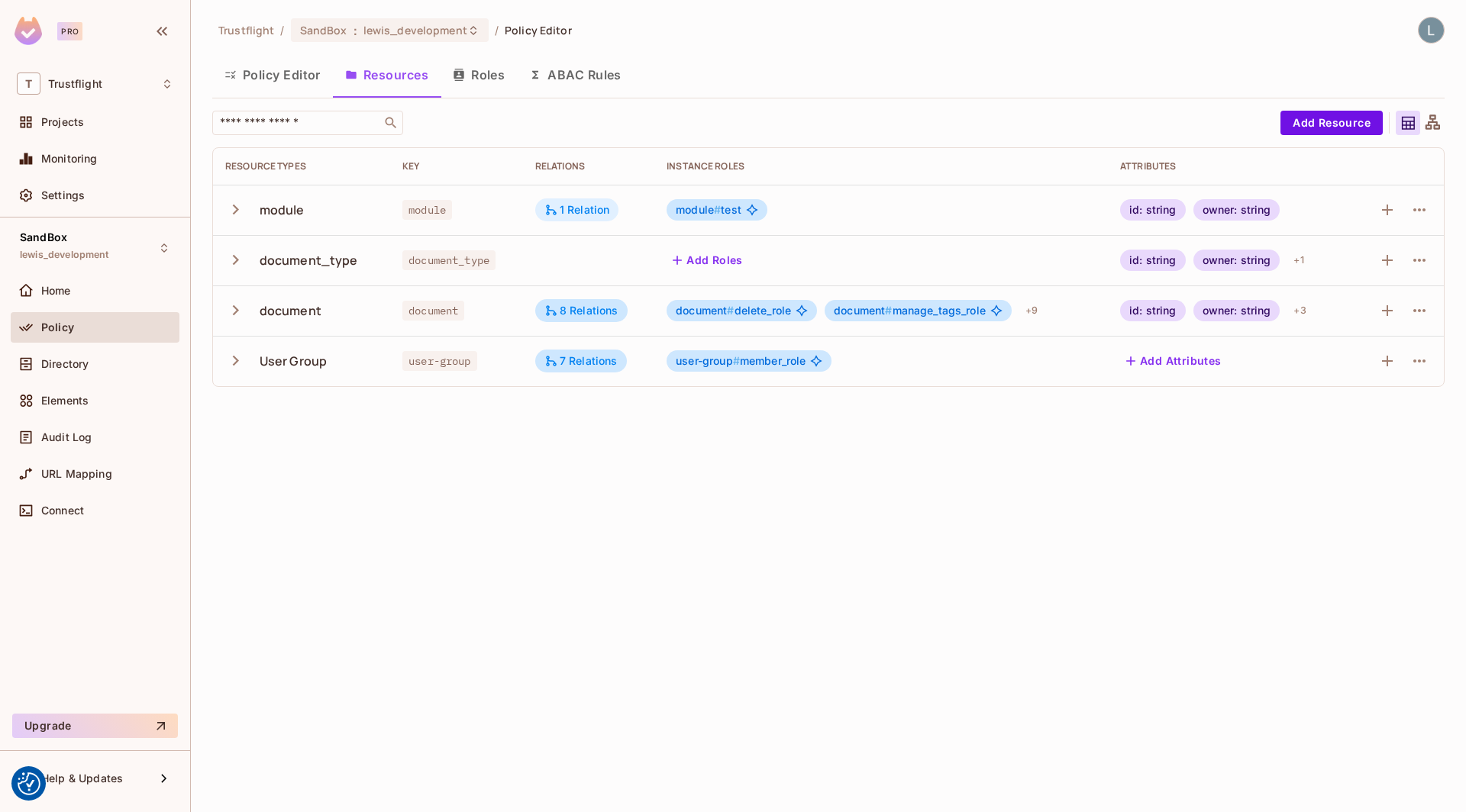
click at [565, 212] on div "1 Relation" at bounding box center [577, 210] width 65 height 14
click at [953, 182] on div at bounding box center [733, 406] width 1466 height 812
click at [76, 359] on span "Directory" at bounding box center [64, 363] width 47 height 12
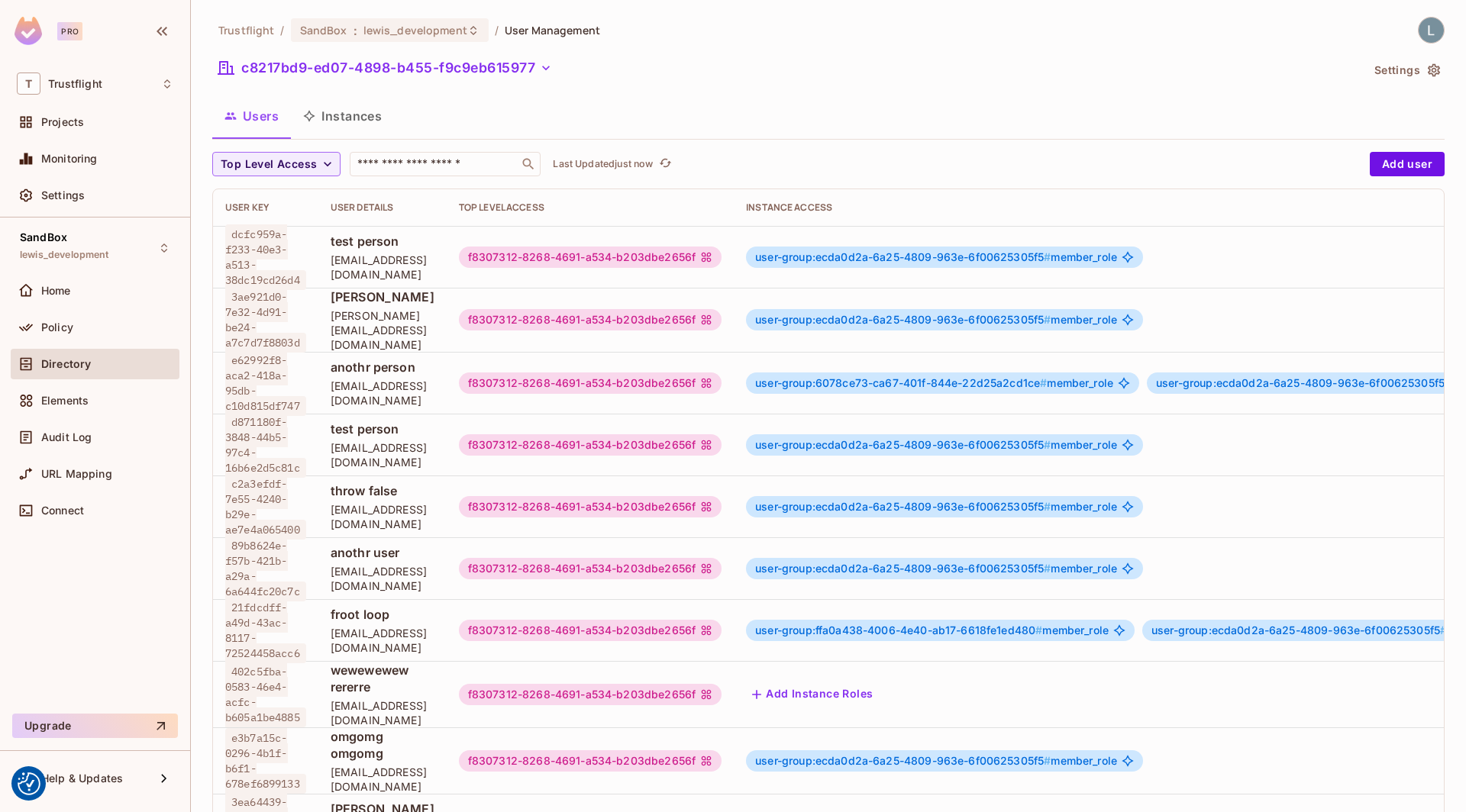
click at [338, 103] on button "Instances" at bounding box center [342, 116] width 103 height 39
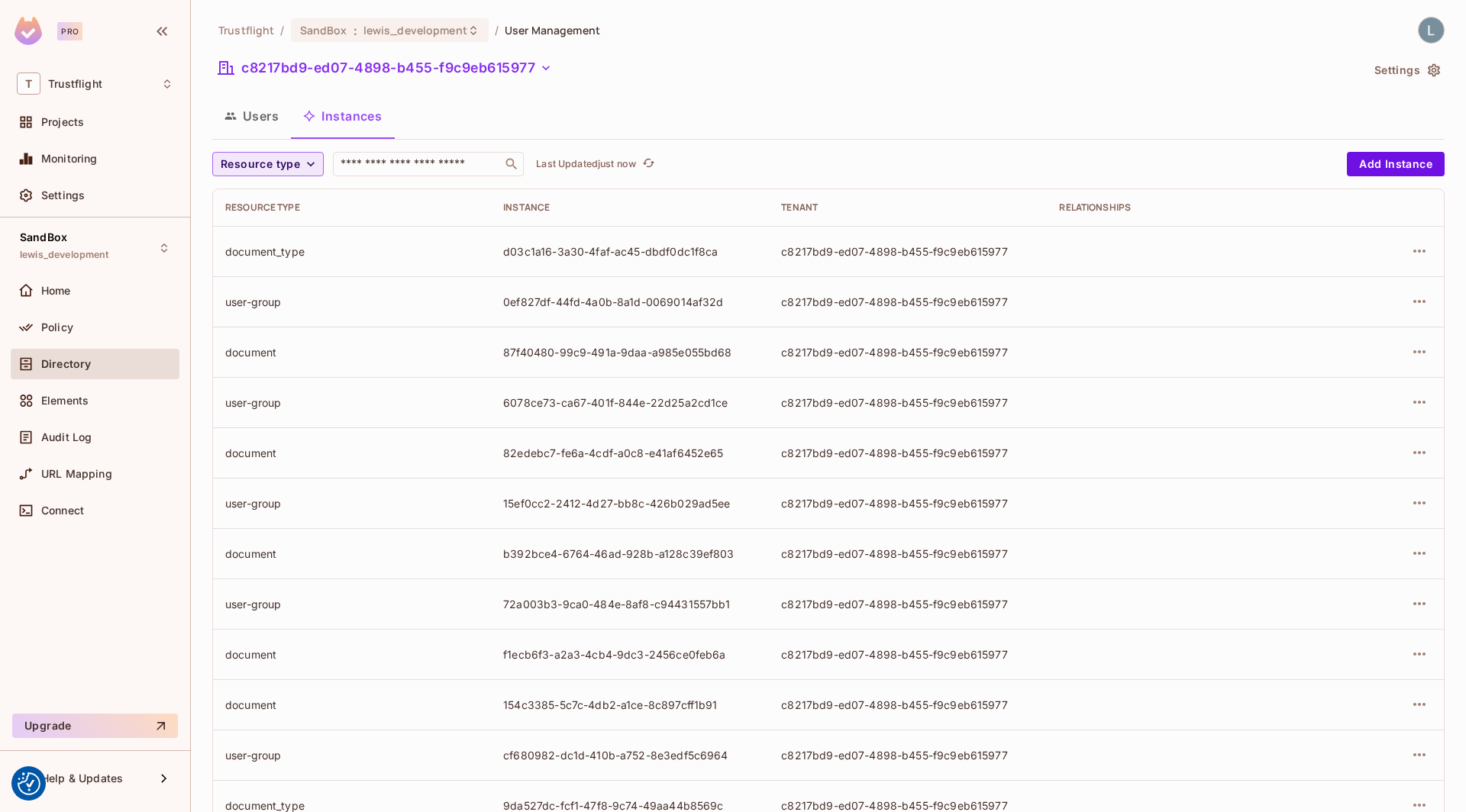
click at [282, 168] on span "Resource type" at bounding box center [260, 165] width 79 height 19
click at [293, 200] on span "module" at bounding box center [264, 199] width 79 height 15
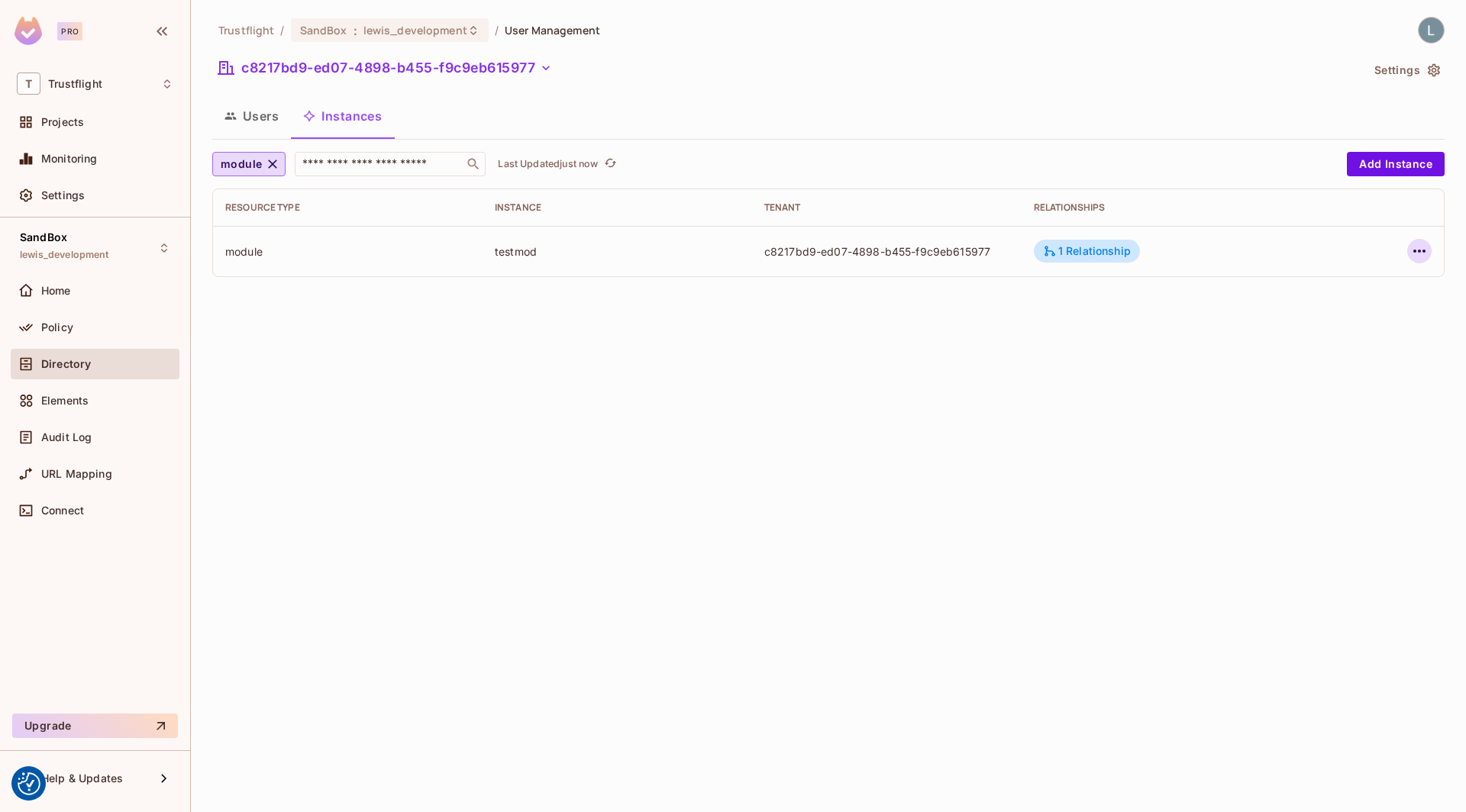
click at [1421, 256] on icon "button" at bounding box center [1420, 251] width 18 height 18
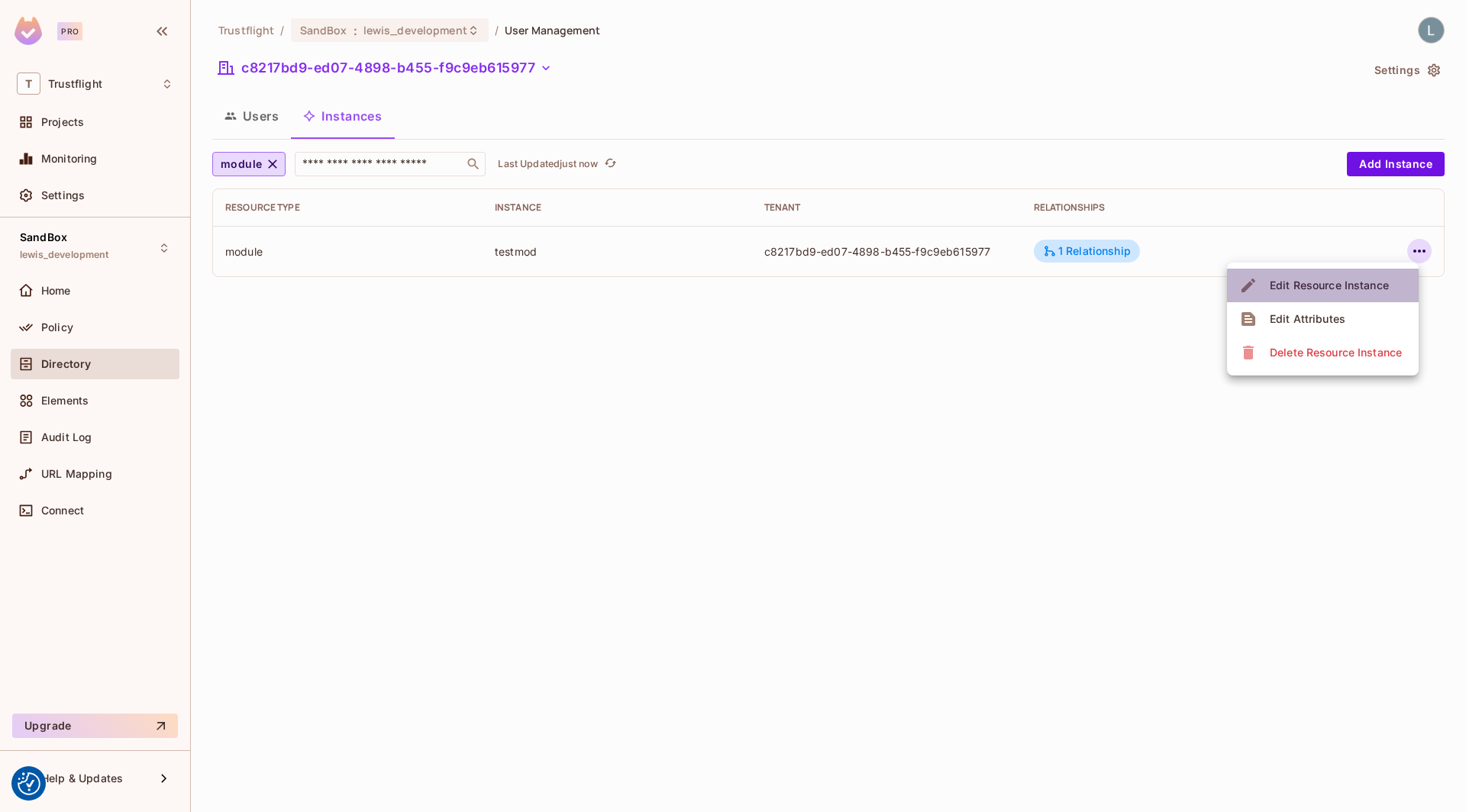
click at [1321, 283] on div "Edit Resource Instance" at bounding box center [1330, 285] width 120 height 16
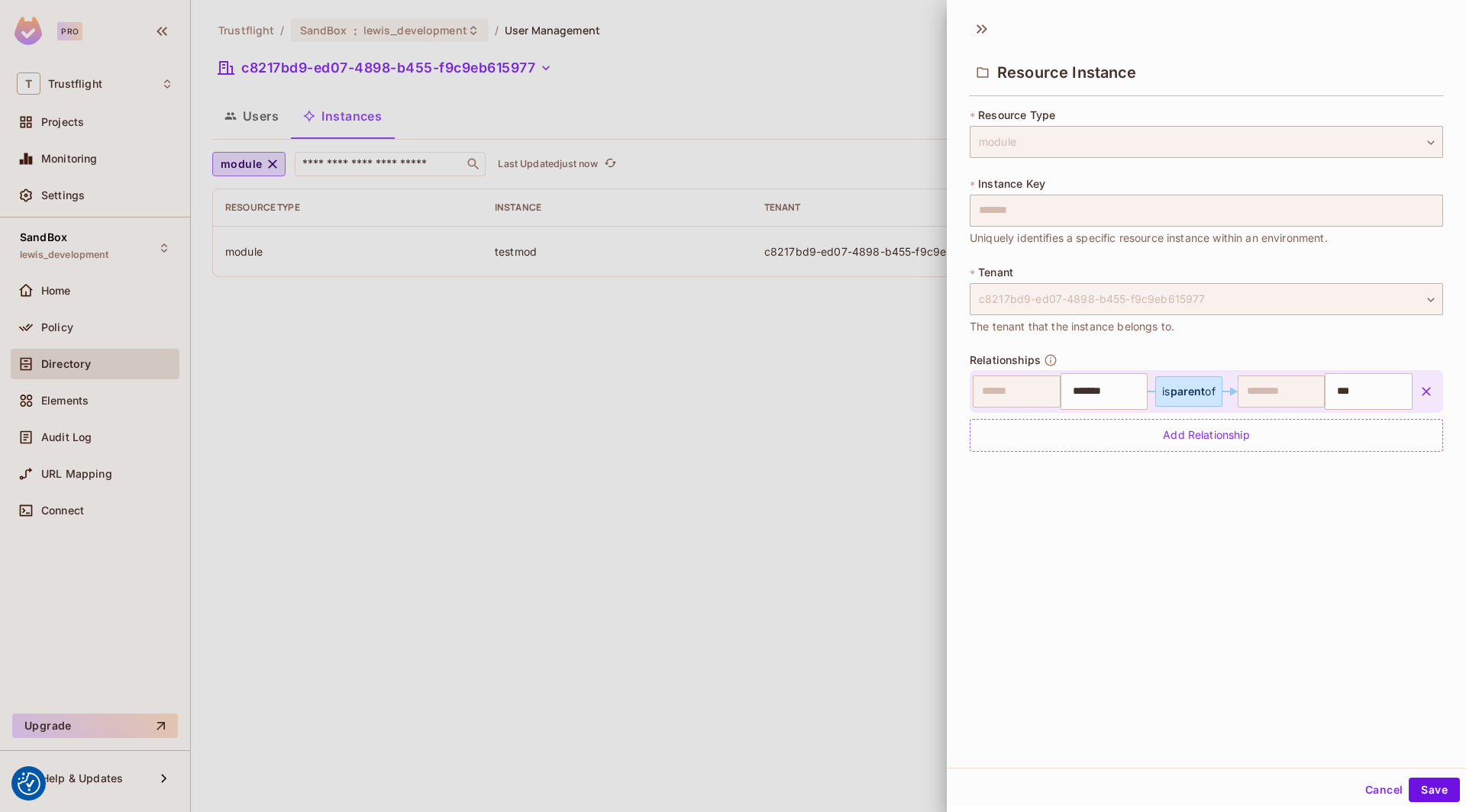
click at [727, 465] on div at bounding box center [733, 406] width 1466 height 812
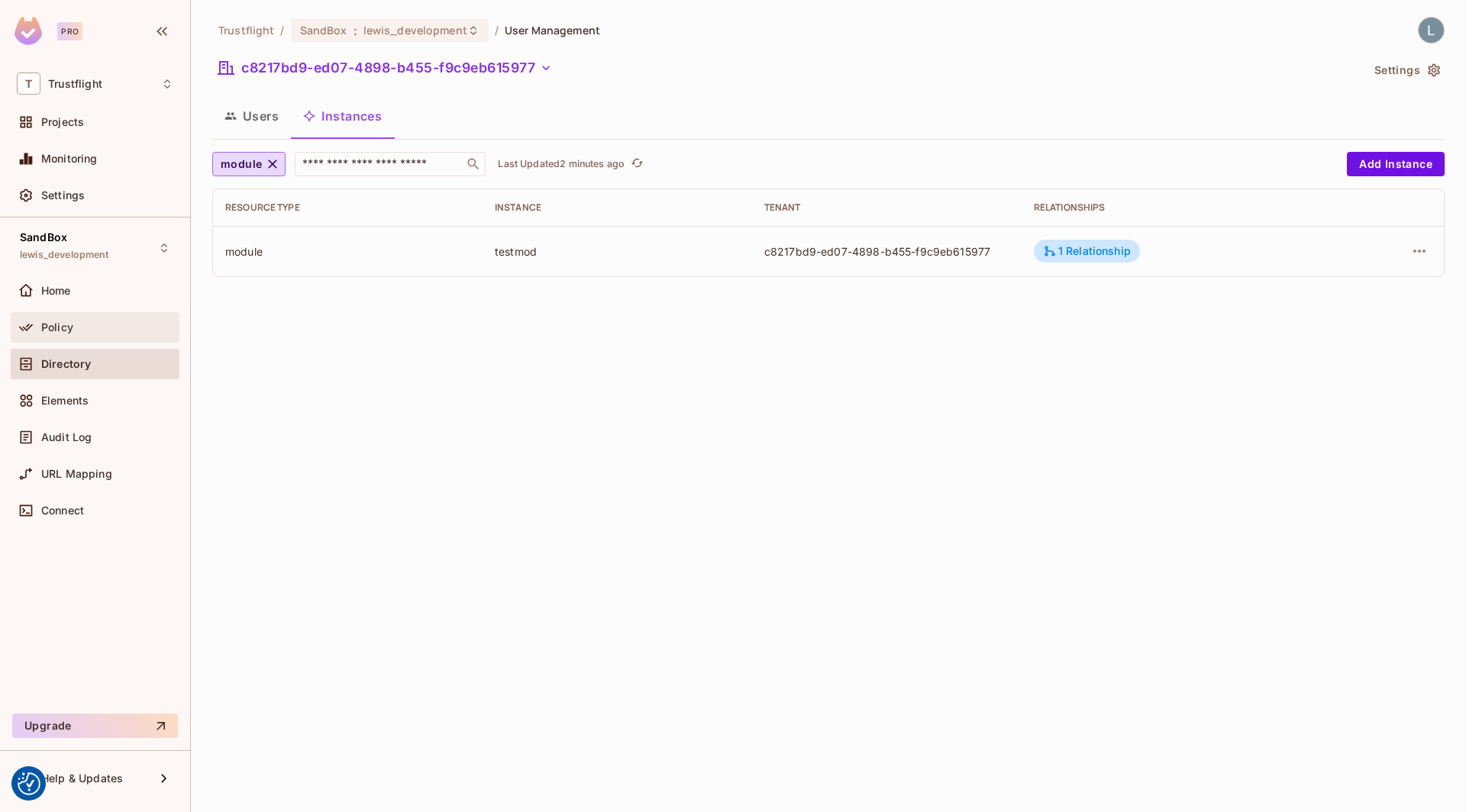
click at [79, 330] on div "Policy" at bounding box center [108, 327] width 132 height 12
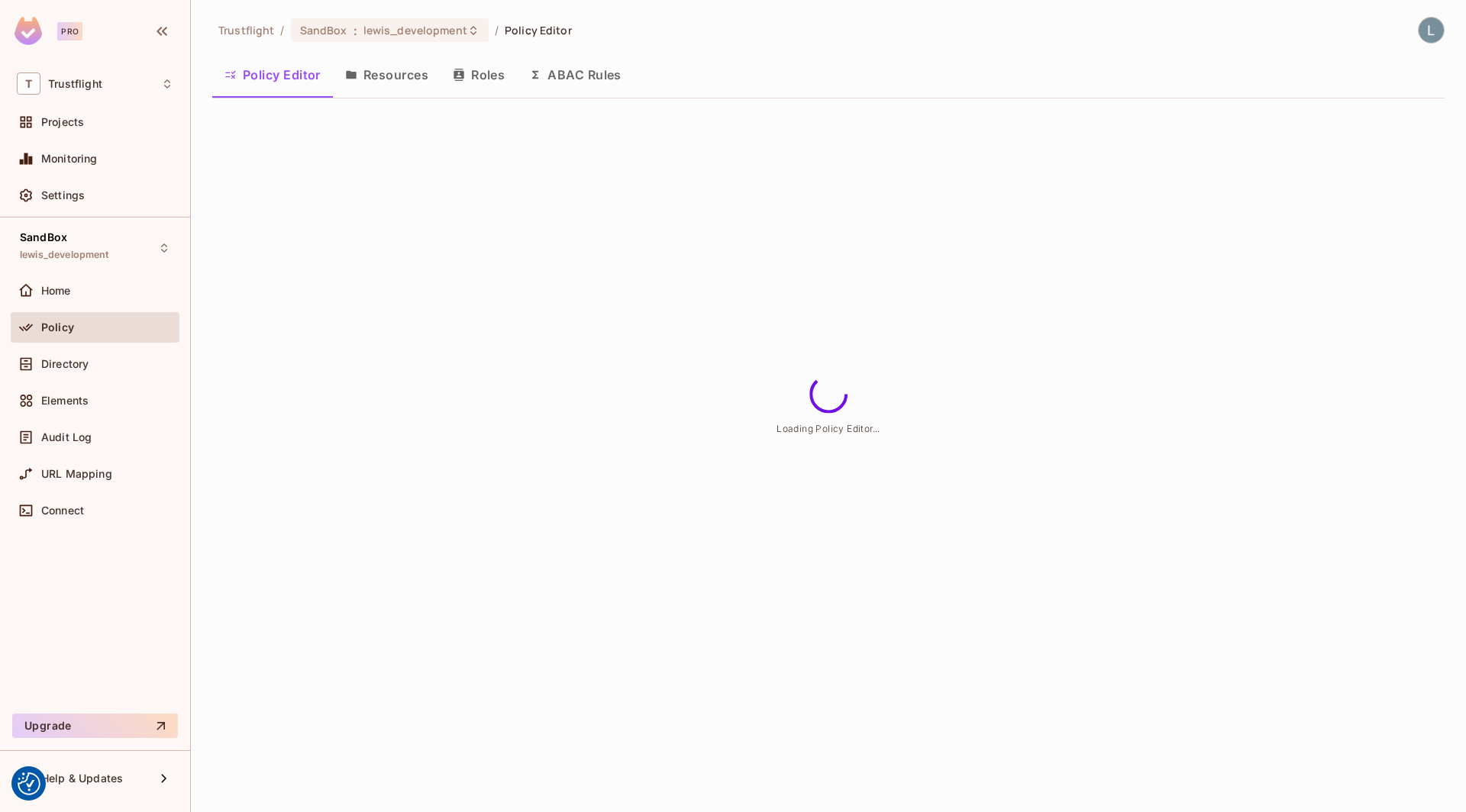
click at [487, 89] on button "Roles" at bounding box center [478, 75] width 76 height 39
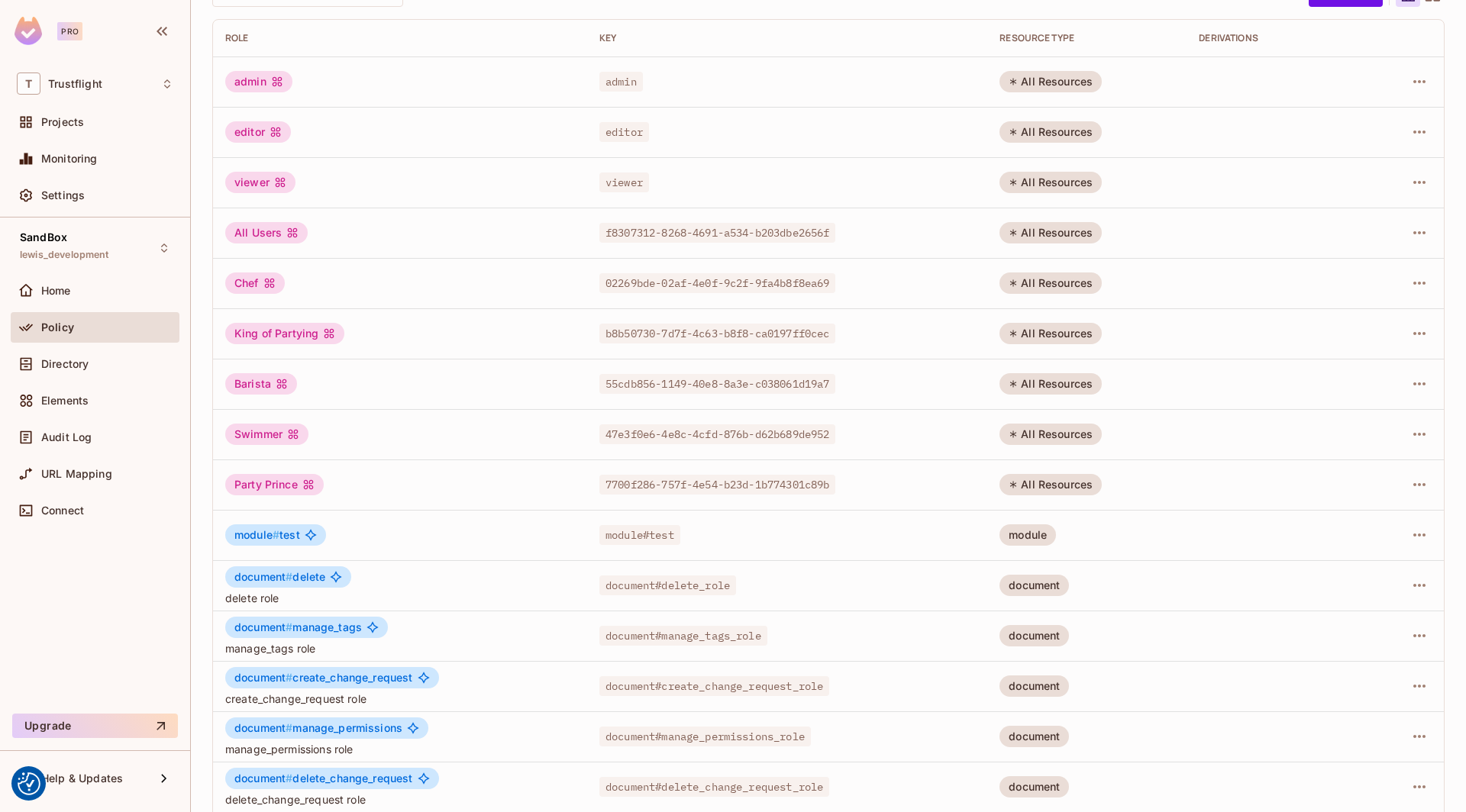
scroll to position [190, 0]
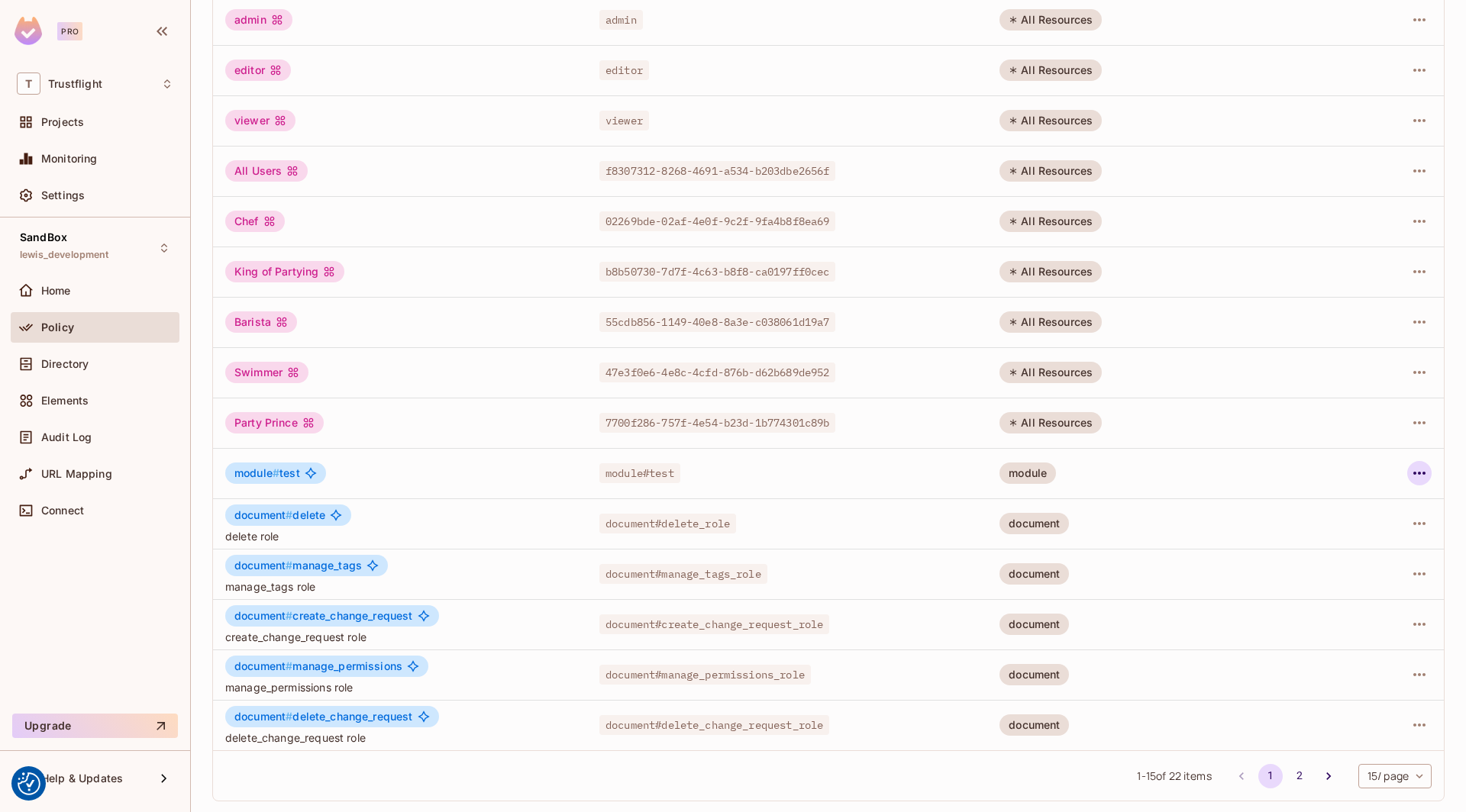
click at [1424, 475] on icon "button" at bounding box center [1420, 474] width 18 height 18
click at [1367, 508] on div "Edit Role" at bounding box center [1352, 508] width 46 height 16
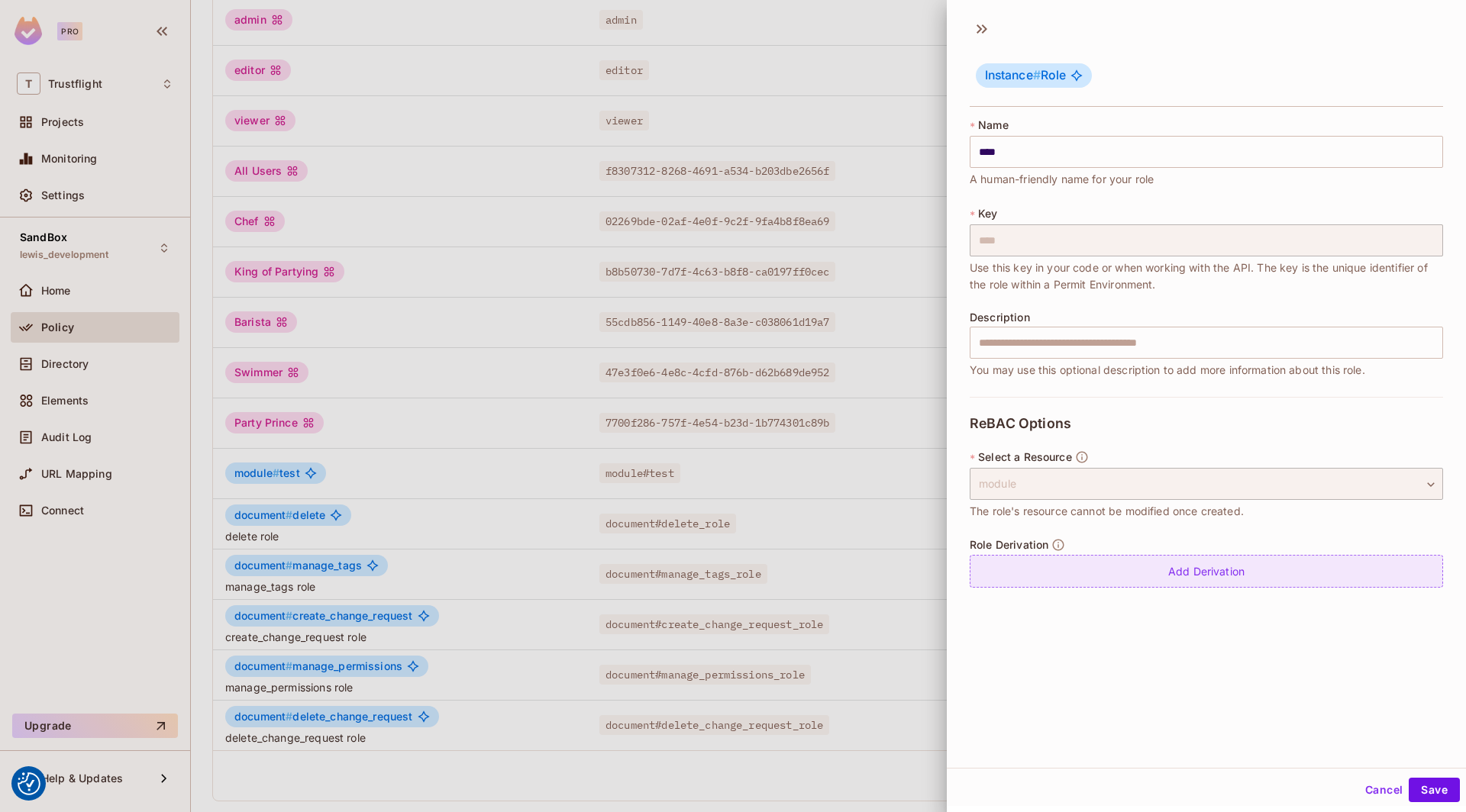
click at [1199, 573] on div "Add Derivation" at bounding box center [1206, 572] width 474 height 33
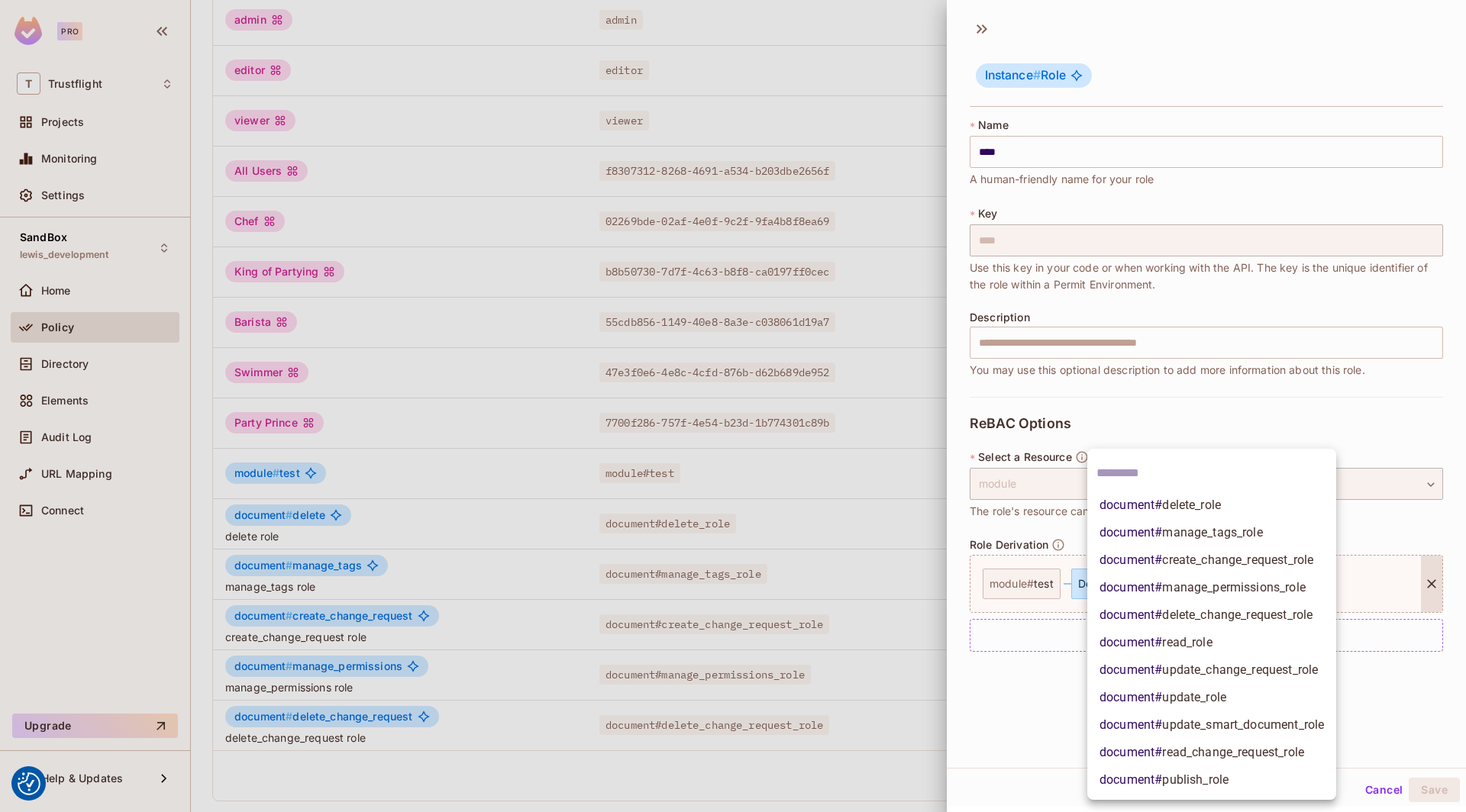
click at [1221, 589] on body "We use cookies to enhance your browsing experience, serve personalized ads or c…" at bounding box center [733, 406] width 1466 height 812
click at [1010, 641] on div at bounding box center [733, 406] width 1466 height 812
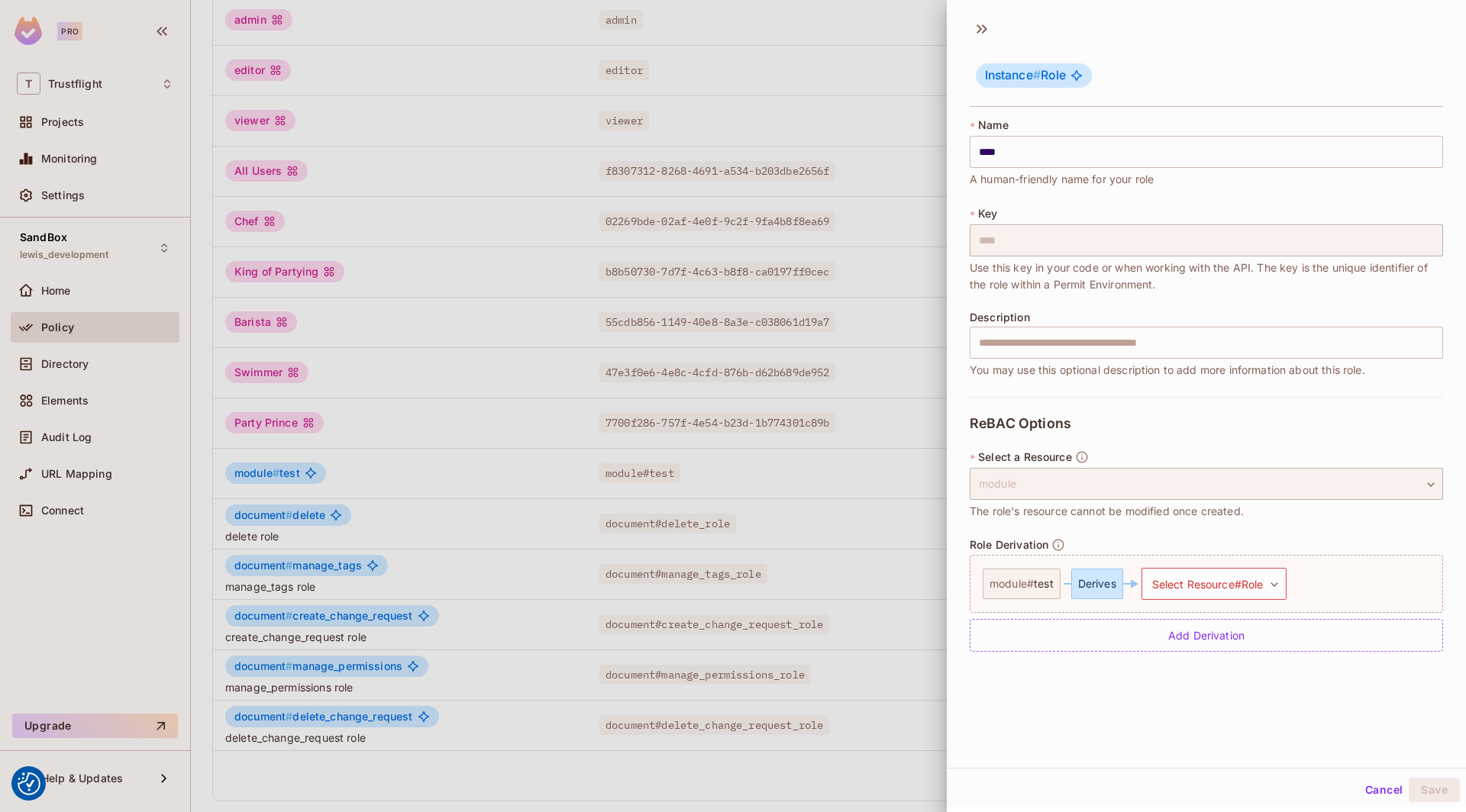
click at [830, 526] on div at bounding box center [733, 406] width 1466 height 812
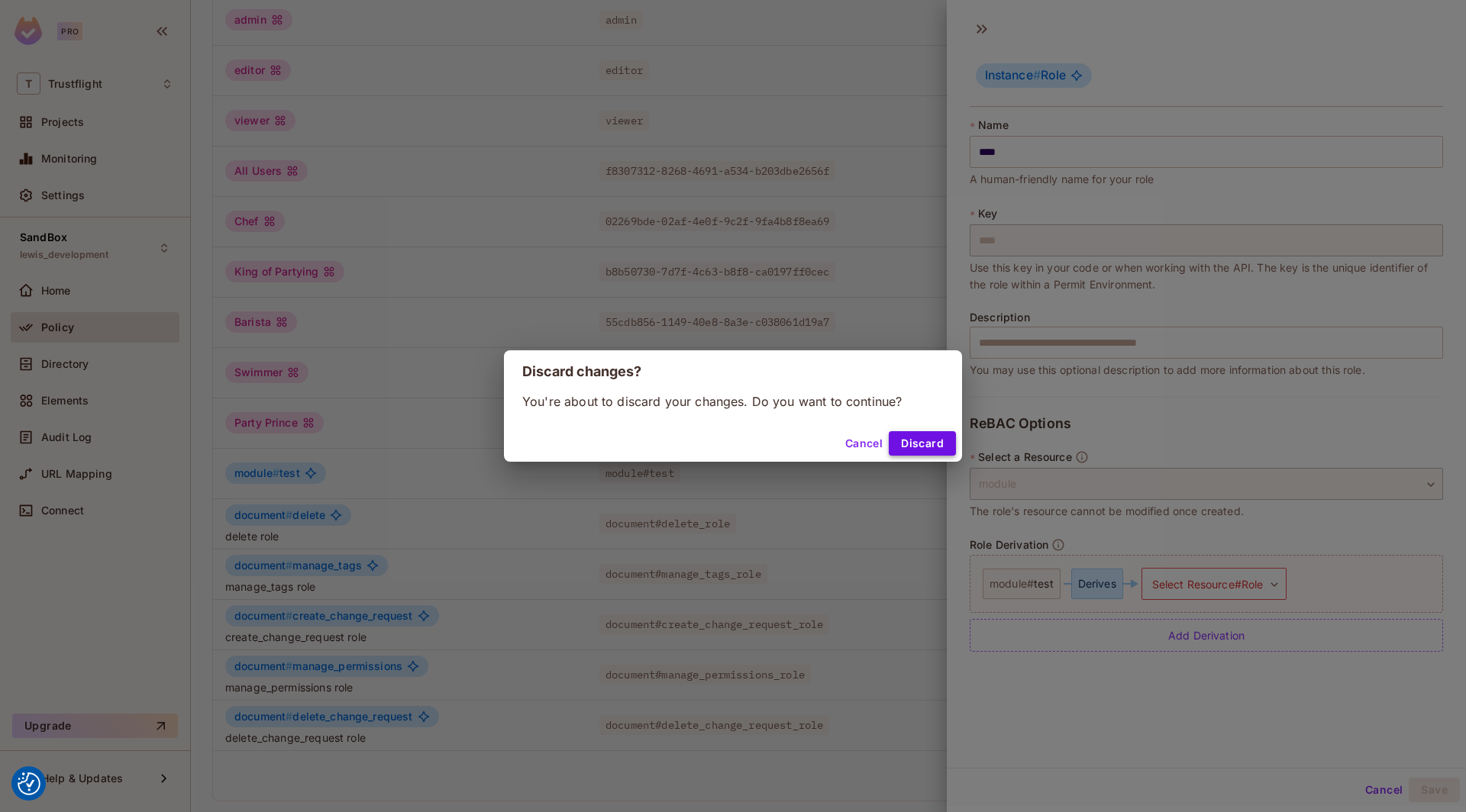
click at [911, 447] on button "Discard" at bounding box center [922, 443] width 67 height 25
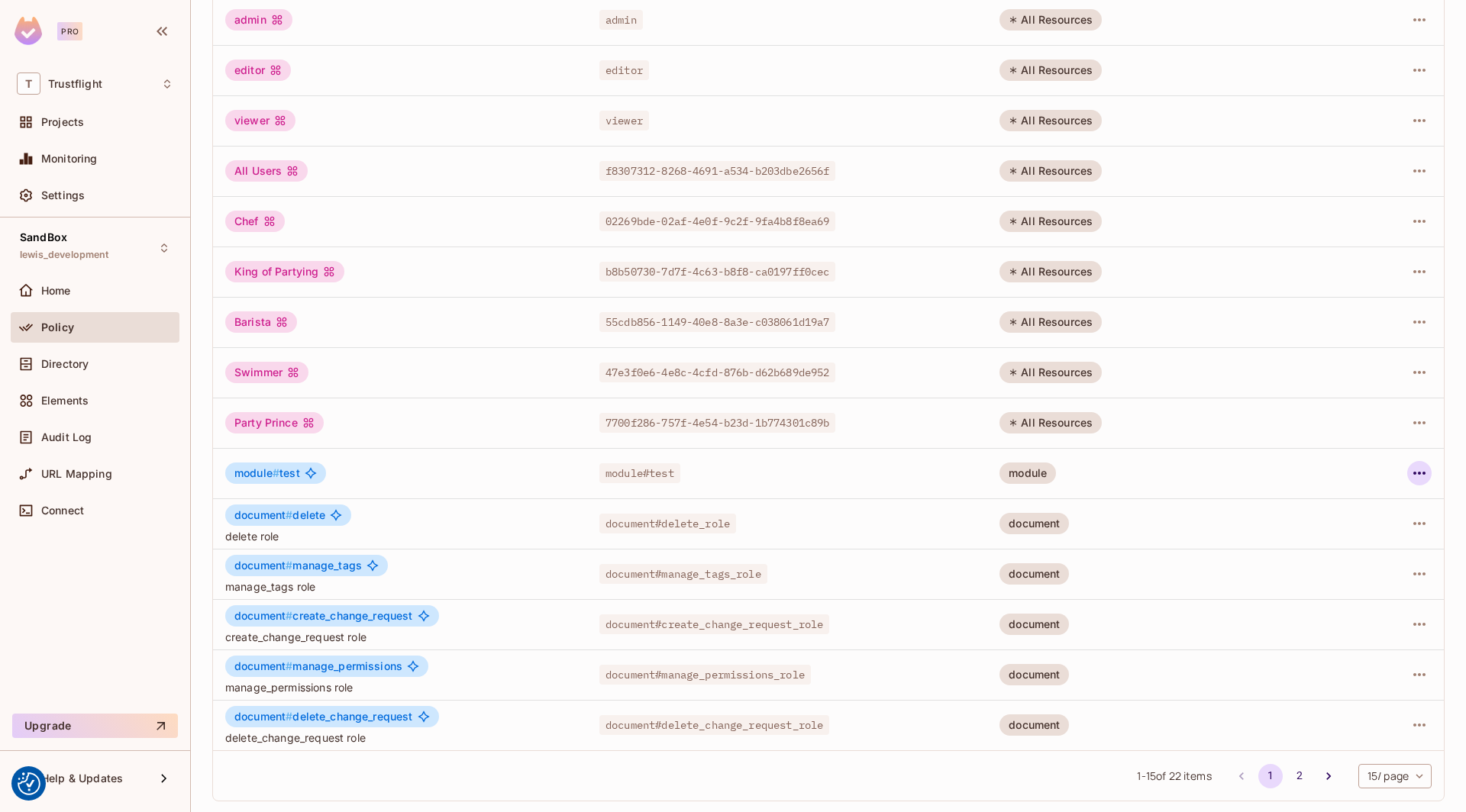
click at [1419, 470] on icon "button" at bounding box center [1420, 474] width 18 height 18
click at [1357, 510] on div "Edit Role" at bounding box center [1352, 508] width 46 height 16
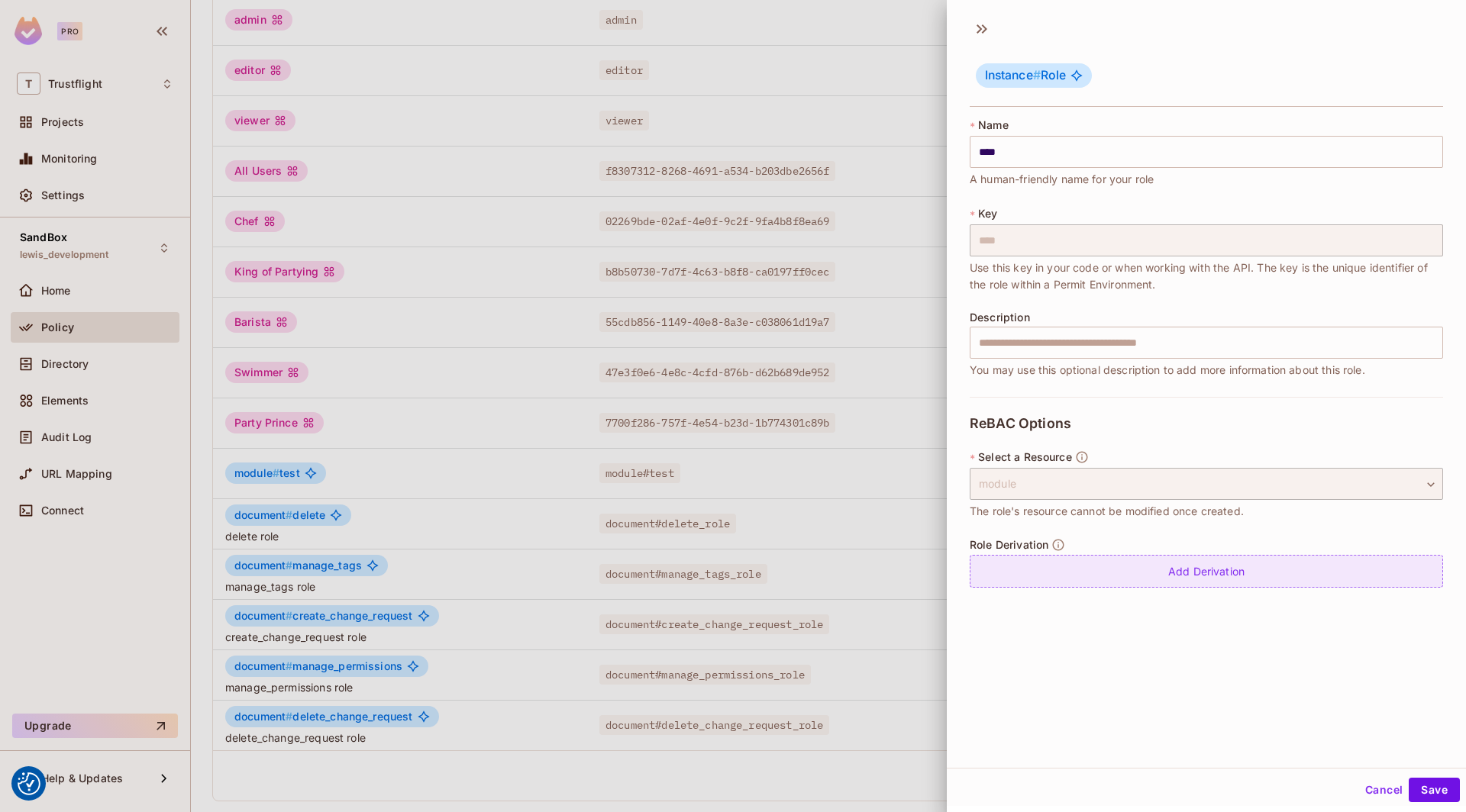
click at [1218, 565] on div "Add Derivation" at bounding box center [1206, 572] width 474 height 33
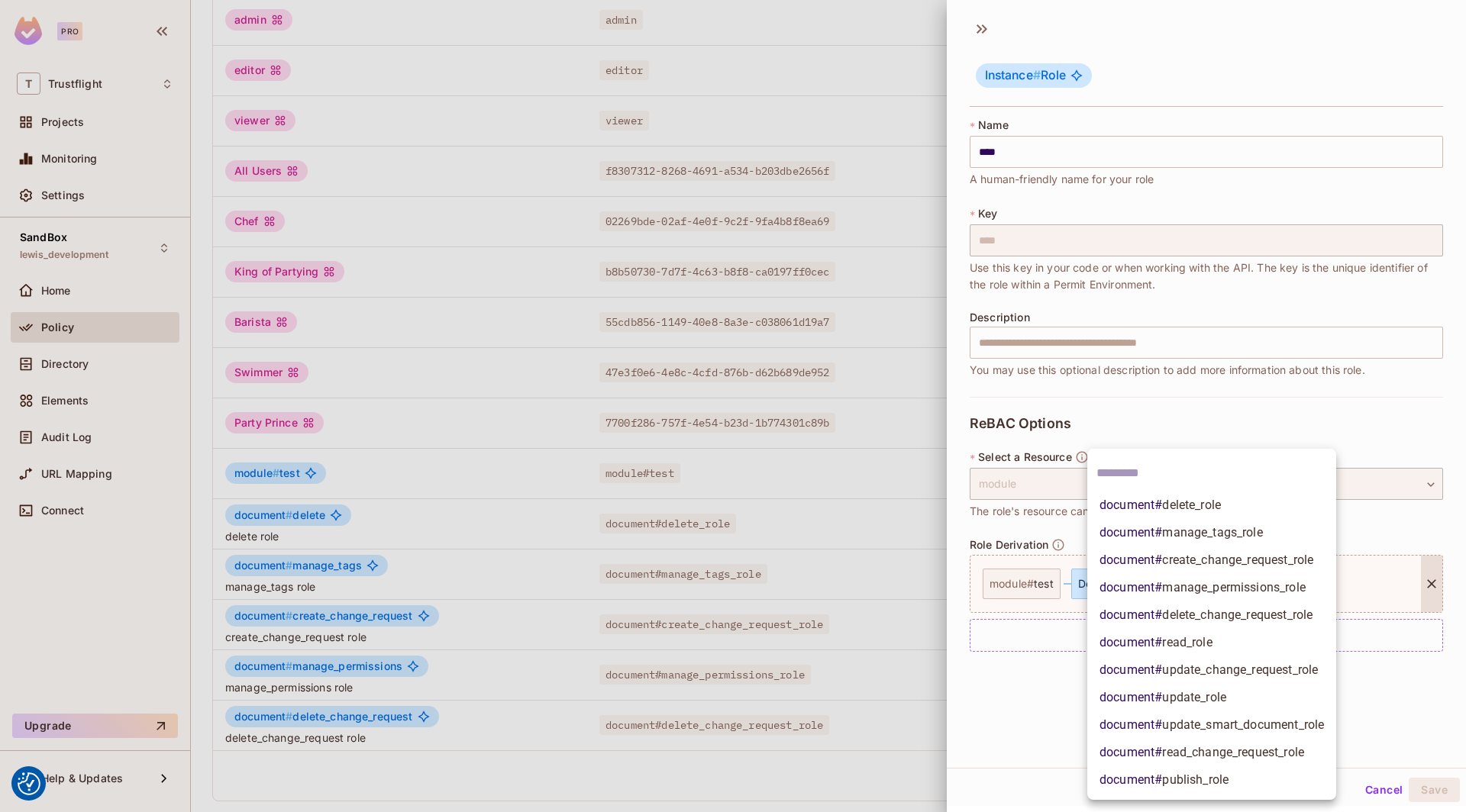
click at [1240, 585] on body "We use cookies to enhance your browsing experience, serve personalized ads or c…" at bounding box center [733, 406] width 1466 height 812
click at [1224, 534] on span "manage_tags_role" at bounding box center [1212, 532] width 100 height 15
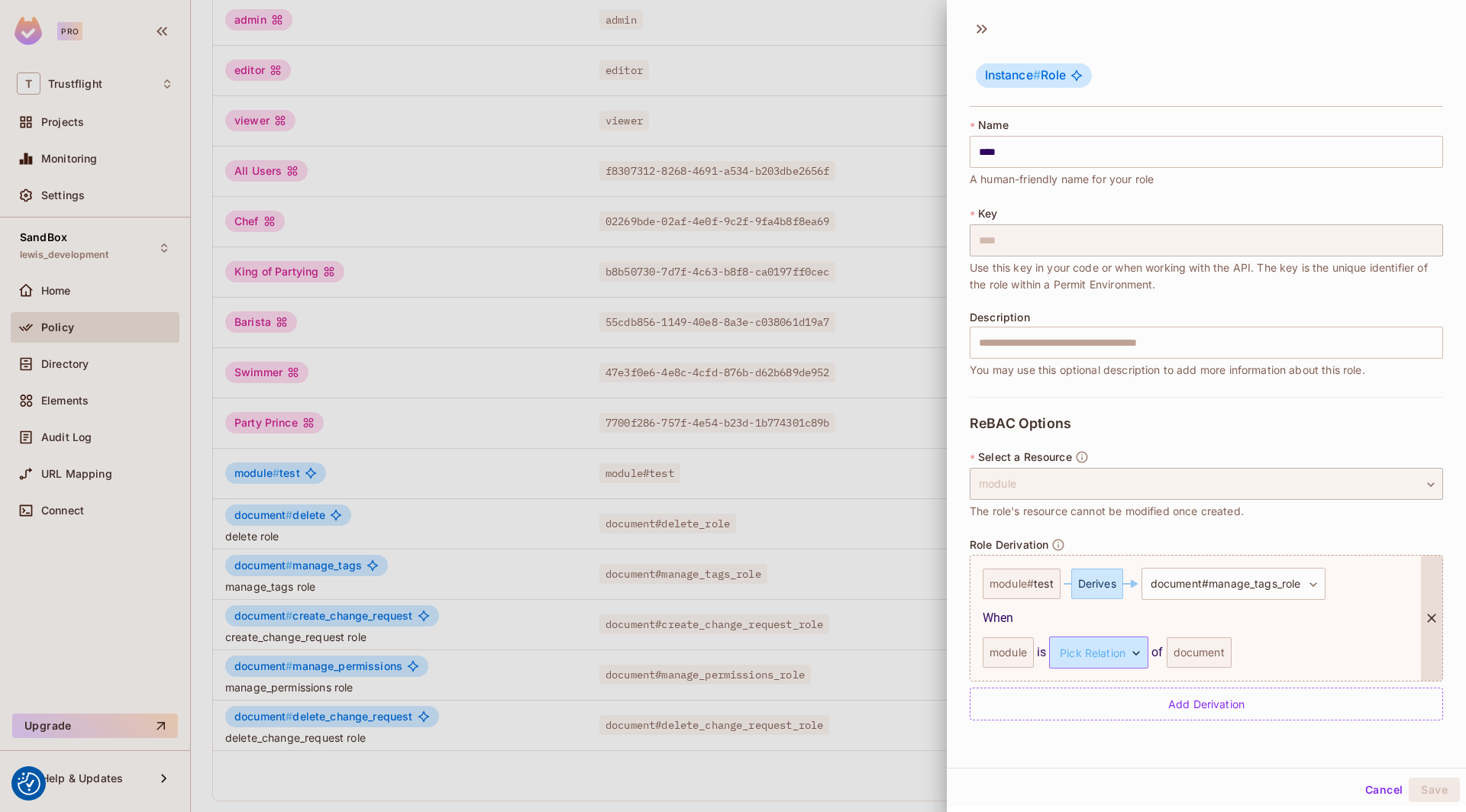
click at [1136, 659] on body "We use cookies to enhance your browsing experience, serve personalized ads or c…" at bounding box center [733, 406] width 1466 height 812
click at [1083, 722] on li "parent" at bounding box center [1096, 725] width 141 height 28
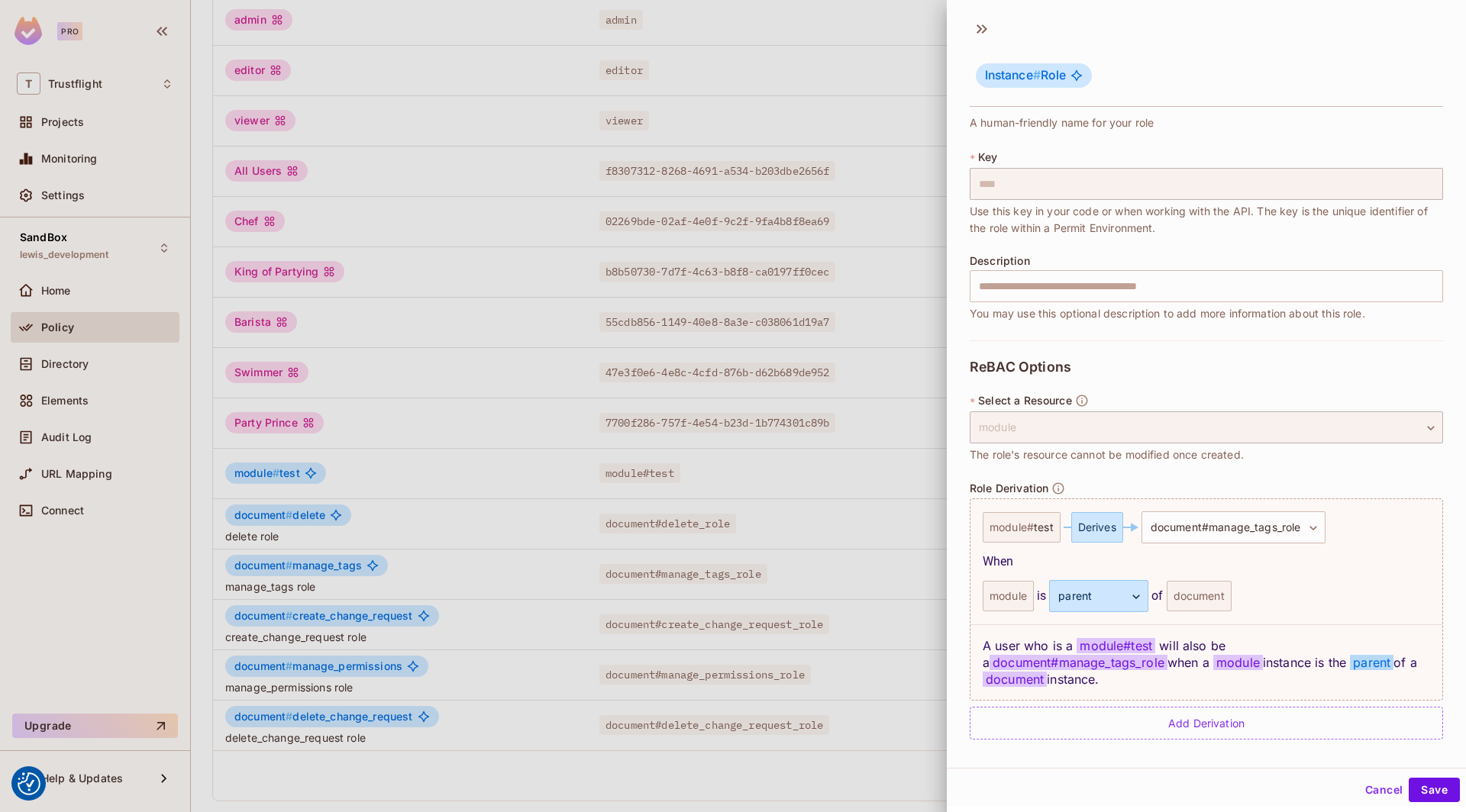
scroll to position [40, 0]
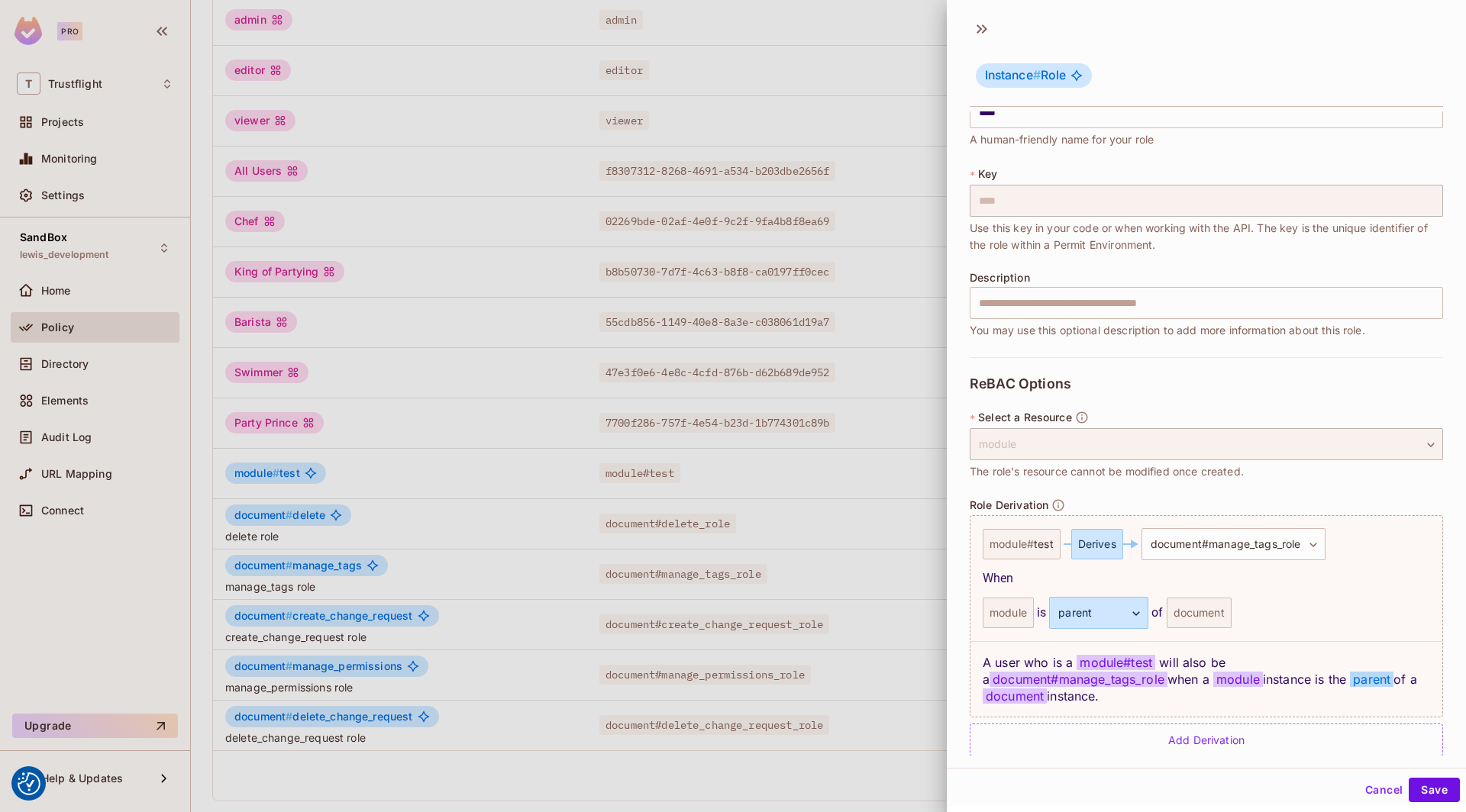
click at [527, 494] on div at bounding box center [733, 406] width 1466 height 812
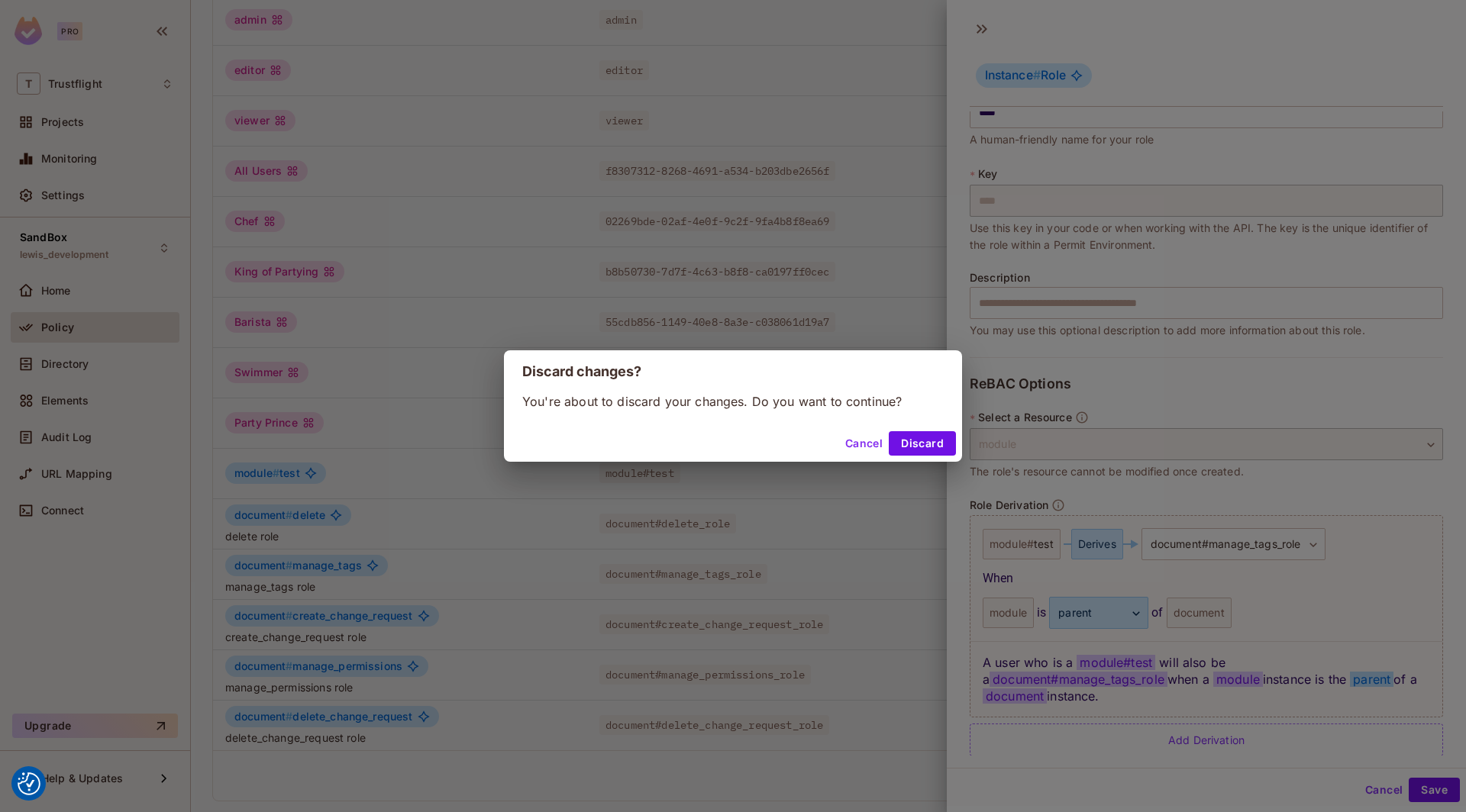
click at [61, 353] on div "Discard changes? You're about to discard your changes. Do you want to continue?…" at bounding box center [733, 406] width 1466 height 812
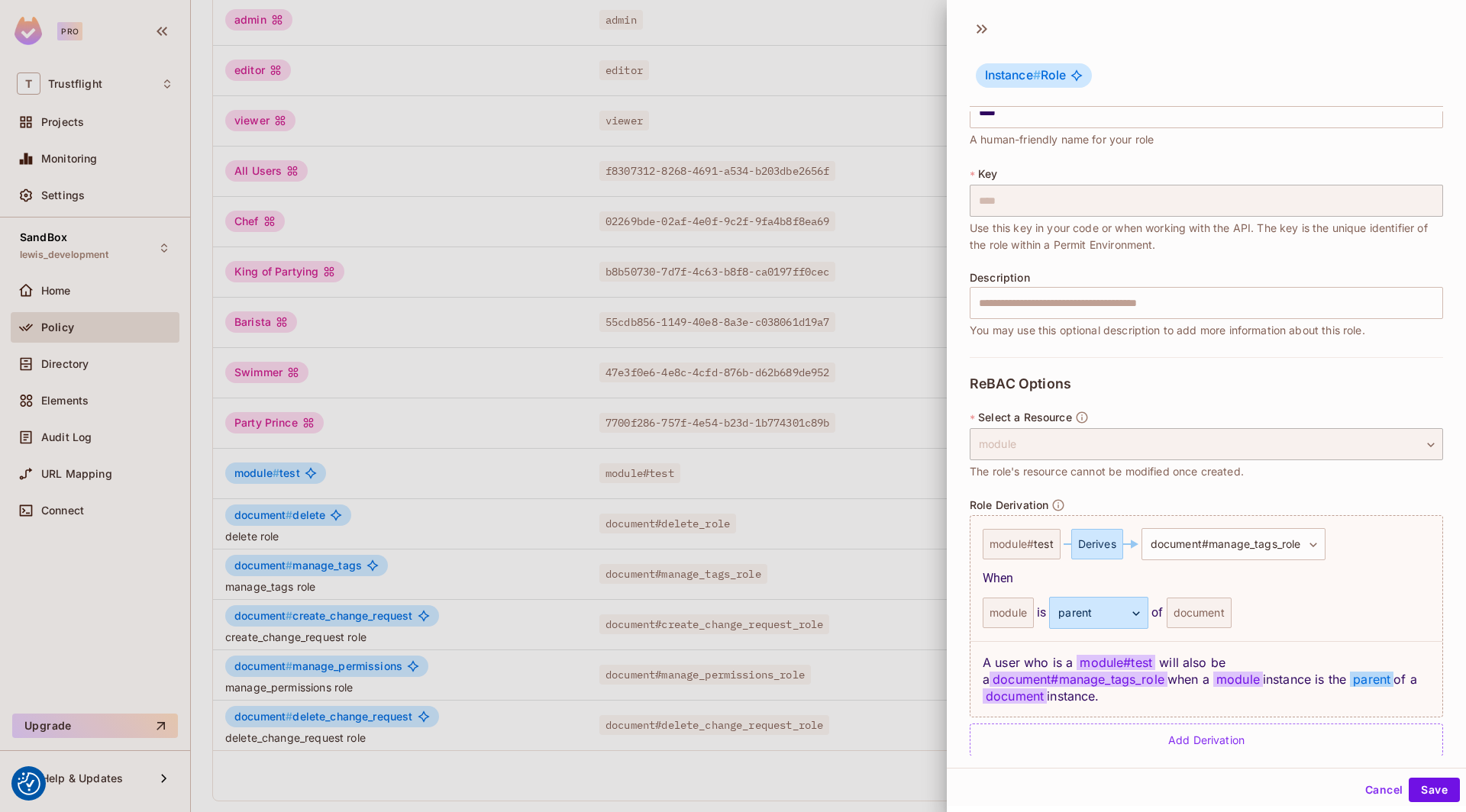
click at [74, 365] on div at bounding box center [733, 406] width 1466 height 812
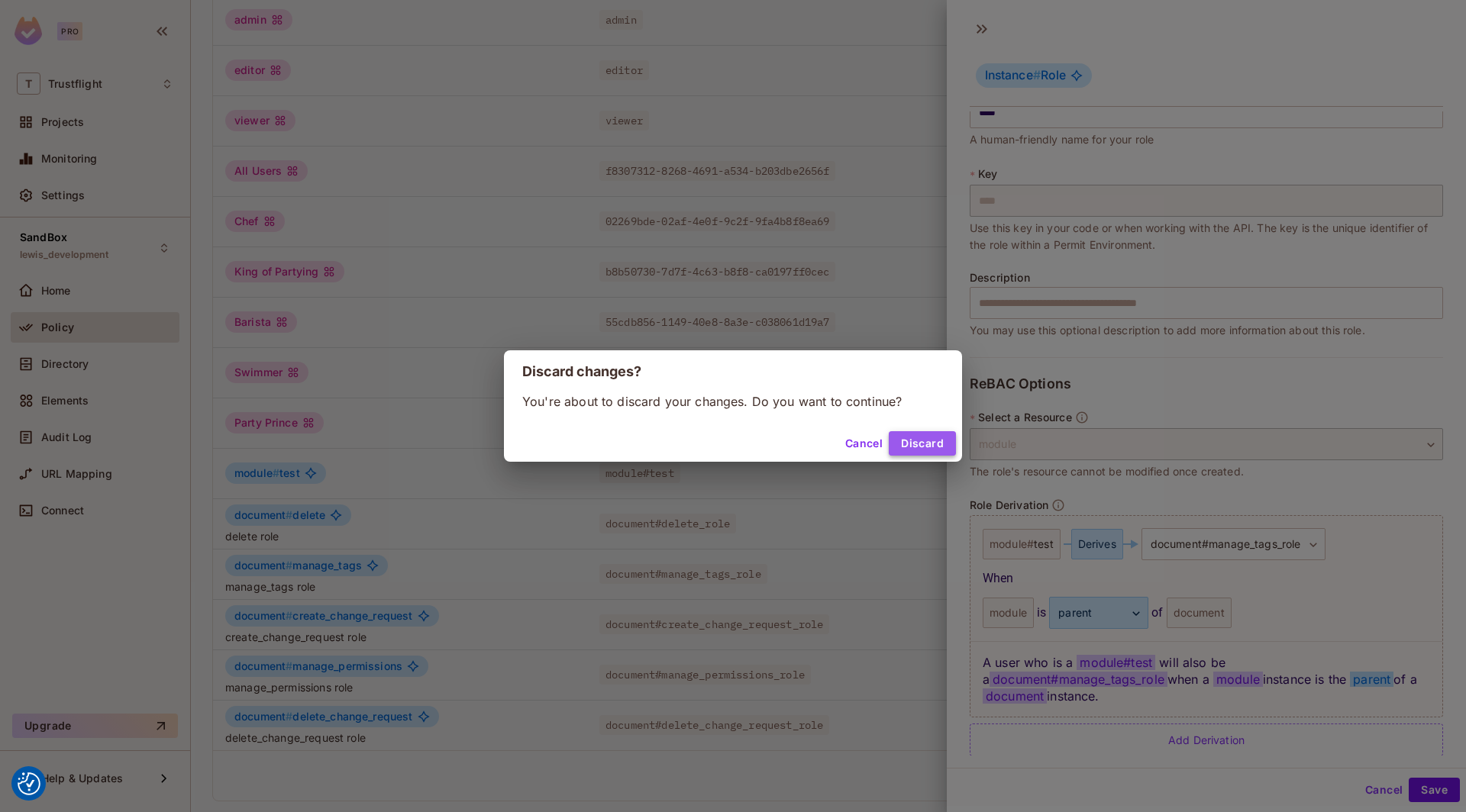
click at [922, 443] on button "Discard" at bounding box center [922, 443] width 67 height 25
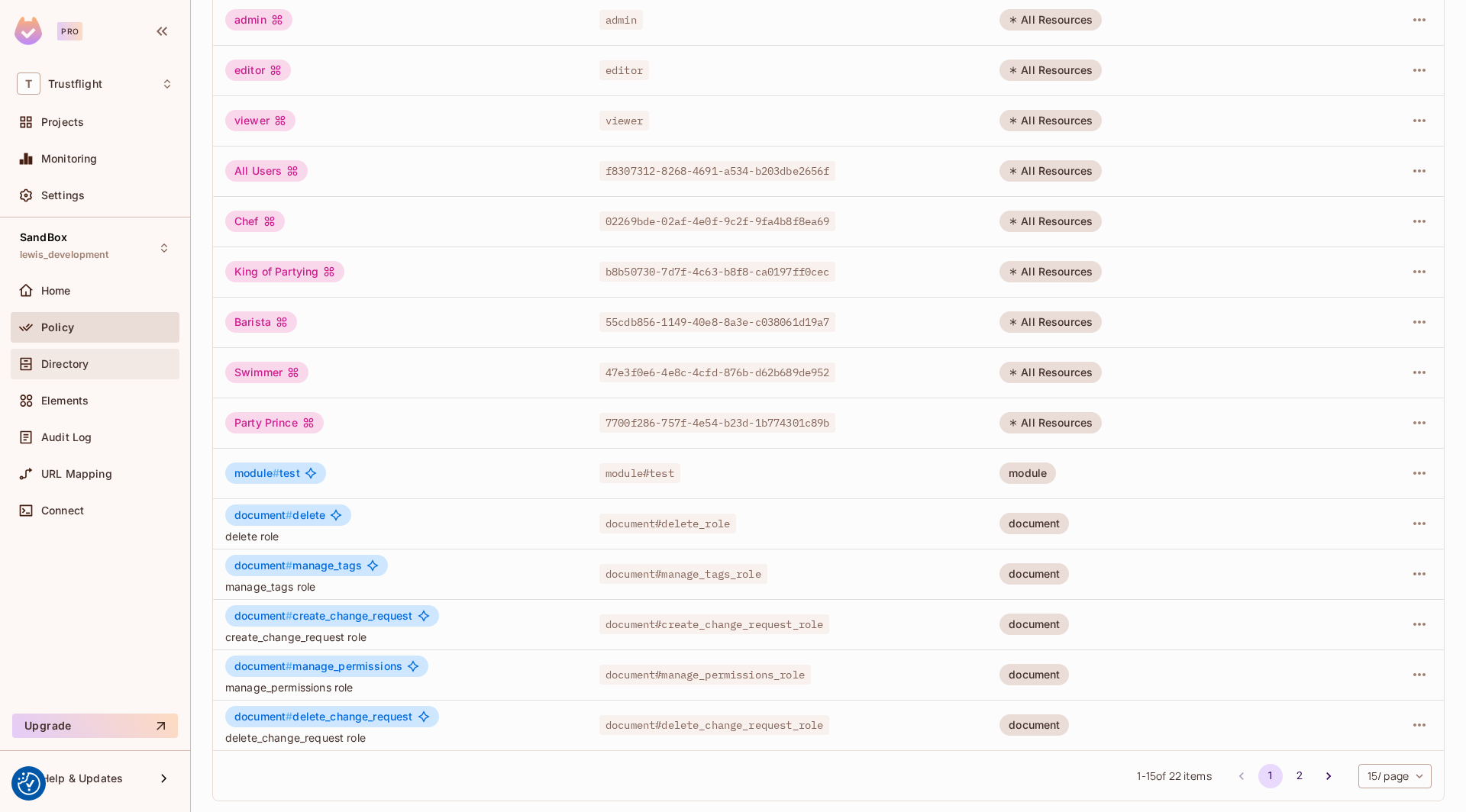
click at [96, 355] on div "Directory" at bounding box center [95, 364] width 156 height 18
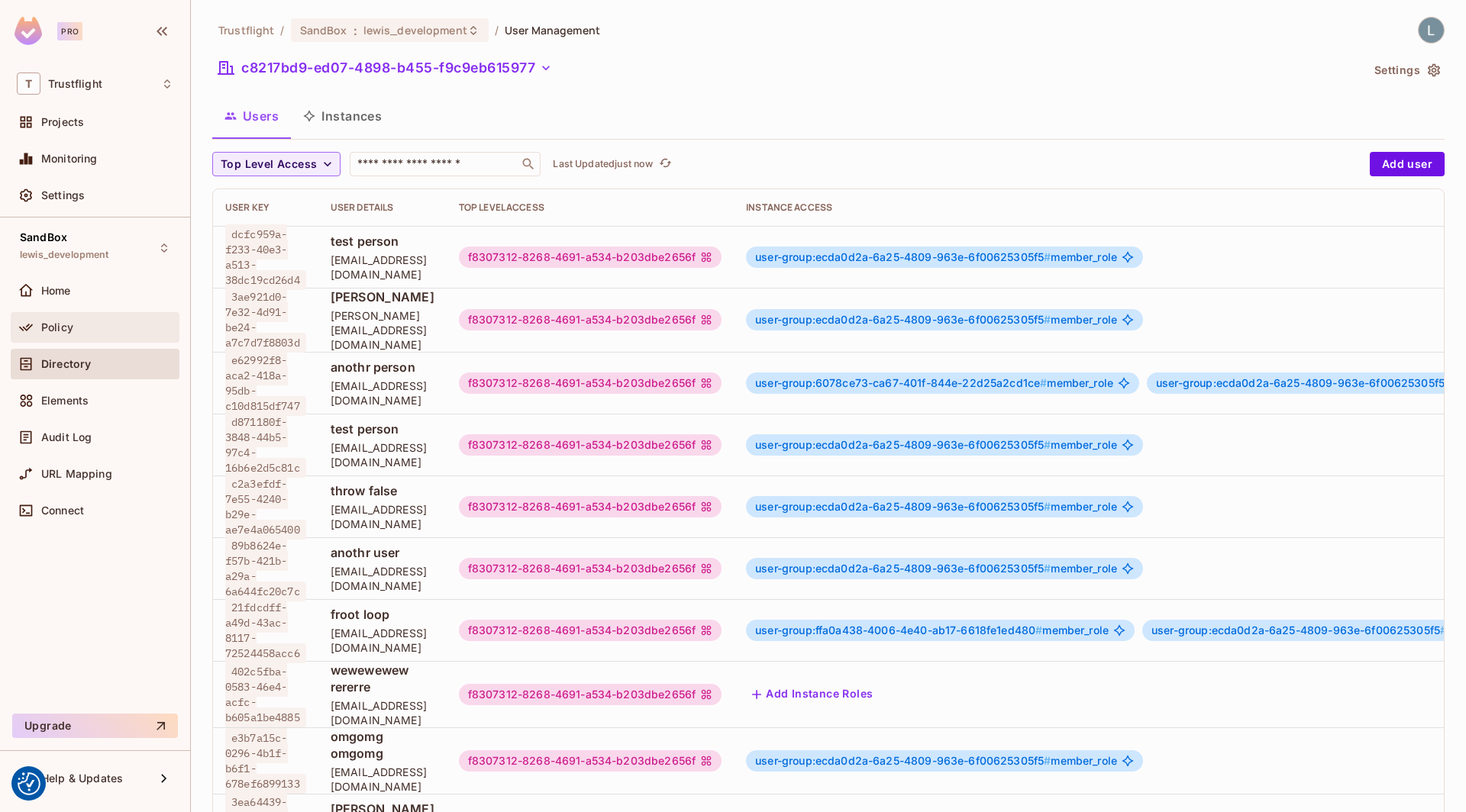
click at [60, 329] on span "Policy" at bounding box center [57, 327] width 32 height 12
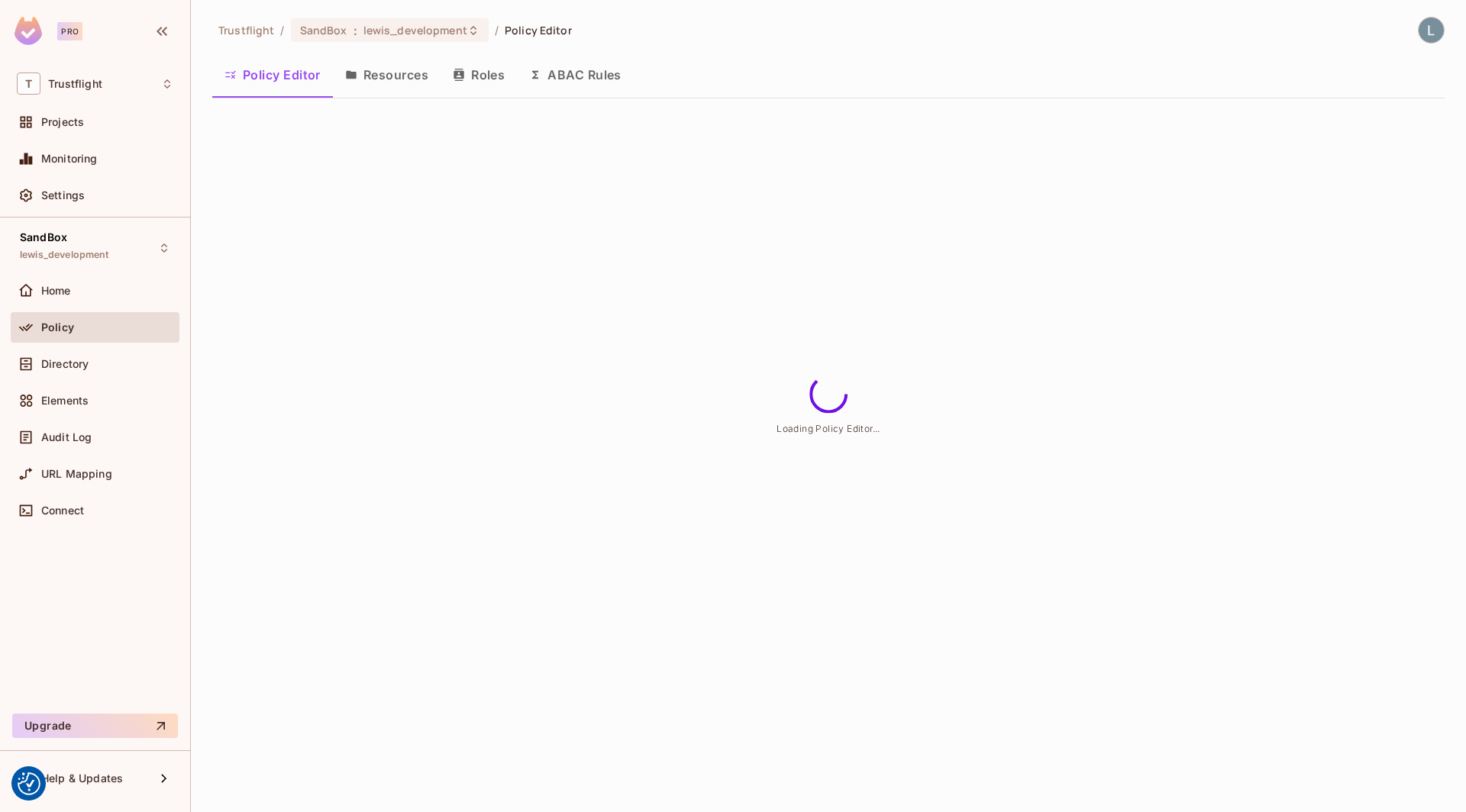
click at [386, 87] on button "Resources" at bounding box center [386, 75] width 108 height 39
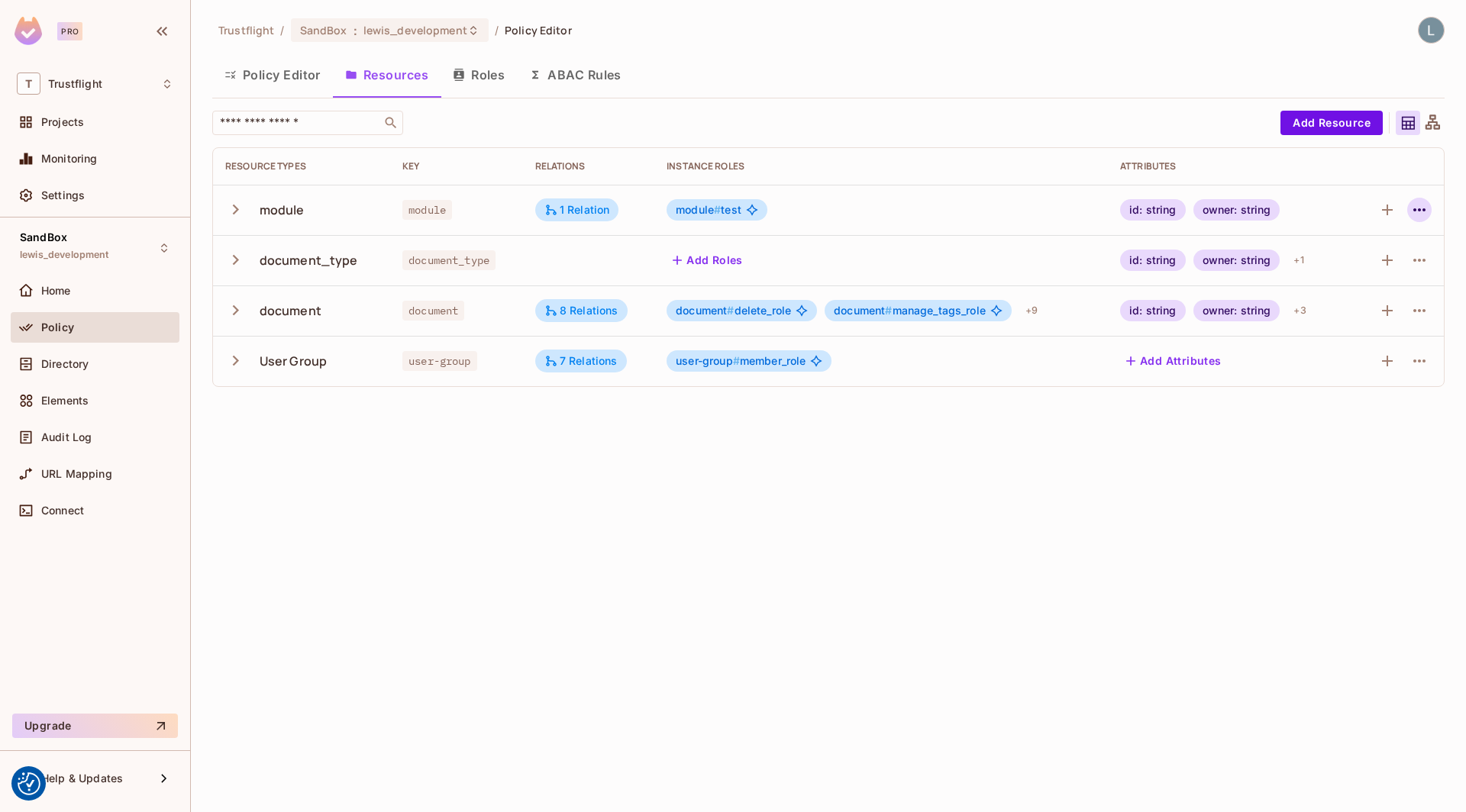
click at [1417, 212] on icon "button" at bounding box center [1420, 210] width 18 height 18
click at [1339, 264] on div "Edit Resource" at bounding box center [1353, 269] width 72 height 16
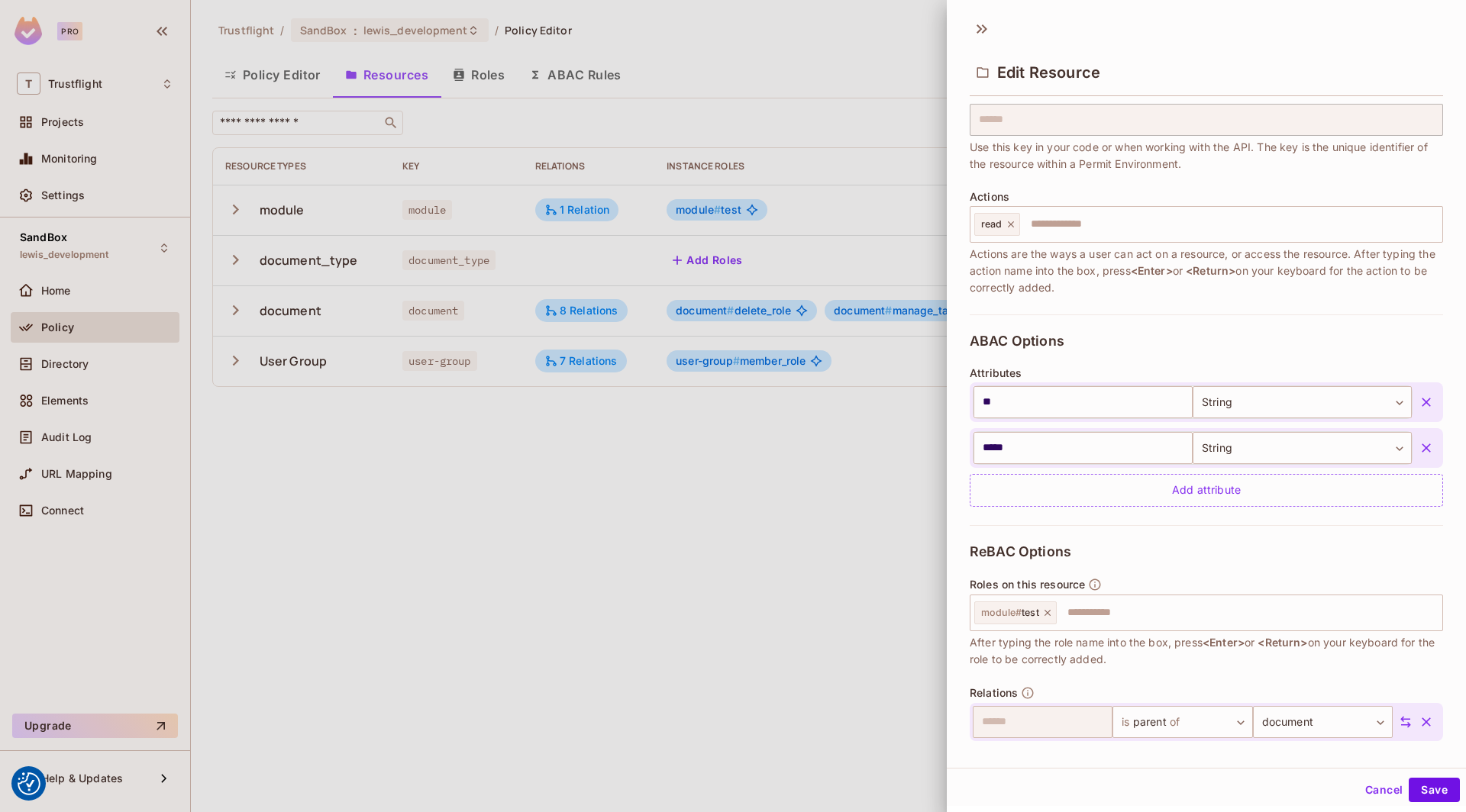
scroll to position [124, 0]
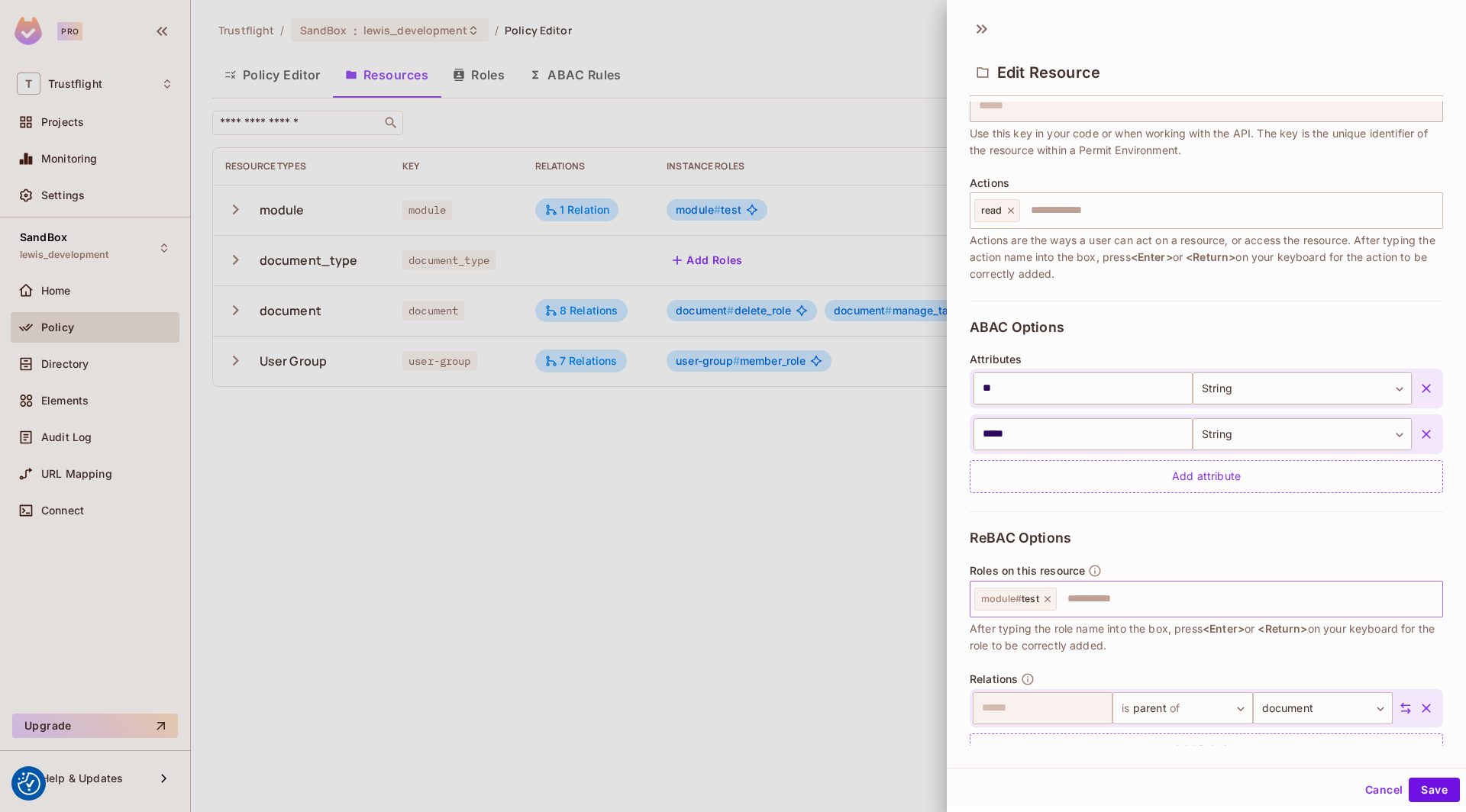
click at [1047, 601] on div "module # test" at bounding box center [1015, 599] width 83 height 23
click at [1047, 596] on icon at bounding box center [1048, 599] width 6 height 6
click at [1047, 596] on input "text" at bounding box center [1205, 599] width 464 height 30
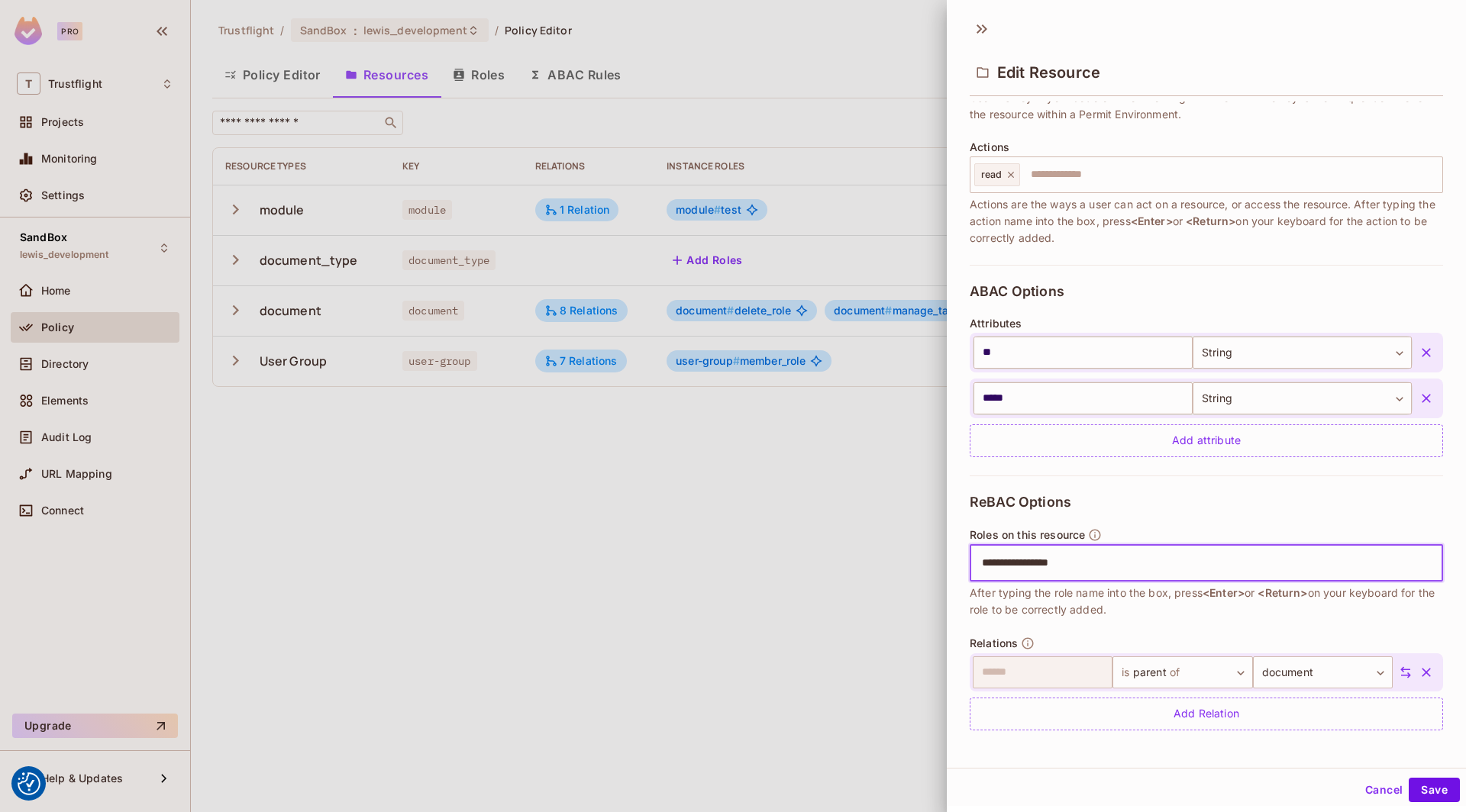
click at [1073, 560] on input "**********" at bounding box center [1205, 563] width 464 height 30
type input "**********"
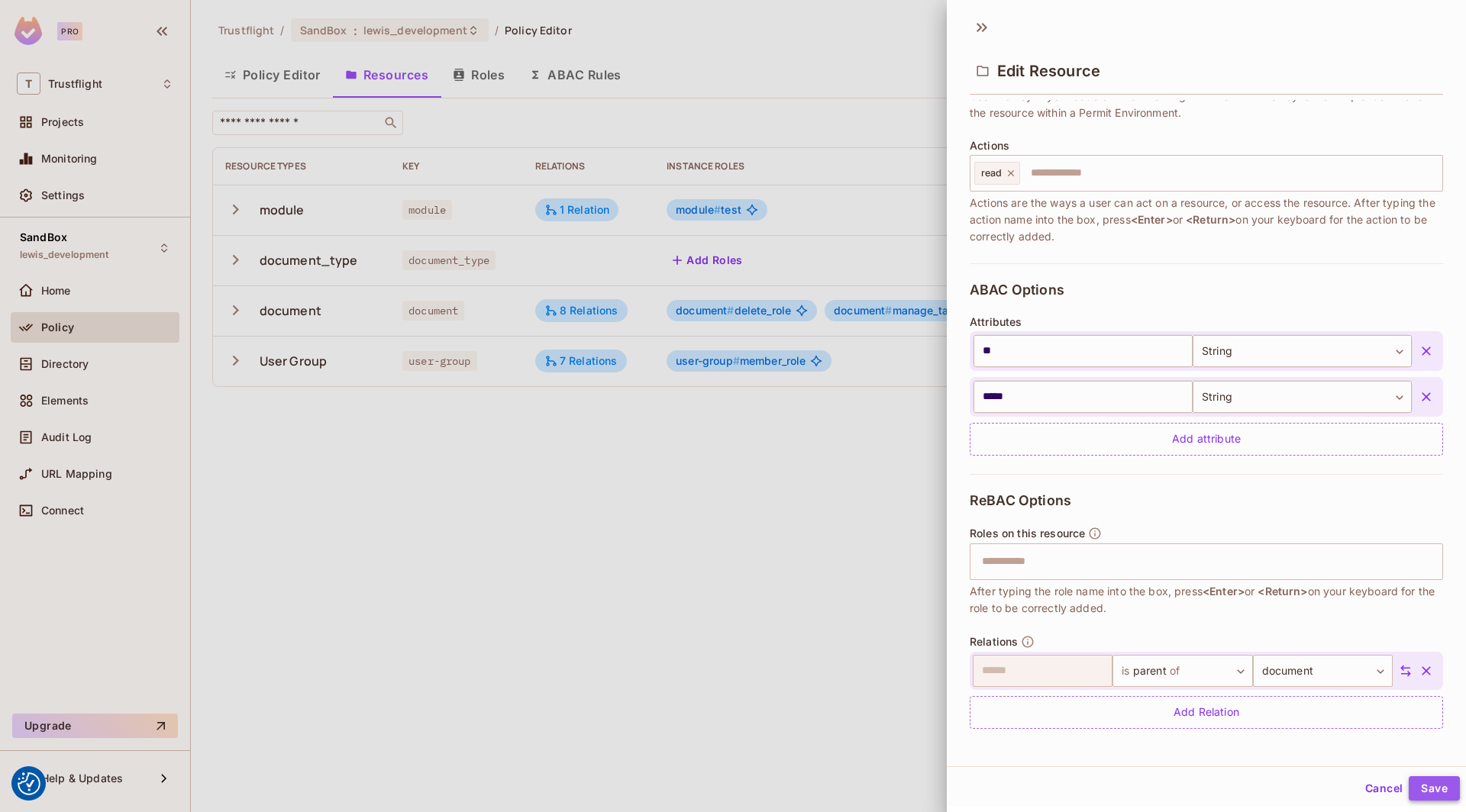
click at [1436, 790] on button "Save" at bounding box center [1435, 788] width 52 height 25
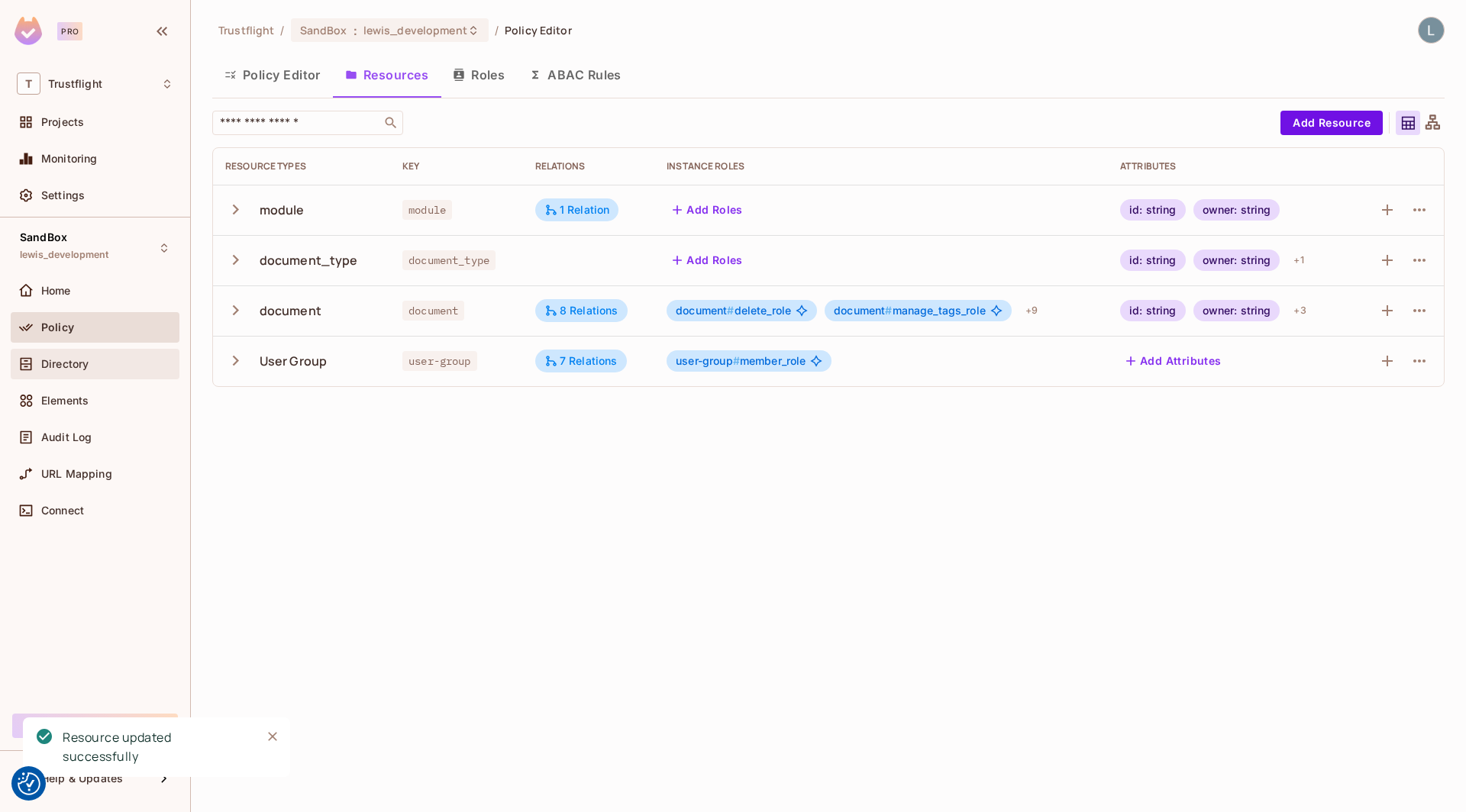
click at [80, 369] on div "Directory" at bounding box center [95, 364] width 156 height 18
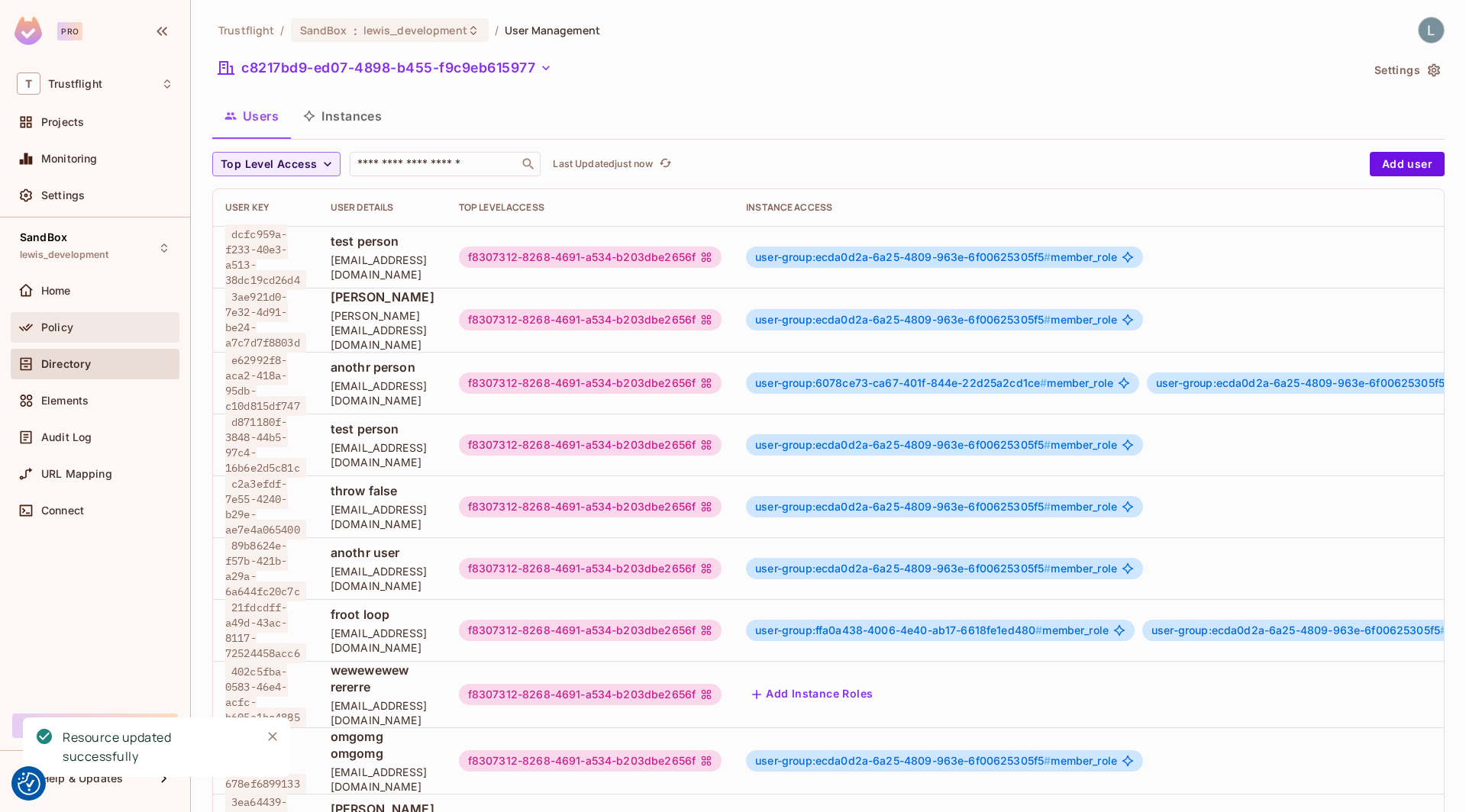
click at [68, 339] on div "Policy" at bounding box center [95, 327] width 168 height 30
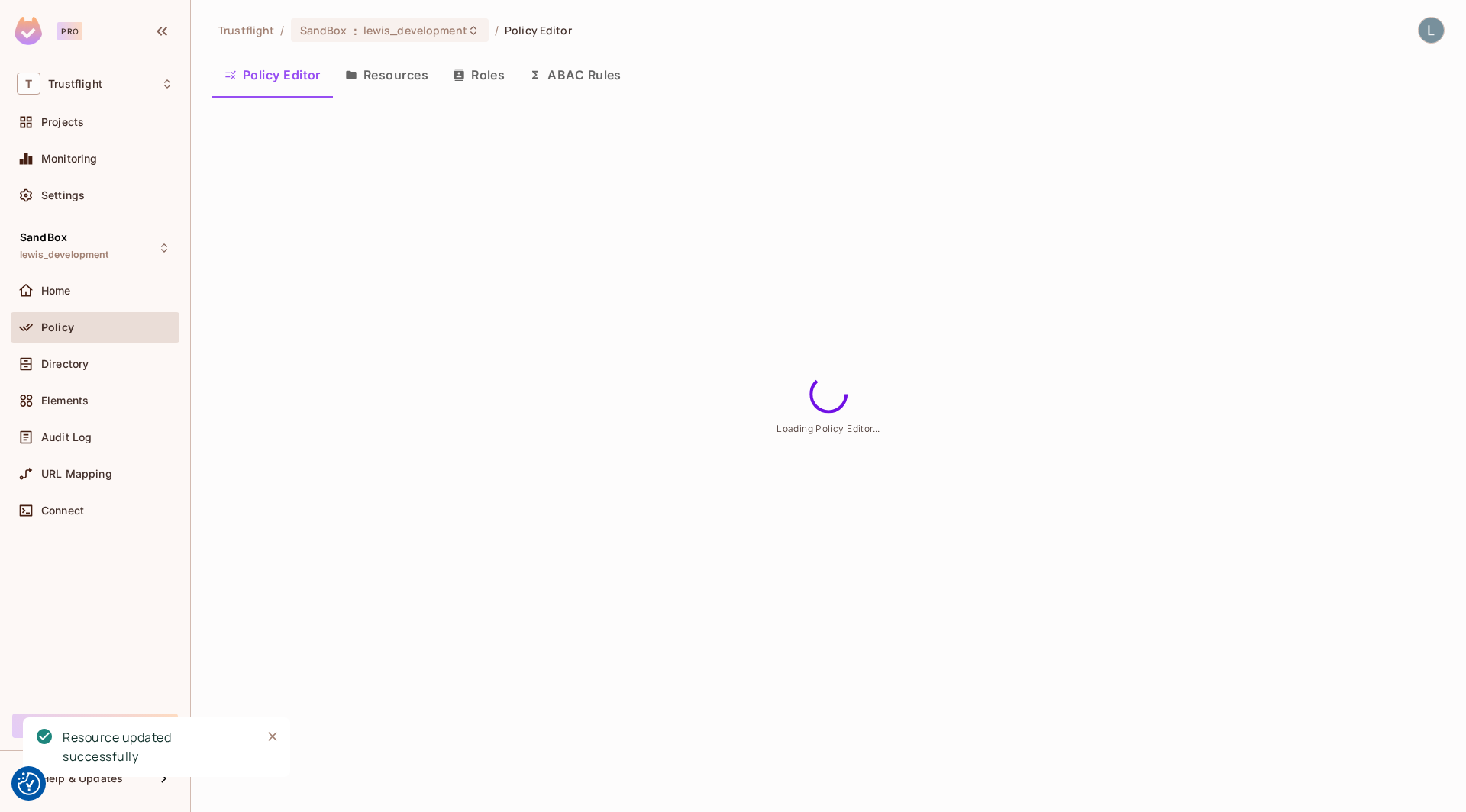
click at [491, 74] on button "Roles" at bounding box center [478, 75] width 76 height 39
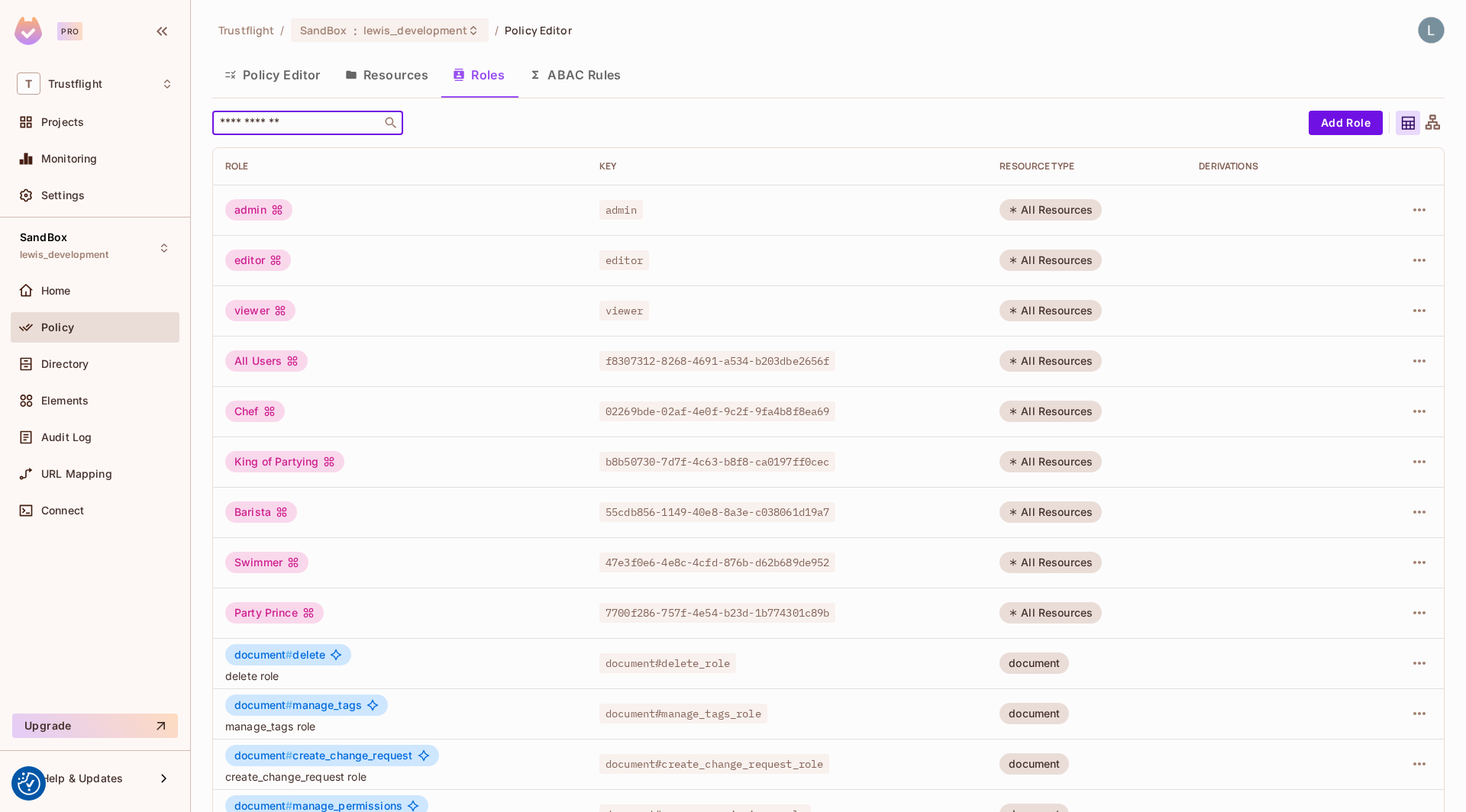
click at [304, 120] on input "text" at bounding box center [297, 122] width 160 height 16
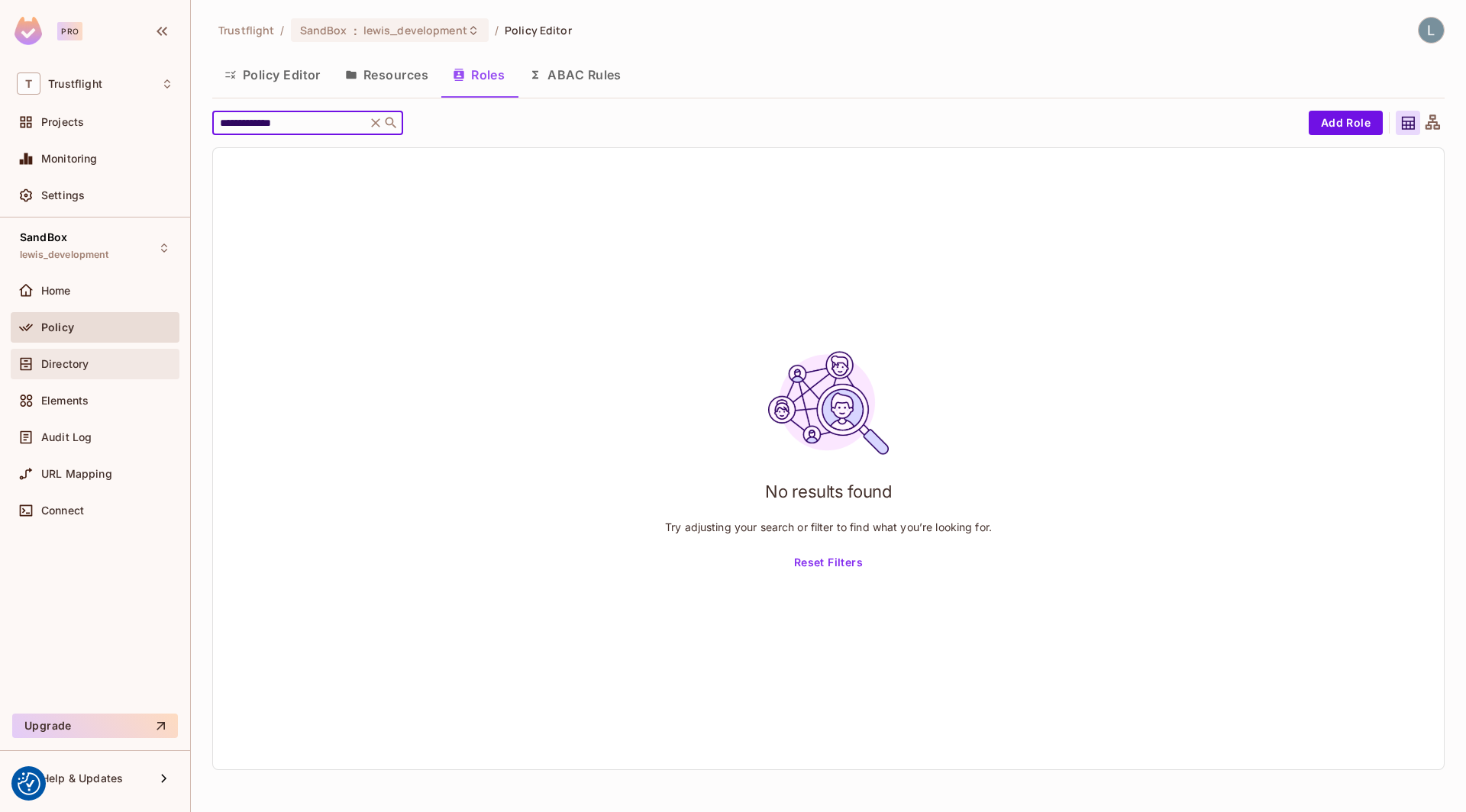
type input "**********"
click at [81, 362] on span "Directory" at bounding box center [64, 363] width 47 height 12
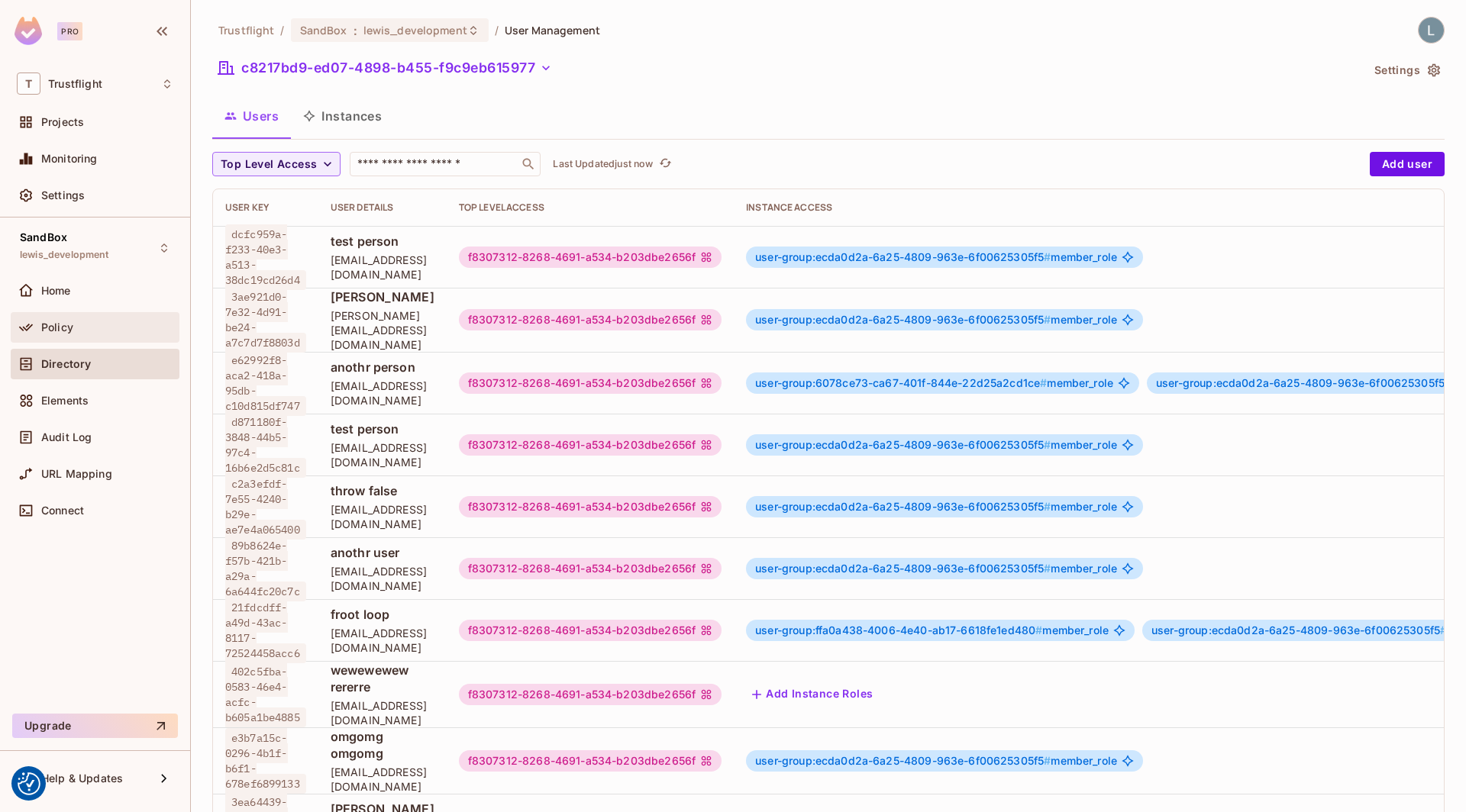
click at [109, 332] on div "Policy" at bounding box center [95, 327] width 156 height 18
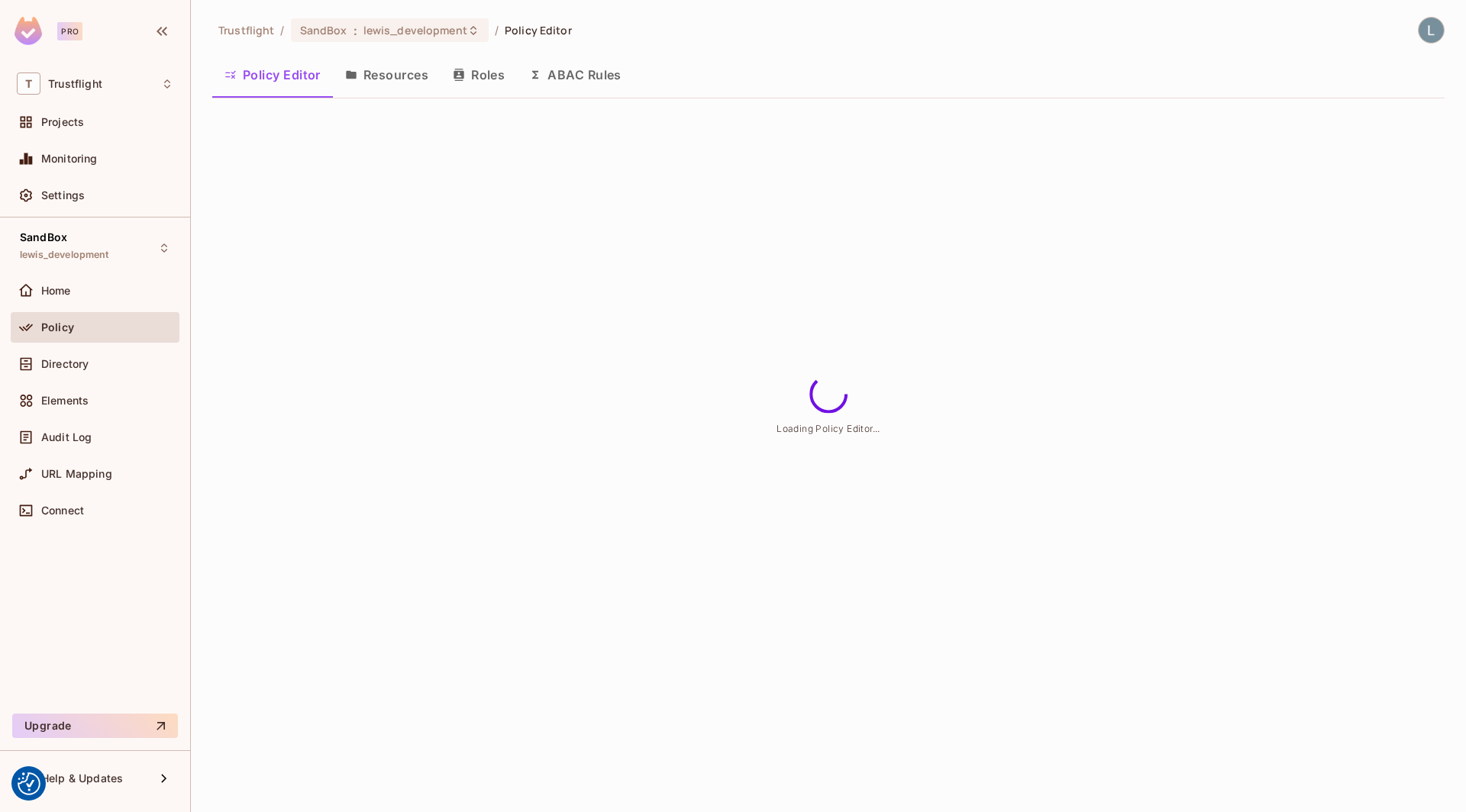
click at [394, 79] on button "Resources" at bounding box center [386, 75] width 108 height 39
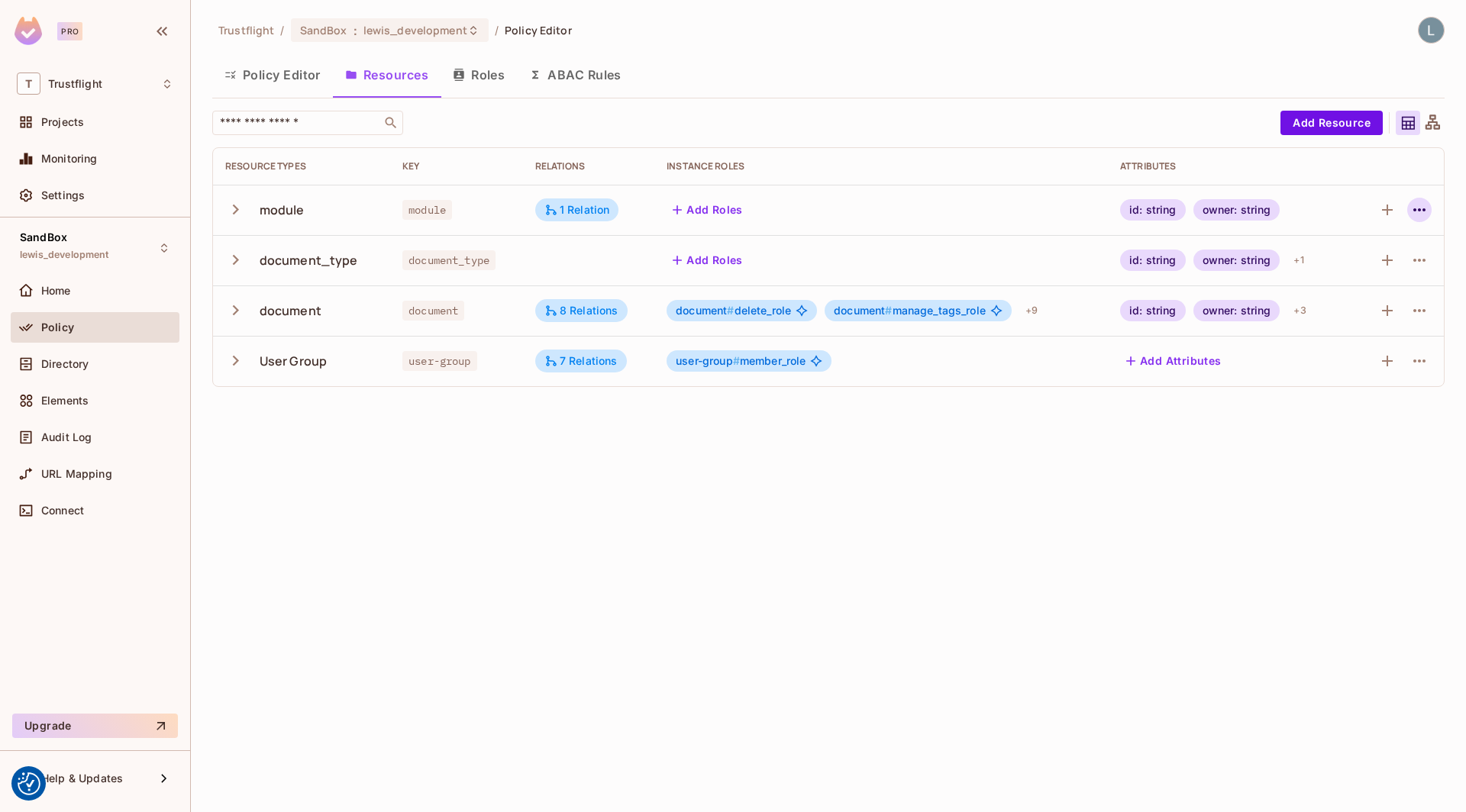
click at [1425, 211] on icon "button" at bounding box center [1420, 210] width 18 height 18
click at [1366, 263] on div "Edit Resource" at bounding box center [1353, 269] width 72 height 16
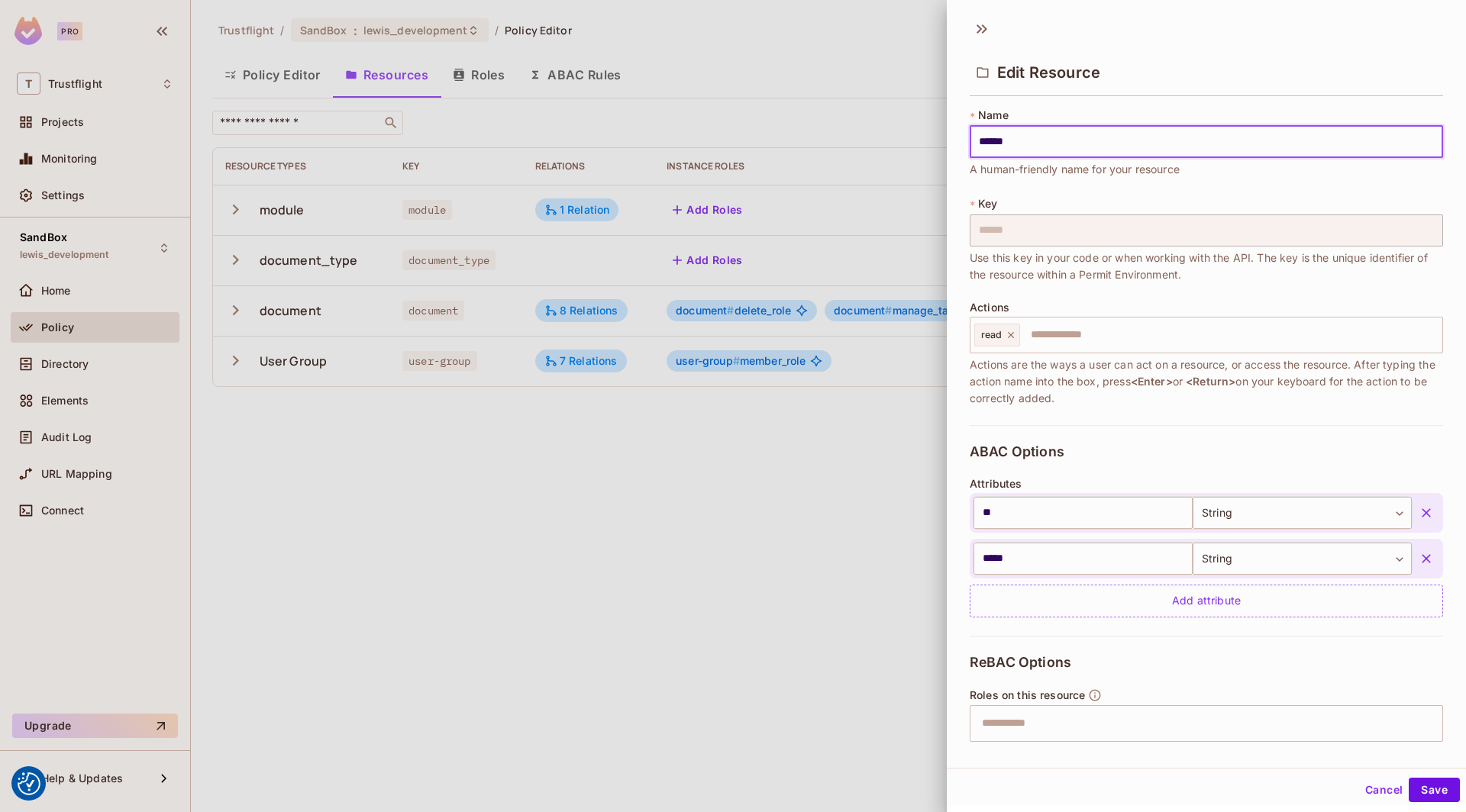
scroll to position [160, 0]
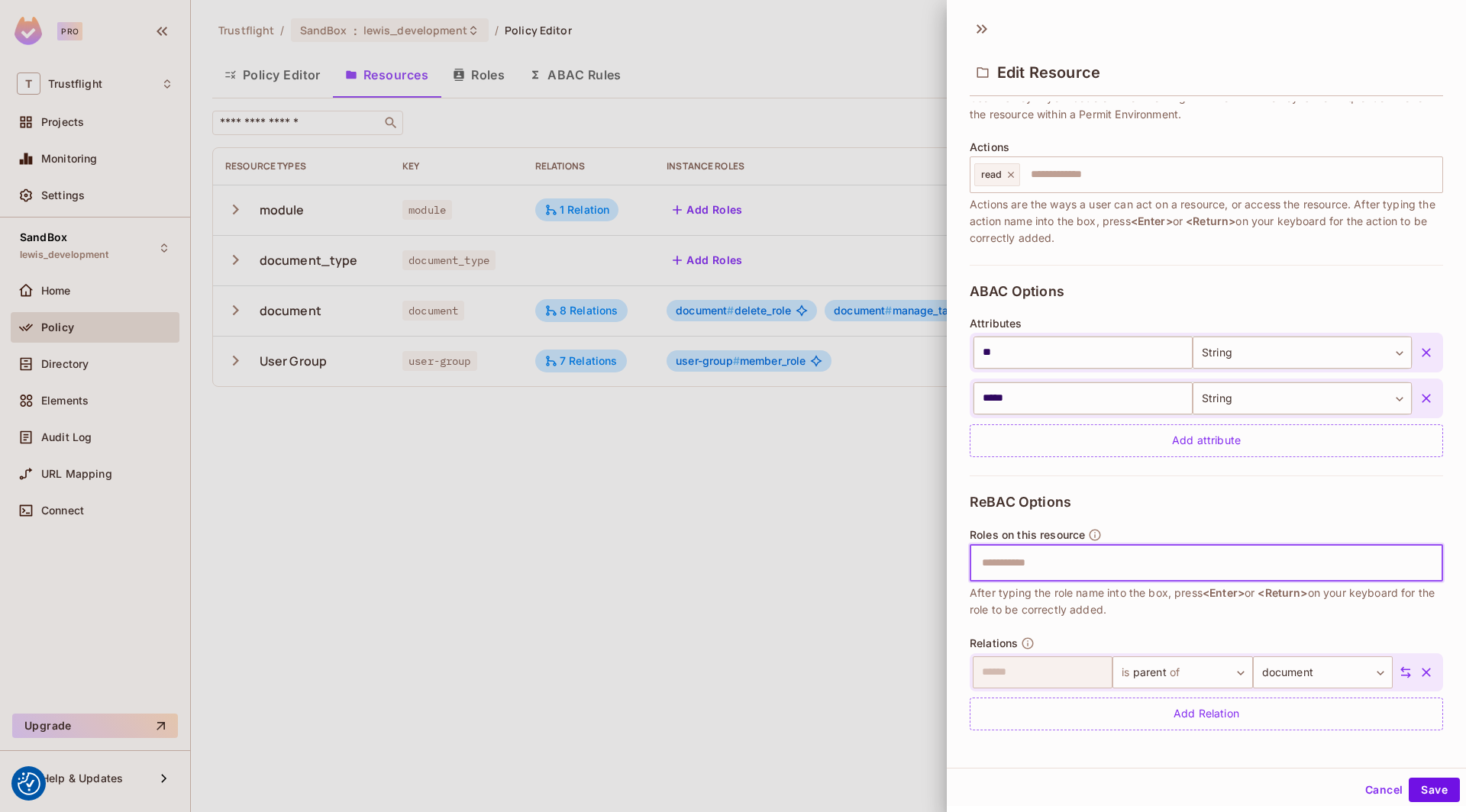
click at [1214, 555] on input "text" at bounding box center [1205, 563] width 464 height 30
type input "**********"
click at [1418, 788] on button "Save" at bounding box center [1435, 790] width 52 height 25
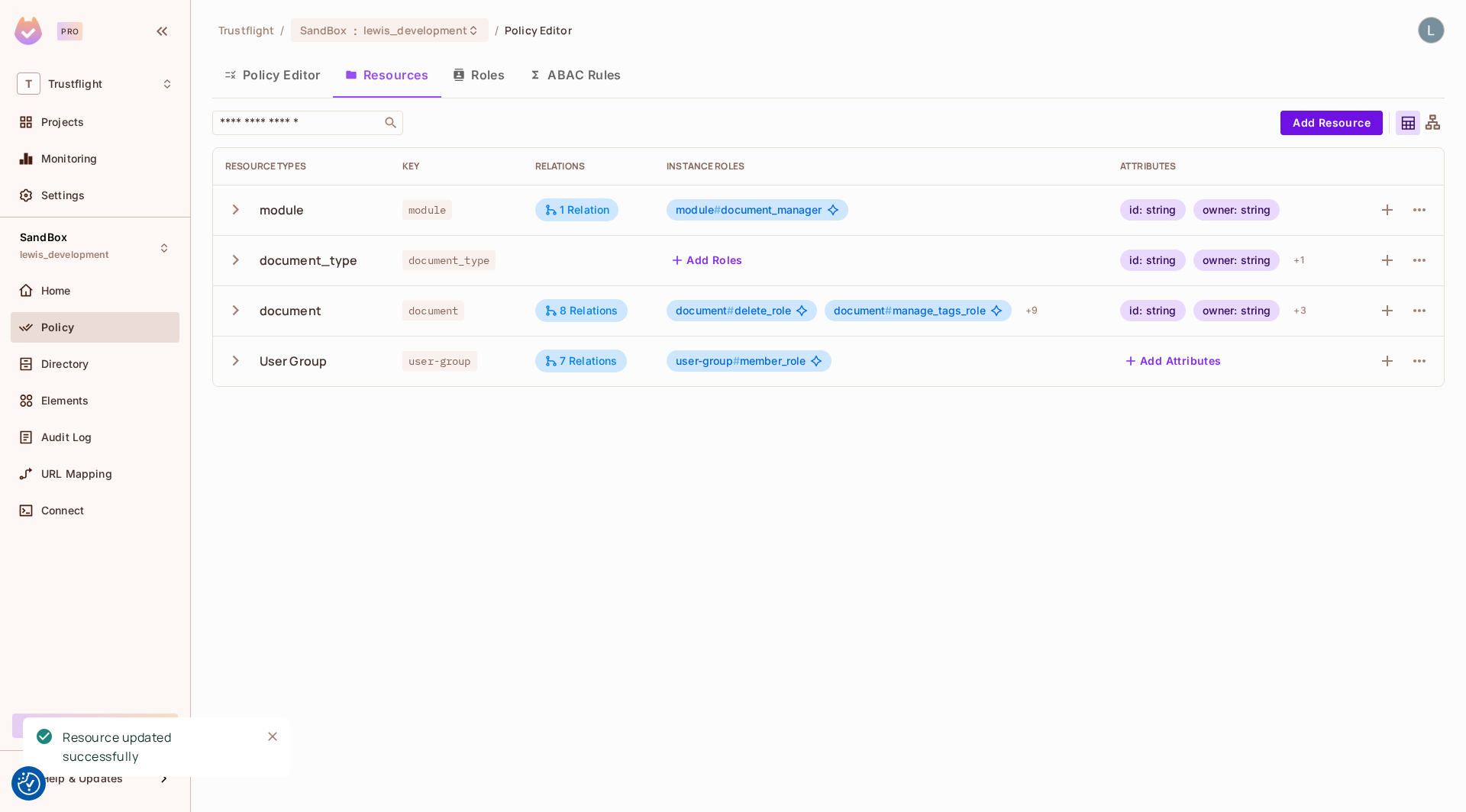
click at [467, 83] on button "Roles" at bounding box center [478, 75] width 76 height 39
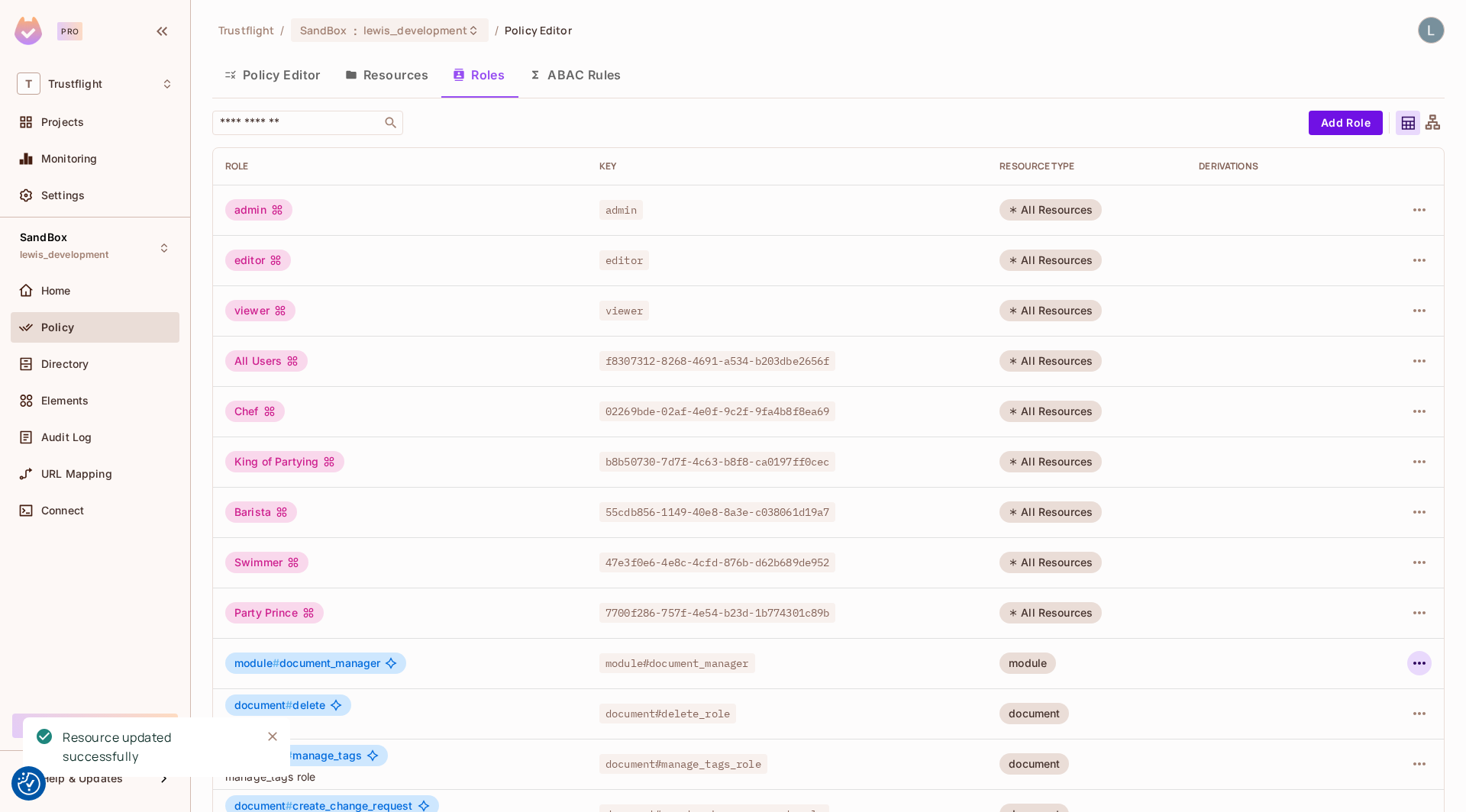
click at [1421, 669] on icon "button" at bounding box center [1420, 664] width 18 height 18
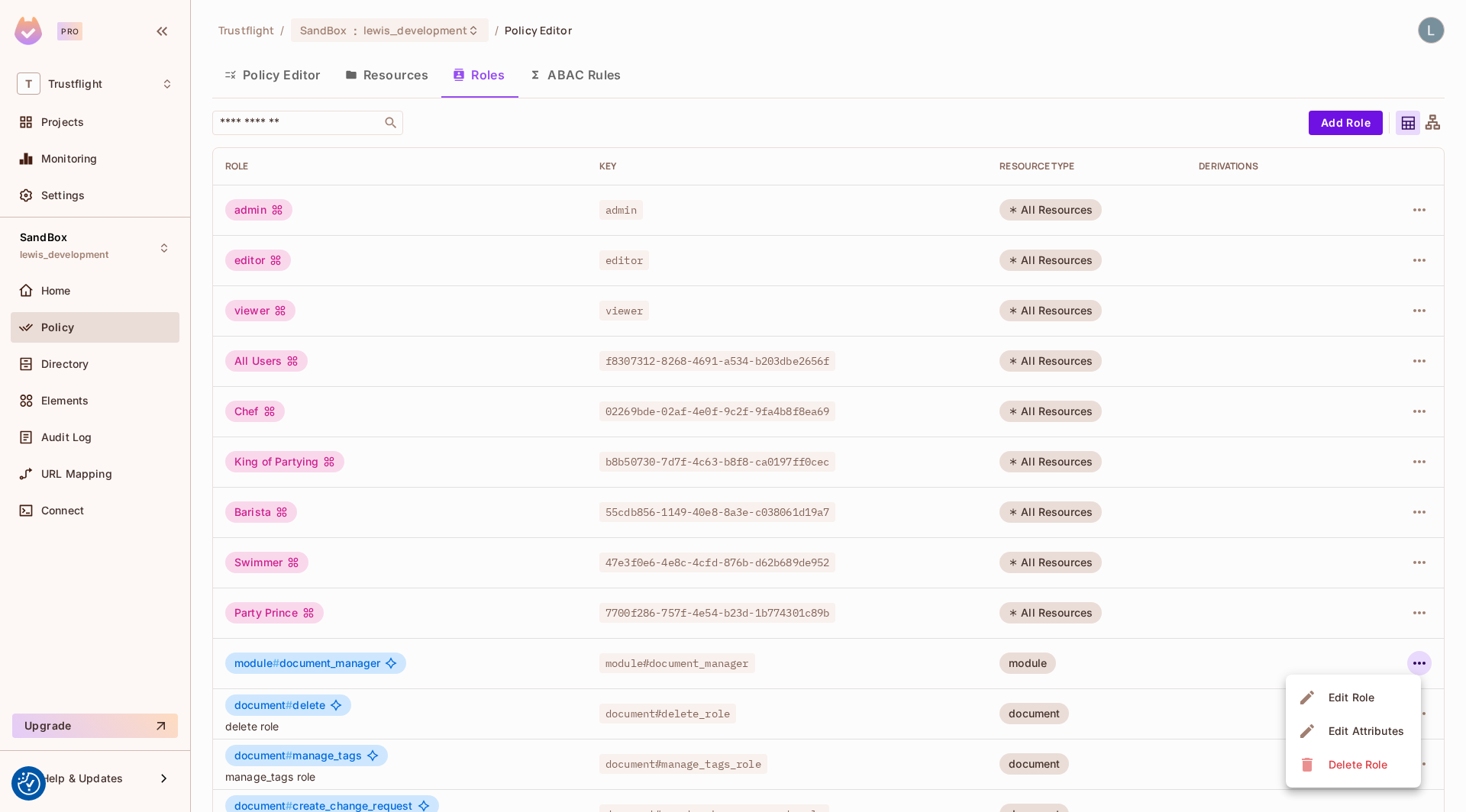
click at [1357, 697] on div "Edit Role" at bounding box center [1352, 698] width 46 height 16
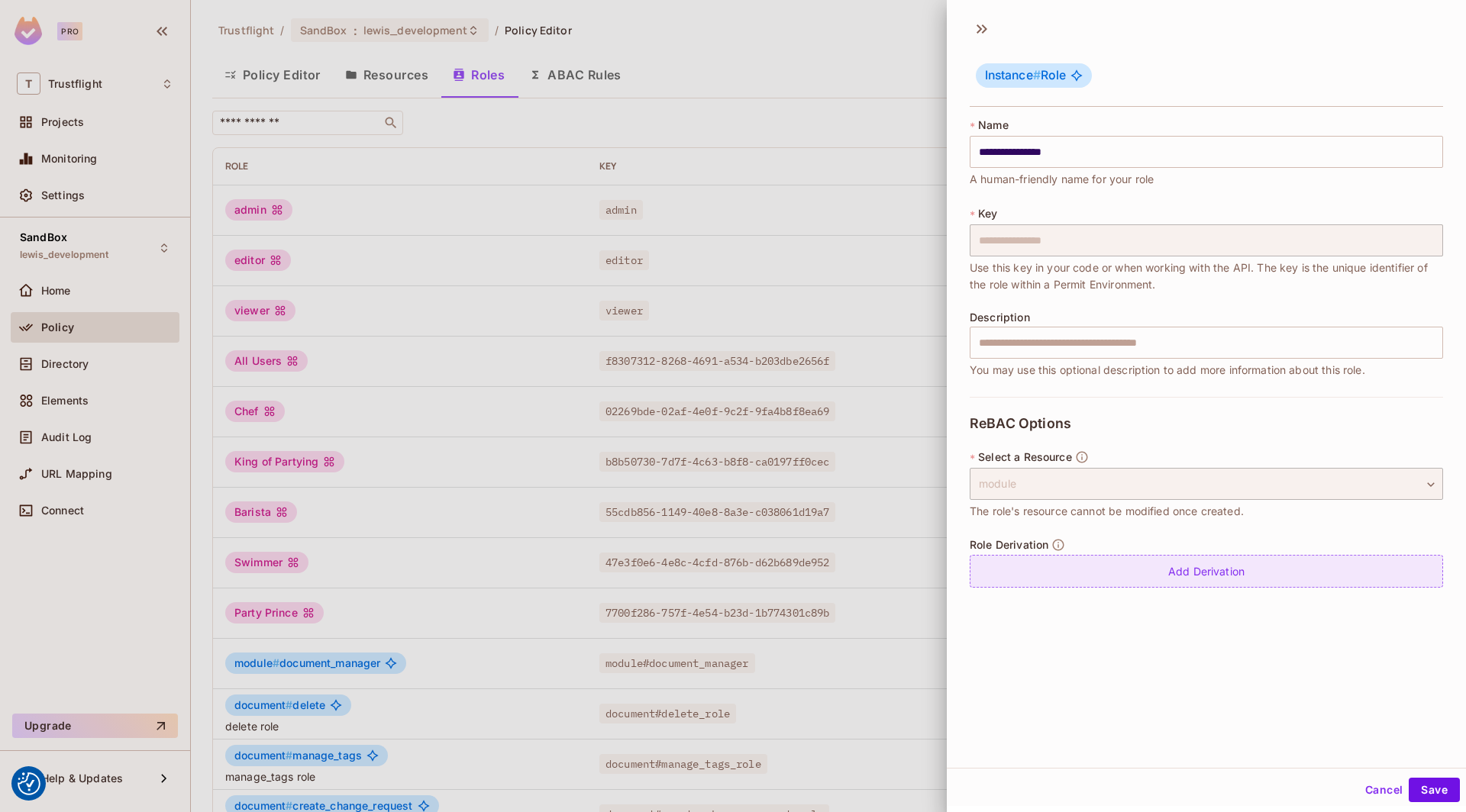
click at [1095, 566] on div "Add Derivation" at bounding box center [1206, 572] width 474 height 33
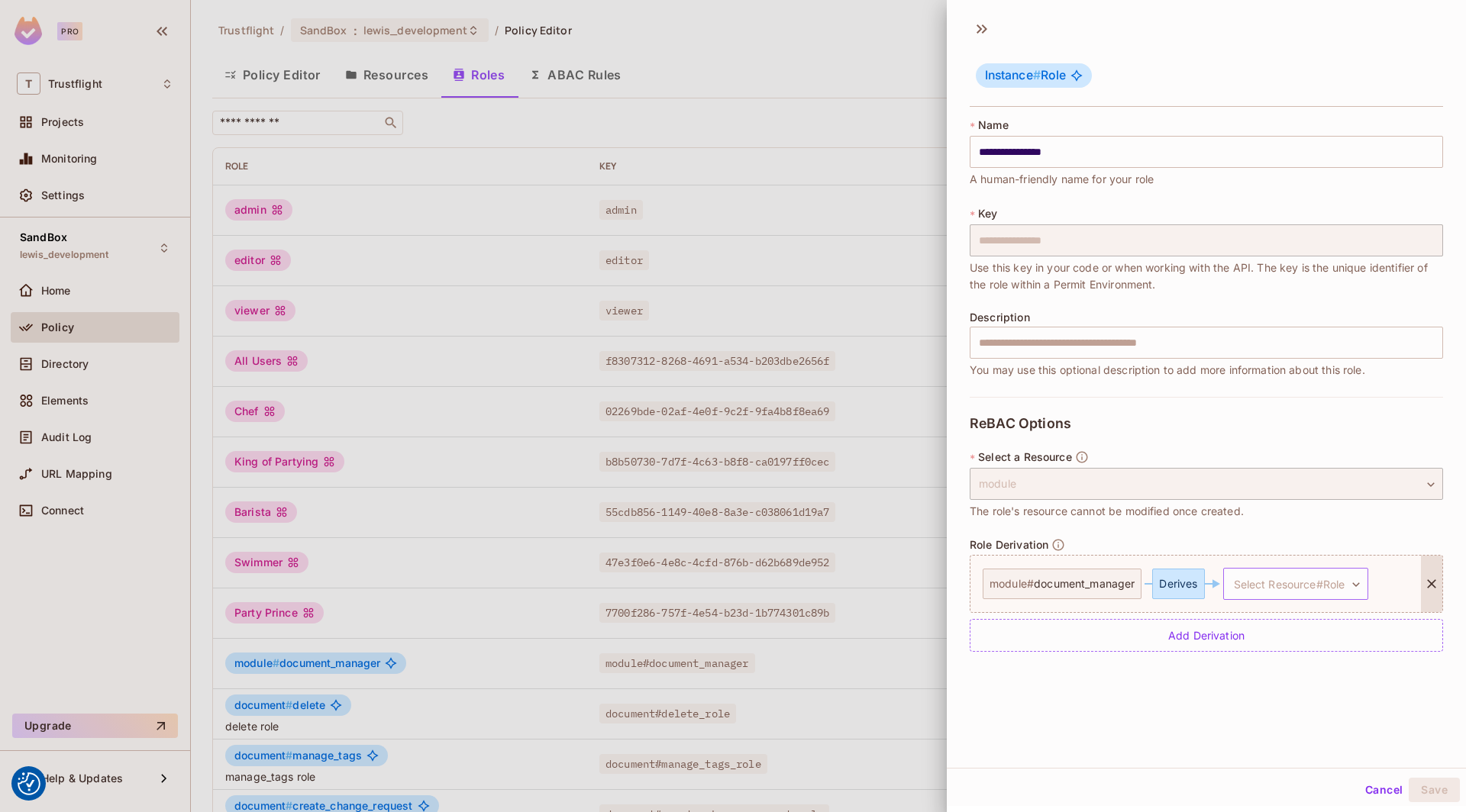
click at [1297, 593] on body "We use cookies to enhance your browsing experience, serve personalized ads or c…" at bounding box center [733, 406] width 1466 height 812
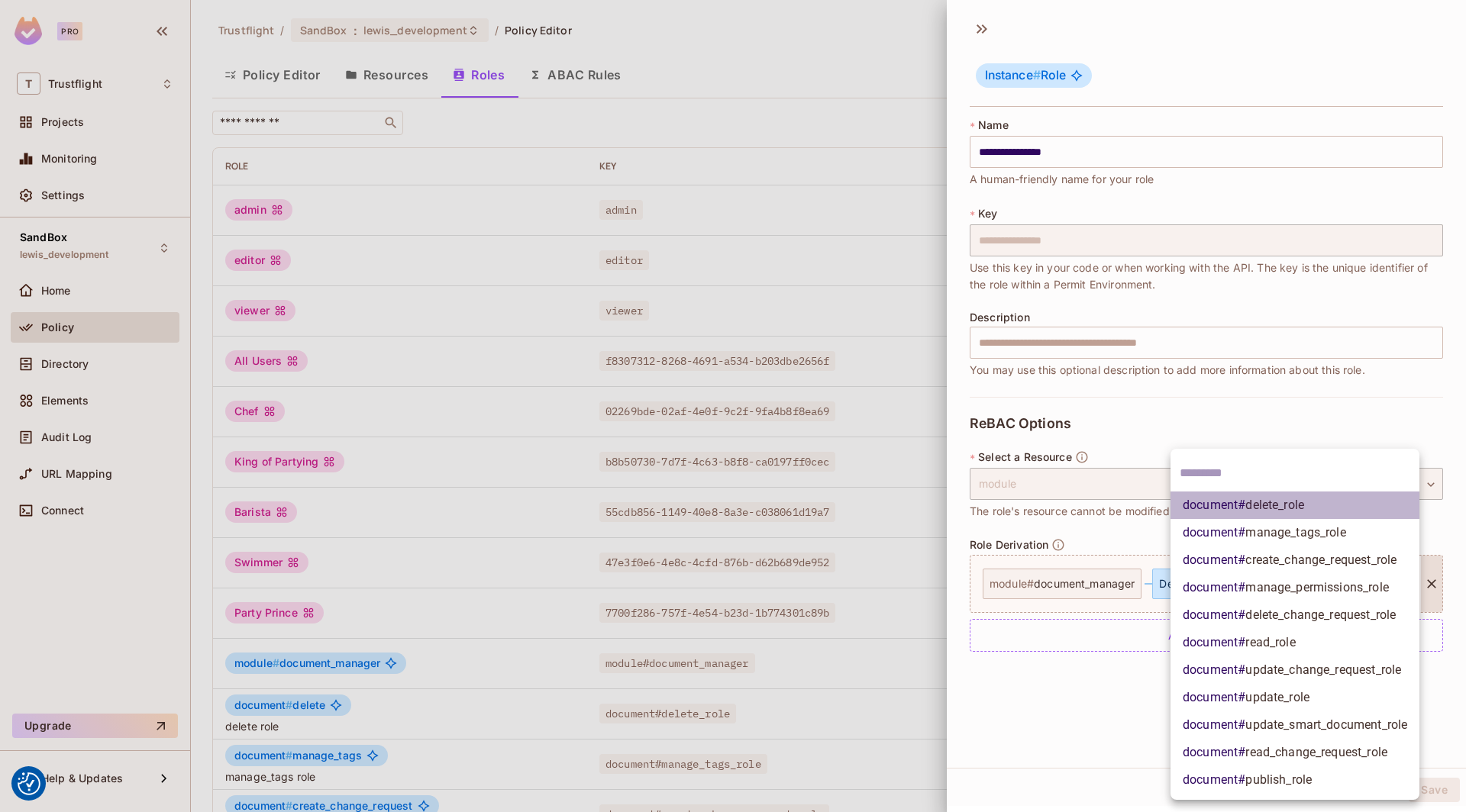
click at [1280, 506] on span "delete_role" at bounding box center [1275, 505] width 59 height 15
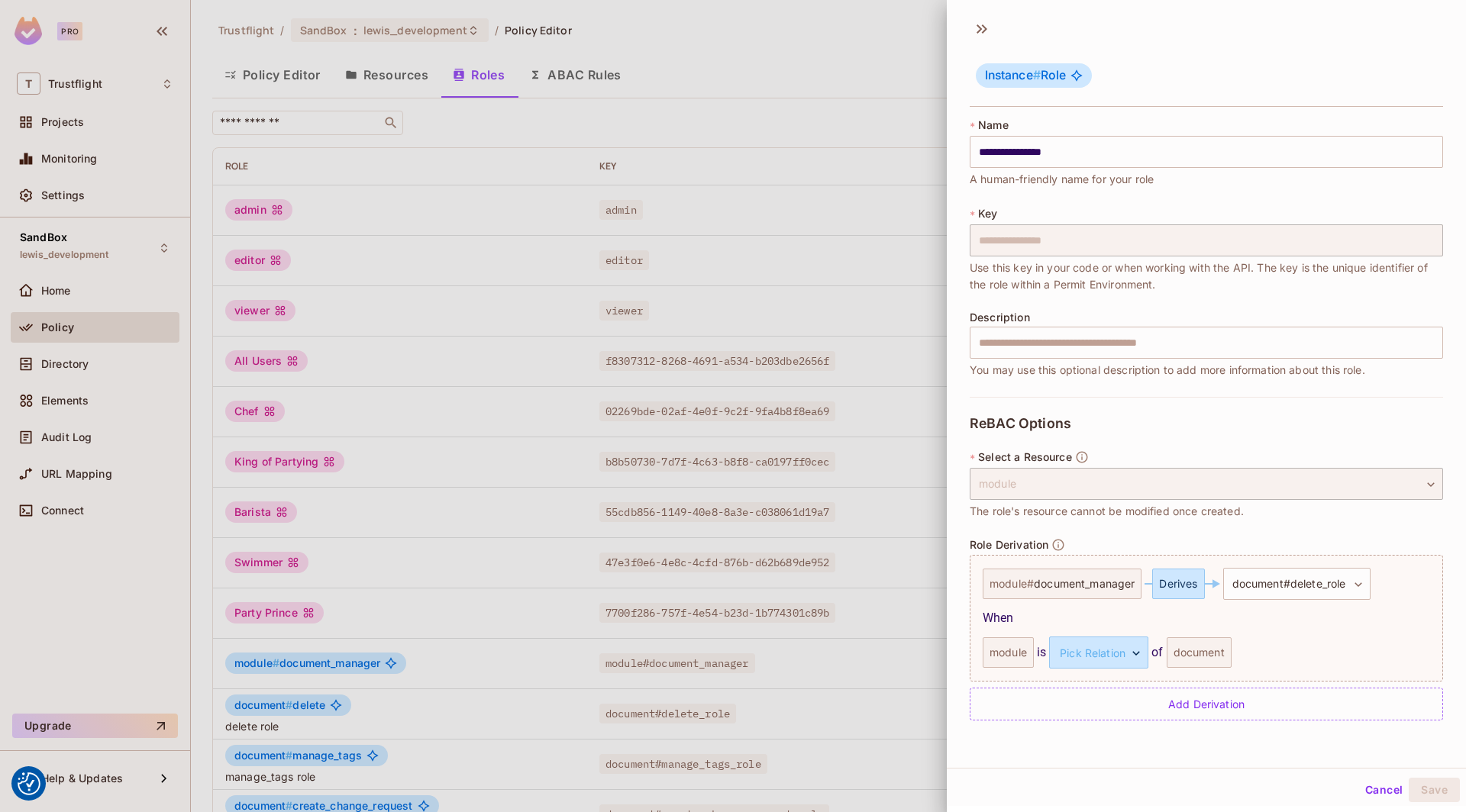
scroll to position [2, 0]
click at [1194, 645] on div "document" at bounding box center [1199, 651] width 65 height 30
click at [1194, 648] on div "document" at bounding box center [1199, 651] width 65 height 30
click at [1131, 655] on body "We use cookies to enhance your browsing experience, serve personalized ads or c…" at bounding box center [733, 406] width 1466 height 812
click at [1086, 714] on li "parent" at bounding box center [1096, 722] width 141 height 28
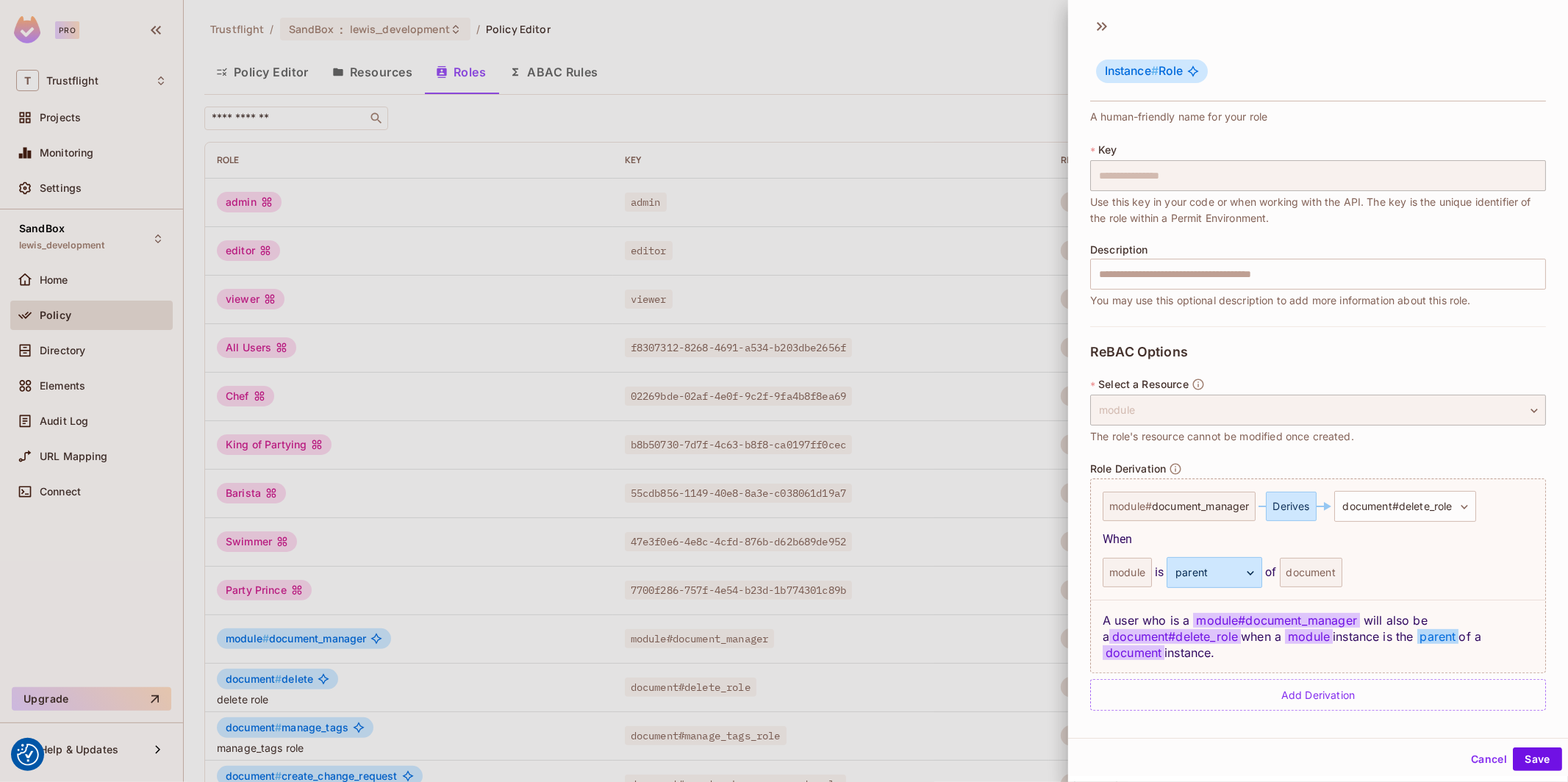
scroll to position [54, 0]
